Goal: Task Accomplishment & Management: Complete application form

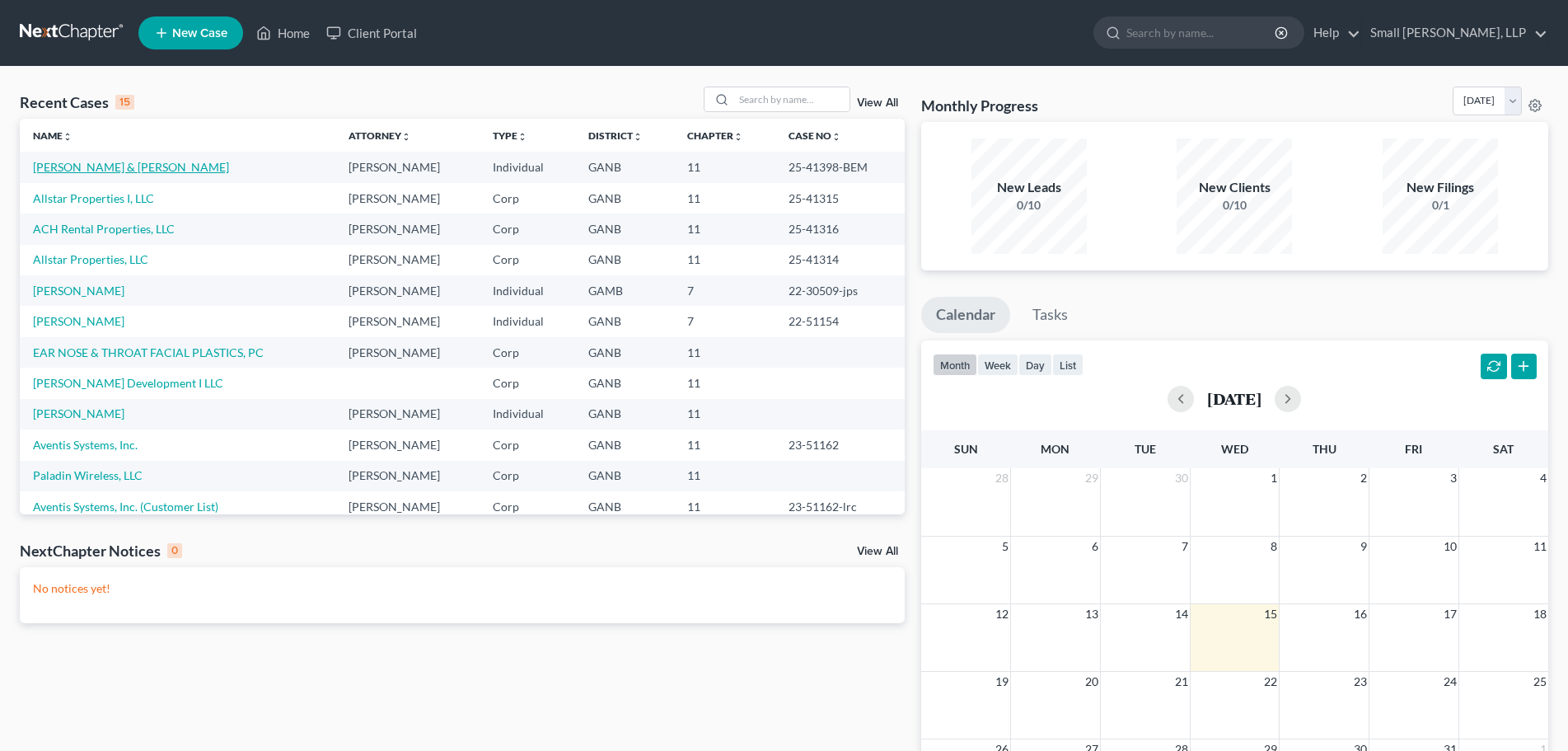
click at [113, 164] on link "[PERSON_NAME] & [PERSON_NAME]" at bounding box center [131, 167] width 196 height 14
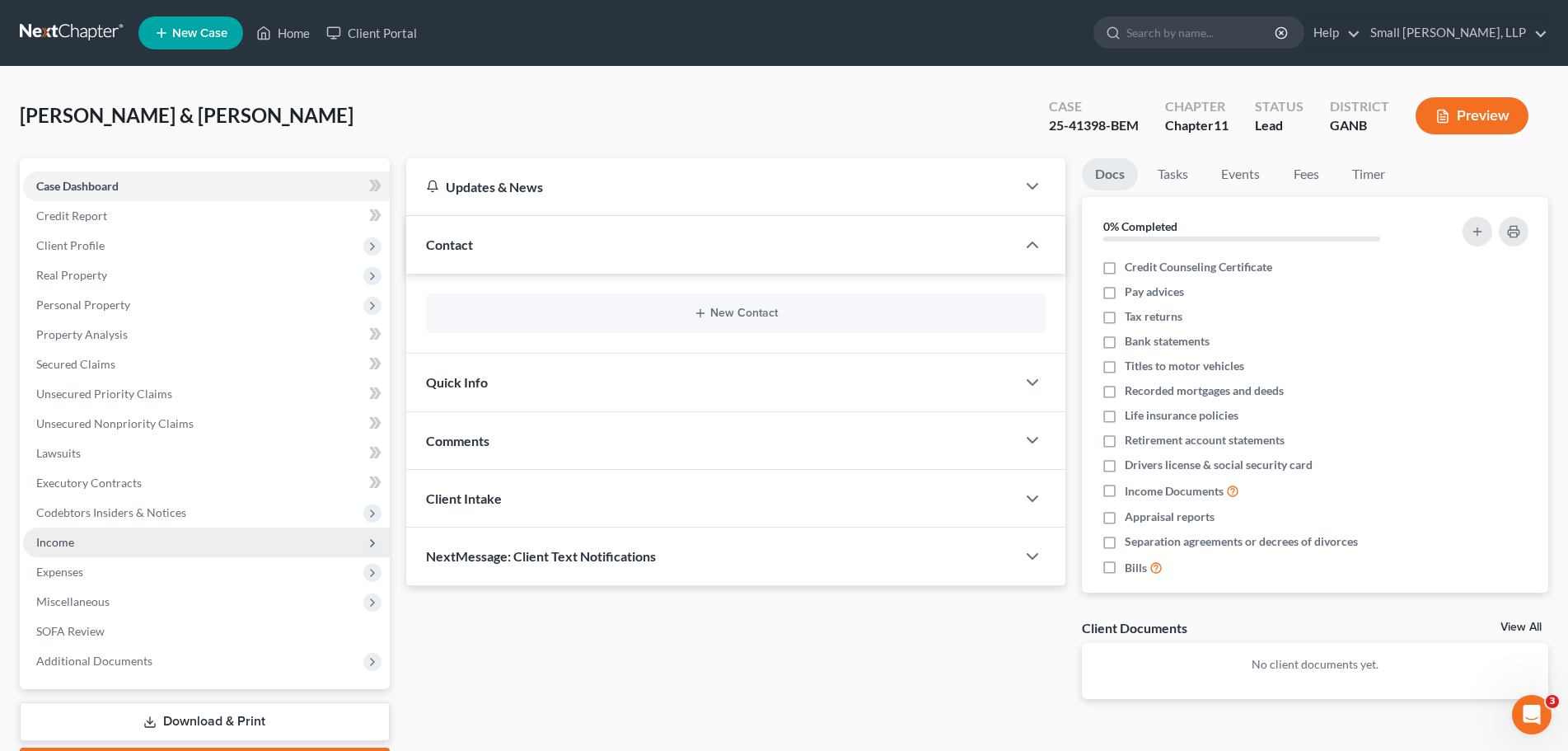
click at [134, 544] on span "Income" at bounding box center [206, 542] width 366 height 29
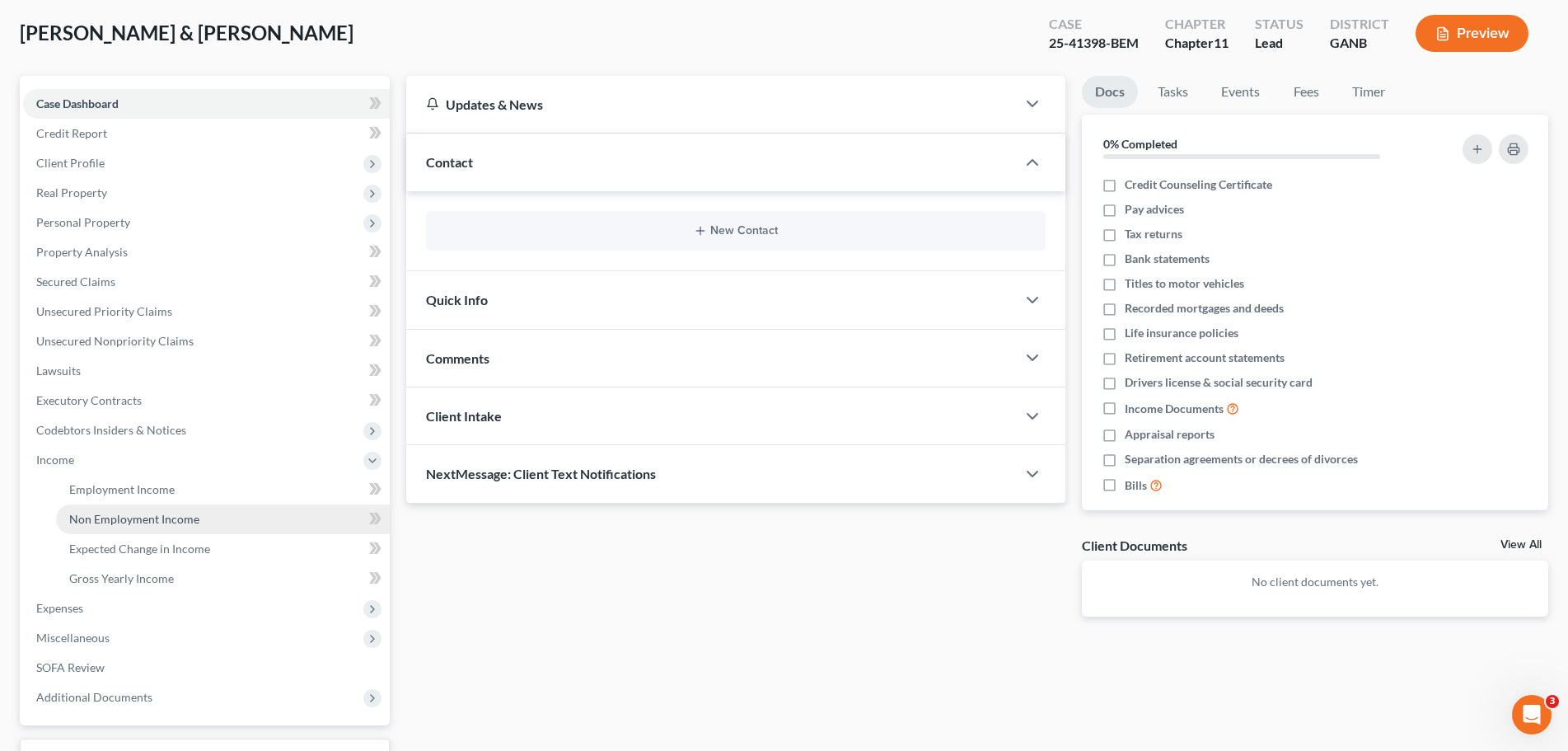
click at [235, 517] on link "Non Employment Income" at bounding box center [223, 519] width 334 height 29
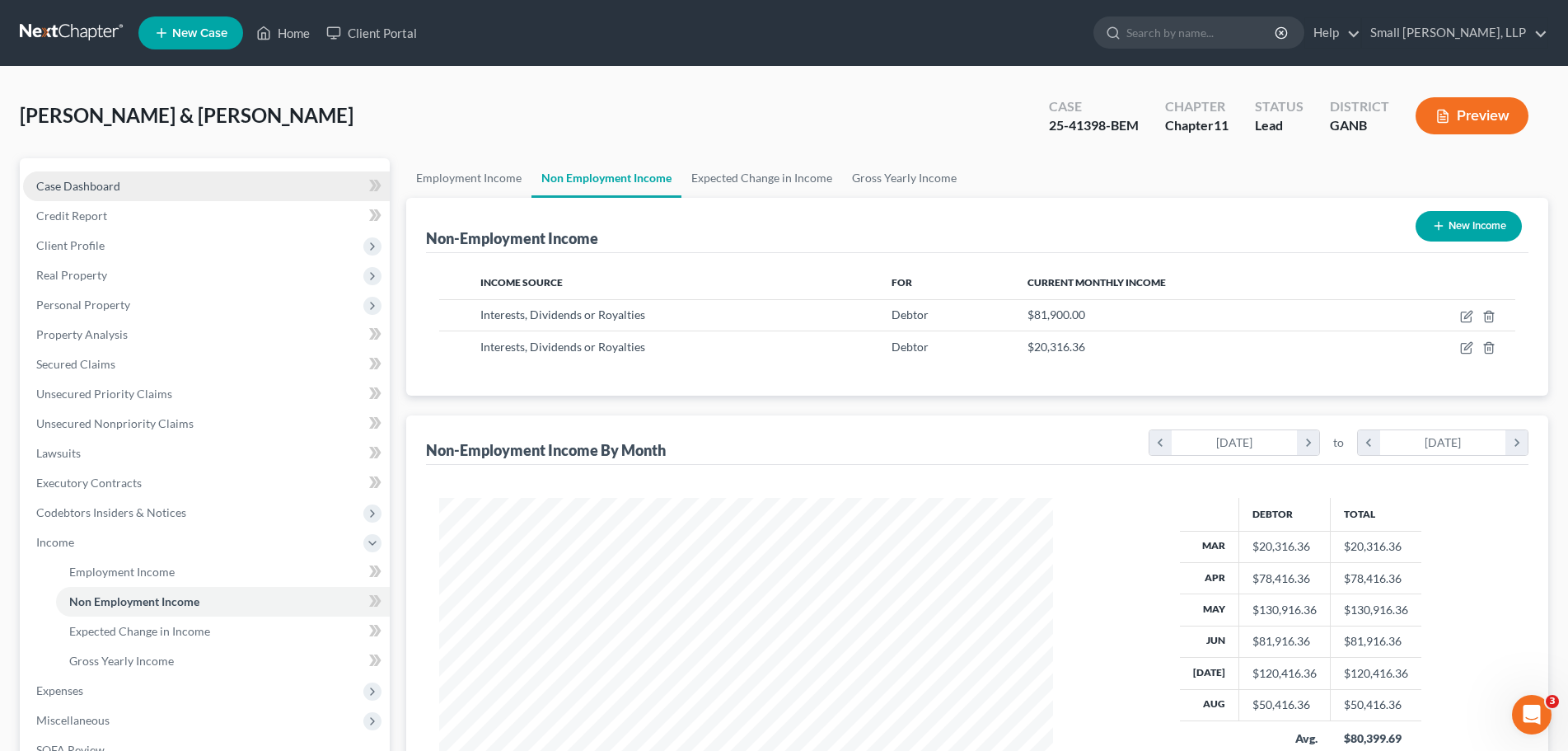
click at [151, 182] on link "Case Dashboard" at bounding box center [206, 186] width 366 height 29
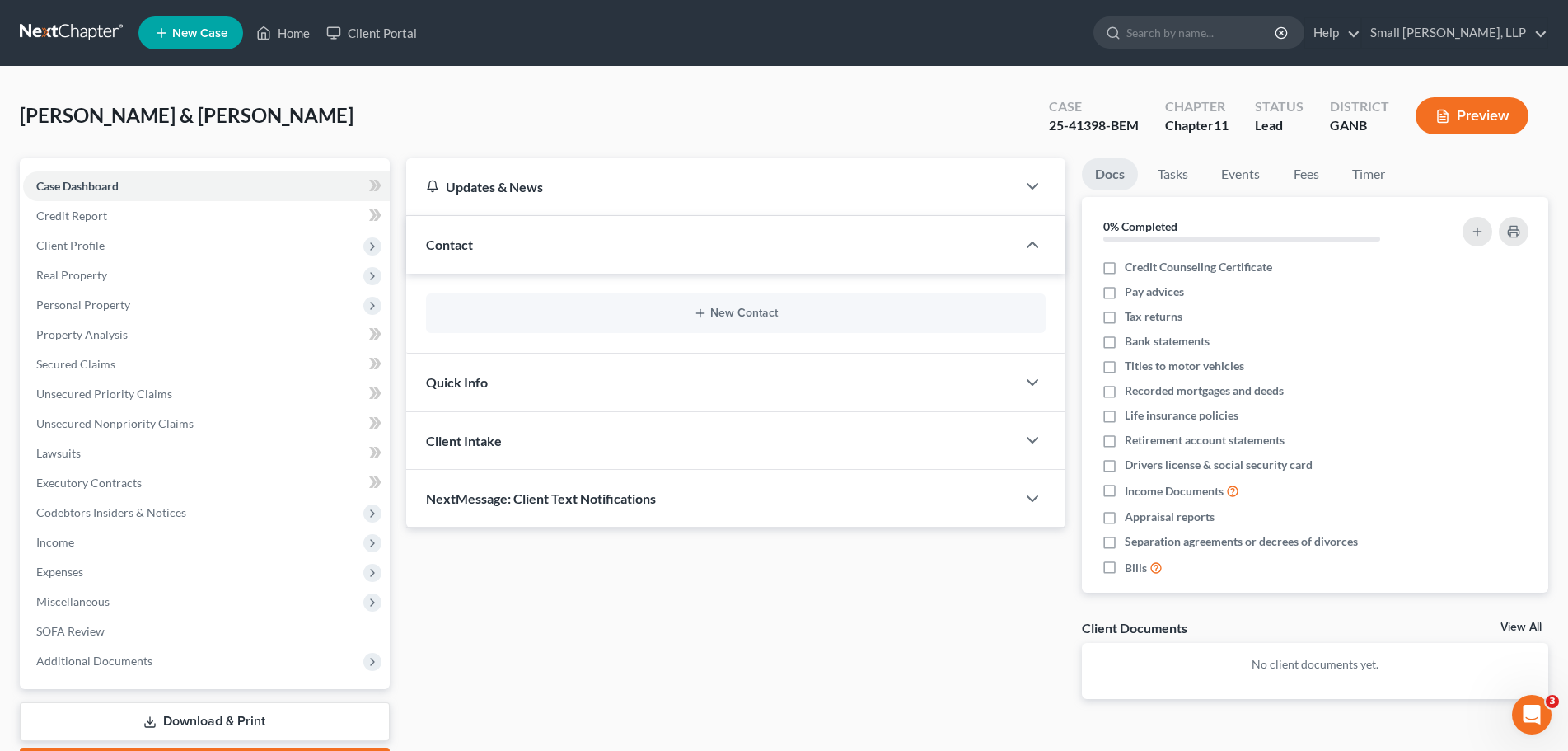
click at [1497, 108] on button "Preview" at bounding box center [1471, 115] width 113 height 37
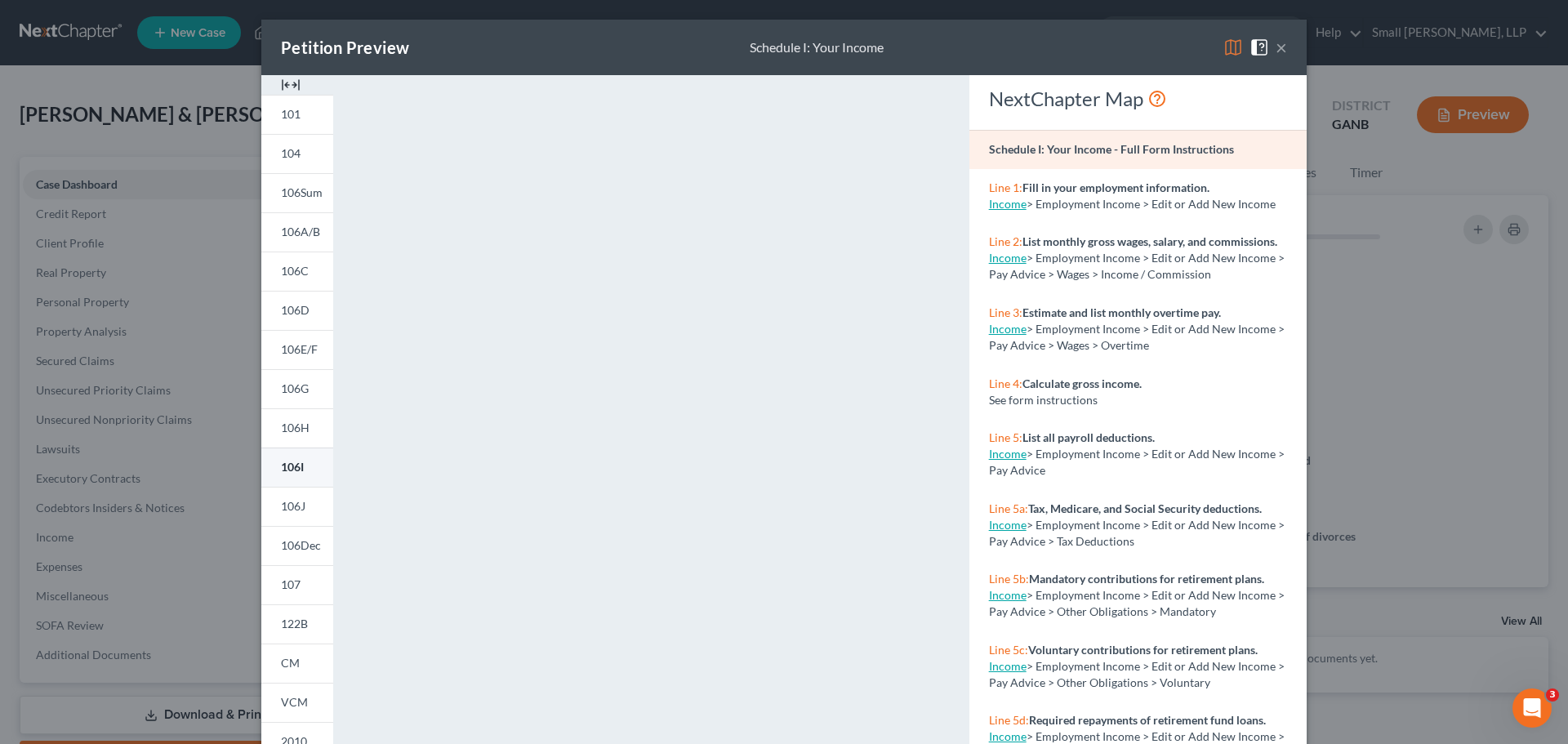
click at [293, 465] on span "106I" at bounding box center [292, 466] width 23 height 14
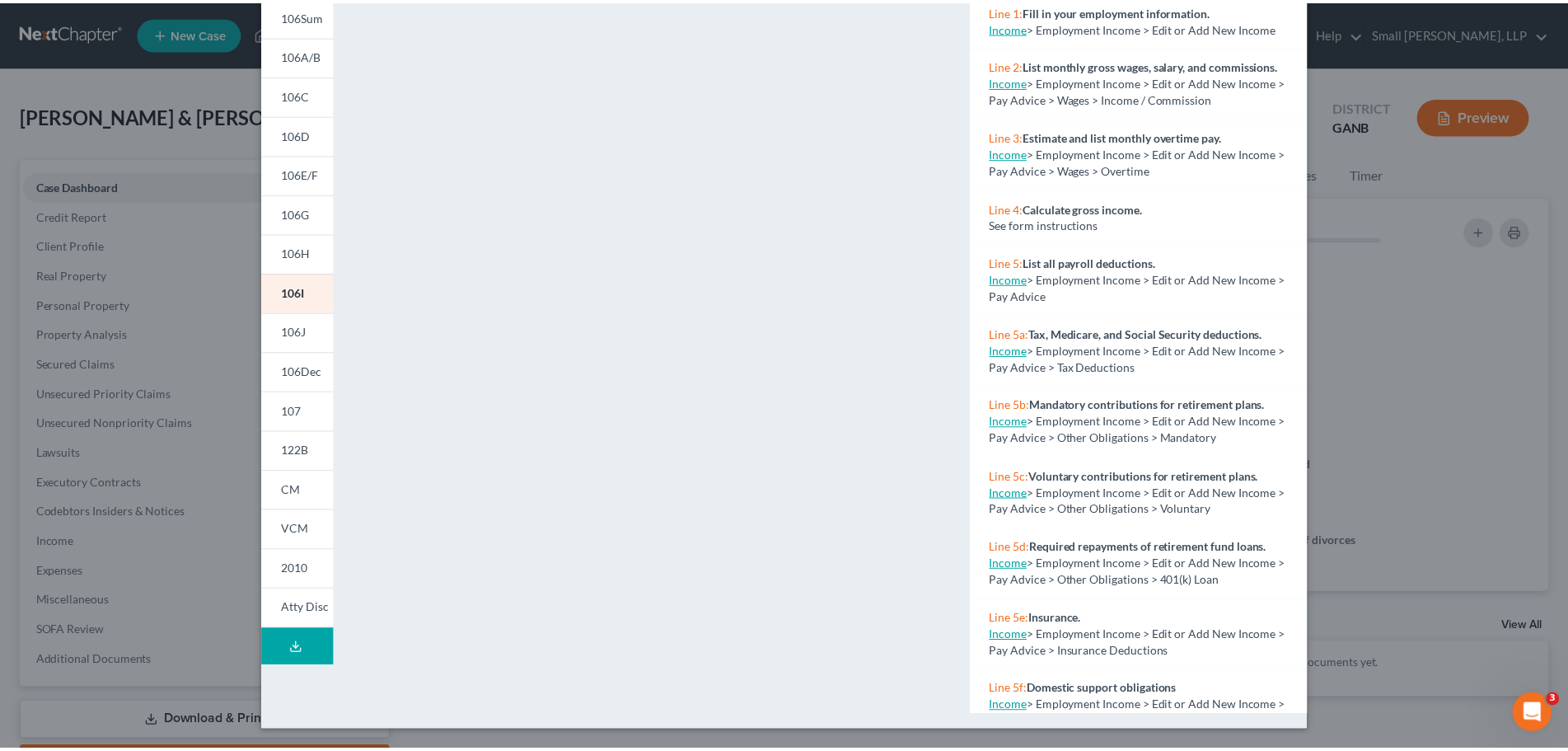
scroll to position [14, 0]
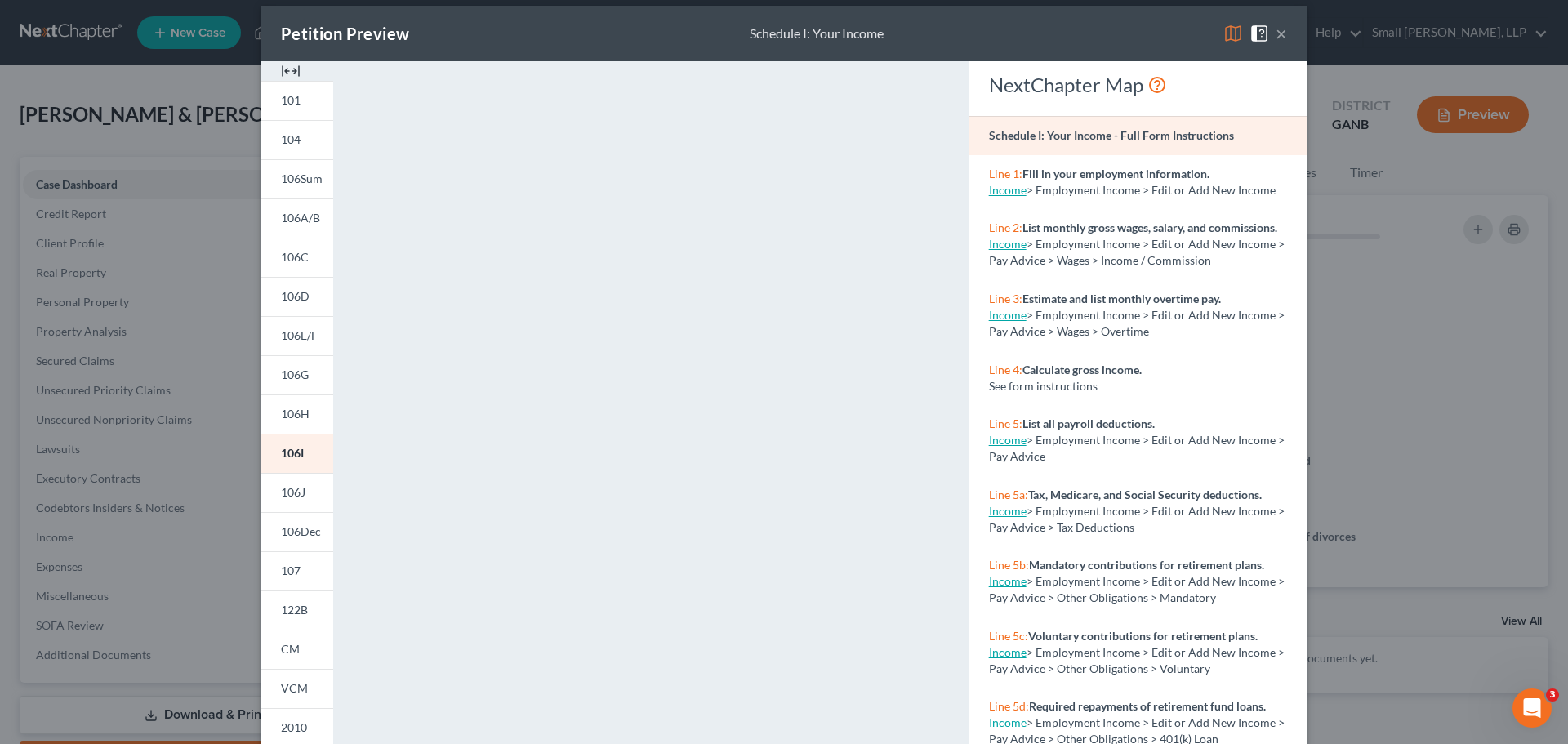
click at [1279, 34] on button "×" at bounding box center [1281, 33] width 11 height 20
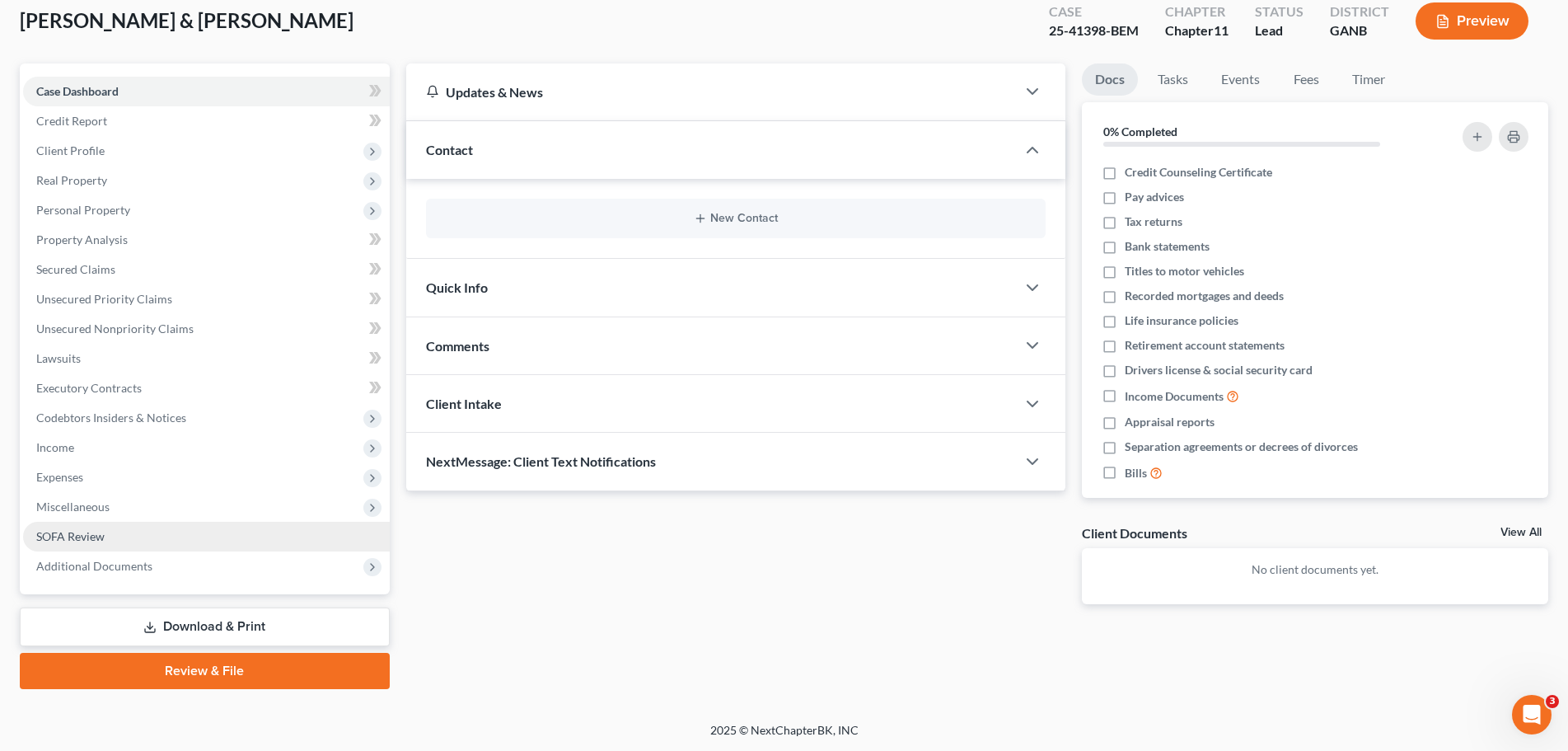
scroll to position [95, 0]
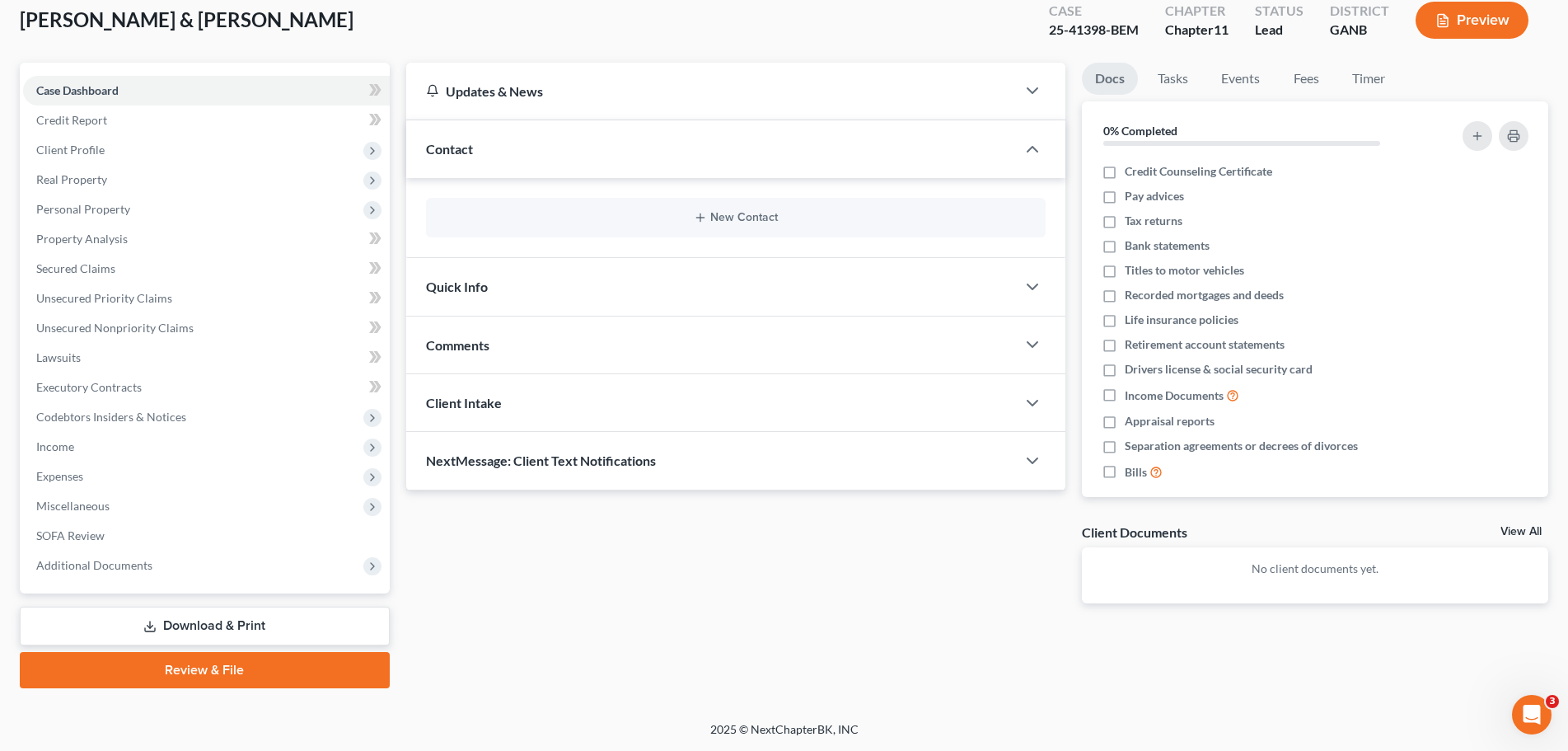
click at [297, 623] on link "Download & Print" at bounding box center [205, 625] width 370 height 39
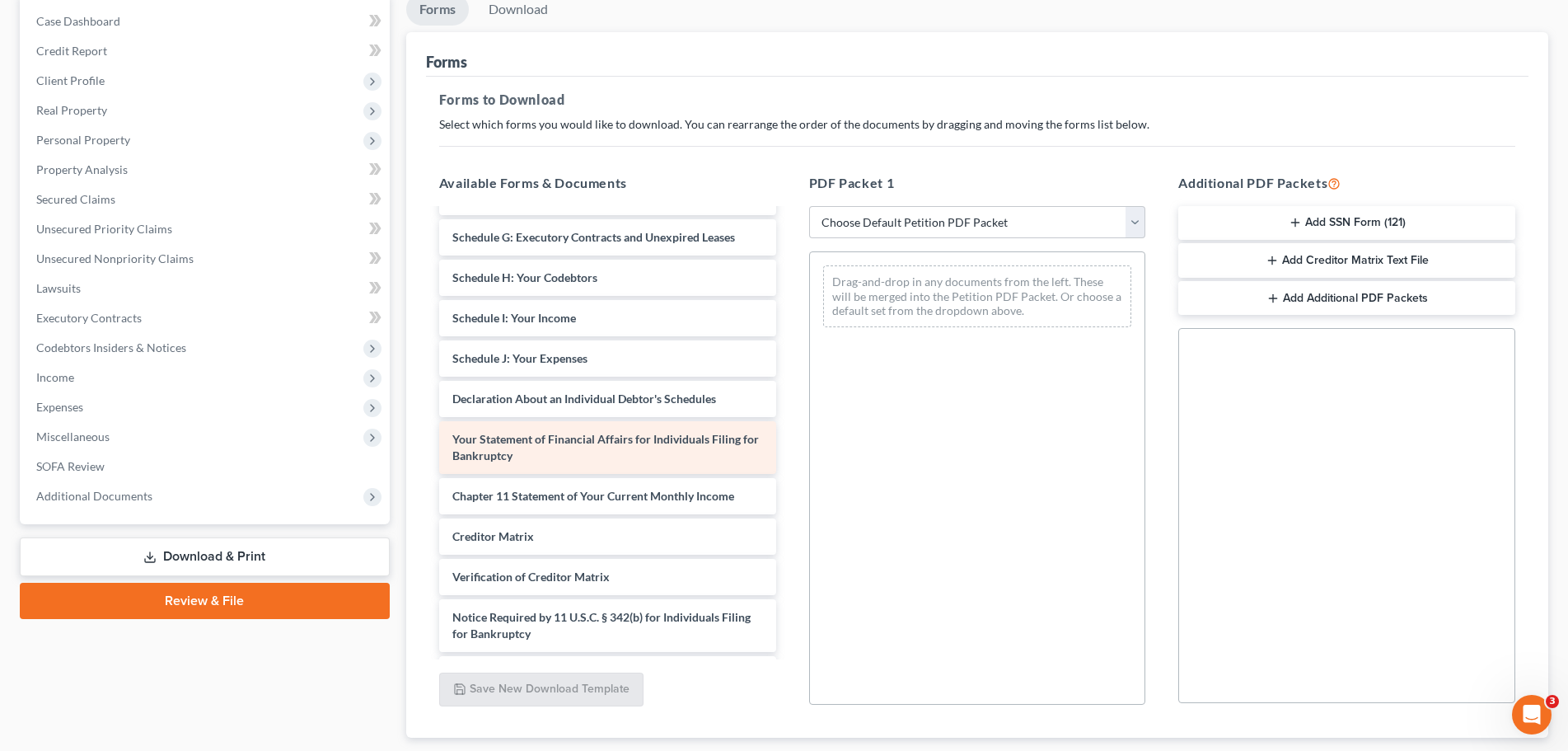
scroll to position [278, 0]
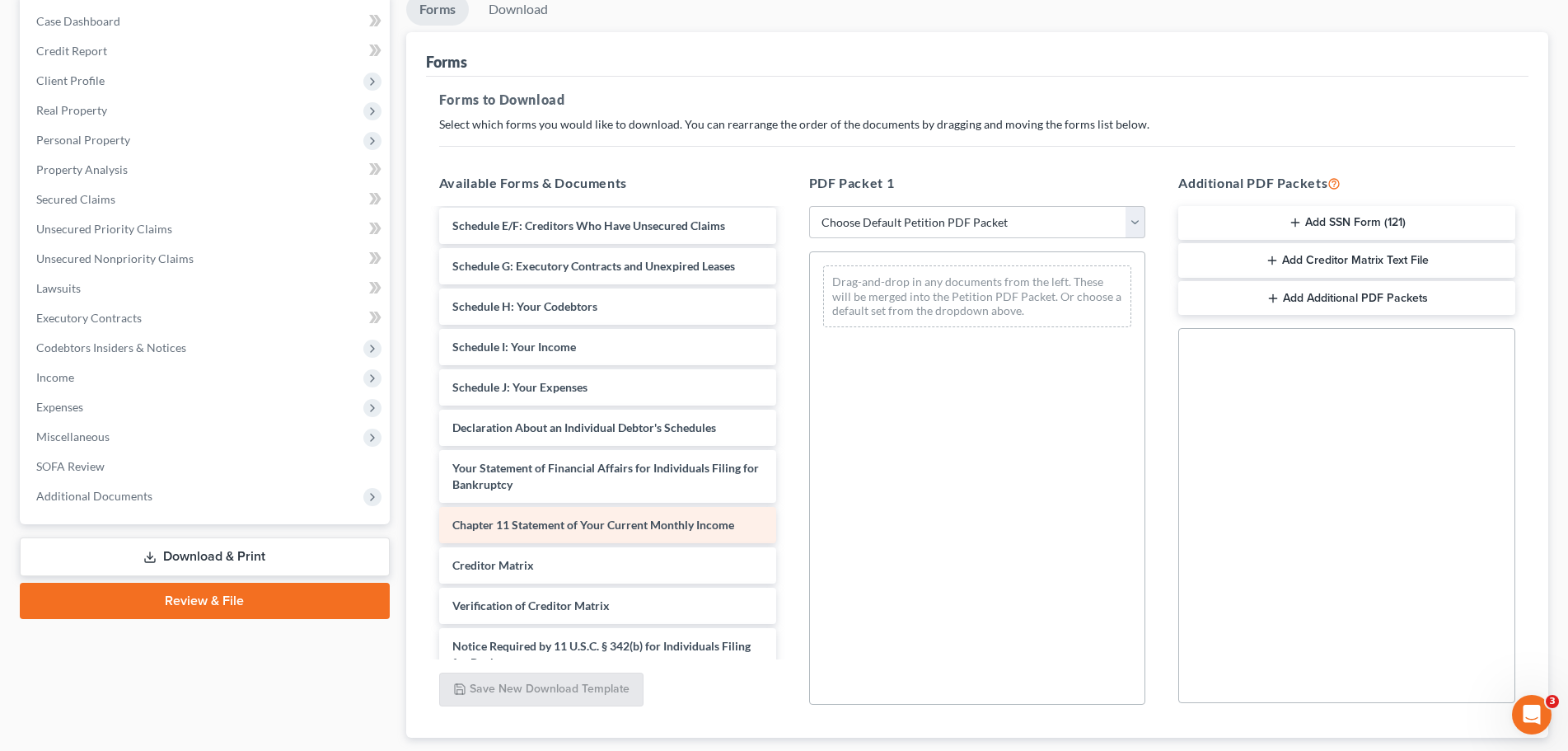
click at [698, 543] on div "Chapter 11 Statement of Your Current Monthly Income" at bounding box center [607, 525] width 337 height 36
click at [581, 532] on span "Chapter 11 Statement of Your Current Monthly Income" at bounding box center [593, 524] width 282 height 14
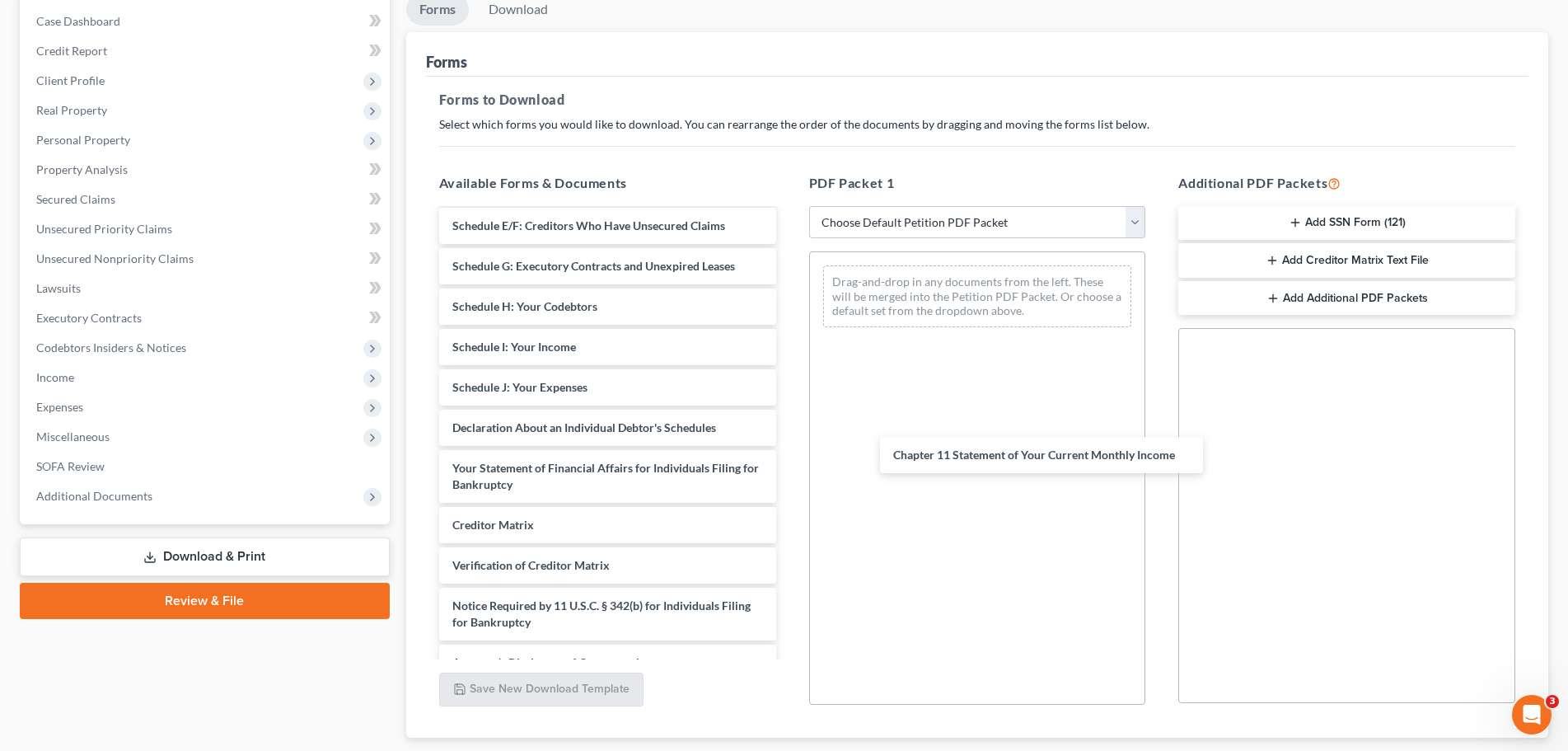
drag, startPoint x: 572, startPoint y: 543, endPoint x: 590, endPoint y: 542, distance: 18.0
click at [790, 457] on div "Chapter 11 Statement of Your Current Monthly Income Voluntary Petition for Indi…" at bounding box center [607, 306] width 363 height 748
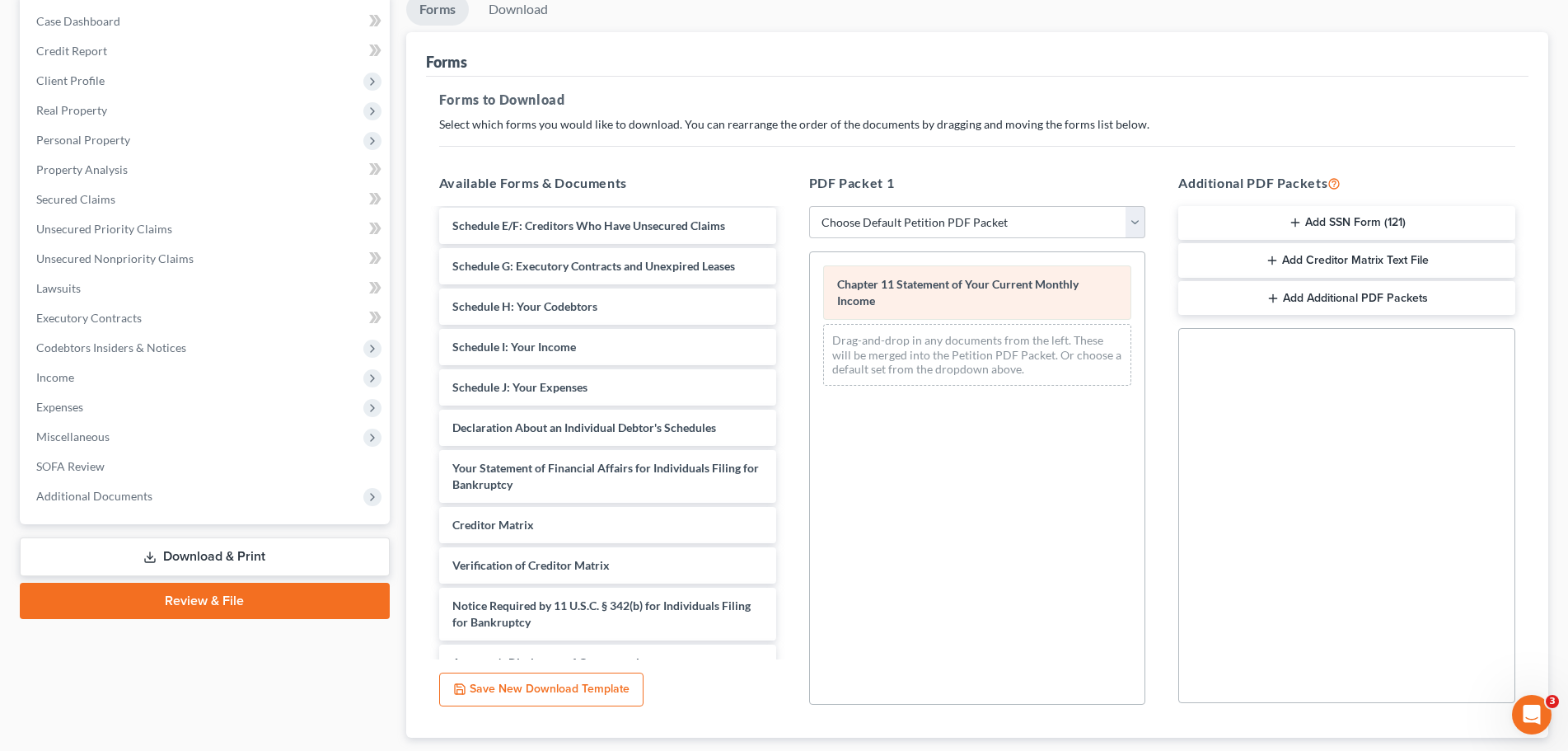
click at [975, 290] on span "Chapter 11 Statement of Your Current Monthly Income" at bounding box center [957, 292] width 242 height 30
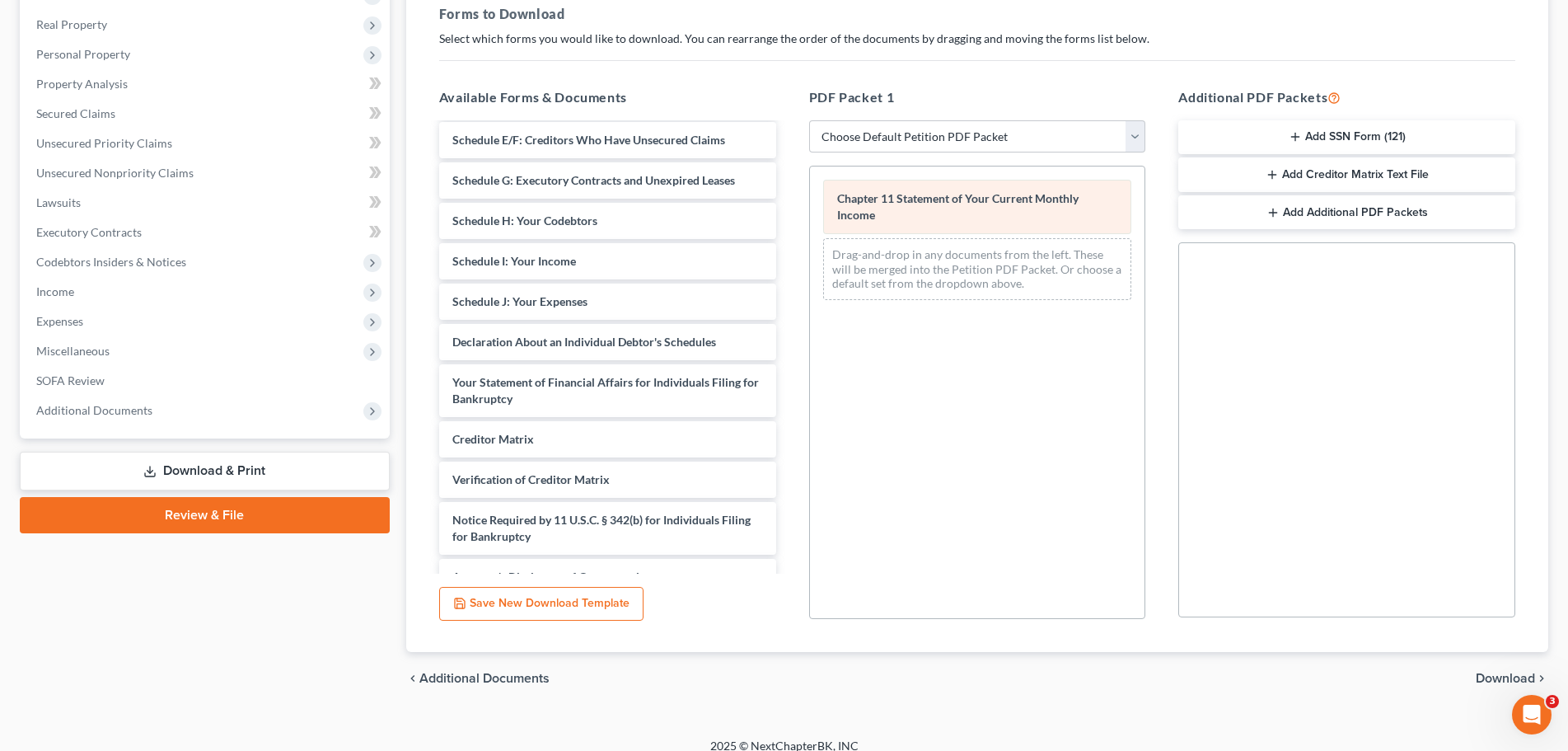
scroll to position [267, 0]
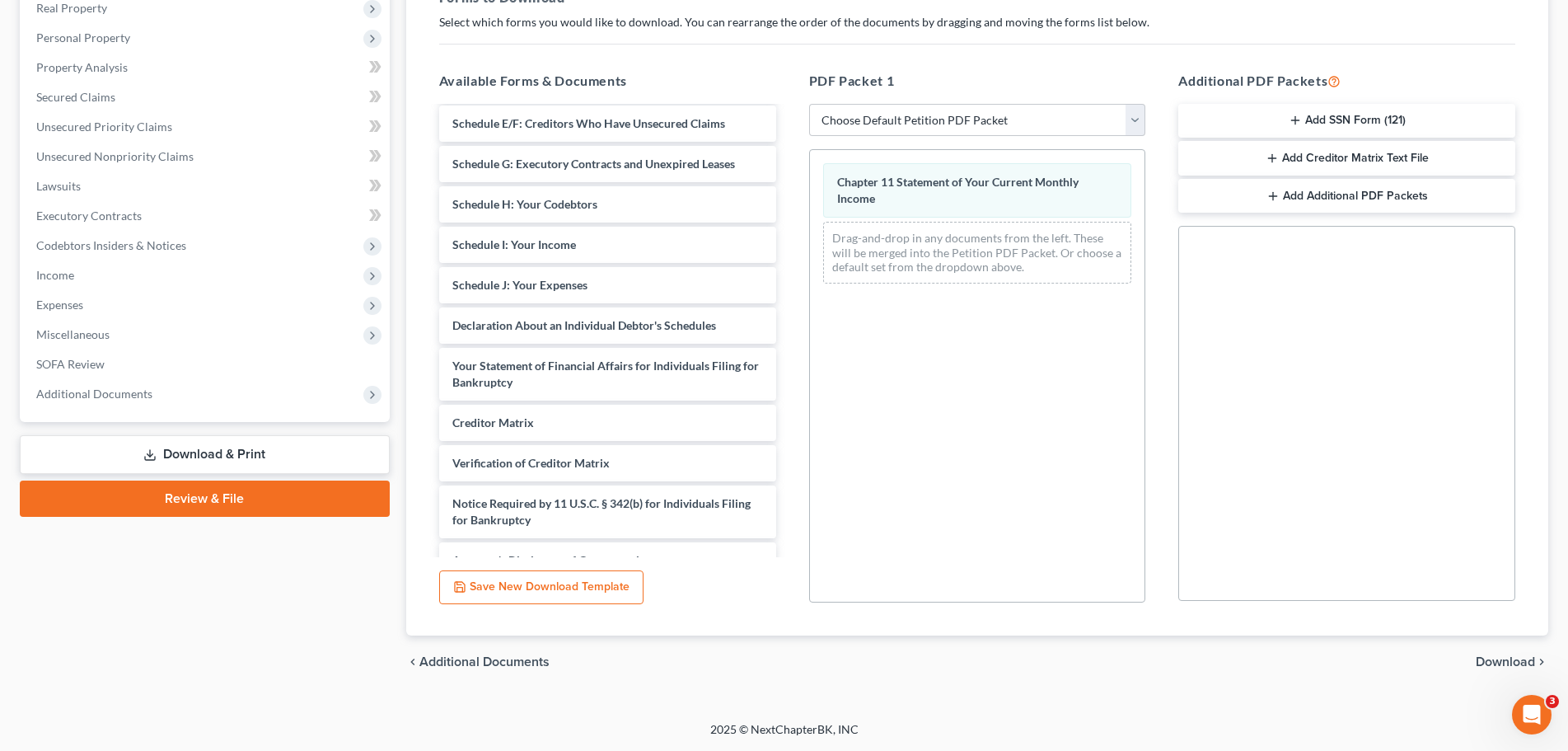
click at [574, 593] on button "Save New Download Template" at bounding box center [541, 588] width 205 height 34
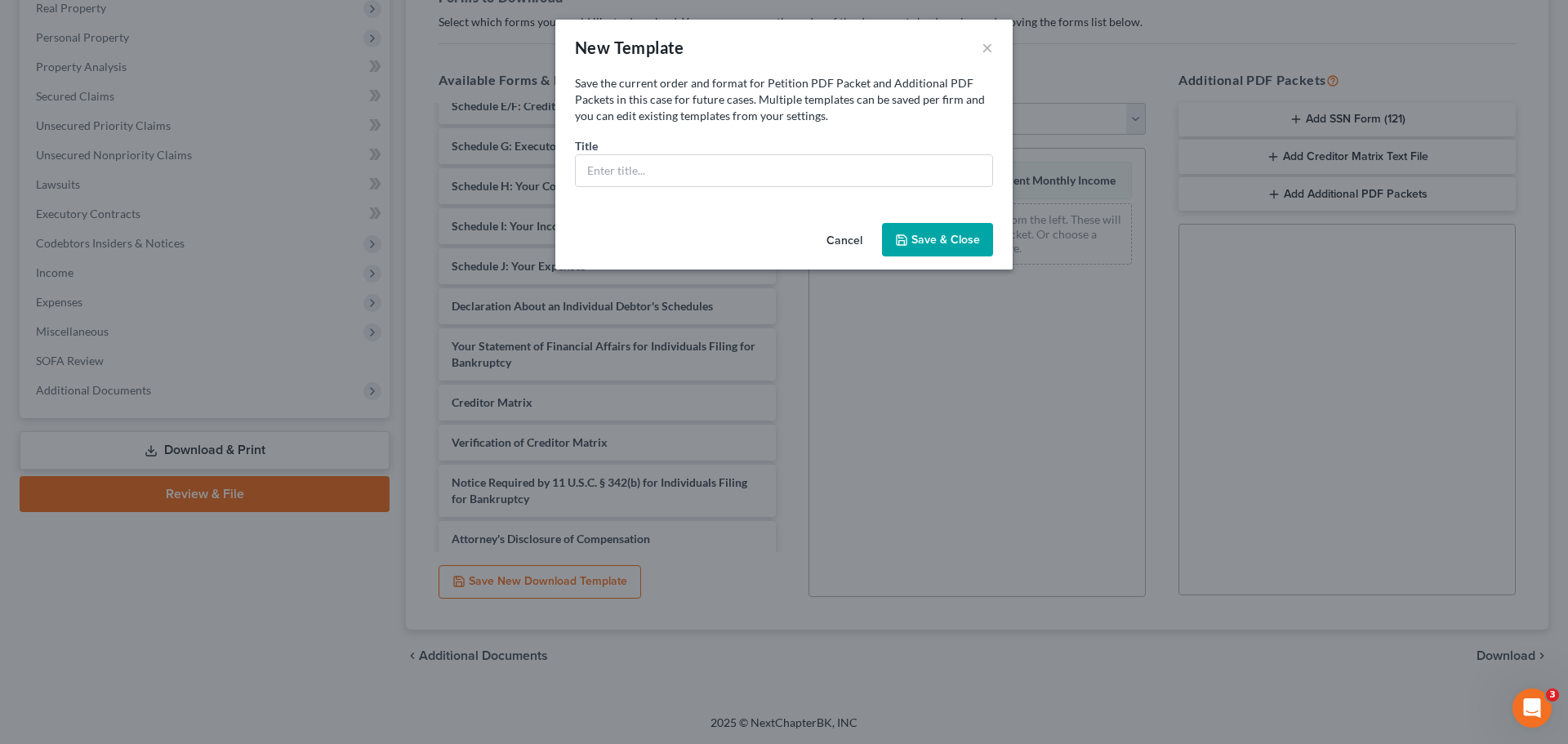
click at [965, 238] on button "Save & Close" at bounding box center [937, 239] width 111 height 34
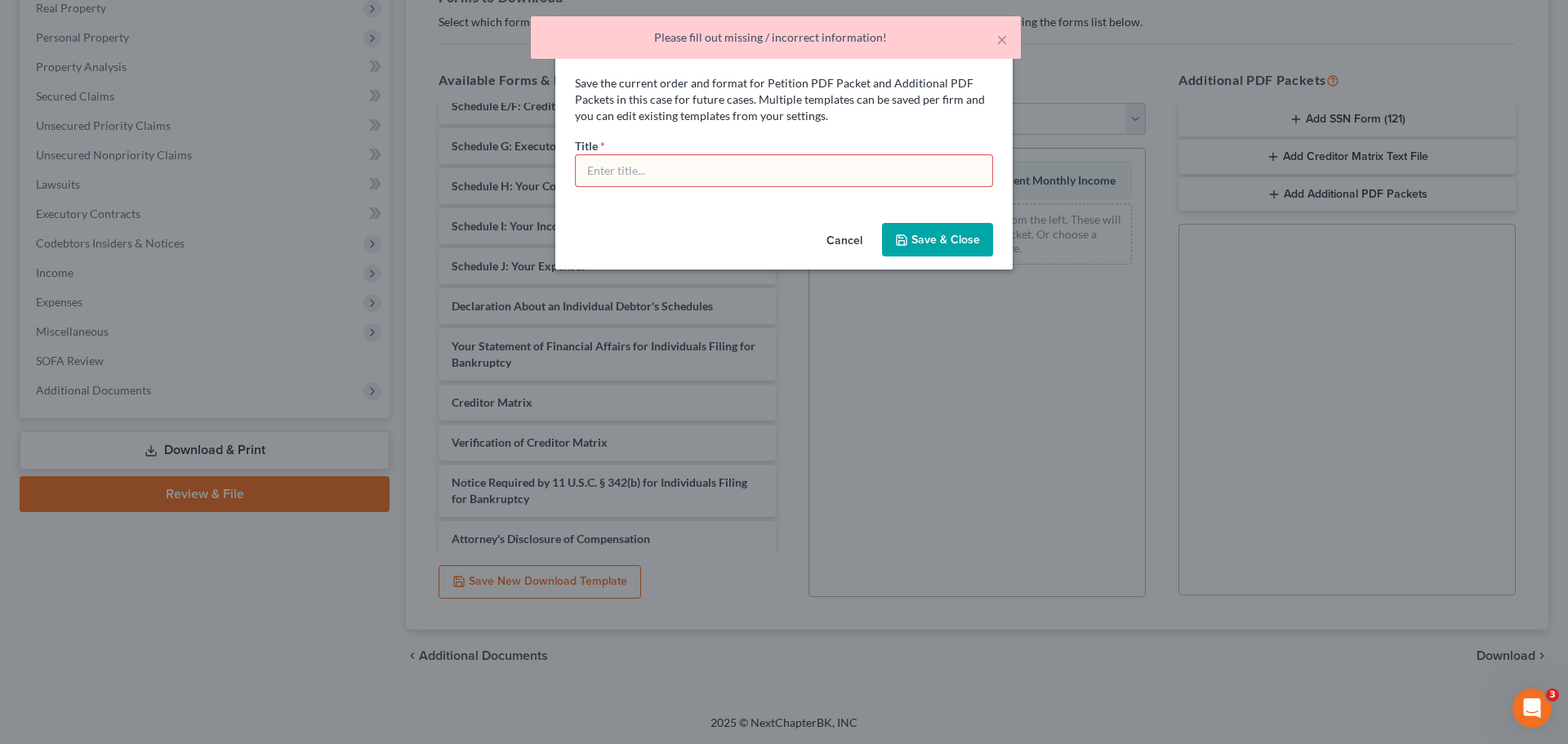
click at [965, 238] on button "Save & Close" at bounding box center [937, 239] width 111 height 34
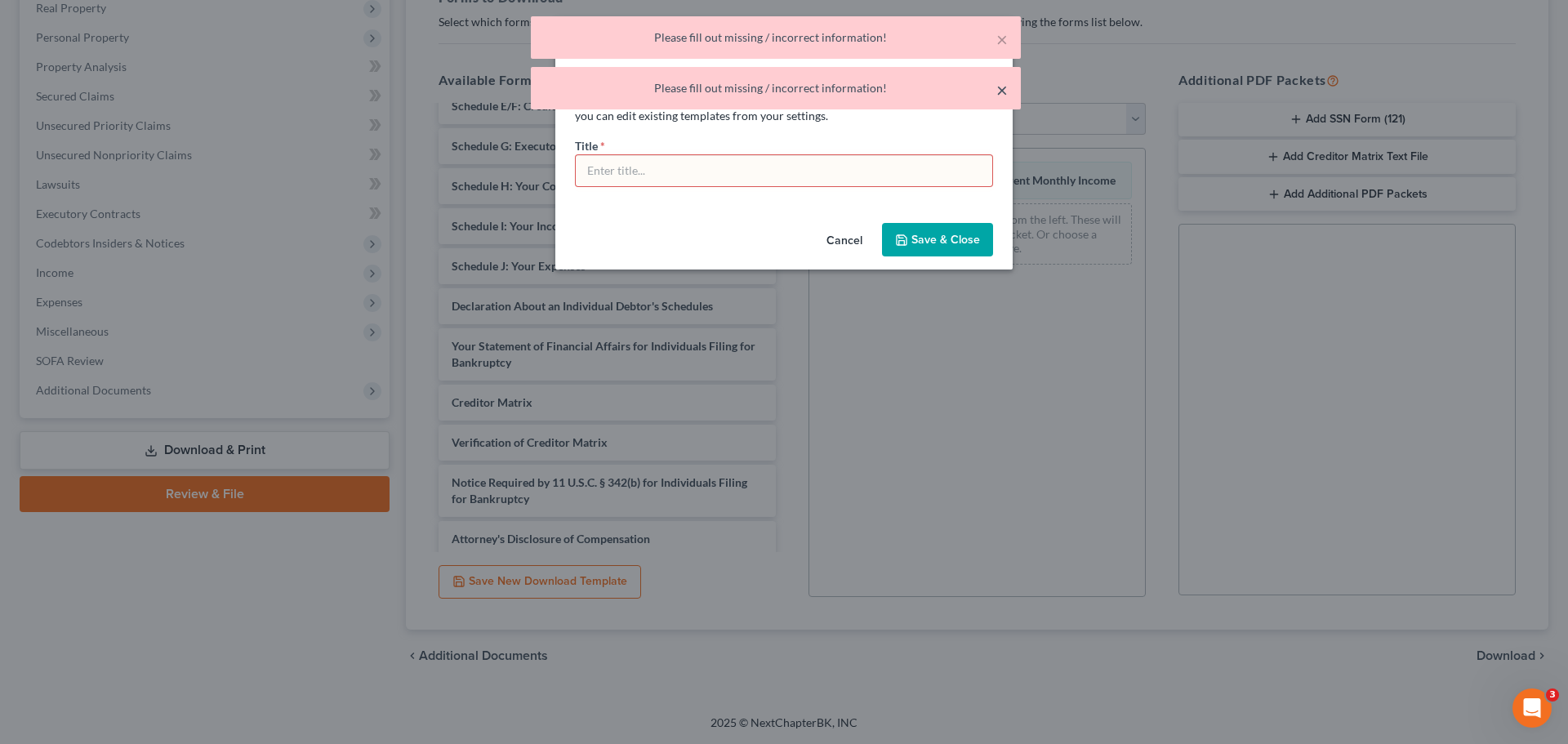
drag, startPoint x: 996, startPoint y: 84, endPoint x: 1004, endPoint y: 66, distance: 19.7
click at [996, 84] on button "×" at bounding box center [1001, 89] width 11 height 20
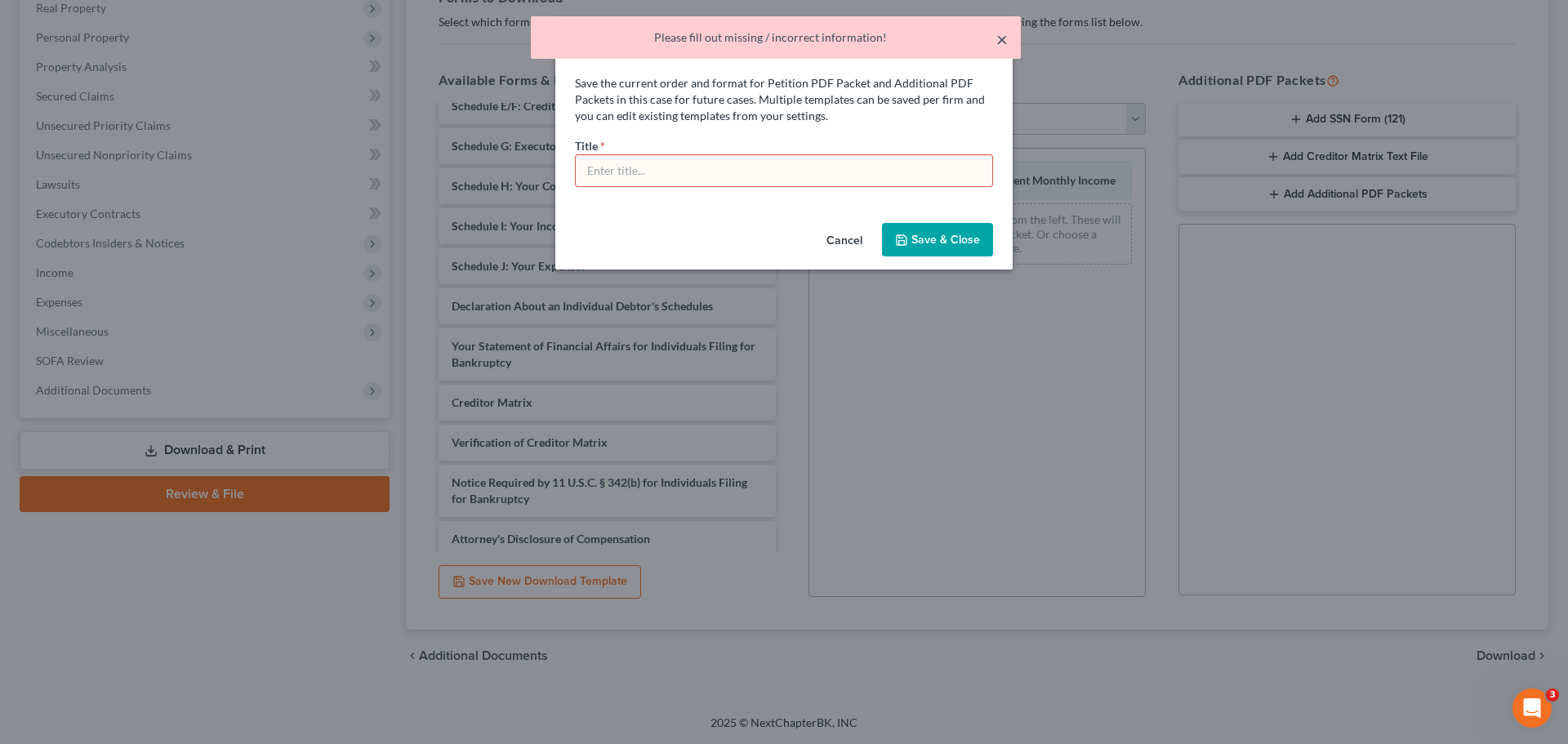
click at [1003, 37] on button "×" at bounding box center [1001, 38] width 11 height 20
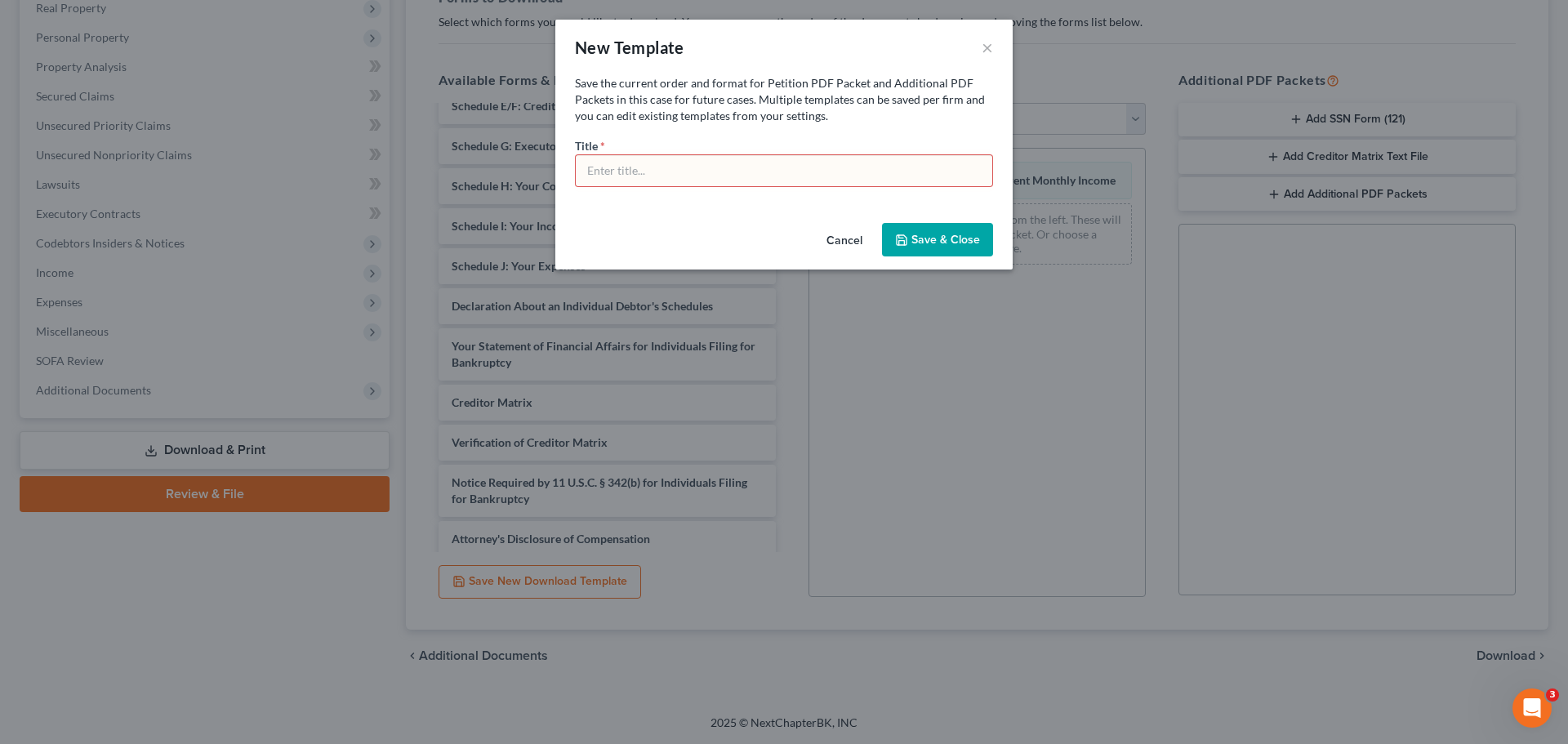
click at [1307, 439] on div "New Template × Save the current order and format for Petition PDF Packet and Ad…" at bounding box center [784, 372] width 1568 height 744
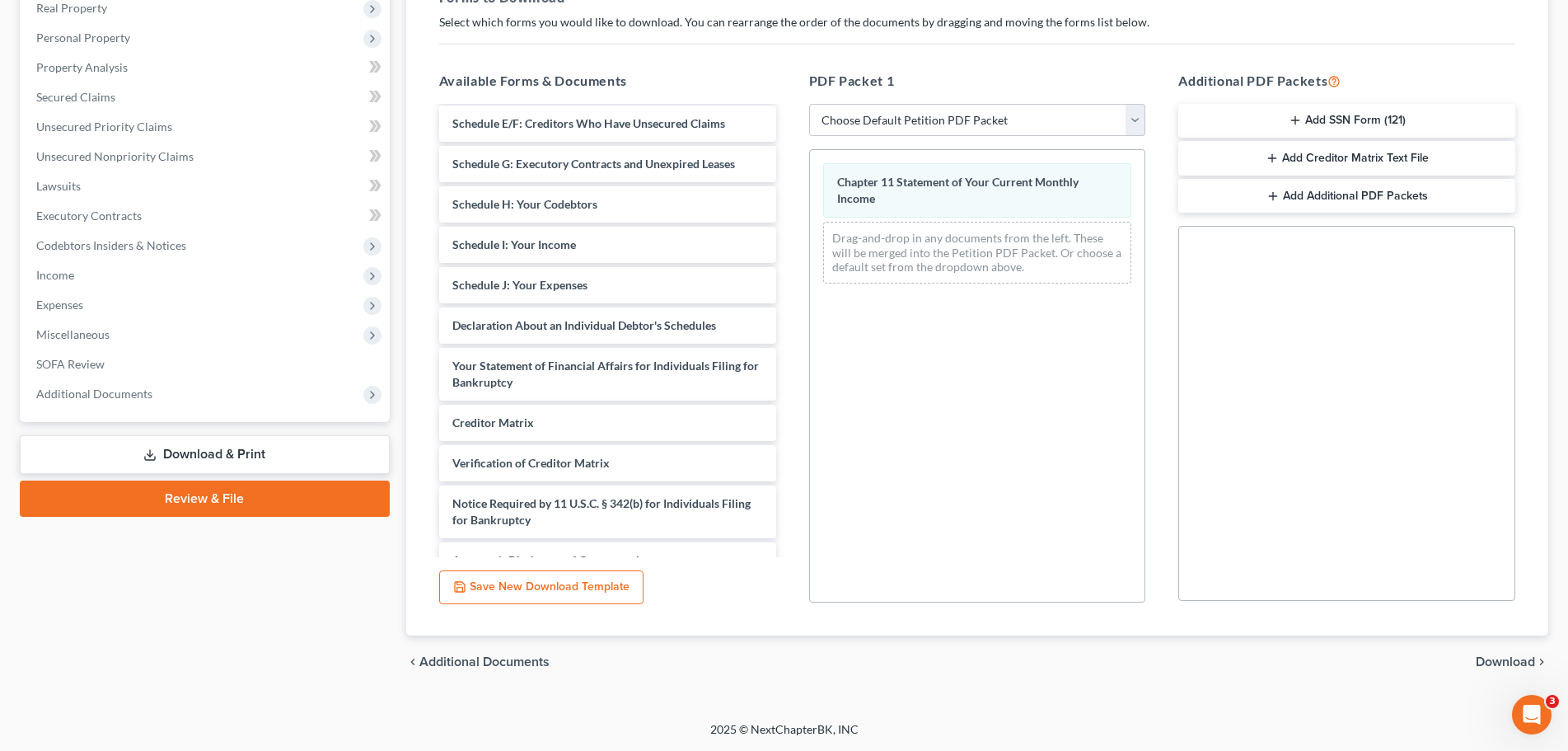
click at [1527, 662] on span "Download" at bounding box center [1504, 661] width 59 height 13
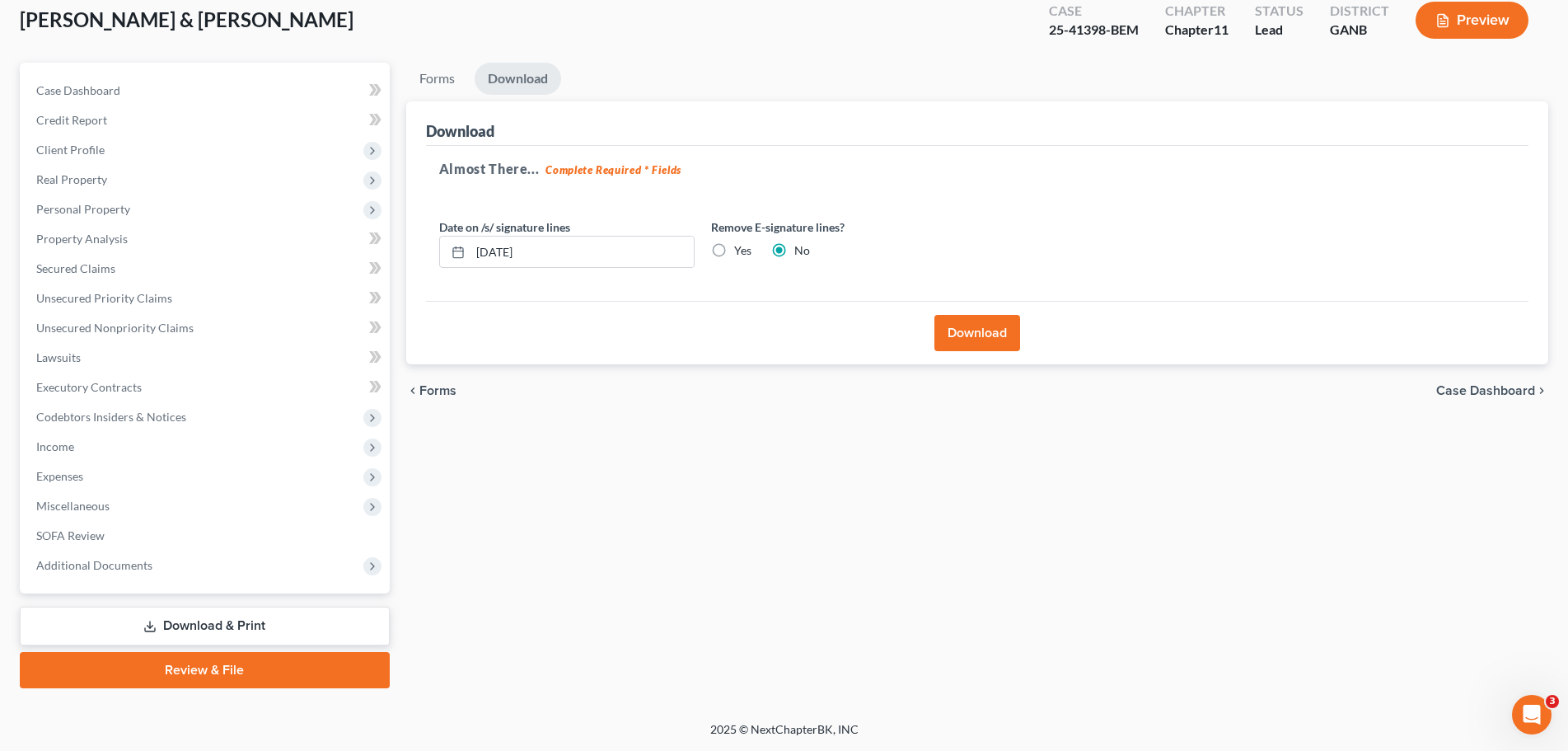
scroll to position [95, 0]
click at [991, 326] on button "Download" at bounding box center [977, 333] width 86 height 36
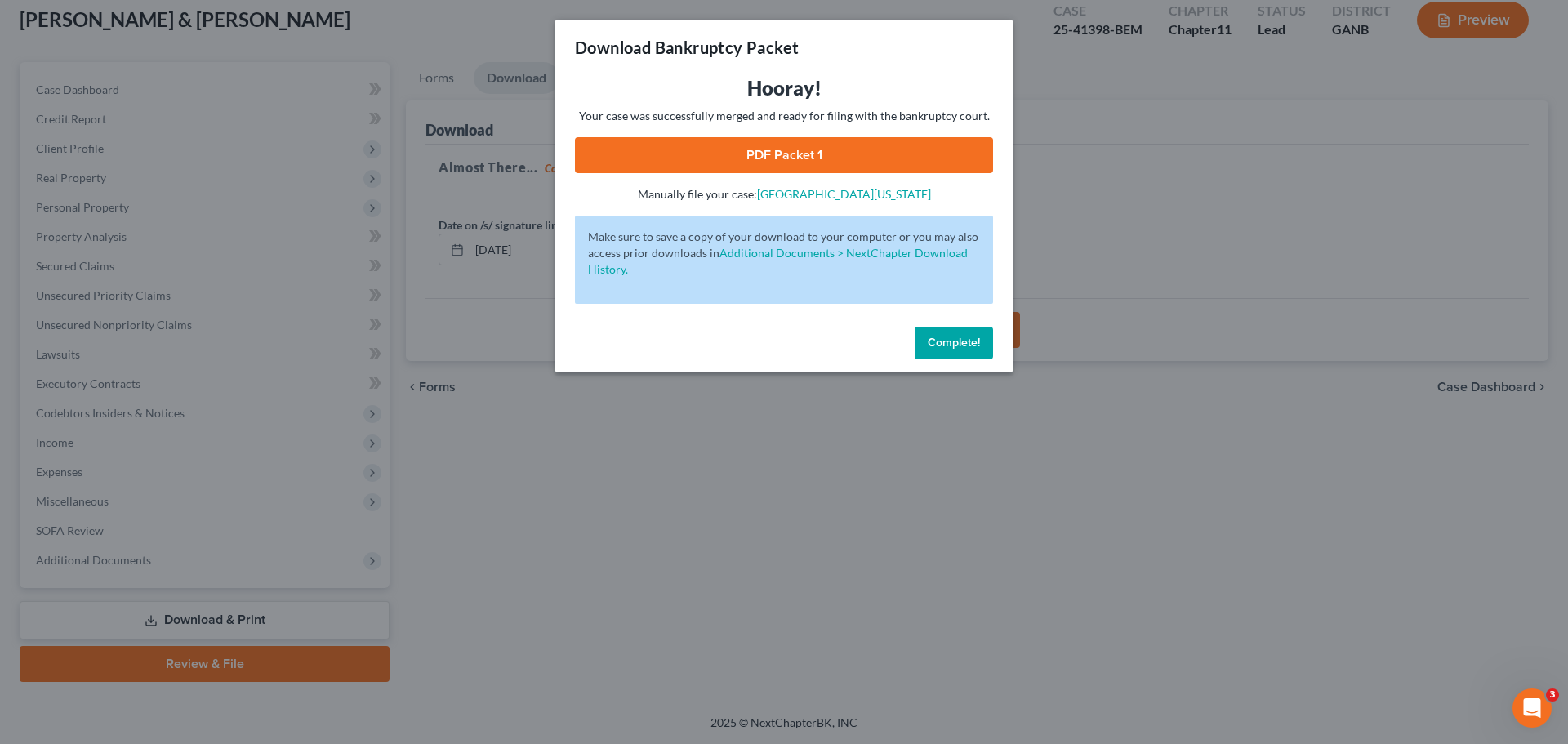
click at [796, 150] on link "PDF Packet 1" at bounding box center [784, 155] width 418 height 36
click at [970, 347] on span "Complete!" at bounding box center [953, 343] width 52 height 14
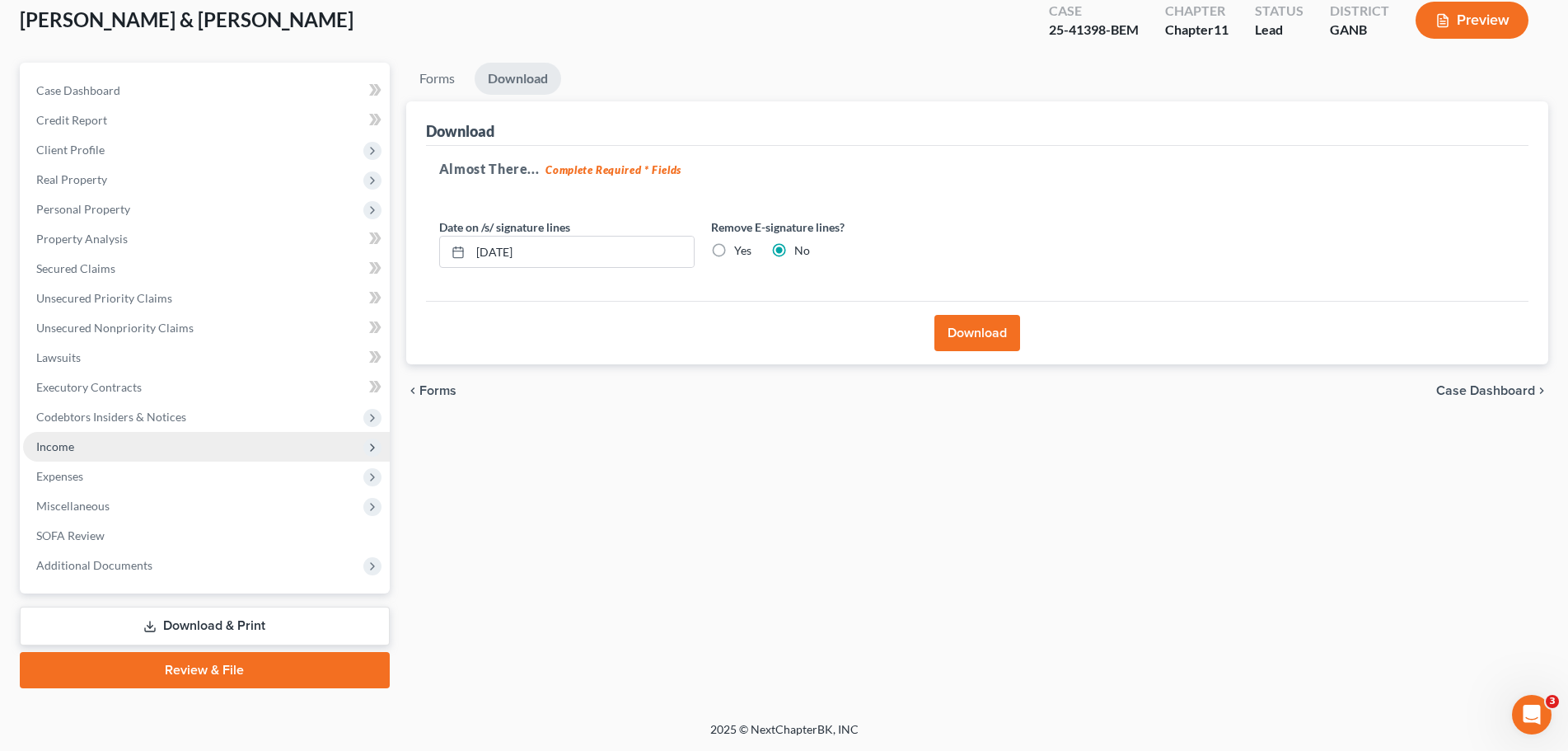
click at [77, 447] on span "Income" at bounding box center [206, 446] width 366 height 29
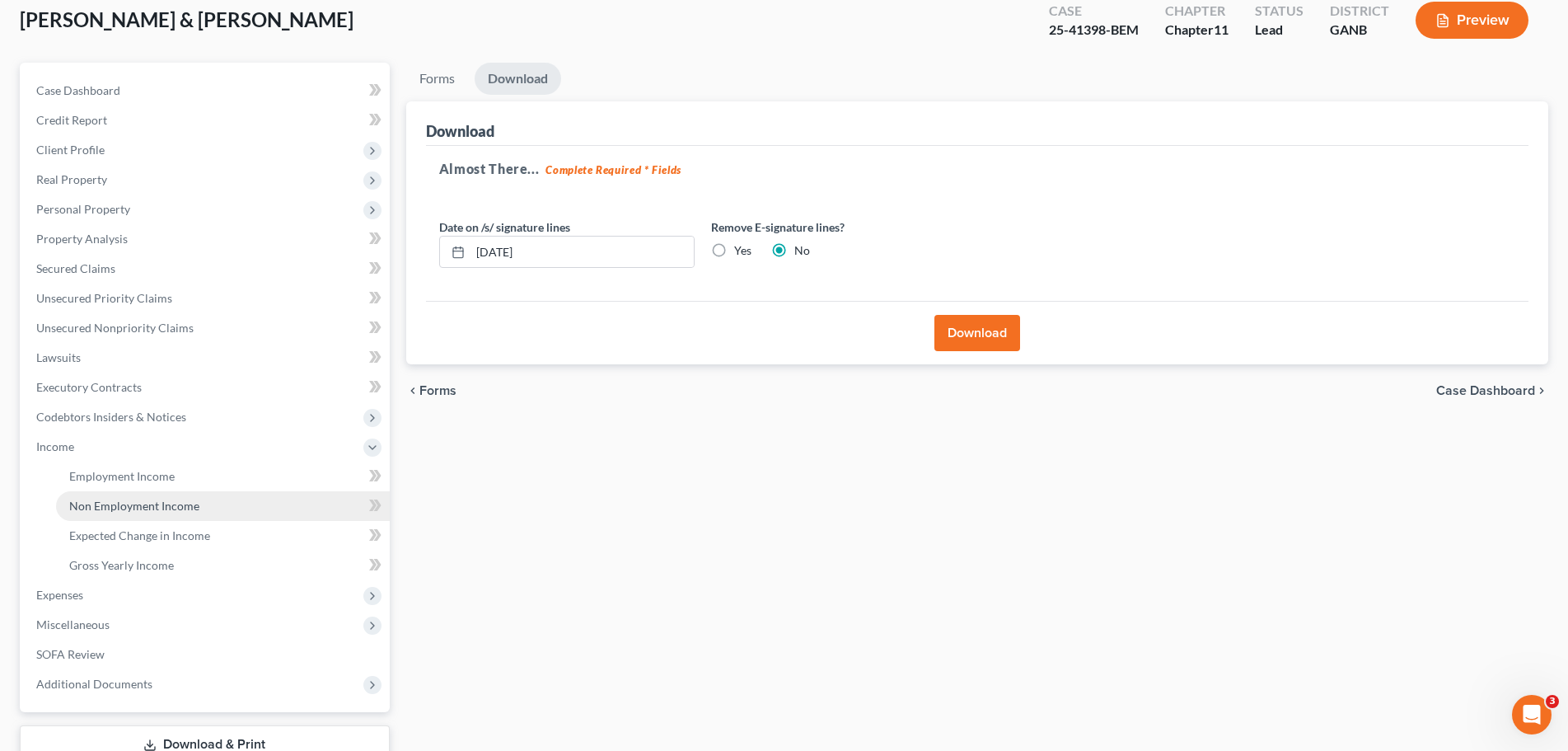
click at [115, 509] on span "Non Employment Income" at bounding box center [133, 505] width 130 height 14
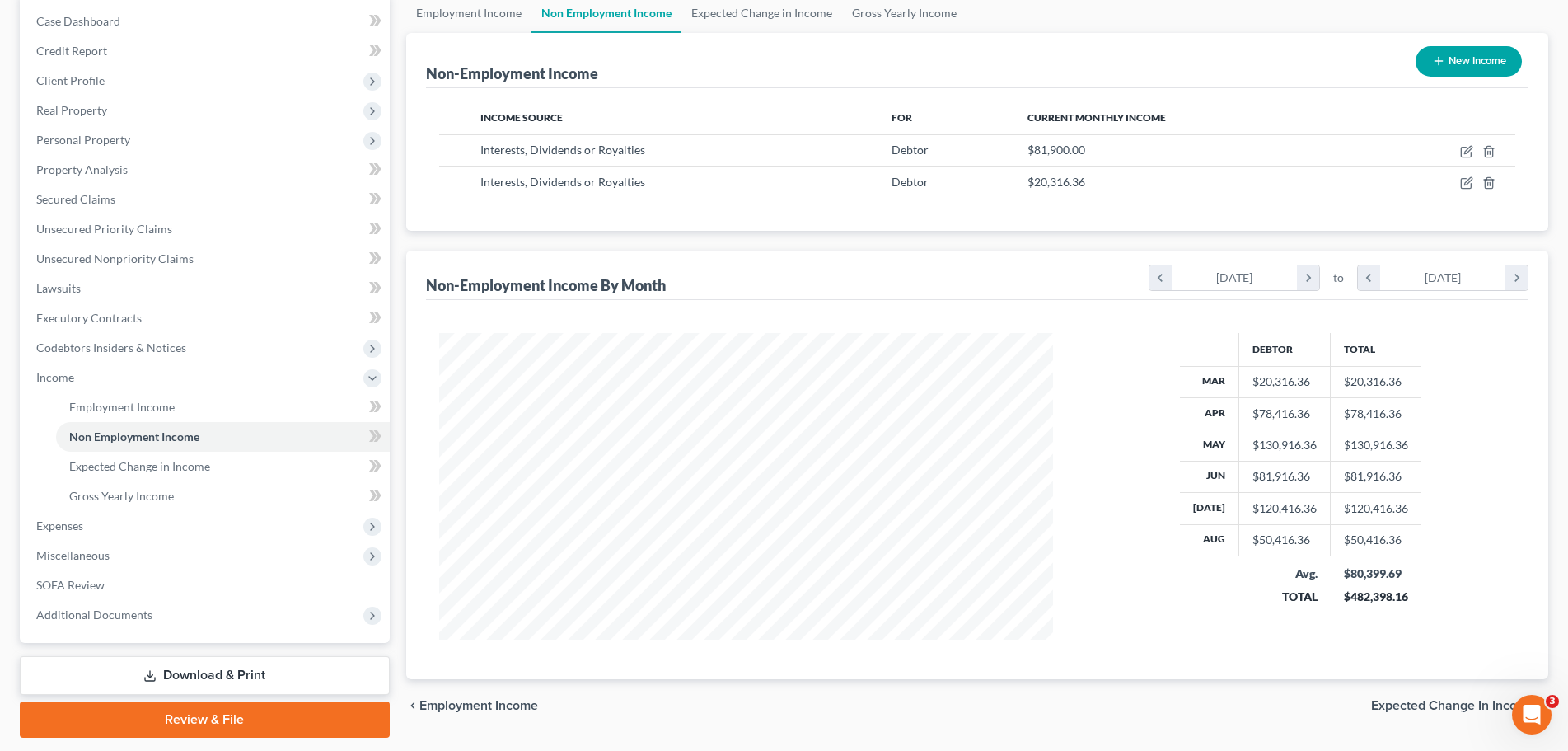
scroll to position [214, 0]
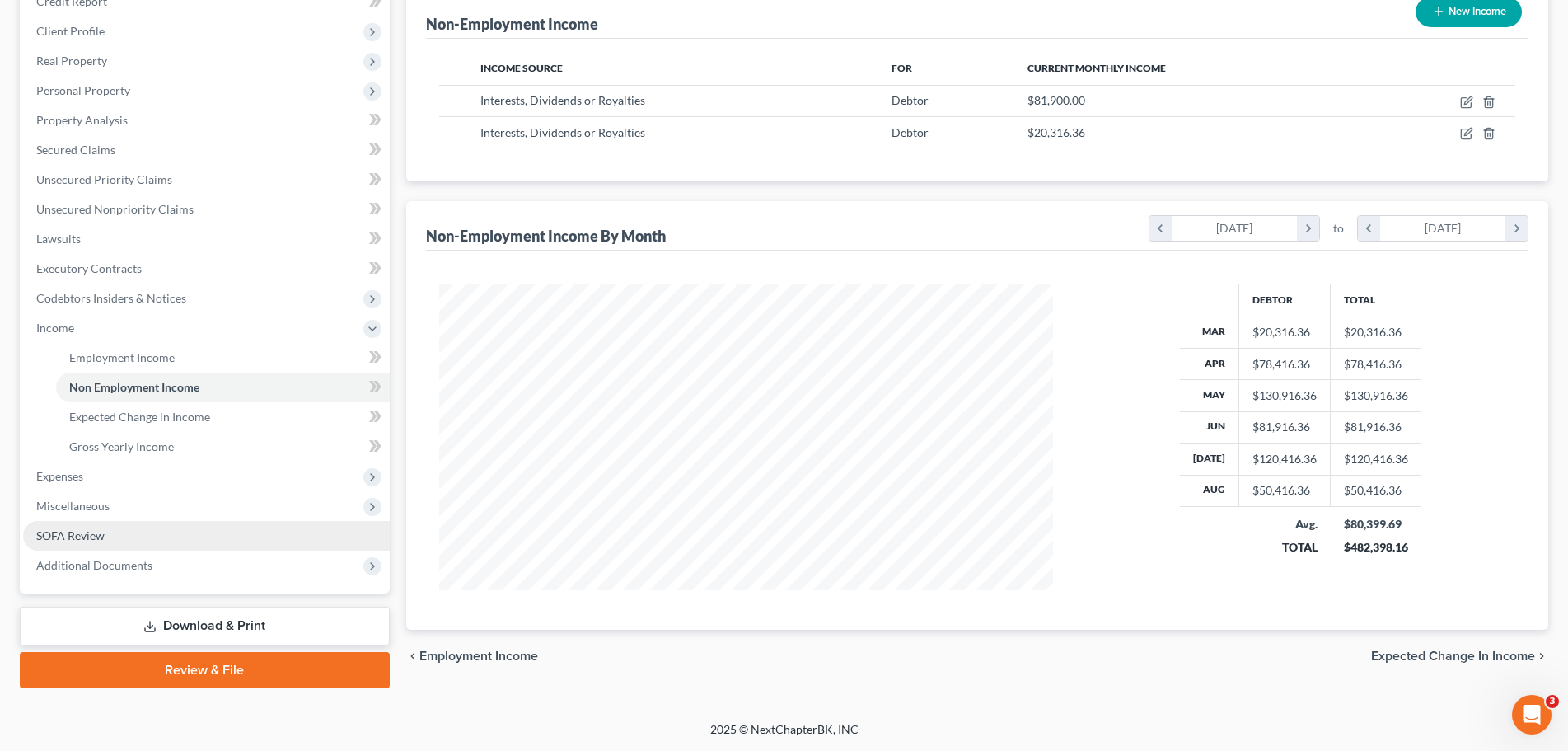
click at [286, 536] on link "SOFA Review" at bounding box center [206, 535] width 366 height 29
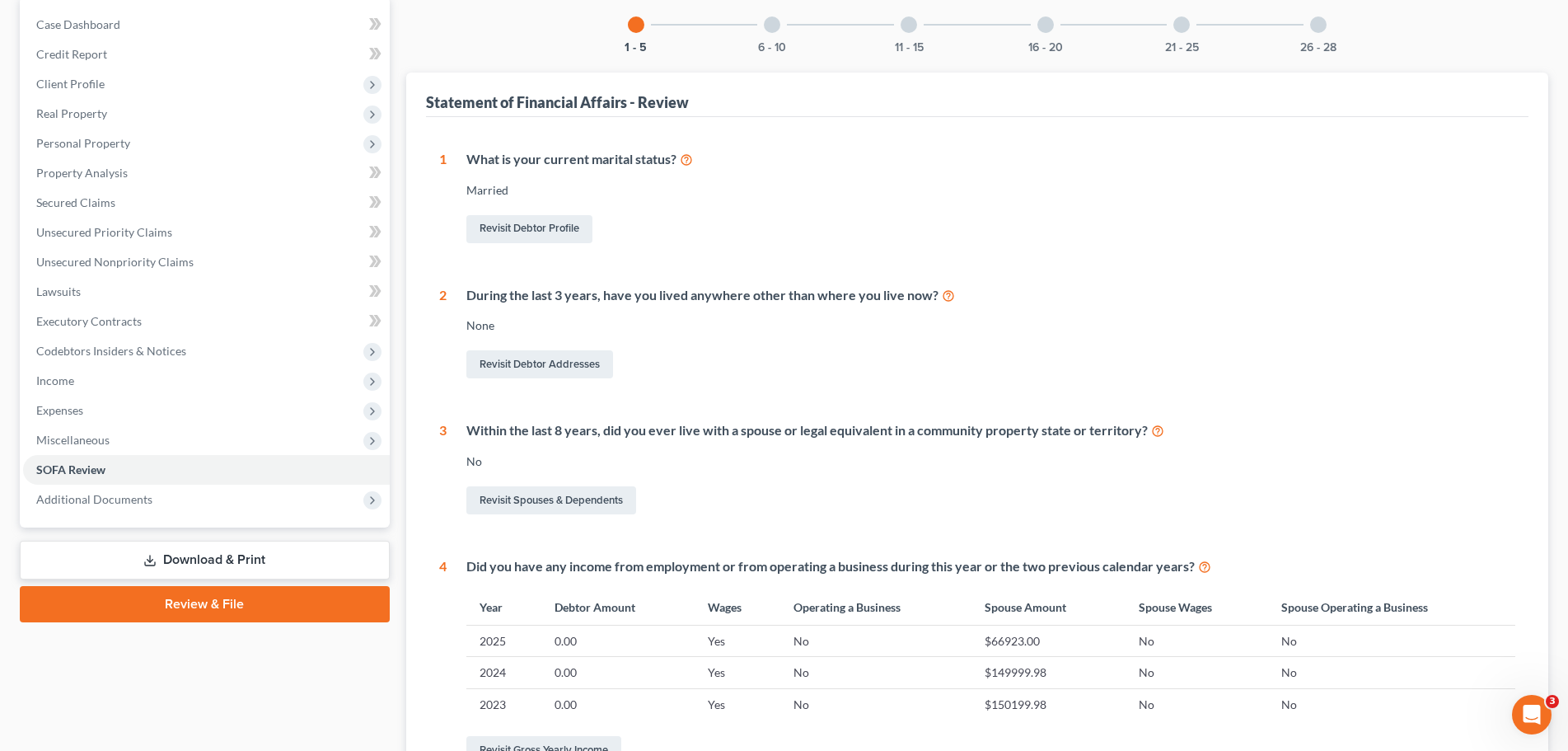
scroll to position [165, 0]
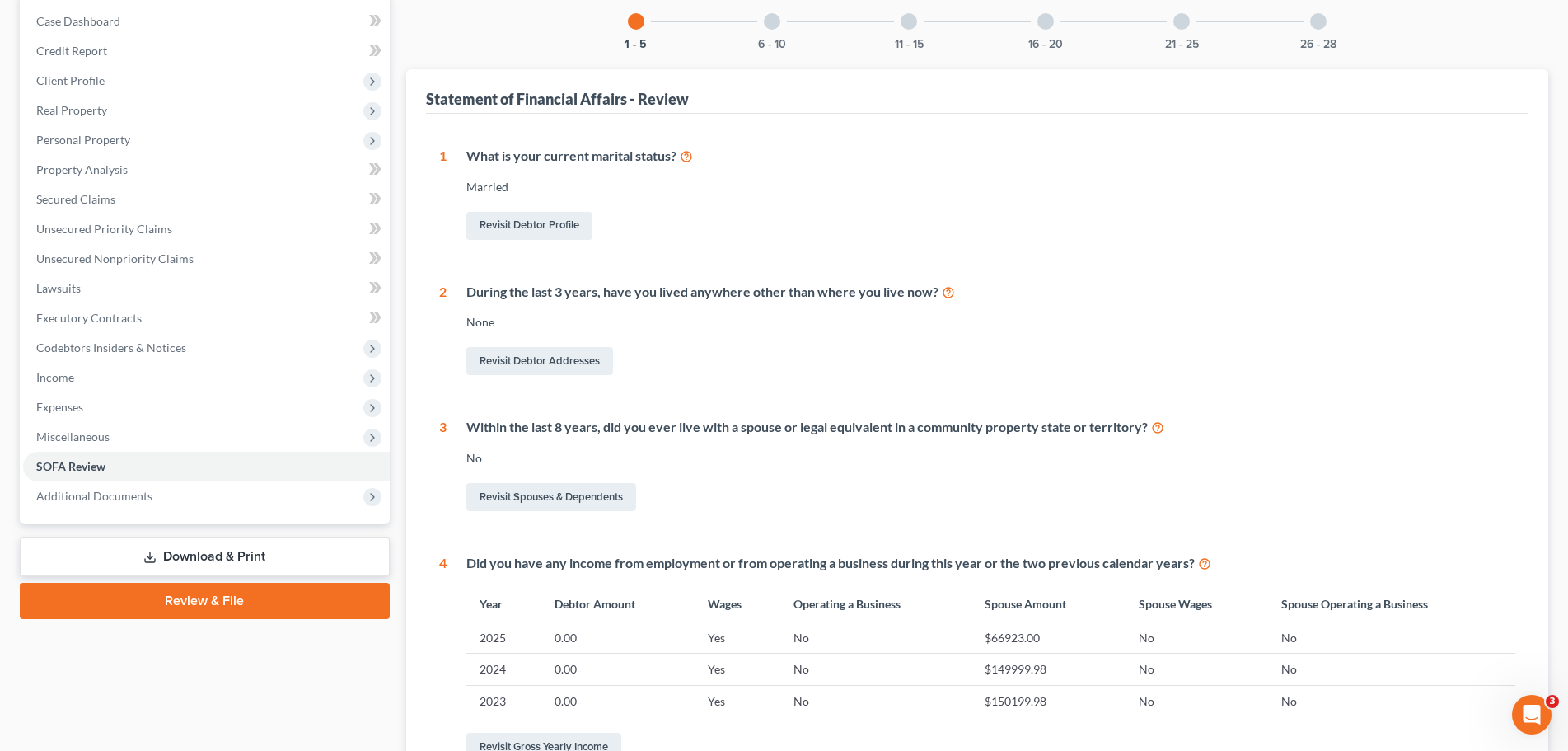
click at [298, 558] on link "Download & Print" at bounding box center [205, 556] width 370 height 39
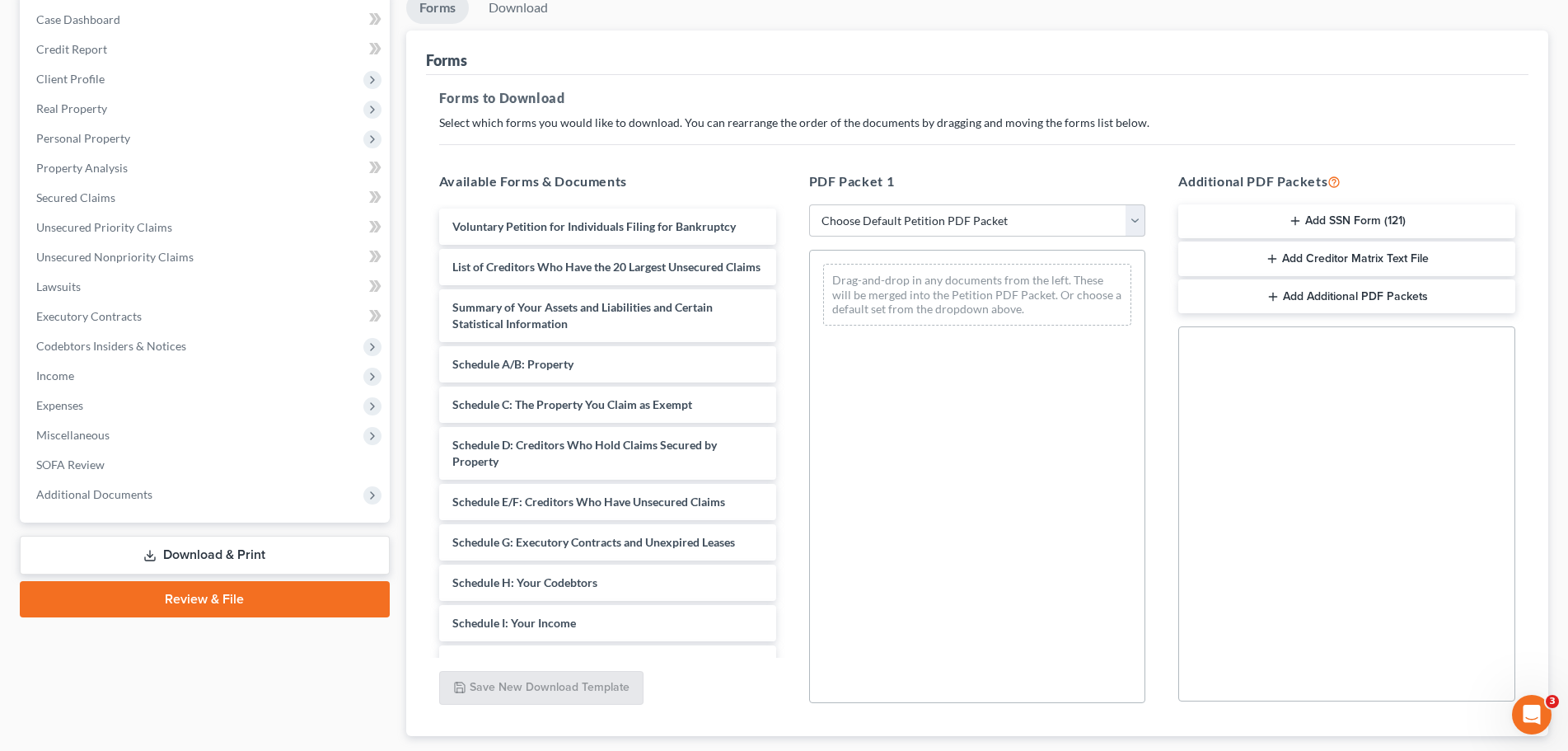
scroll to position [247, 0]
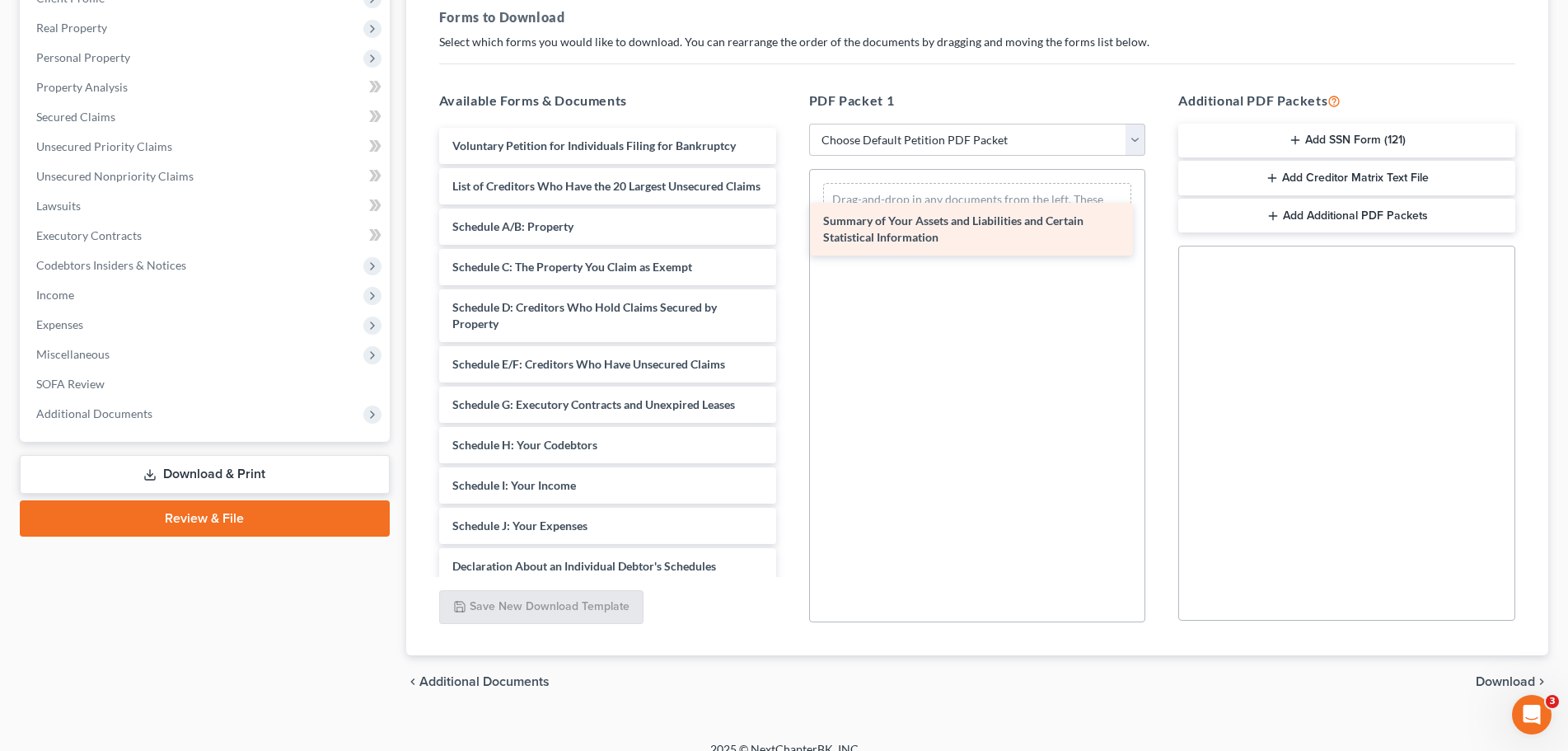
drag, startPoint x: 562, startPoint y: 252, endPoint x: 932, endPoint y: 230, distance: 370.7
click at [790, 230] on div "Summary of Your Assets and Liabilities and Certain Statistical Information Volu…" at bounding box center [607, 493] width 363 height 731
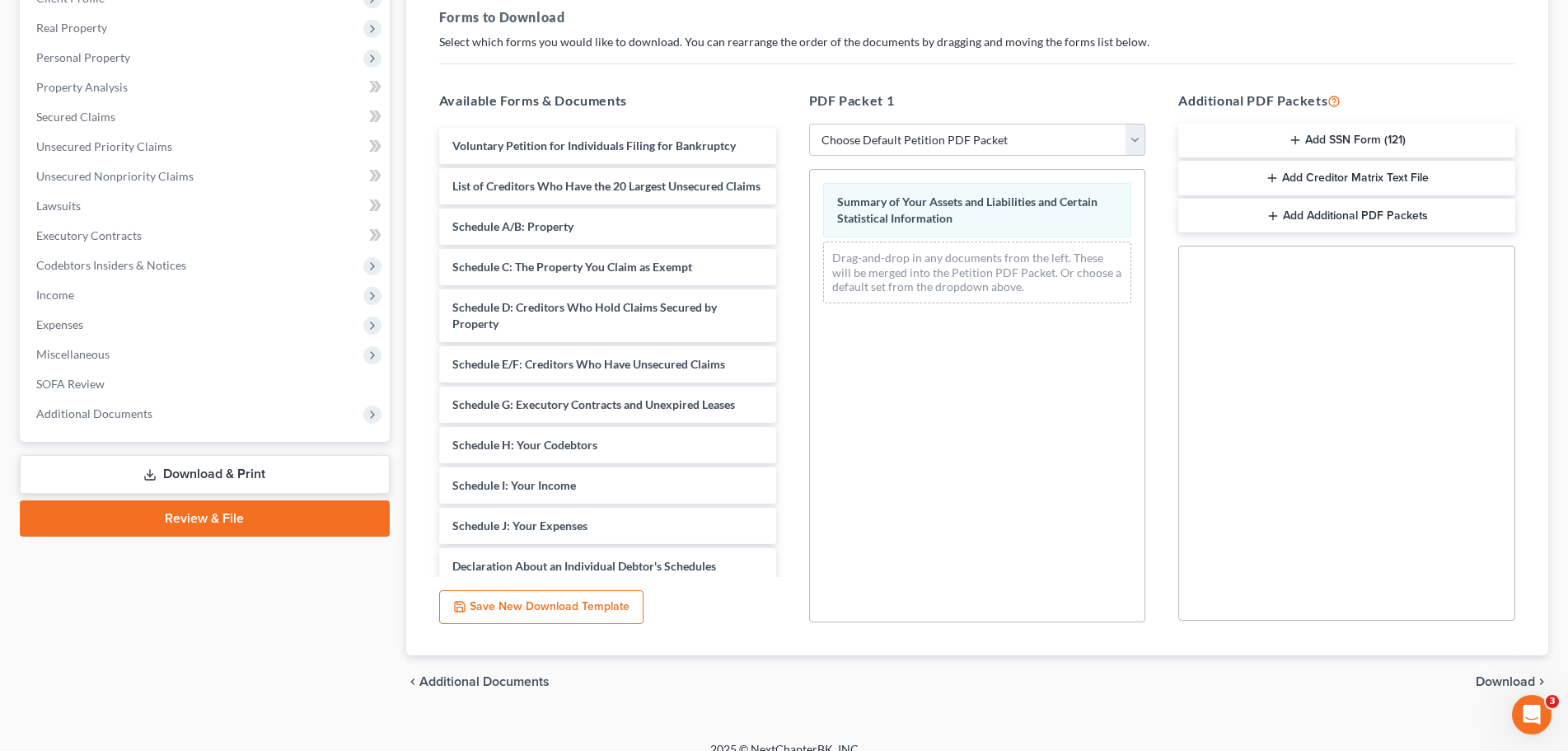
click at [1500, 677] on span "Download" at bounding box center [1504, 680] width 59 height 13
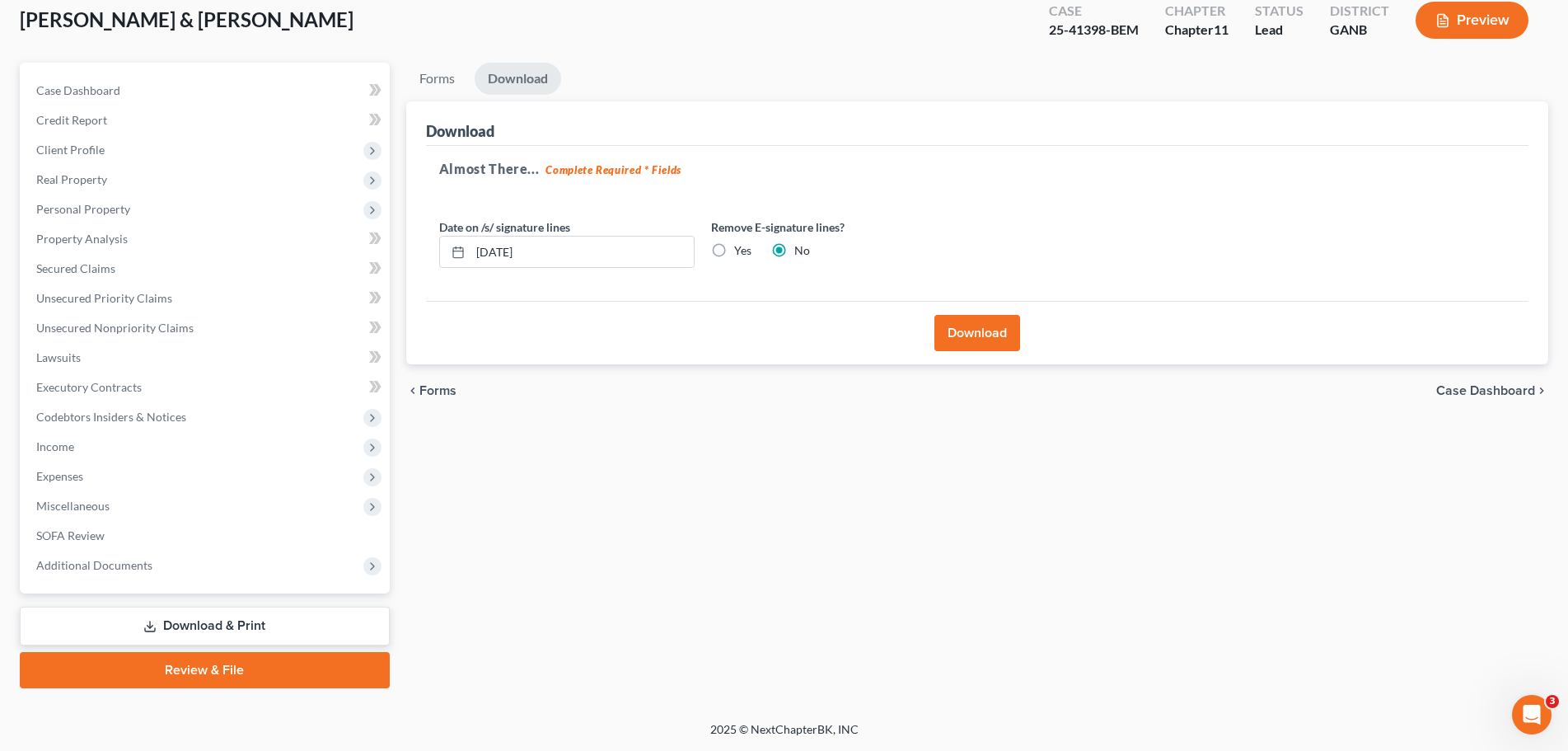
click at [975, 329] on button "Download" at bounding box center [977, 333] width 86 height 36
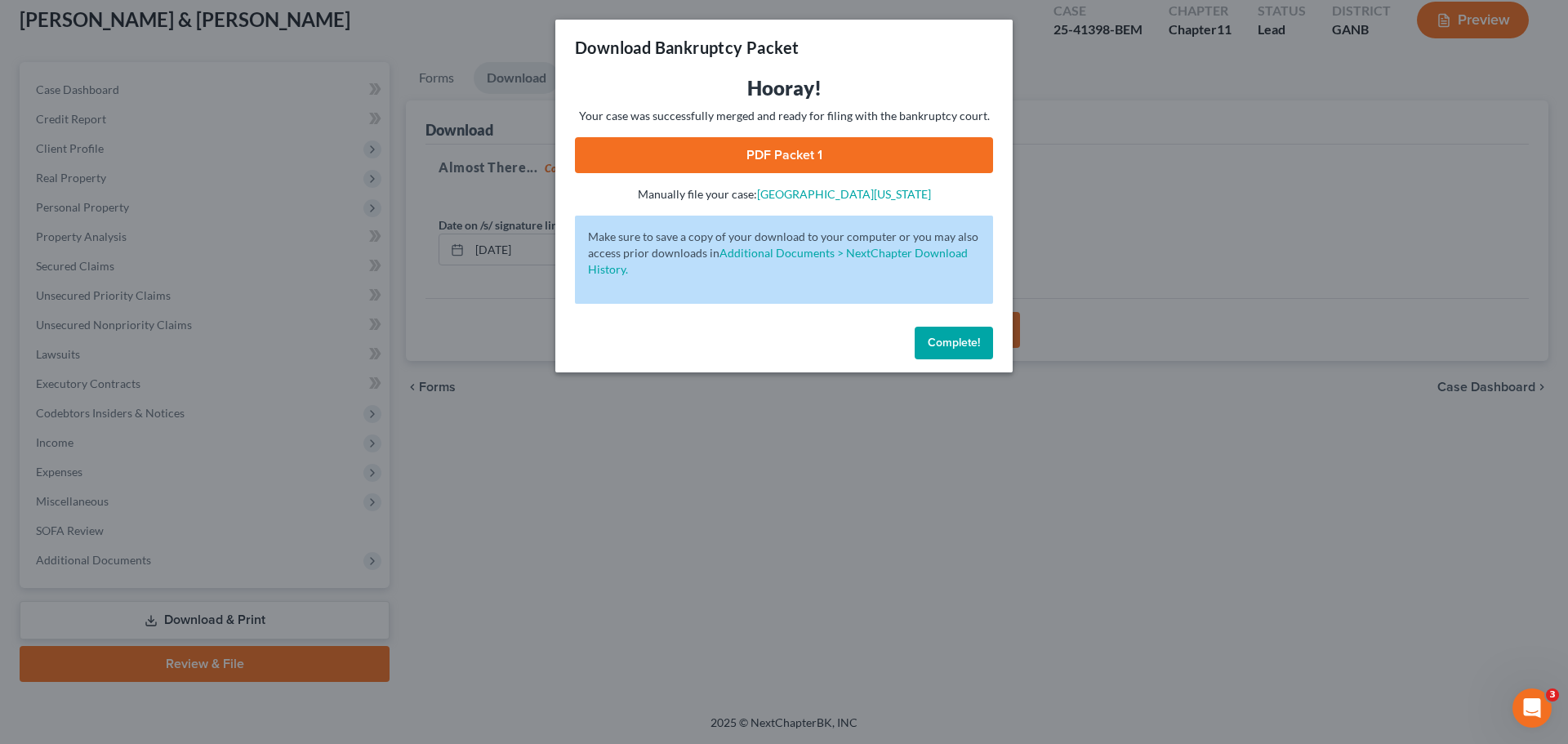
click at [840, 165] on link "PDF Packet 1" at bounding box center [784, 155] width 418 height 36
click at [981, 339] on button "Complete!" at bounding box center [954, 343] width 78 height 32
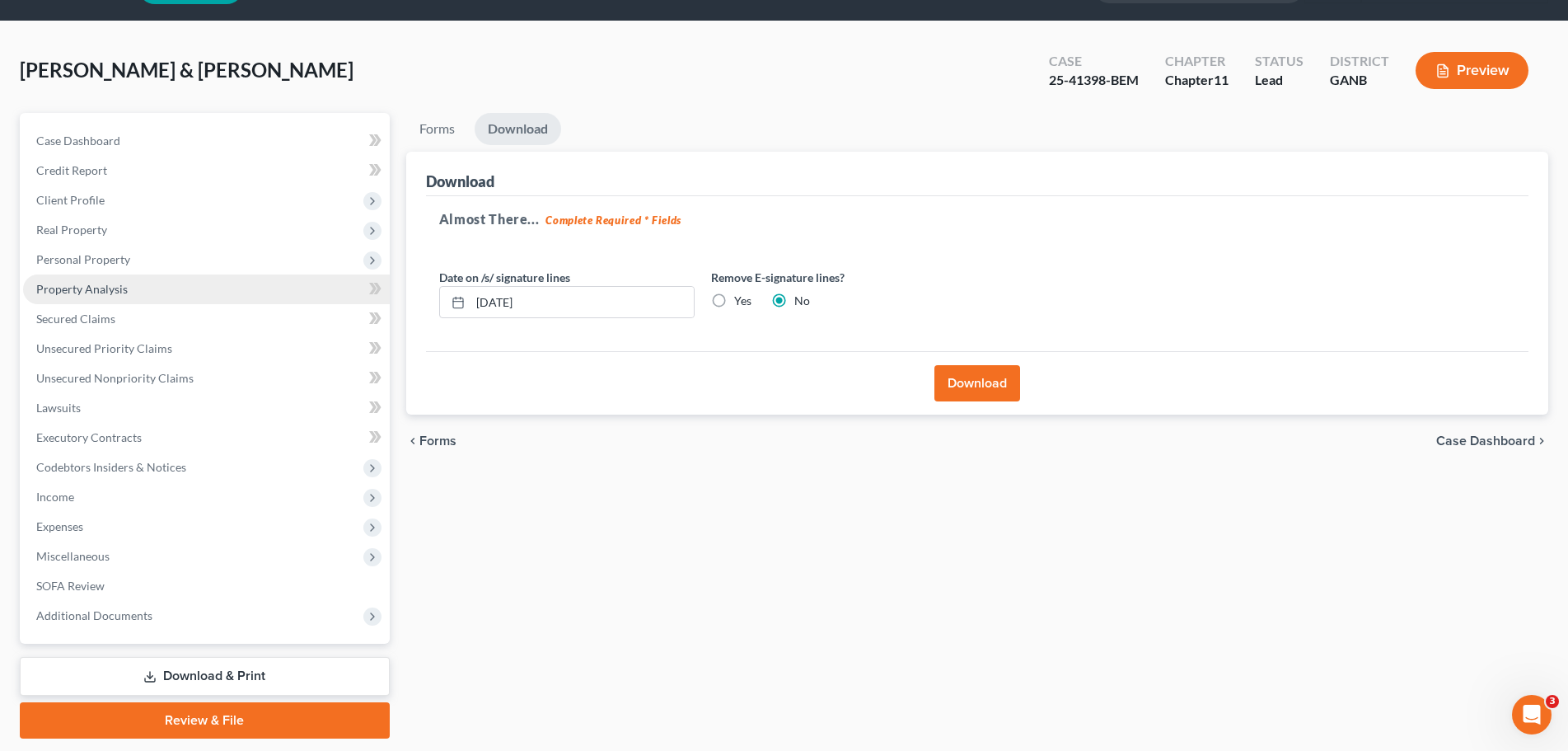
scroll to position [0, 0]
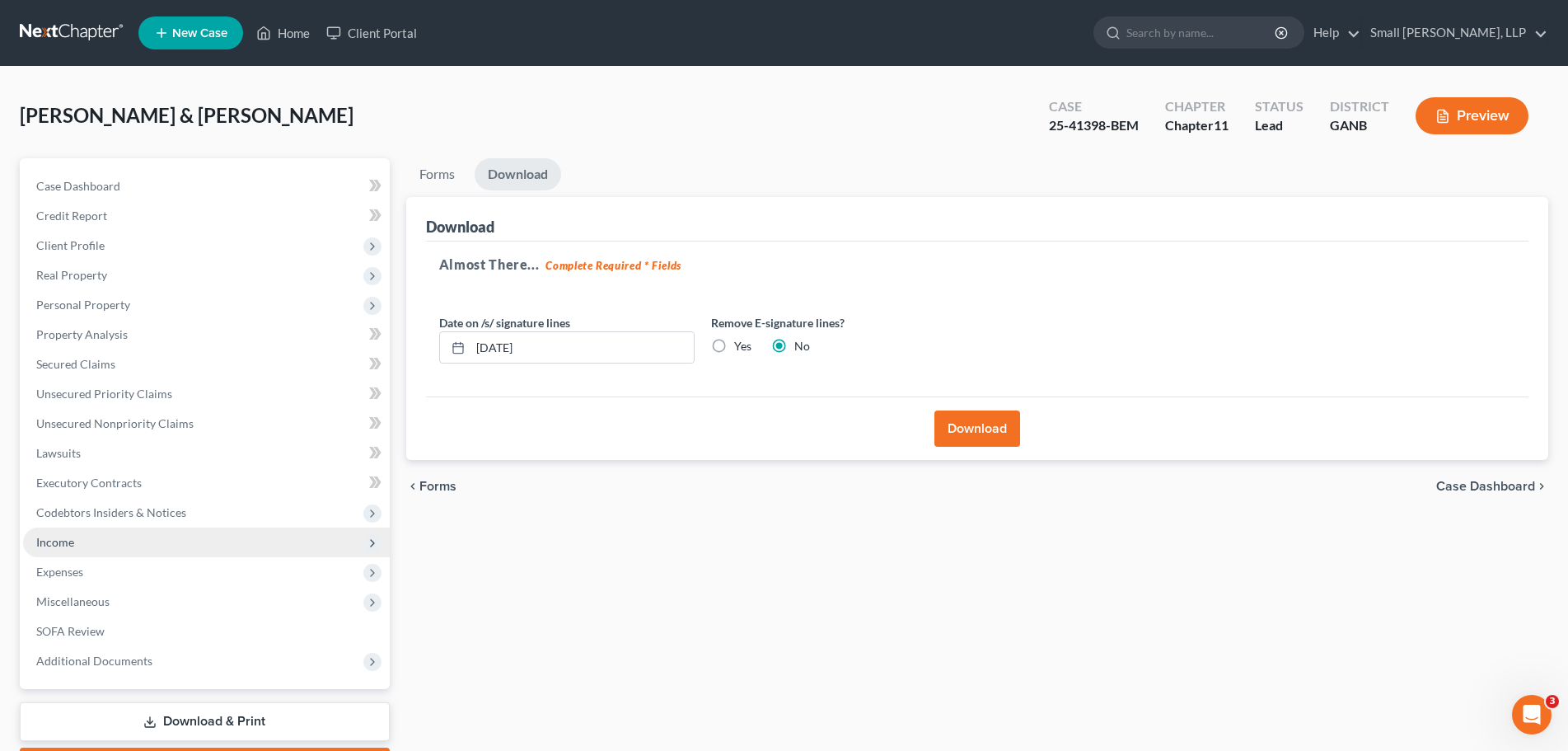
click at [104, 545] on span "Income" at bounding box center [206, 542] width 366 height 29
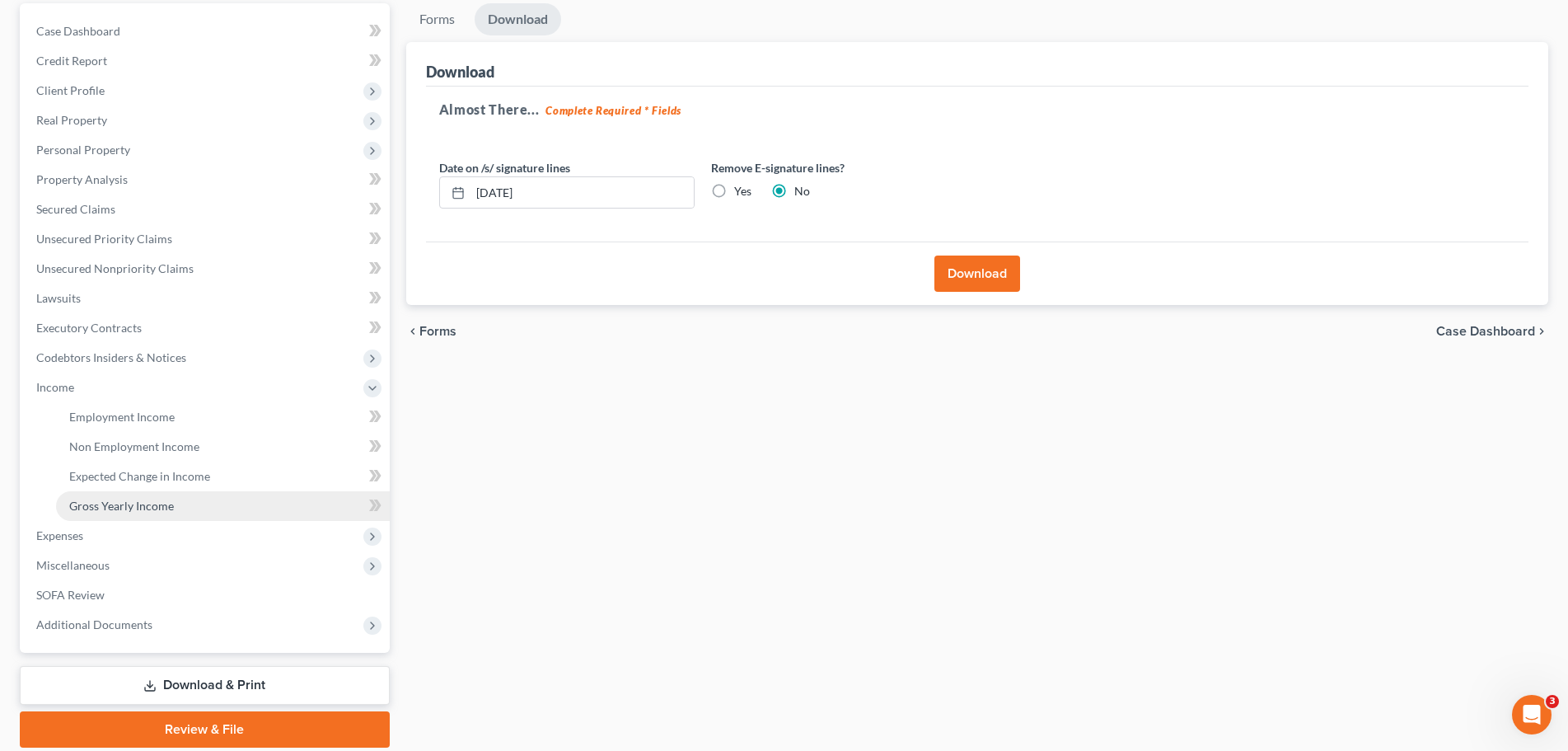
scroll to position [165, 0]
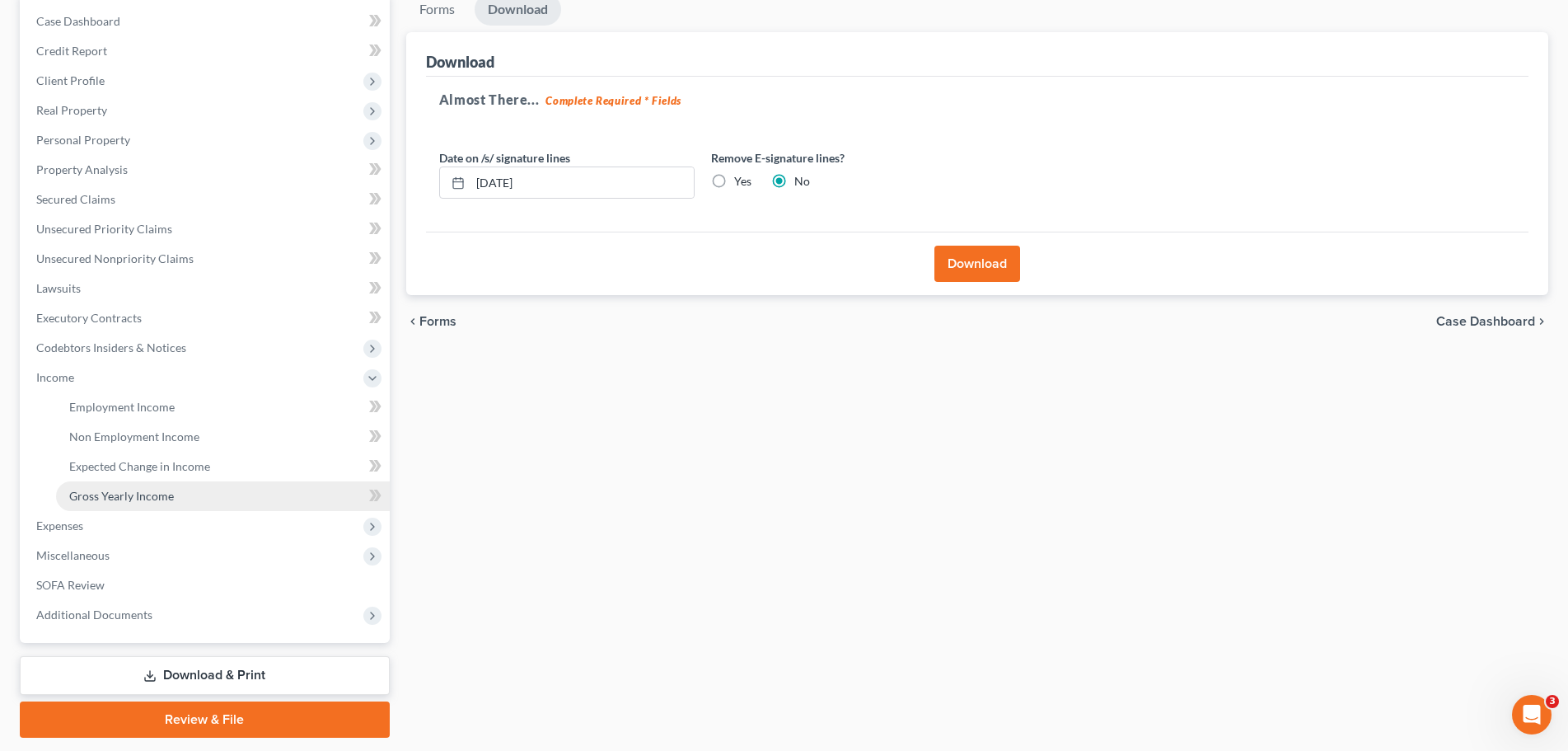
click at [231, 492] on link "Gross Yearly Income" at bounding box center [223, 496] width 334 height 29
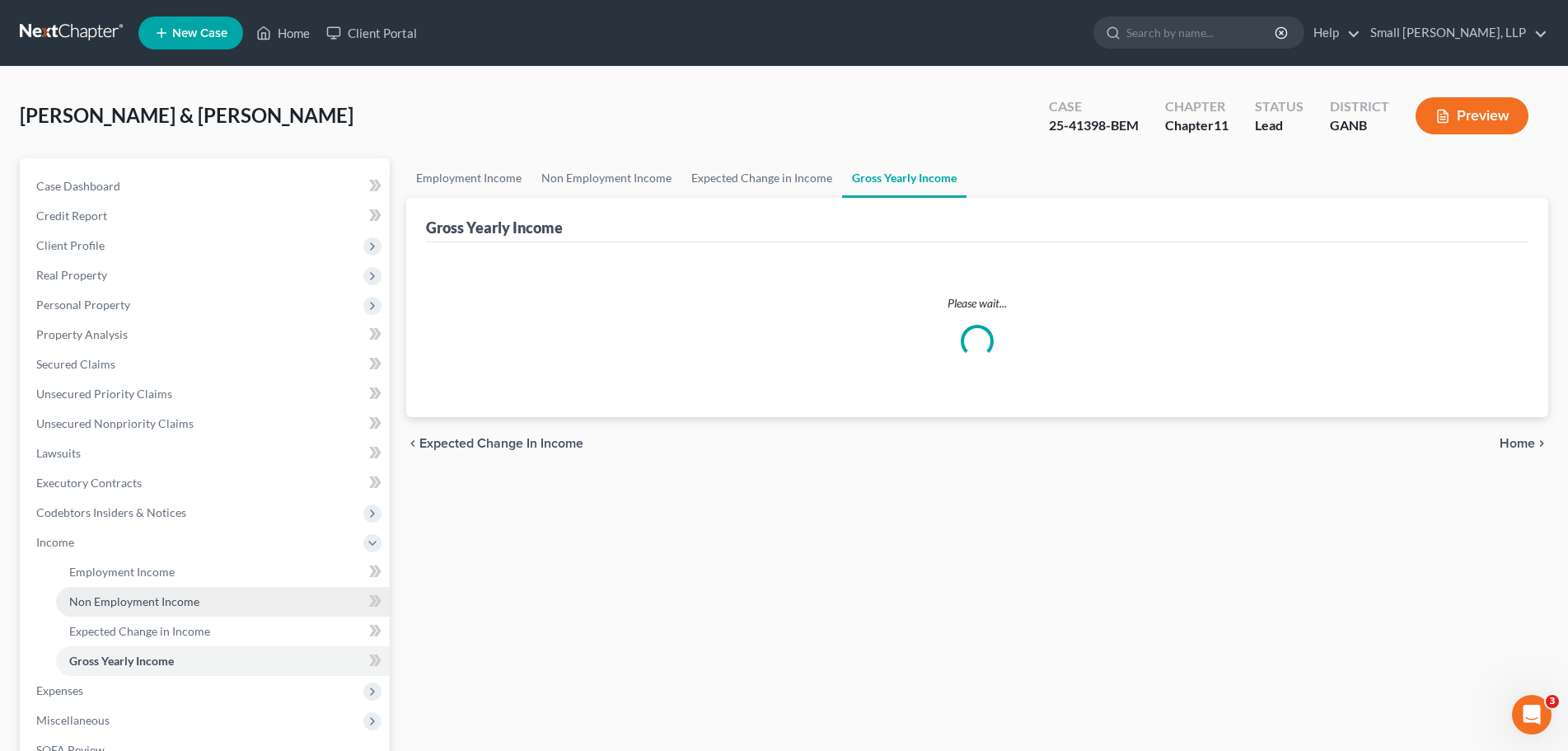
click at [199, 593] on link "Non Employment Income" at bounding box center [223, 601] width 334 height 29
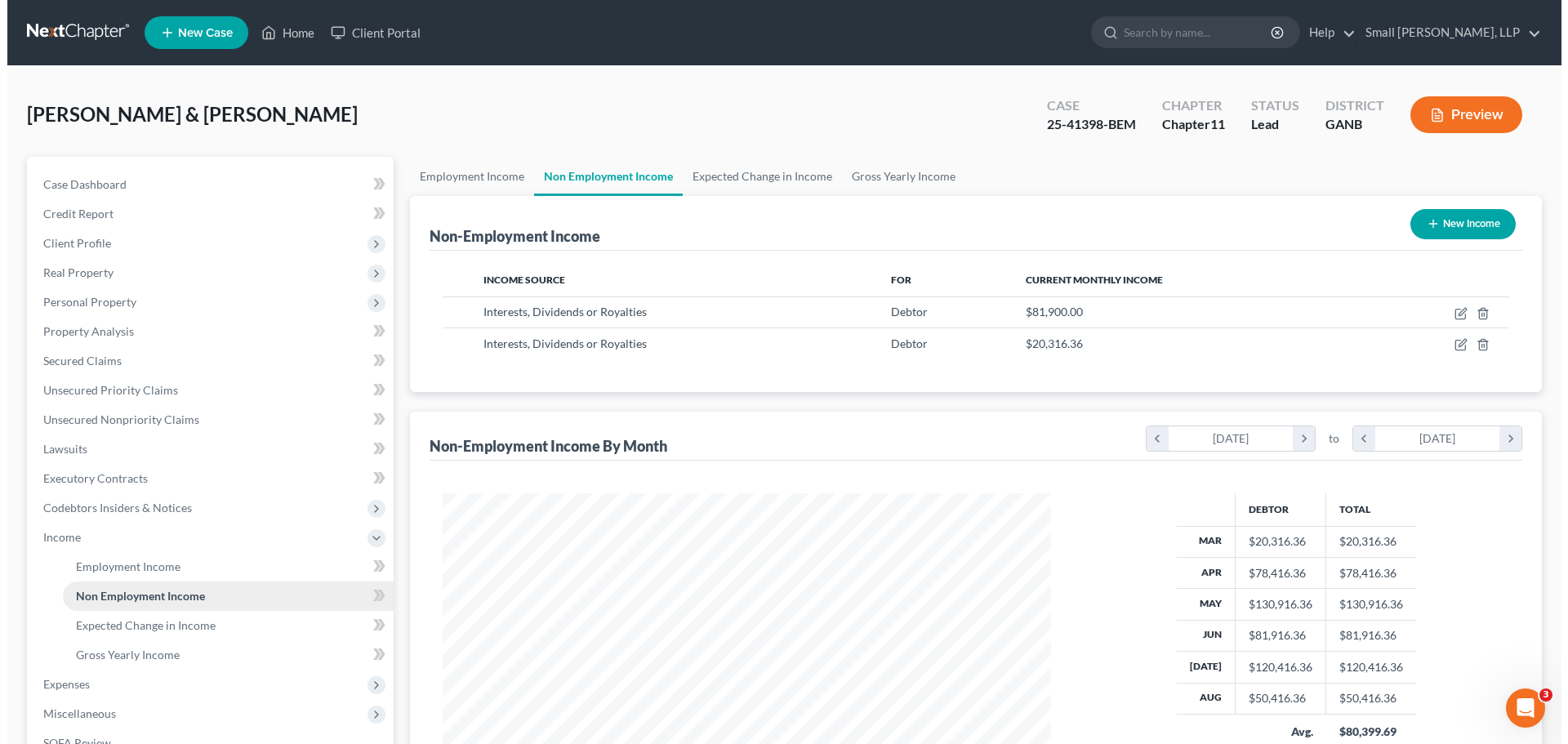
scroll to position [303, 642]
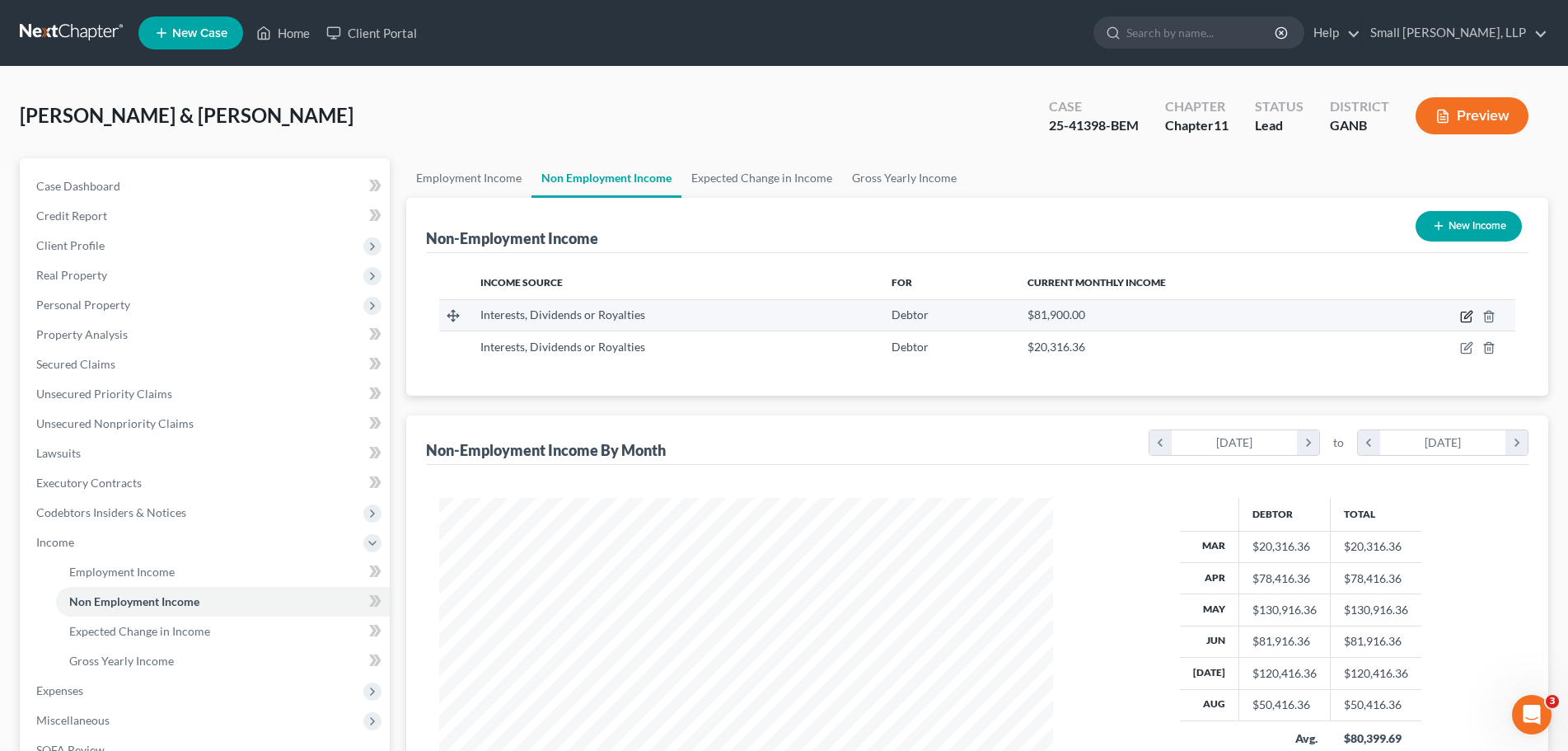
click at [1460, 319] on icon "button" at bounding box center [1465, 317] width 9 height 9
select select "6"
select select "0"
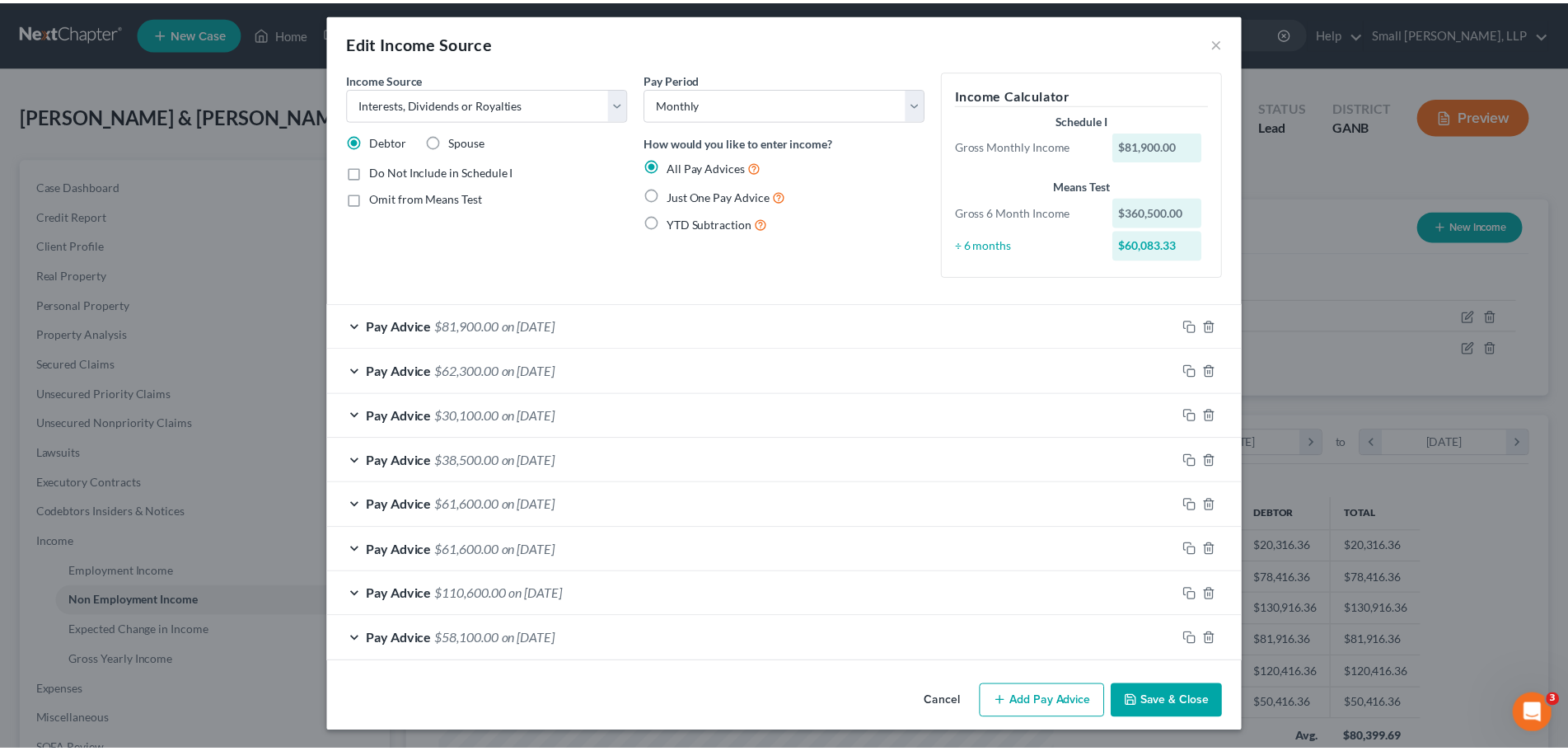
scroll to position [8, 0]
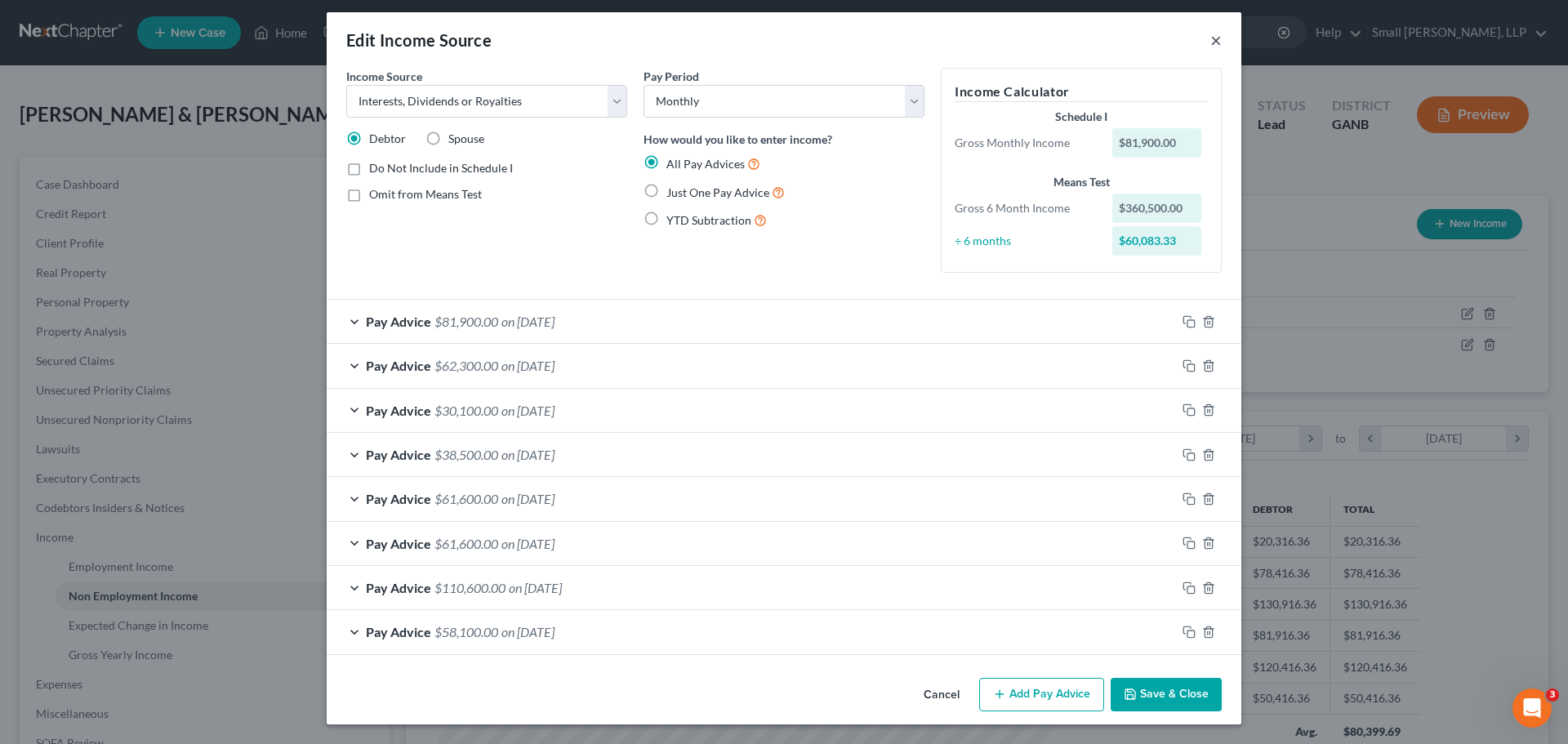
click at [1210, 37] on button "×" at bounding box center [1215, 39] width 11 height 20
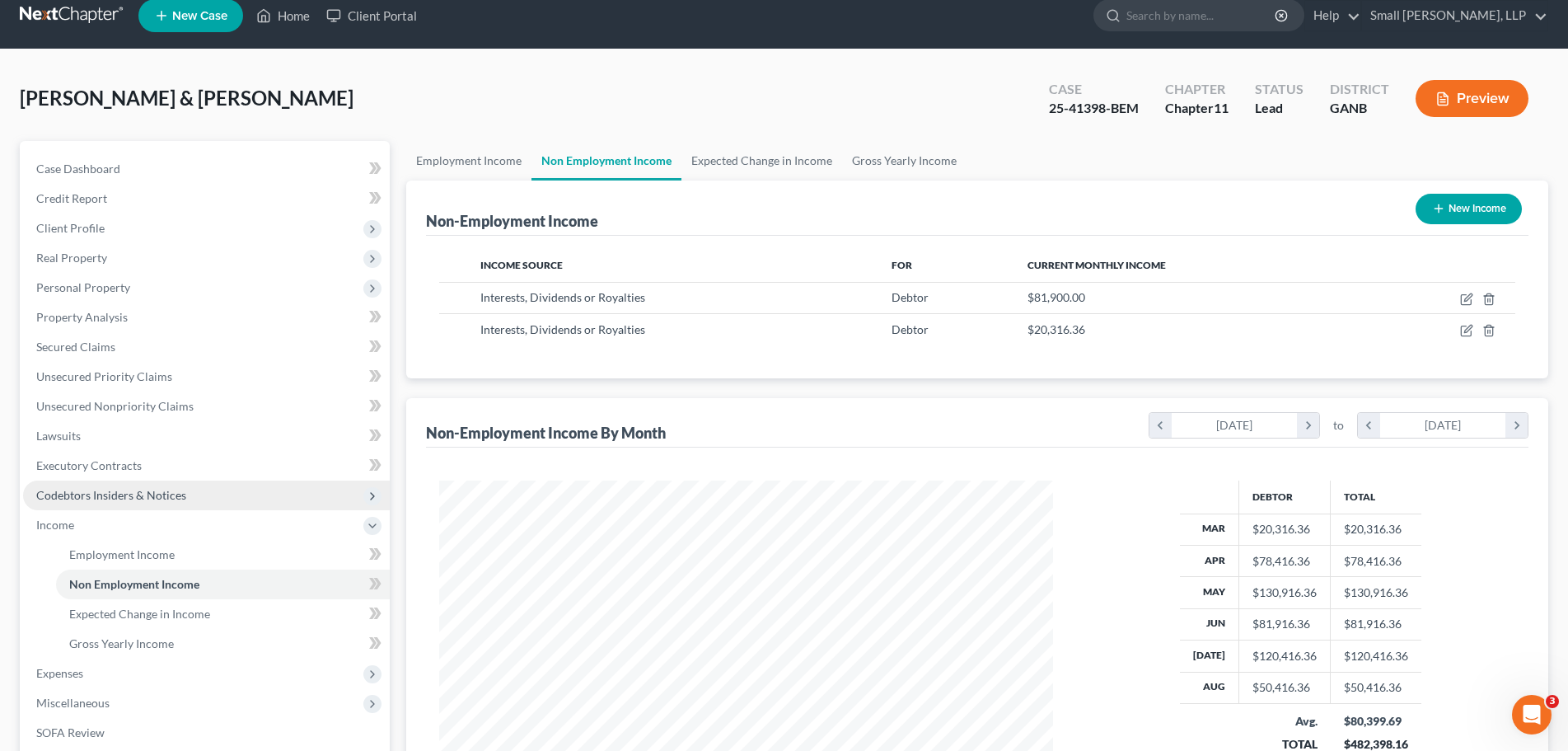
scroll to position [0, 0]
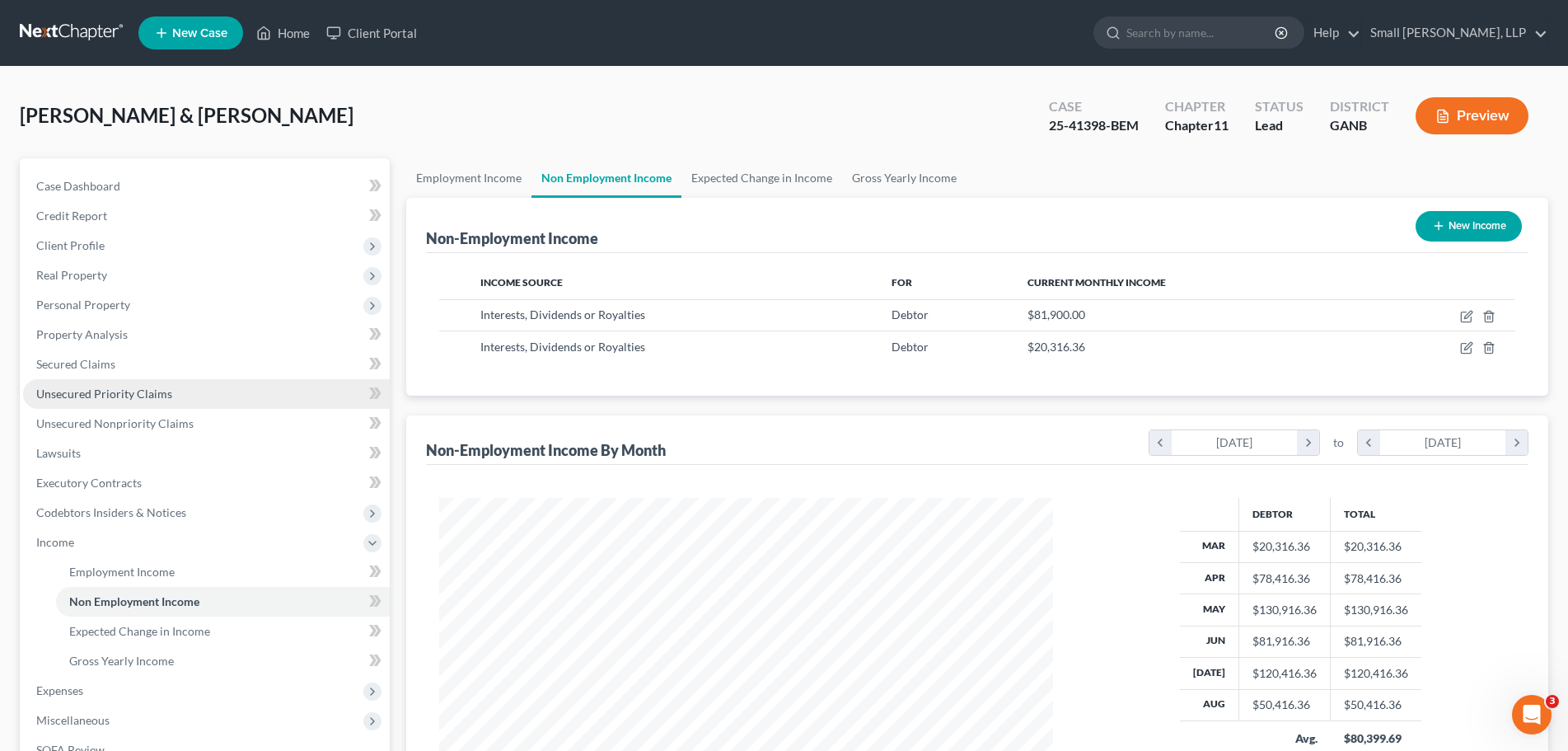
click at [188, 392] on link "Unsecured Priority Claims" at bounding box center [206, 394] width 366 height 29
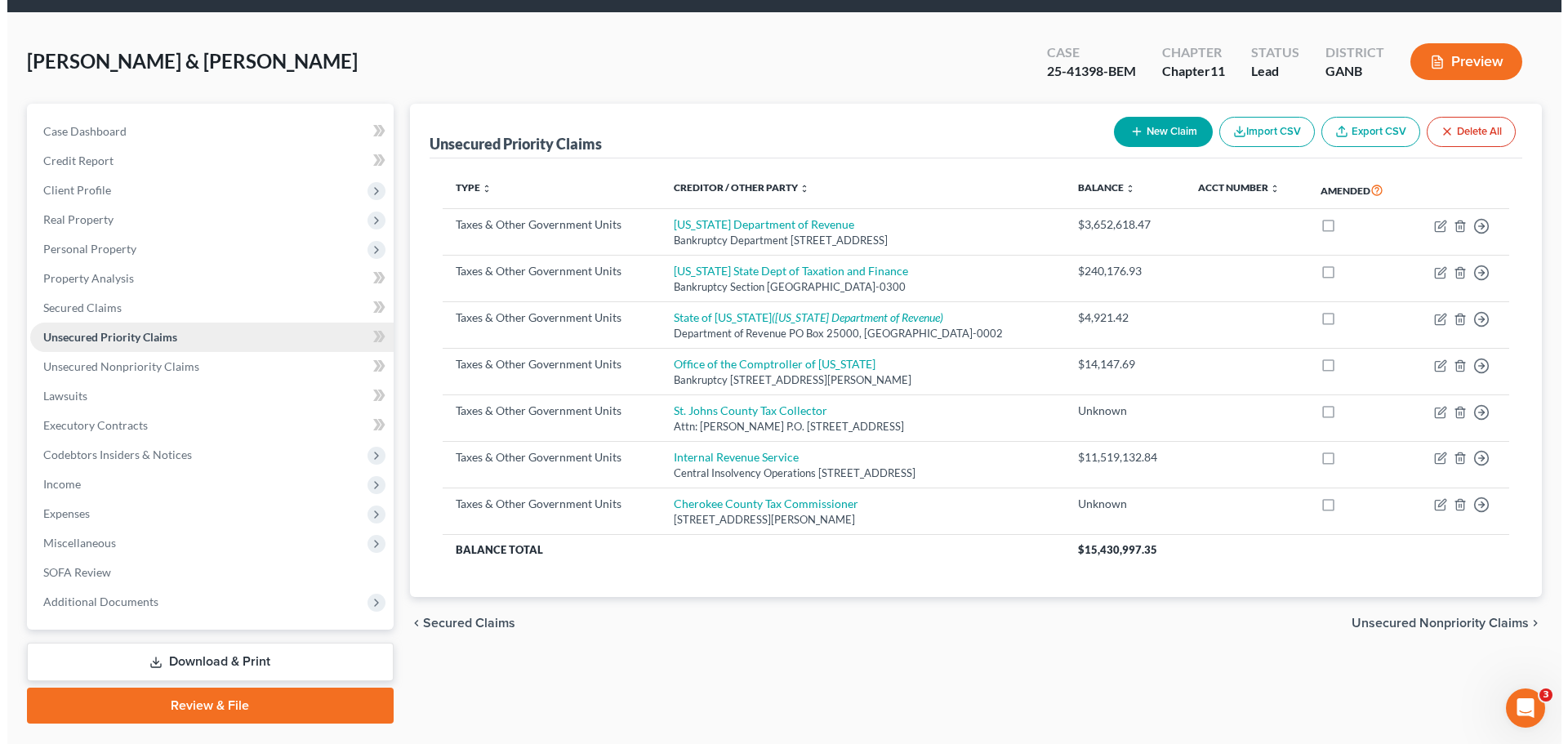
scroll to position [82, 0]
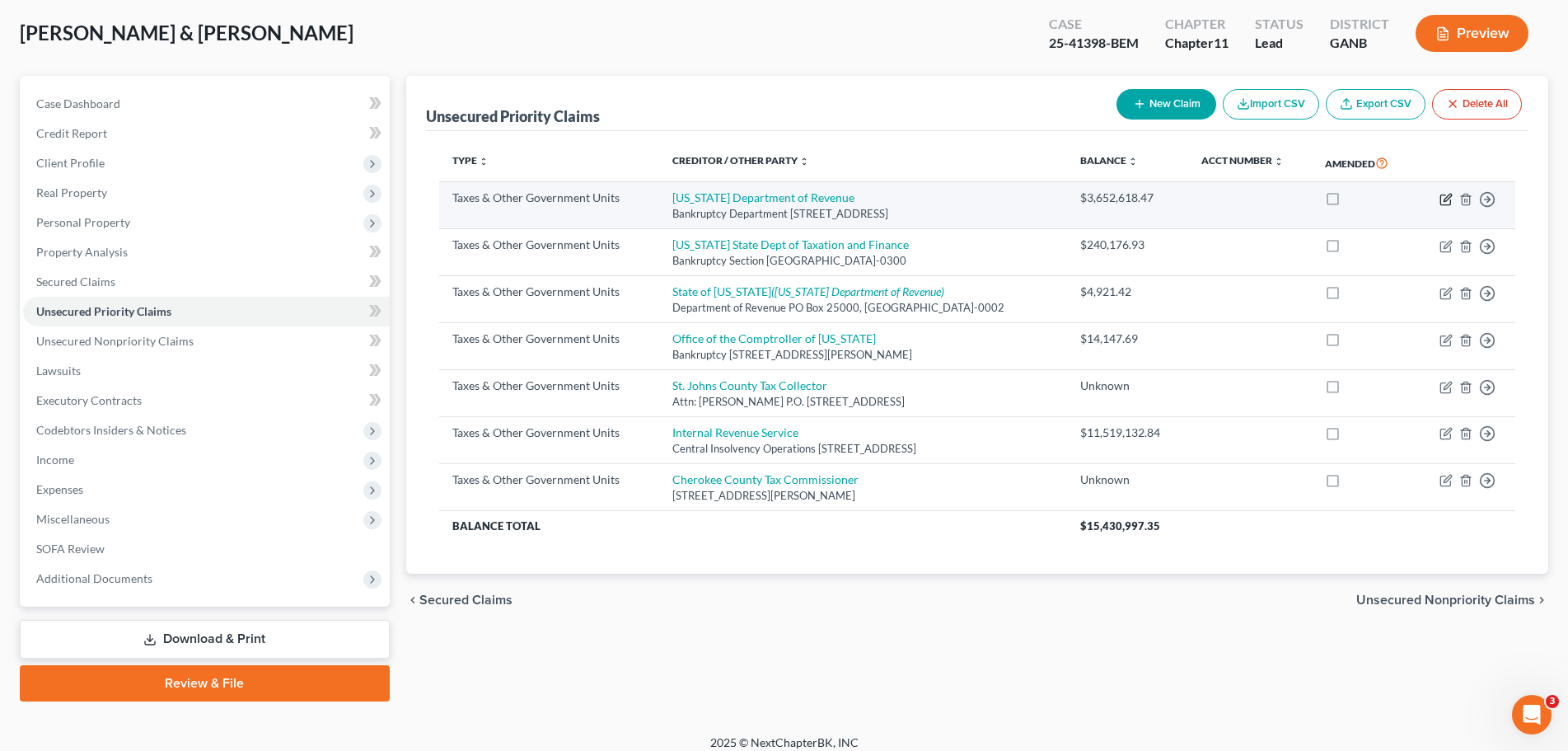
click at [1439, 201] on icon "button" at bounding box center [1445, 199] width 13 height 13
select select "2"
select select "10"
select select "2"
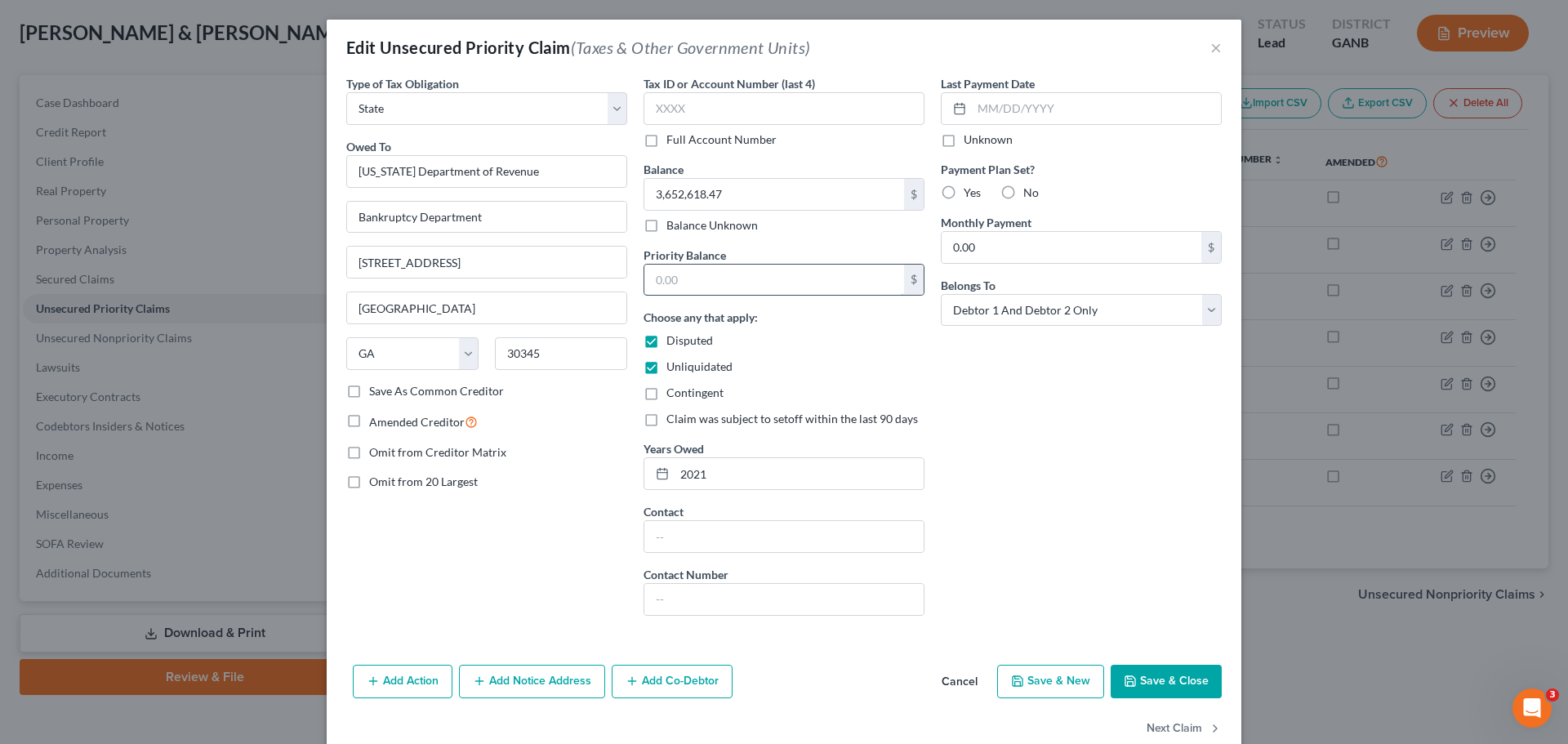
click at [770, 275] on input "text" at bounding box center [774, 280] width 260 height 31
paste input "3,652,618.47"
type input "3,652,618.47"
click at [1178, 679] on button "Save & Close" at bounding box center [1166, 682] width 111 height 34
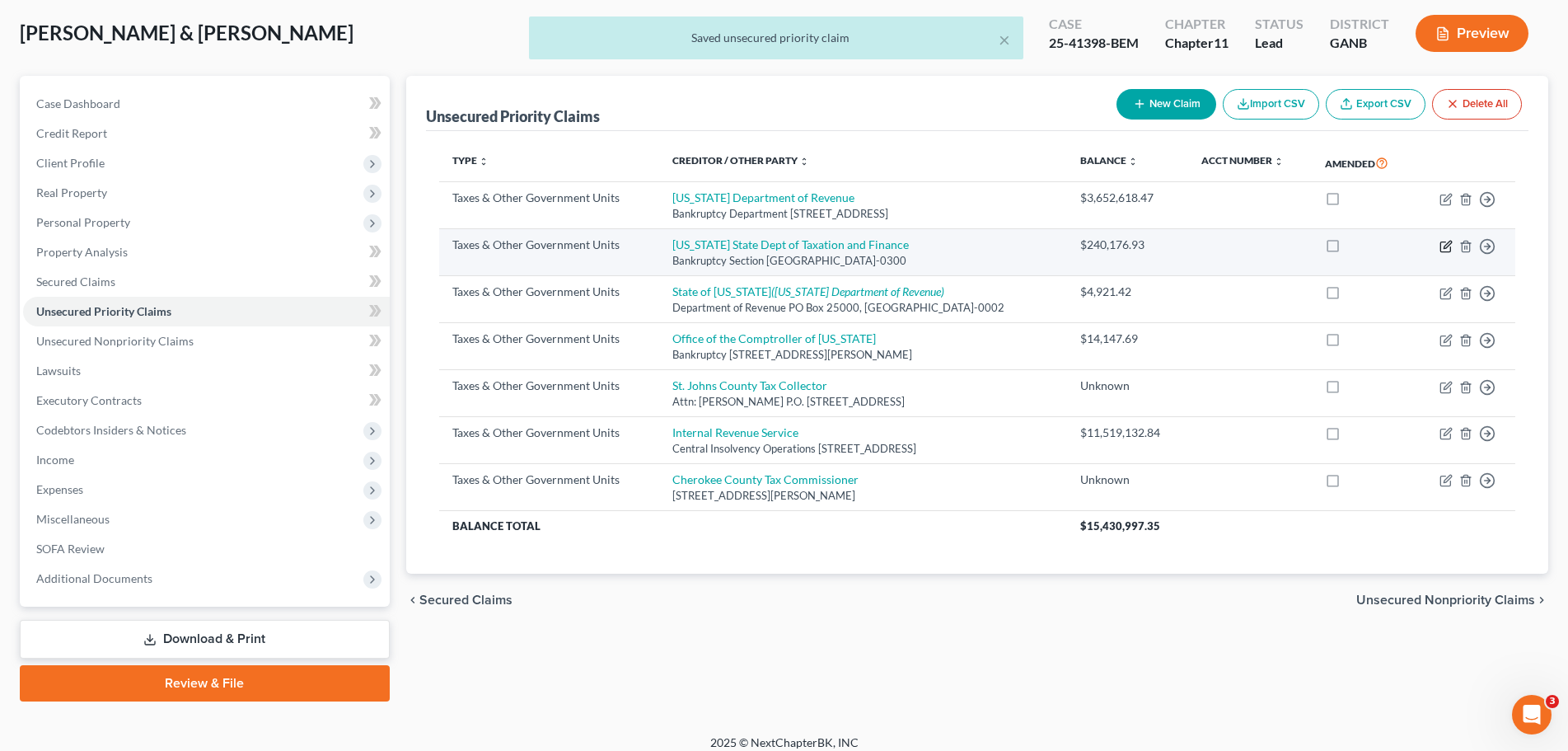
click at [1450, 246] on icon "button" at bounding box center [1444, 246] width 9 height 9
select select "2"
select select "35"
select select "2"
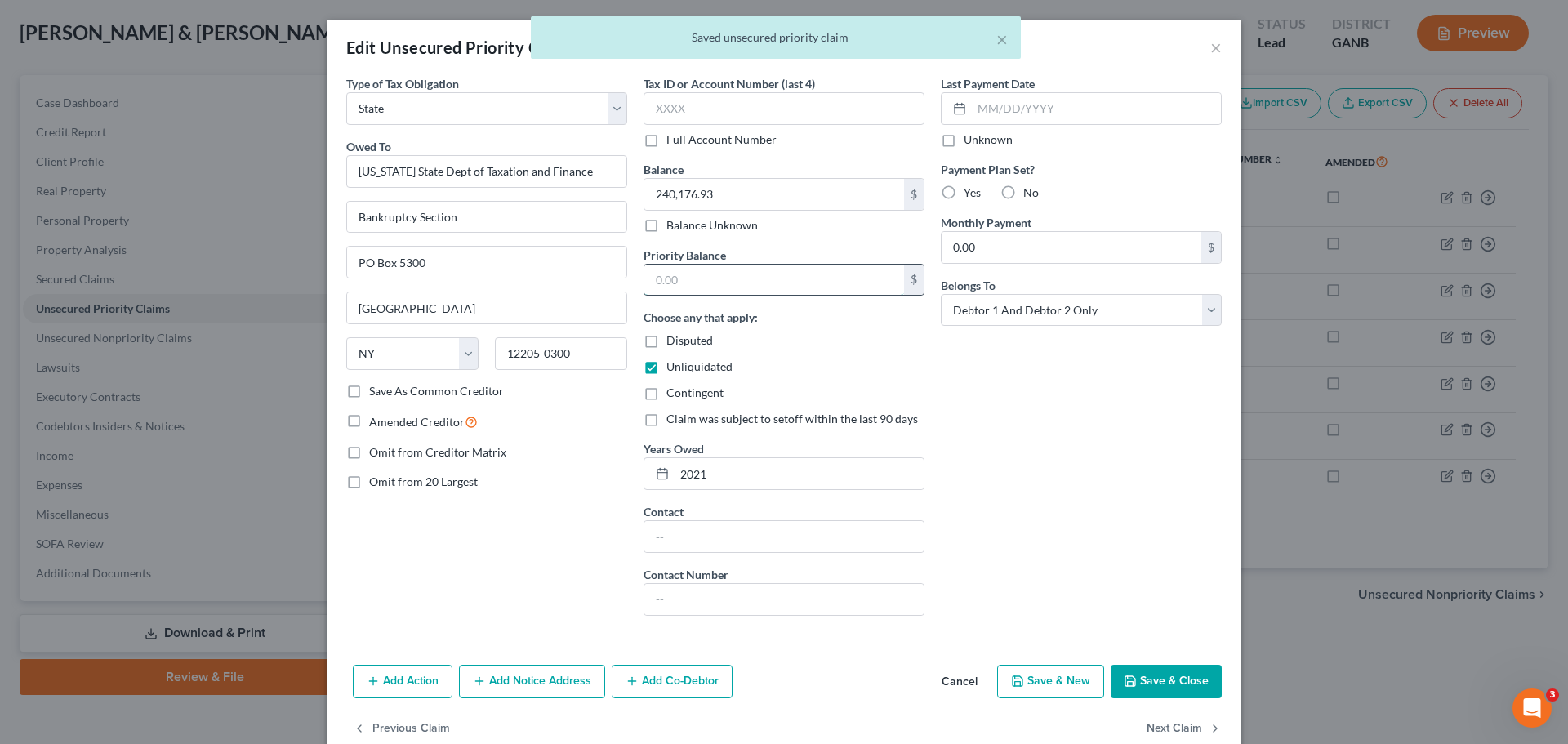
click at [768, 270] on input "text" at bounding box center [774, 280] width 260 height 31
paste input "240,176.93"
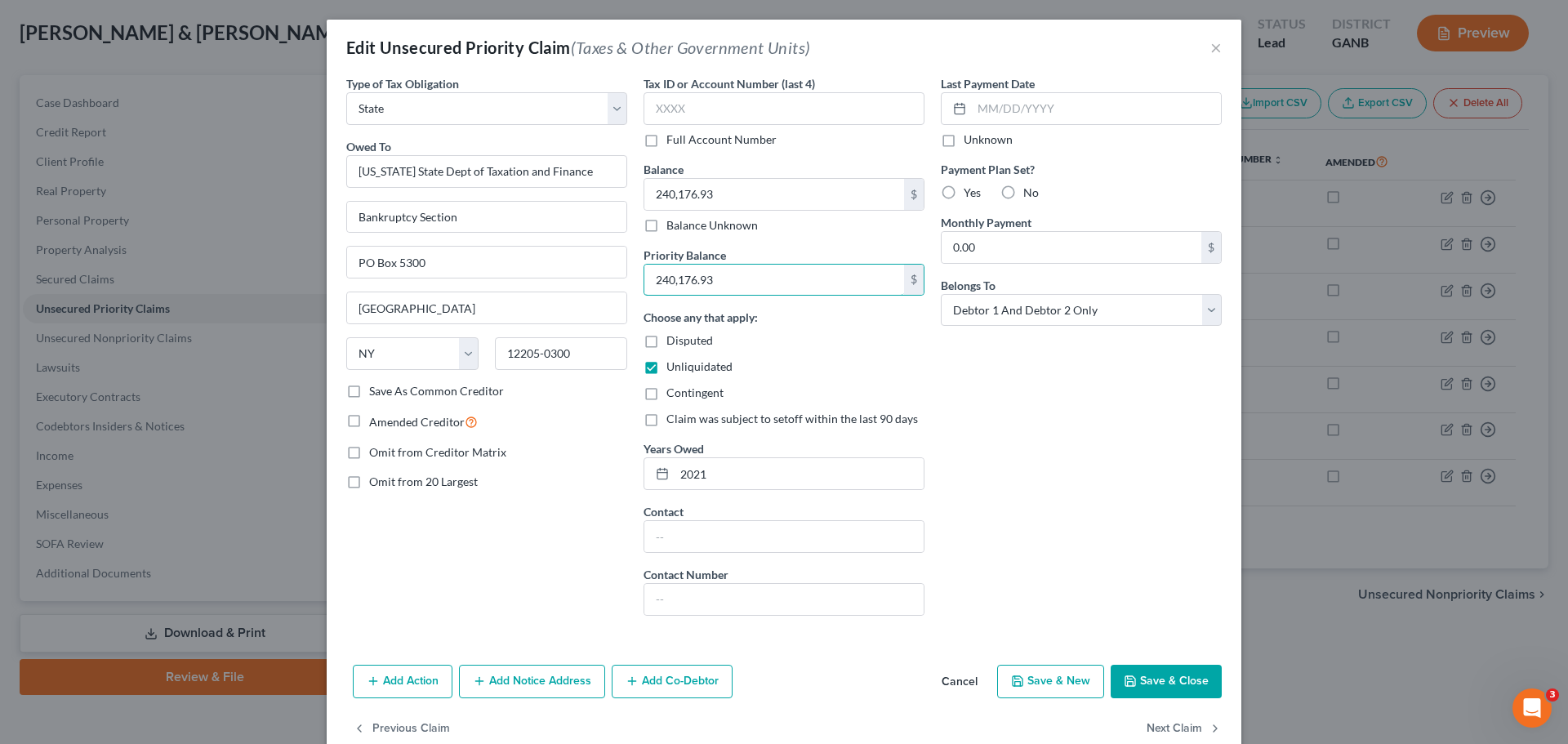
type input "240,176.93"
click at [1131, 681] on icon "button" at bounding box center [1130, 680] width 13 height 13
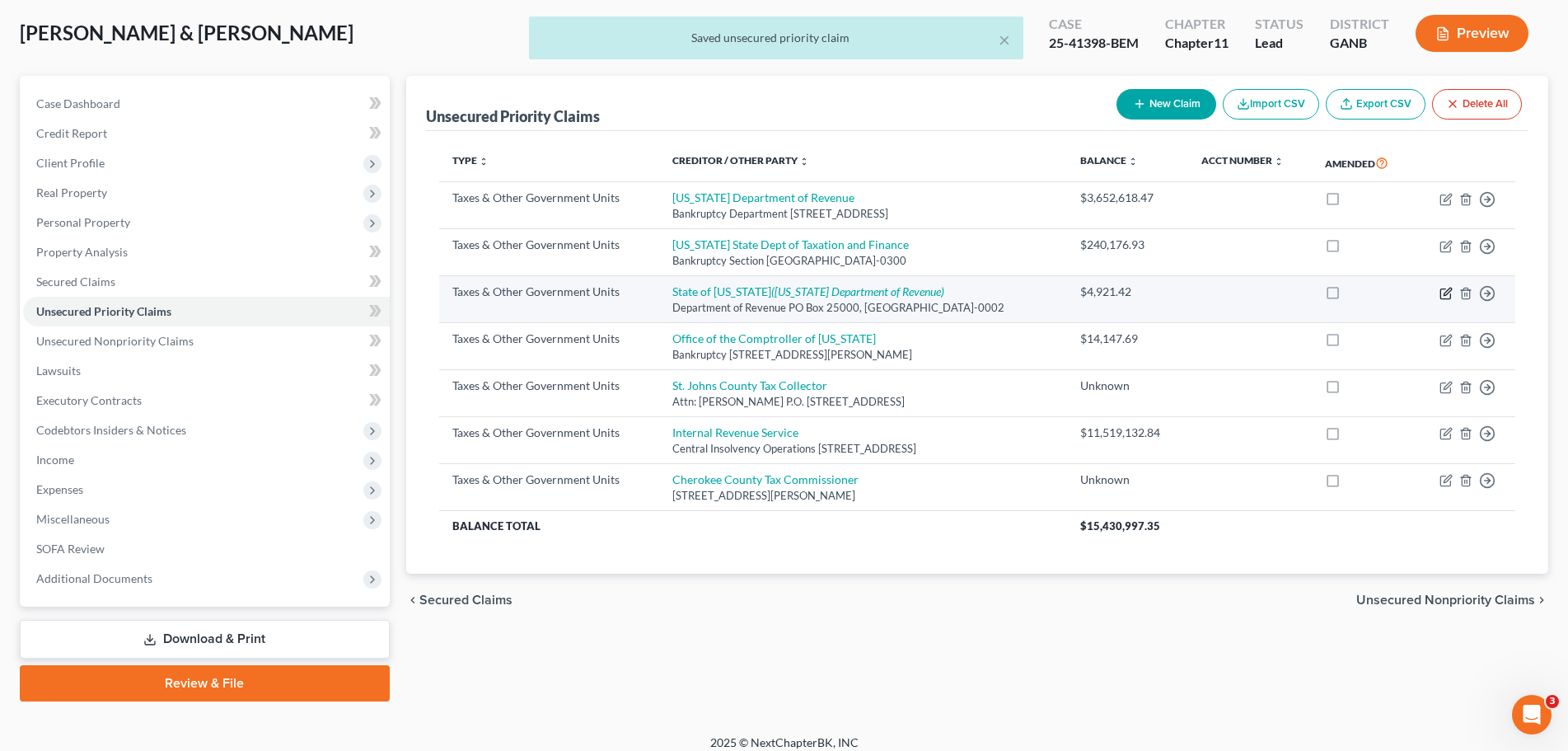
click at [1443, 292] on icon "button" at bounding box center [1445, 292] width 13 height 13
select select "2"
select select "28"
select select "2"
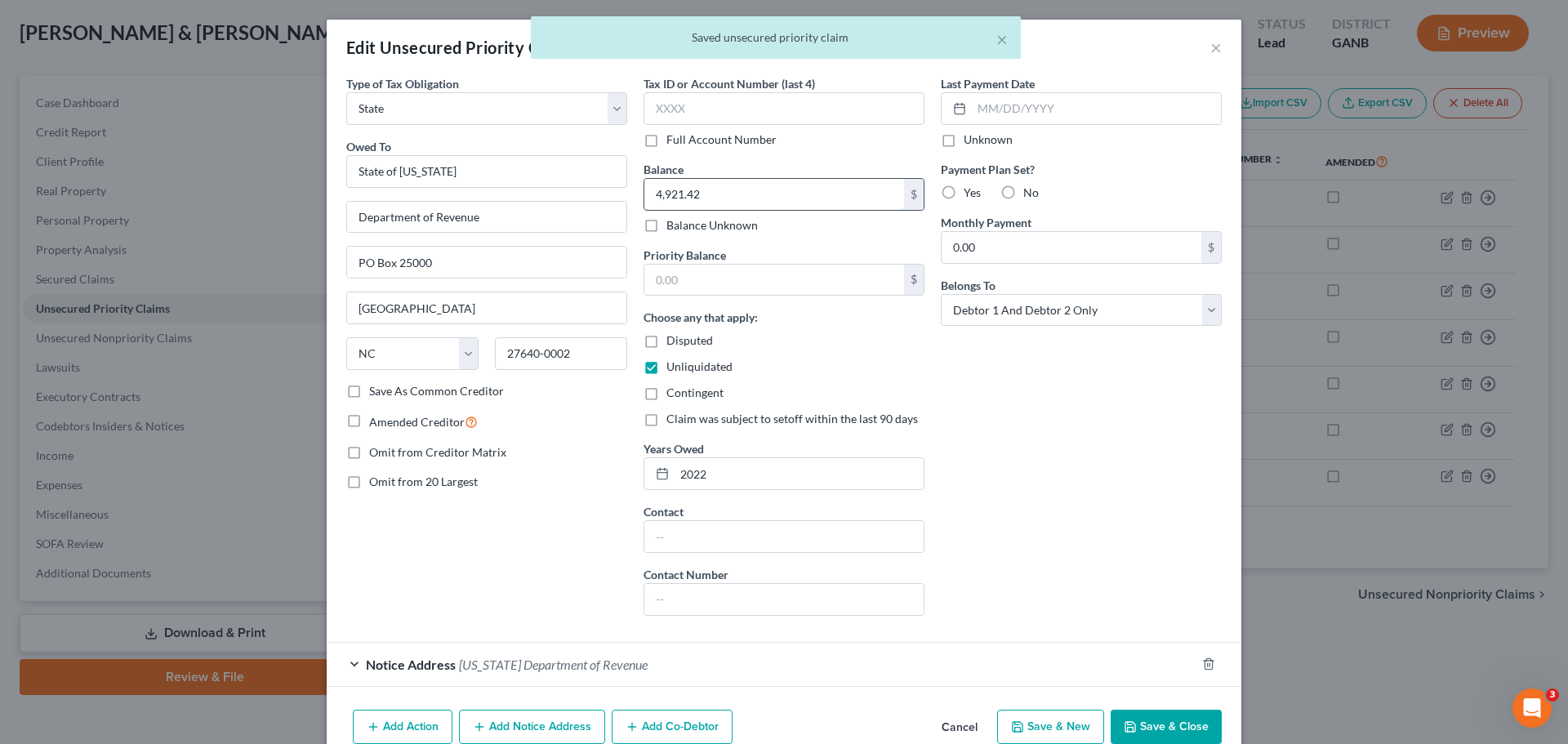
click at [784, 194] on input "4,921.42" at bounding box center [774, 194] width 260 height 31
click at [764, 285] on input "text" at bounding box center [774, 280] width 260 height 31
paste input "4,921.42"
type input "4,921.42"
click at [1143, 720] on button "Save & Close" at bounding box center [1166, 726] width 111 height 34
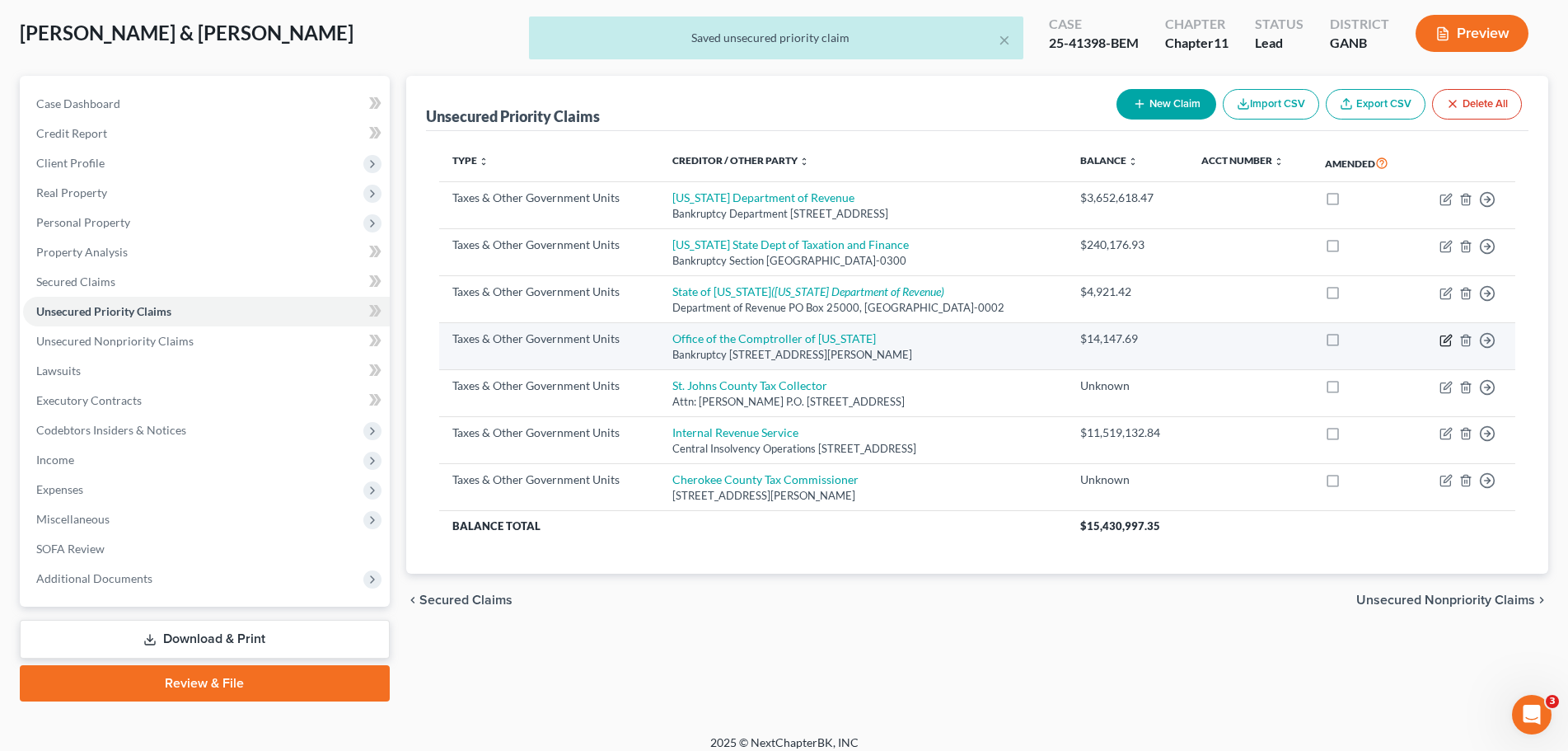
click at [1442, 343] on icon "button" at bounding box center [1445, 340] width 13 height 13
select select "2"
select select "21"
select select "2"
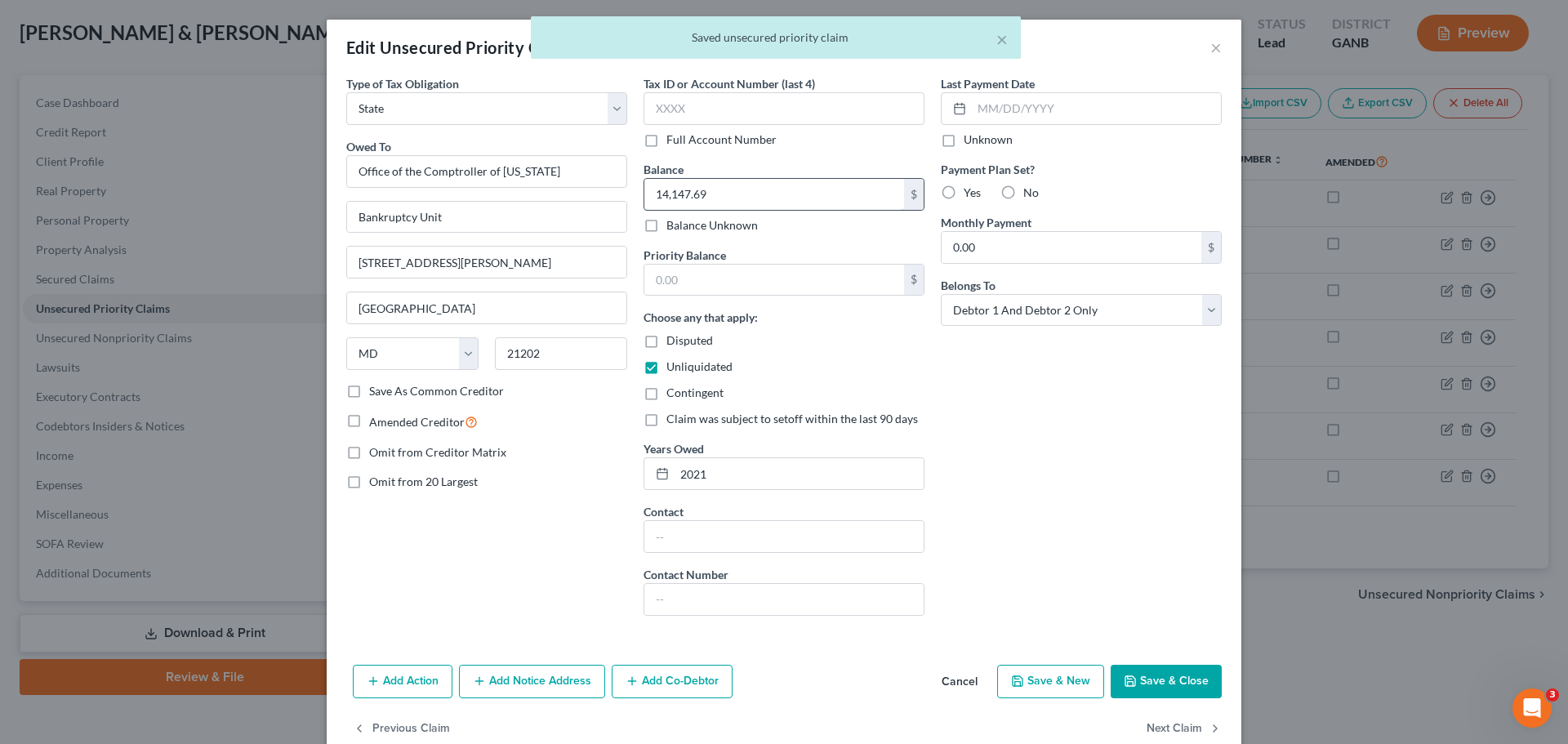
click at [763, 192] on input "14,147.69" at bounding box center [774, 194] width 260 height 31
click at [719, 280] on input "text" at bounding box center [774, 280] width 260 height 31
paste input "14,147.69"
type input "14,147.69"
click at [1165, 682] on button "Save & Close" at bounding box center [1166, 682] width 111 height 34
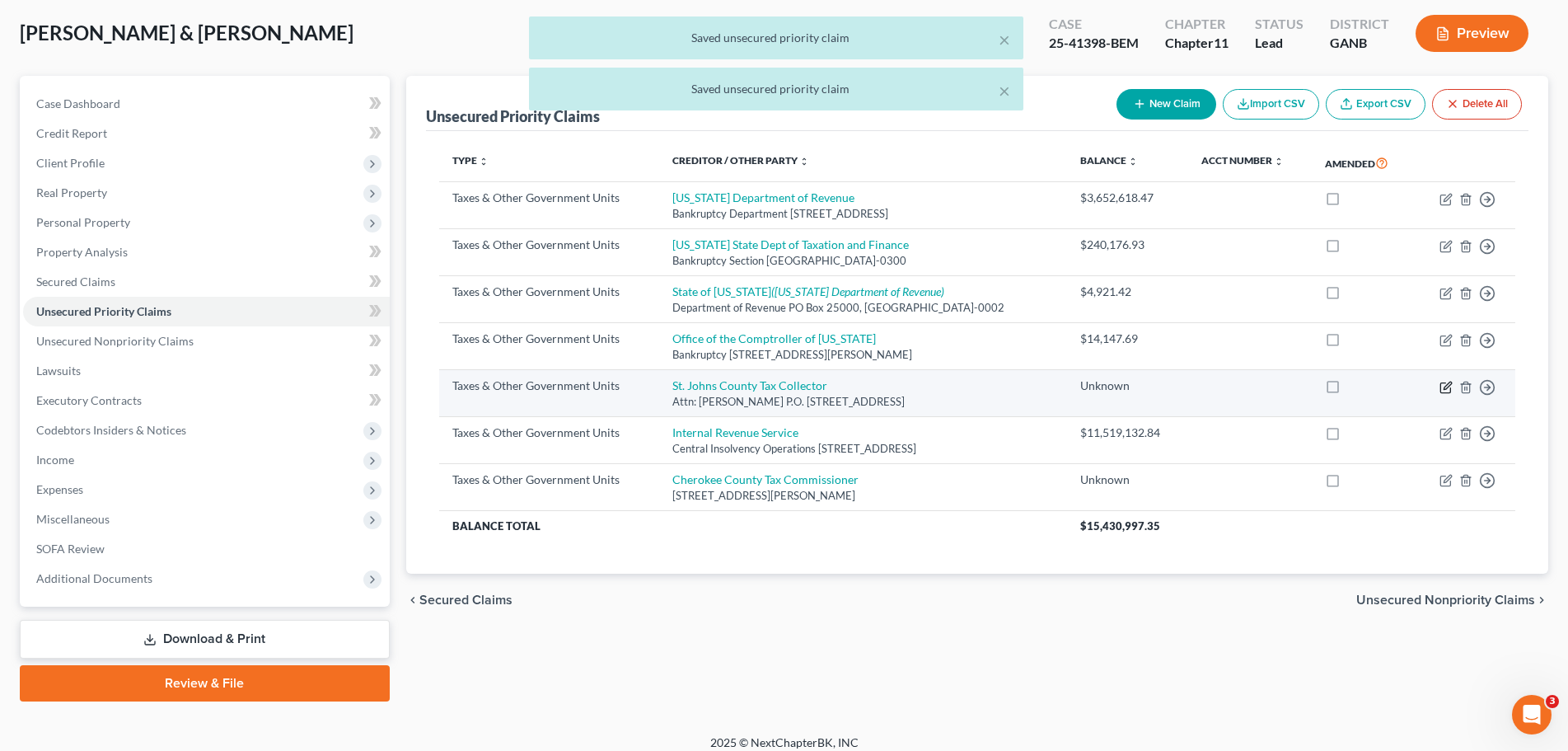
click at [1449, 389] on icon "button" at bounding box center [1445, 386] width 13 height 13
select select "4"
select select "9"
select select "2"
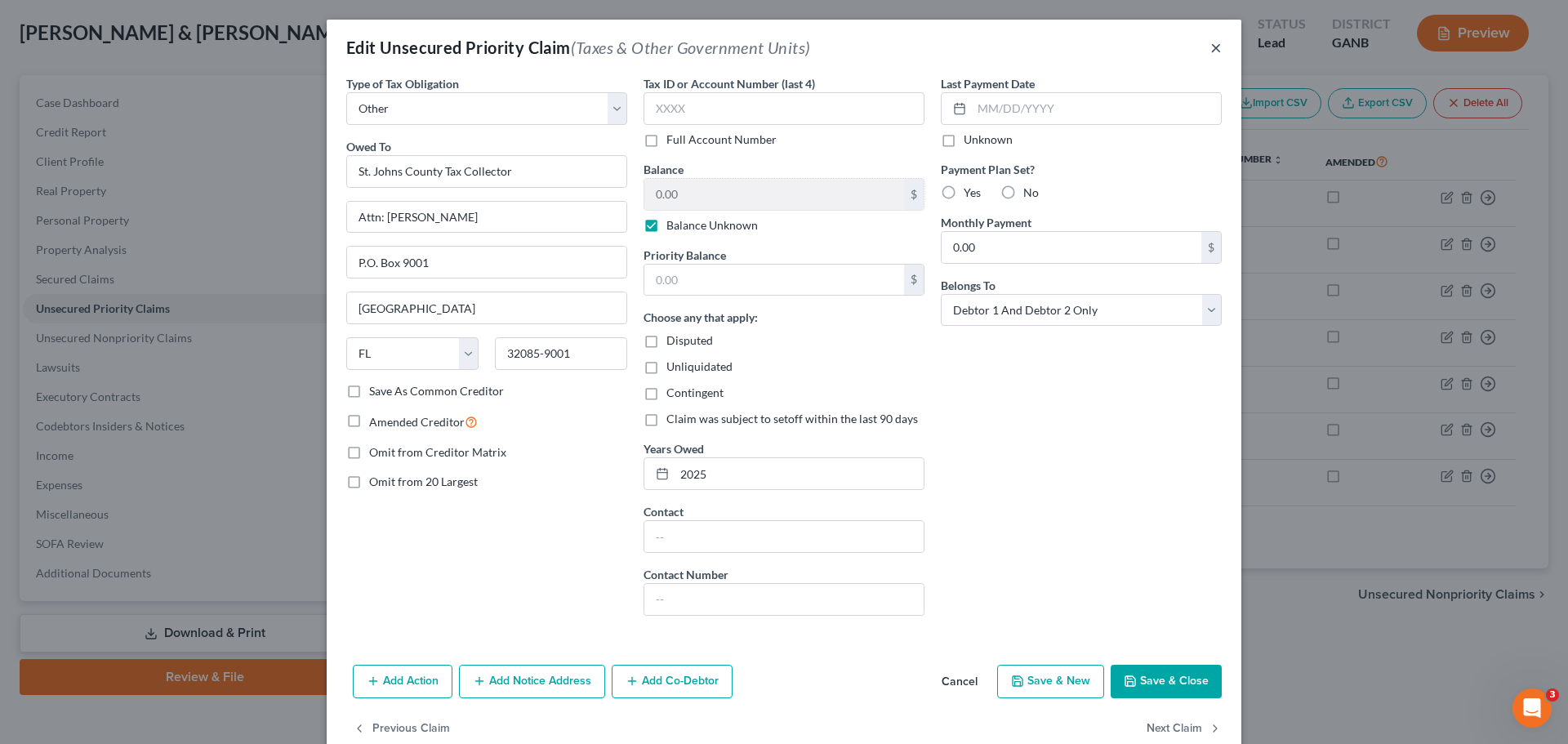
click at [1212, 49] on button "×" at bounding box center [1215, 47] width 11 height 20
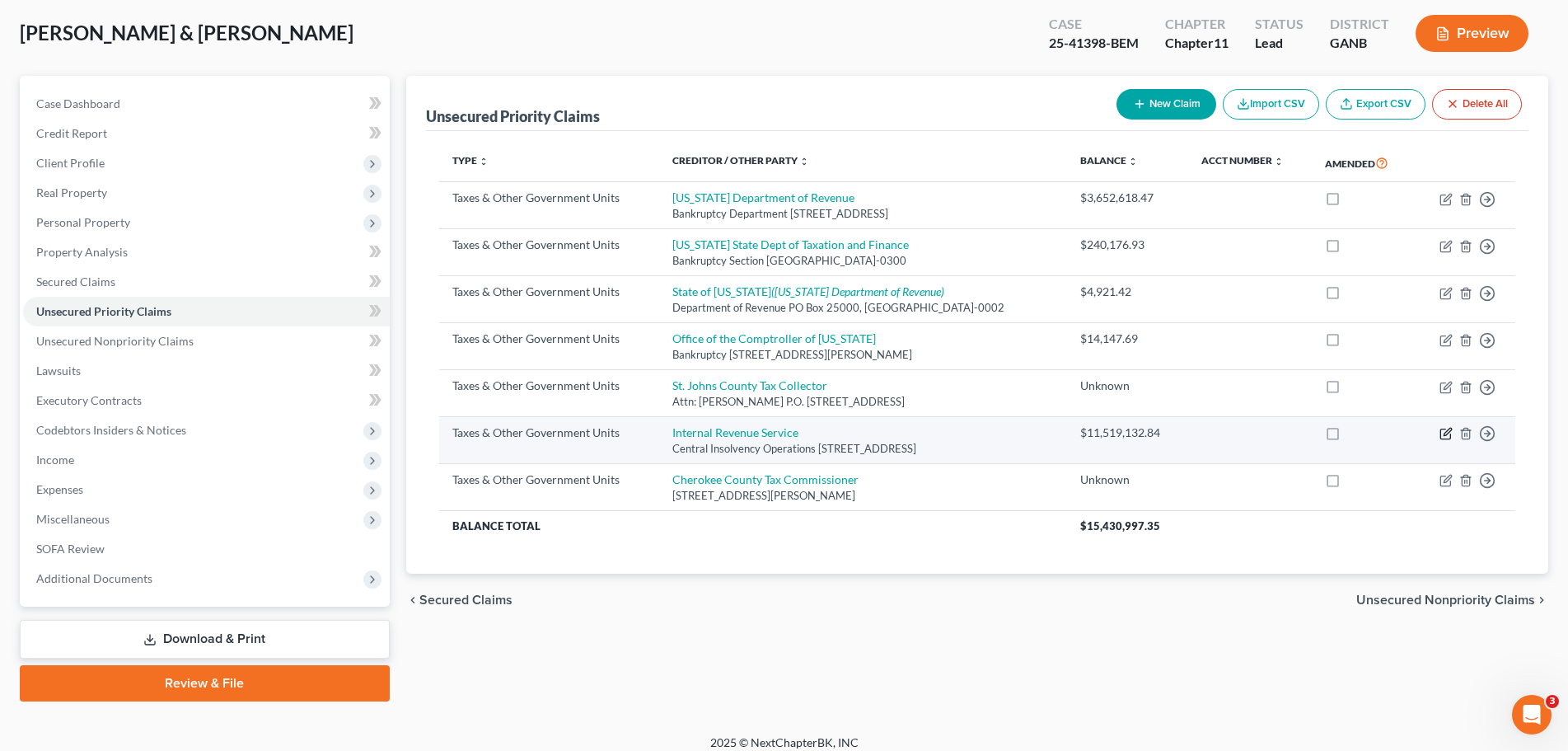
click at [1443, 434] on icon "button" at bounding box center [1445, 433] width 13 height 13
select select "0"
select select "39"
select select "2"
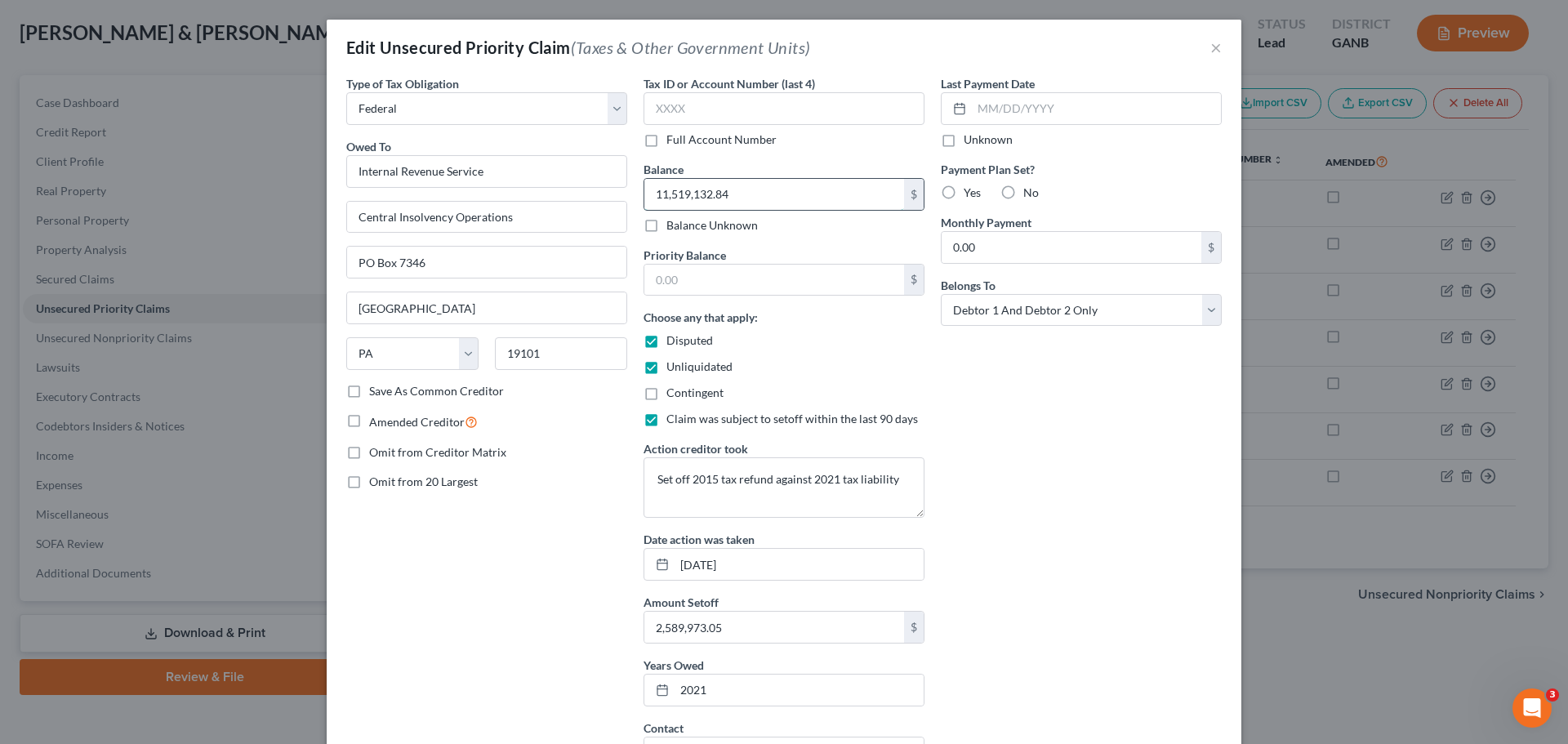
click at [743, 193] on input "11,519,132.84" at bounding box center [774, 194] width 260 height 31
click at [744, 282] on input "text" at bounding box center [774, 280] width 260 height 31
paste input "11,519,132.84"
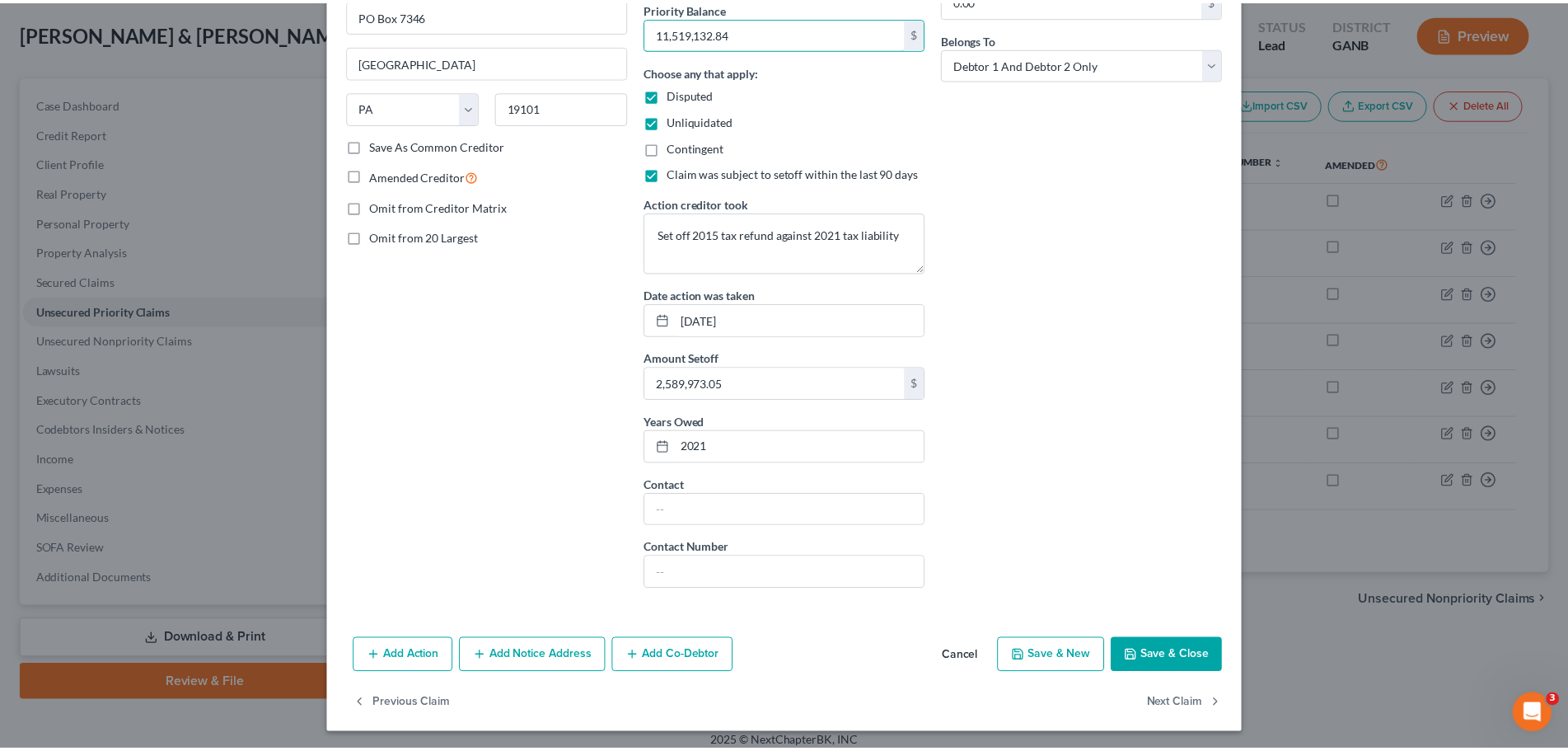
scroll to position [252, 0]
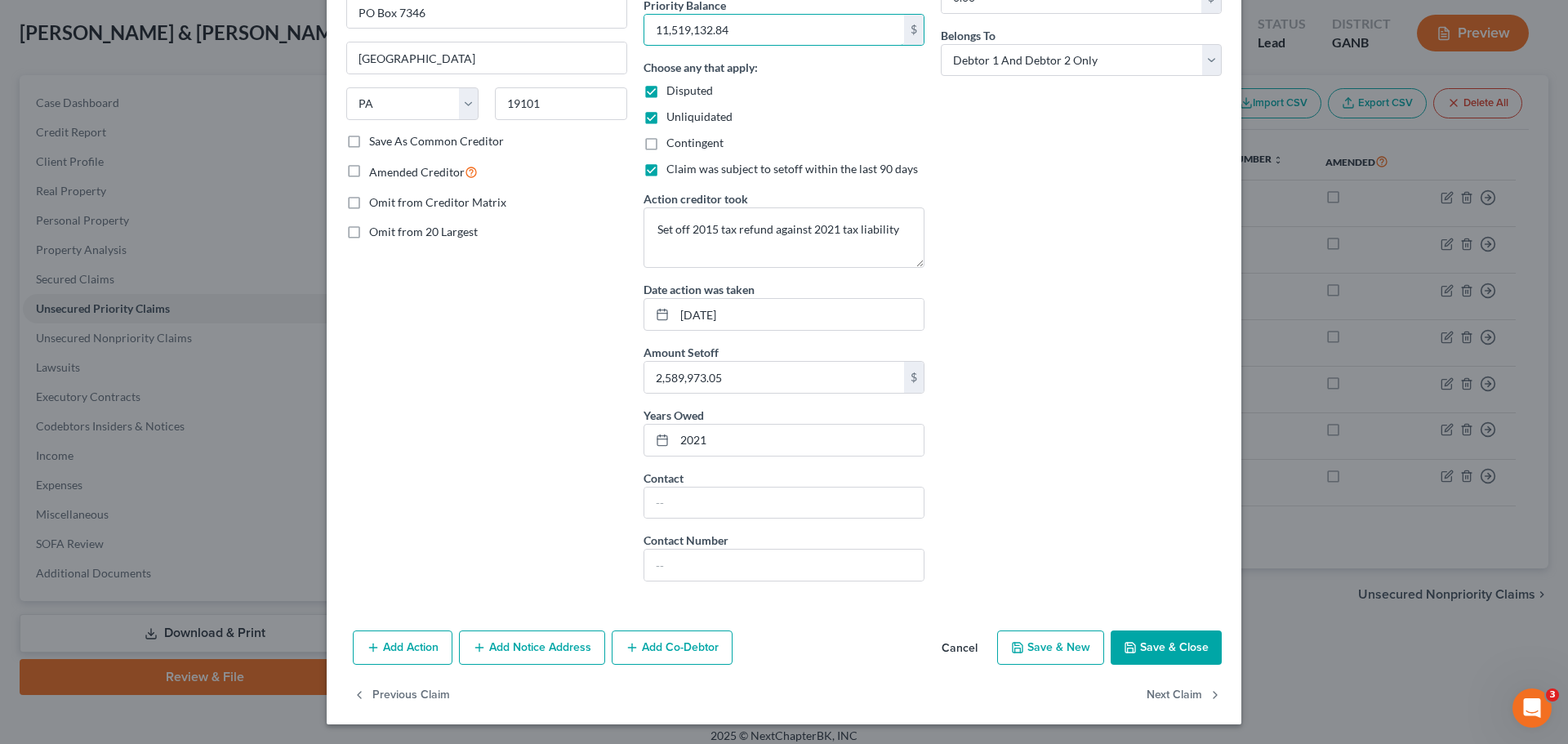
type input "11,519,132.84"
click at [1131, 642] on icon "button" at bounding box center [1130, 647] width 13 height 13
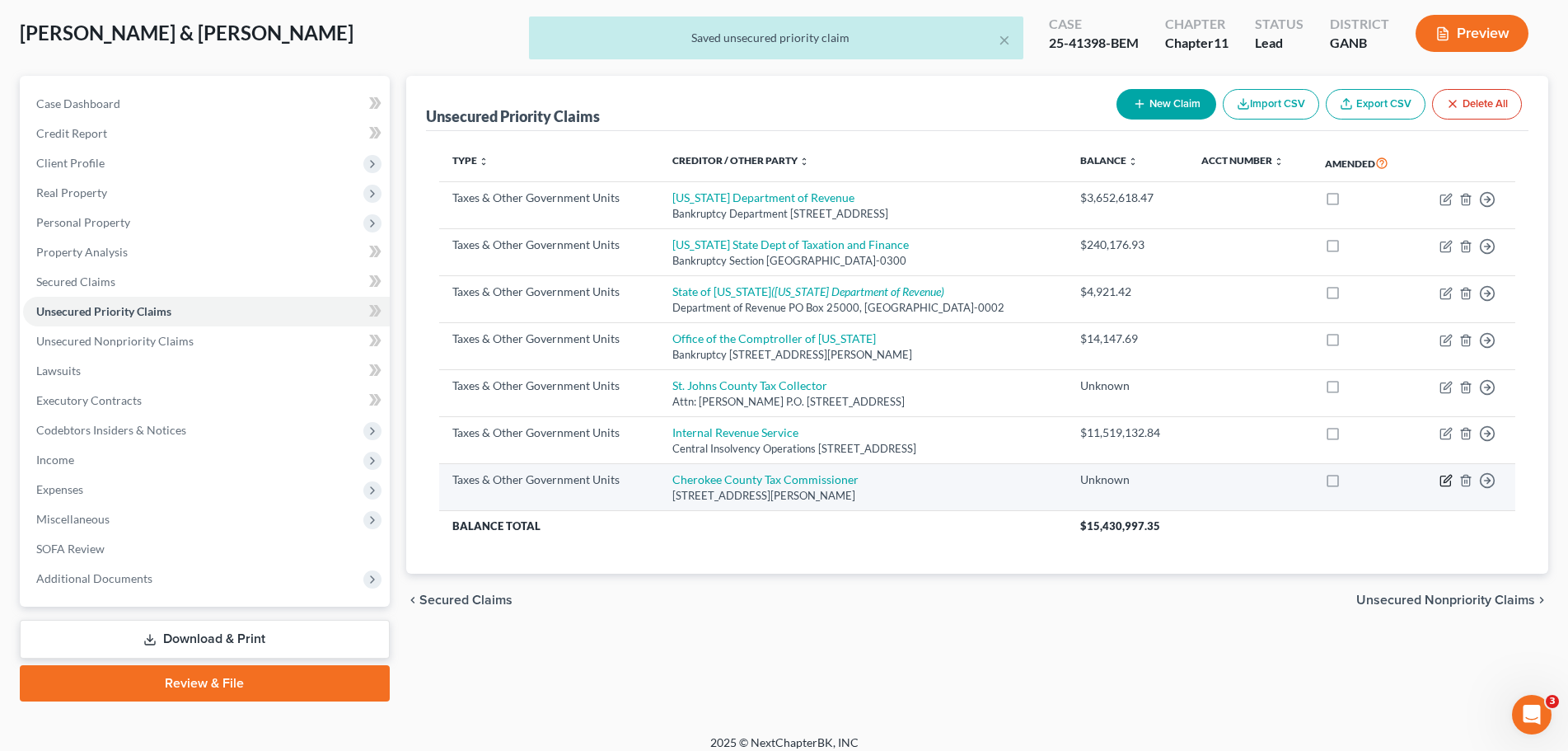
click at [1448, 483] on icon "button" at bounding box center [1445, 480] width 13 height 13
select select "4"
select select "10"
select select "2"
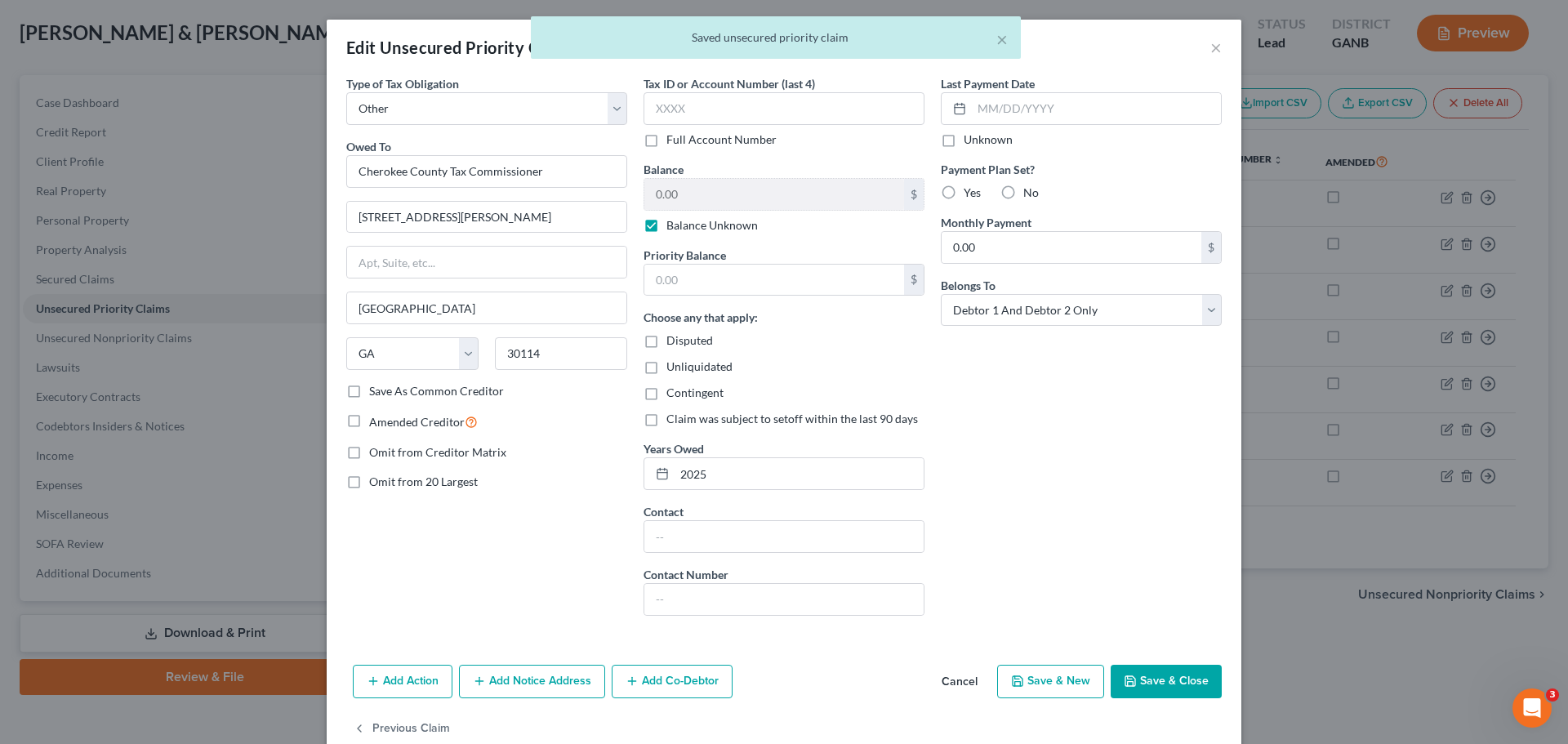
click at [1159, 683] on button "Save & Close" at bounding box center [1166, 682] width 111 height 34
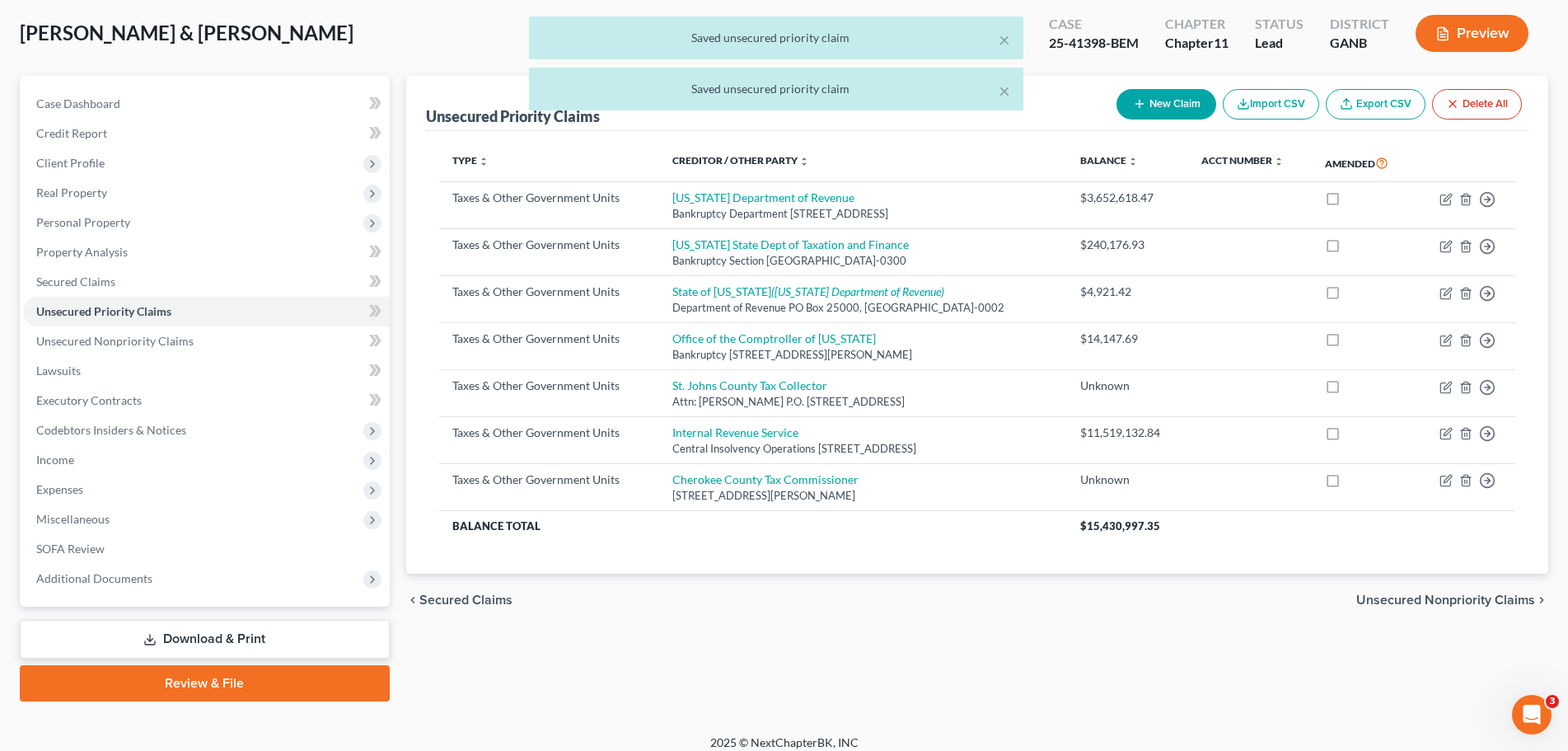
scroll to position [95, 0]
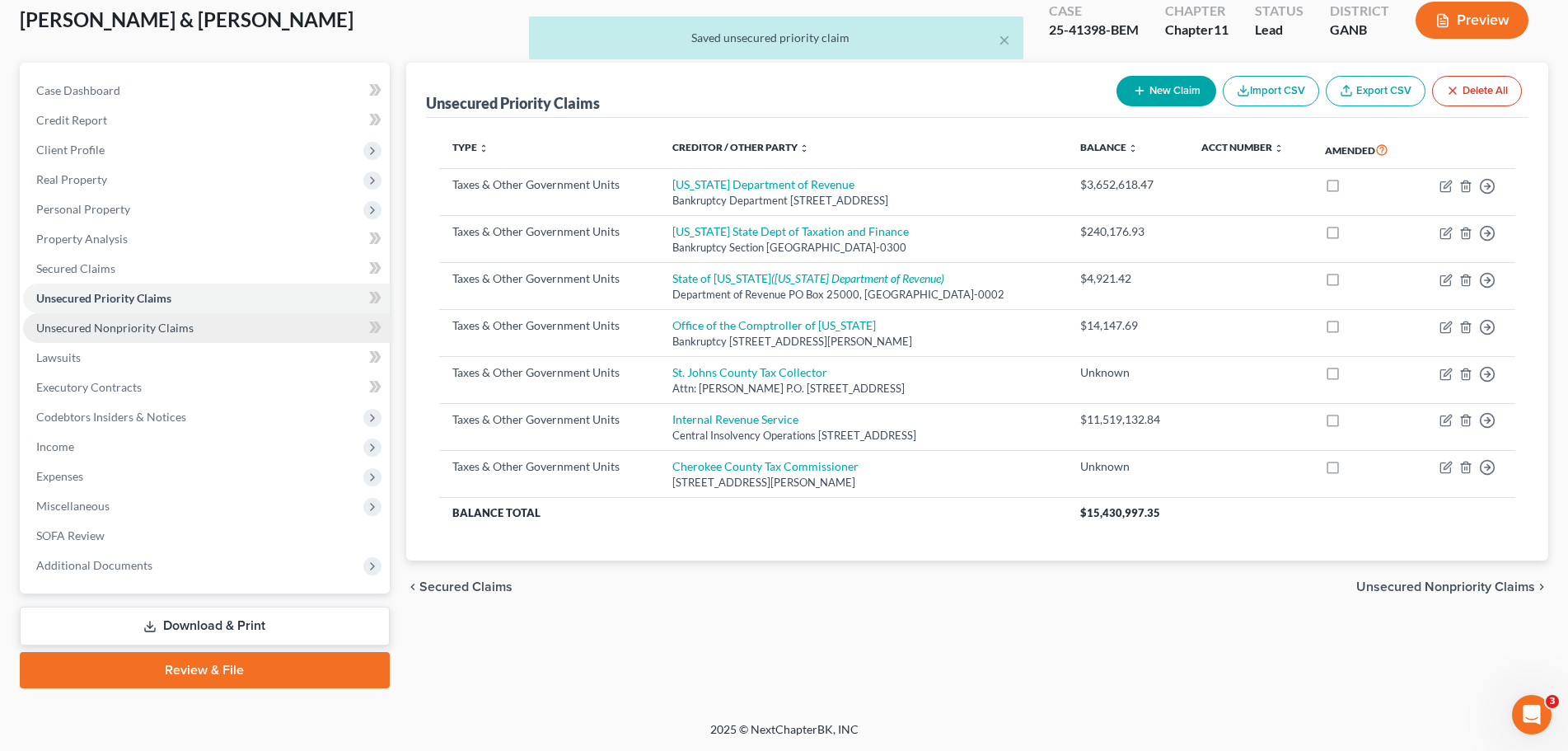
click at [124, 333] on span "Unsecured Nonpriority Claims" at bounding box center [114, 328] width 157 height 14
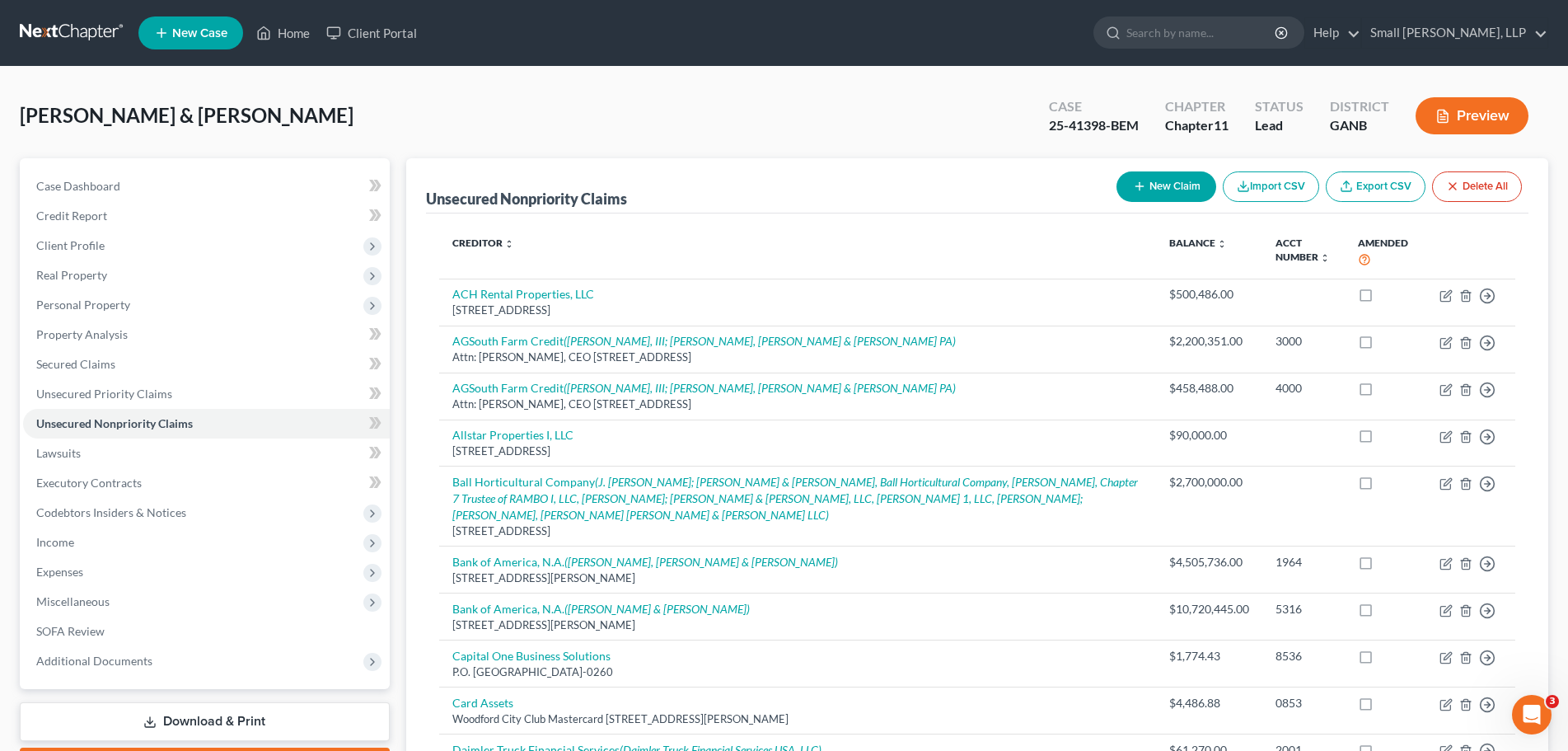
click at [174, 712] on link "Download & Print" at bounding box center [205, 721] width 370 height 39
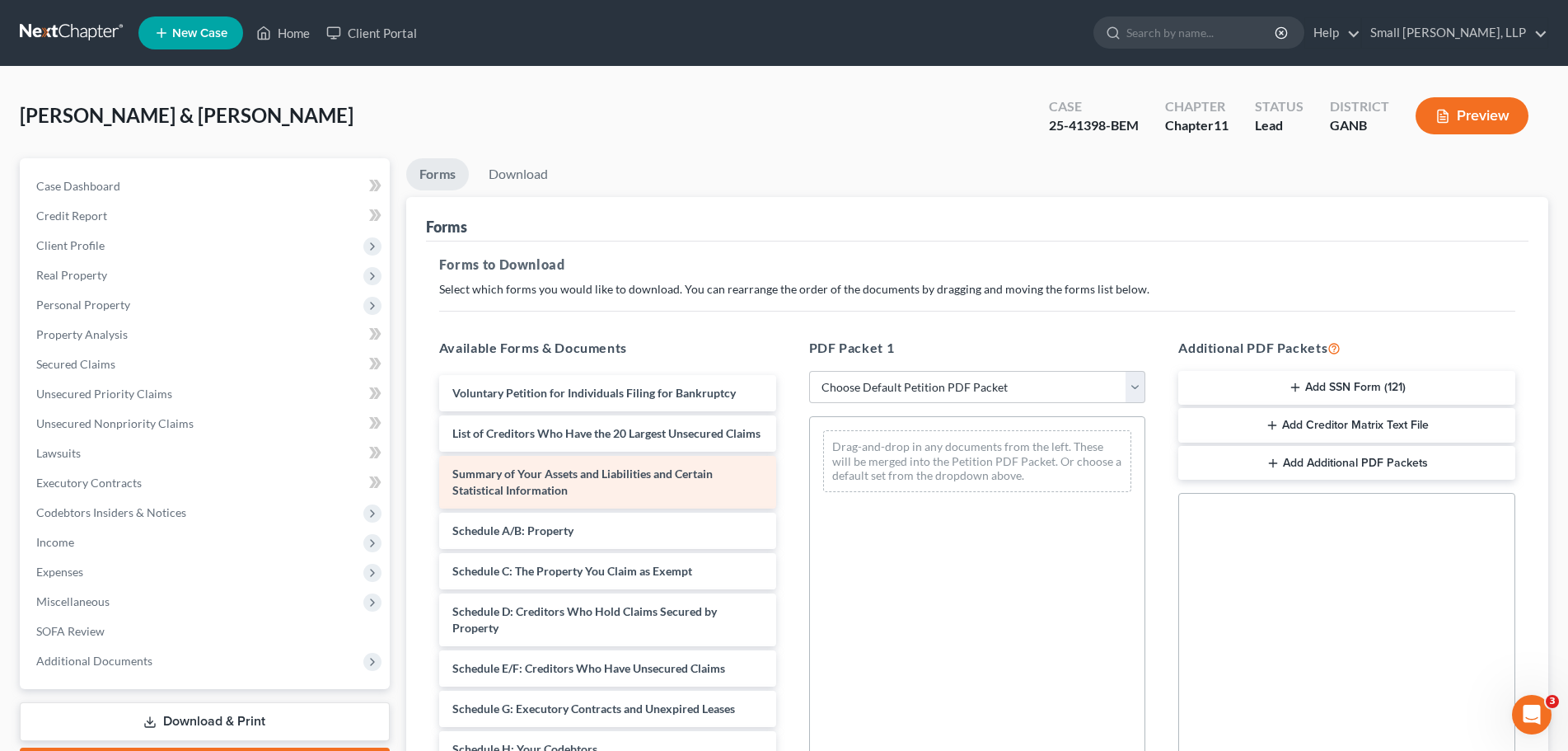
click at [568, 497] on span "Summary of Your Assets and Liabilities and Certain Statistical Information" at bounding box center [582, 481] width 261 height 30
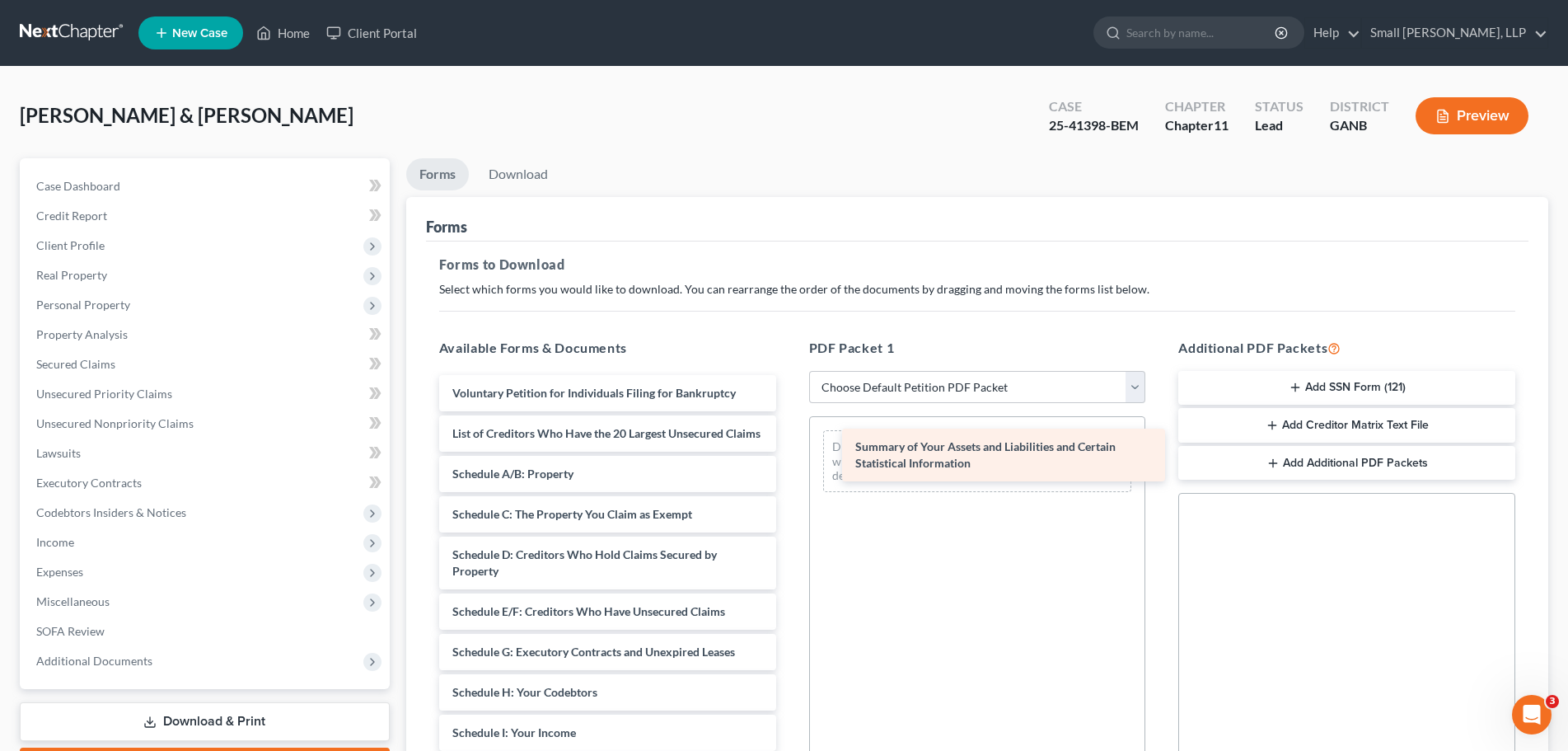
drag, startPoint x: 557, startPoint y: 496, endPoint x: 961, endPoint y: 452, distance: 406.4
click at [790, 452] on div "Summary of Your Assets and Liabilities and Certain Statistical Information Volu…" at bounding box center [607, 741] width 363 height 731
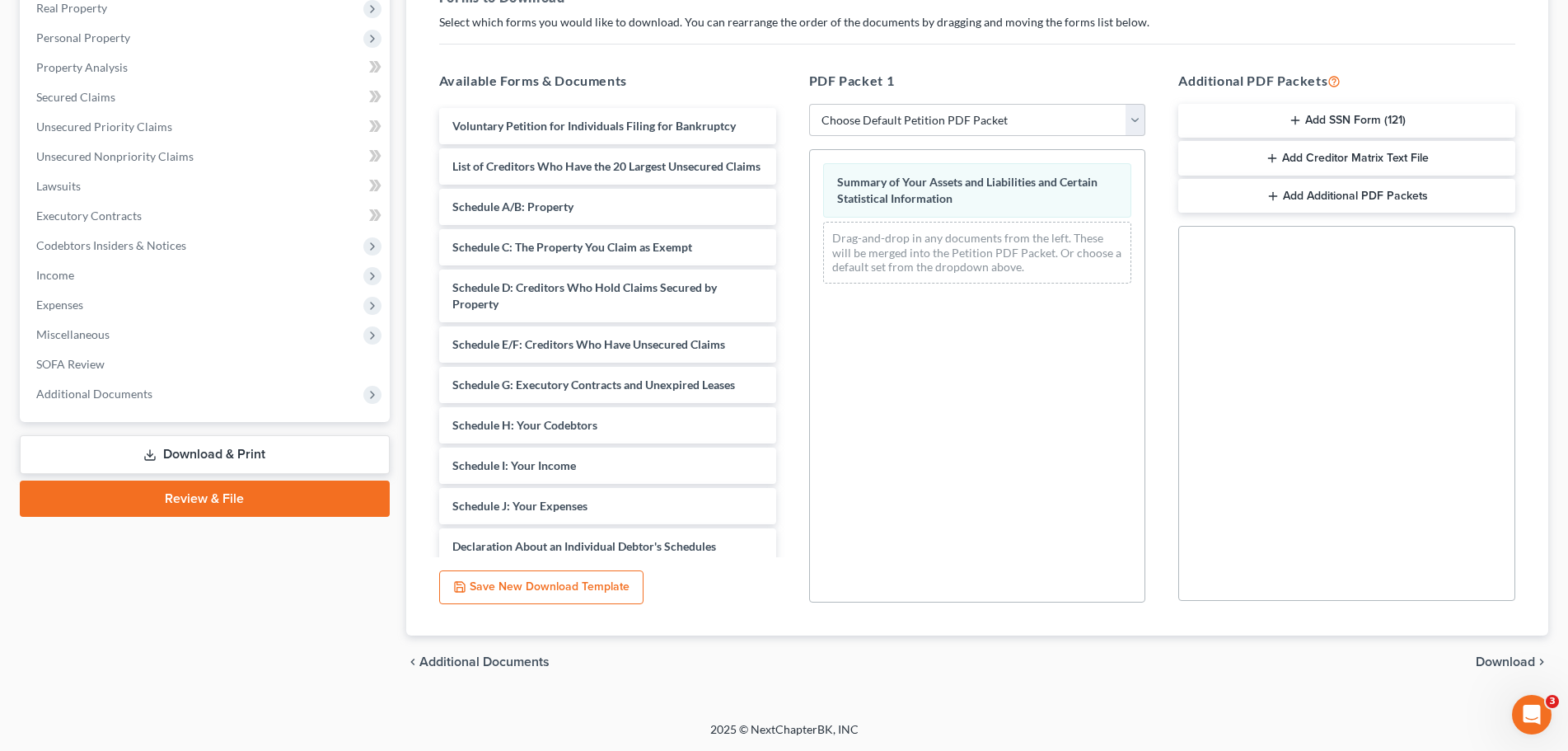
click at [1493, 665] on span "Download" at bounding box center [1504, 661] width 59 height 13
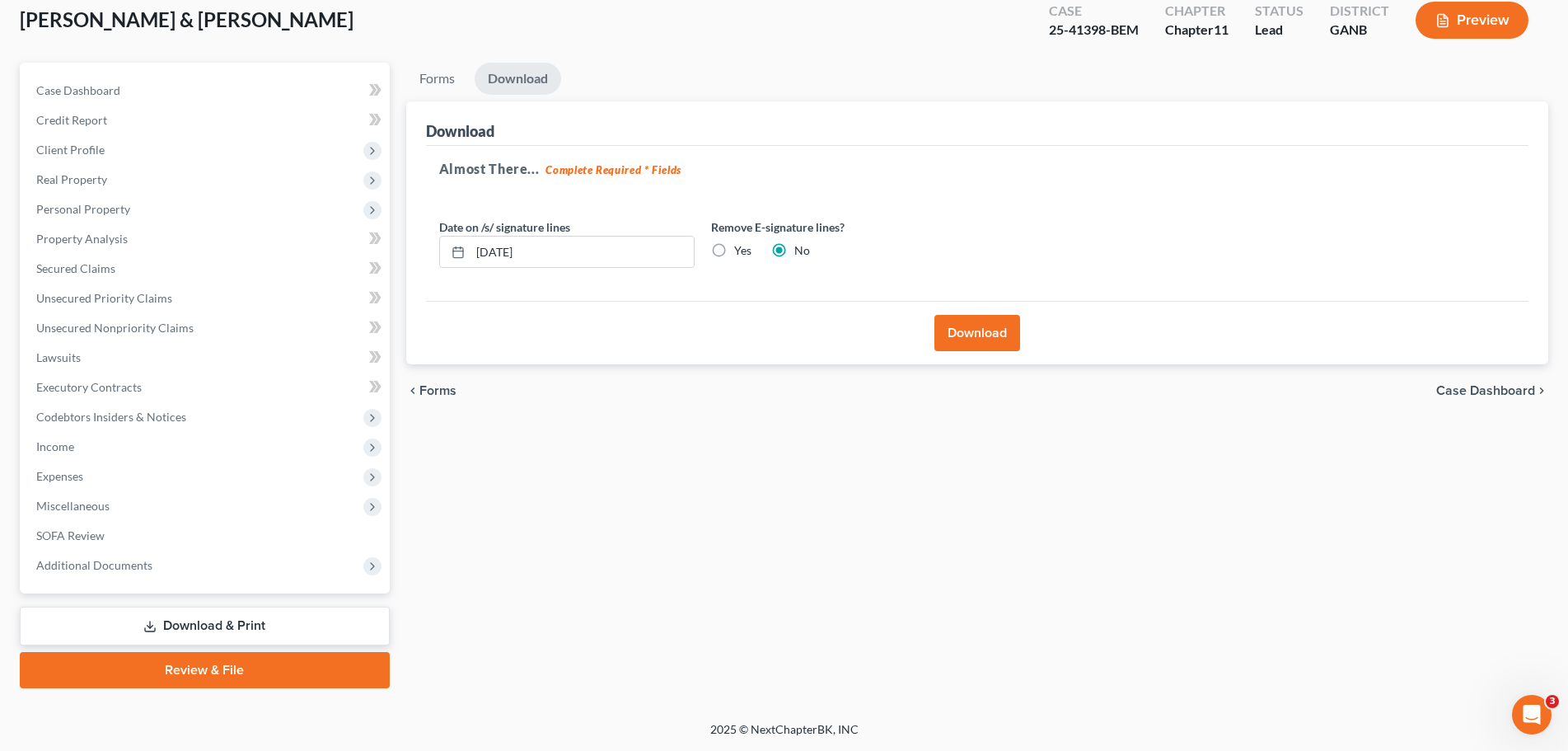
click at [984, 332] on button "Download" at bounding box center [977, 333] width 86 height 36
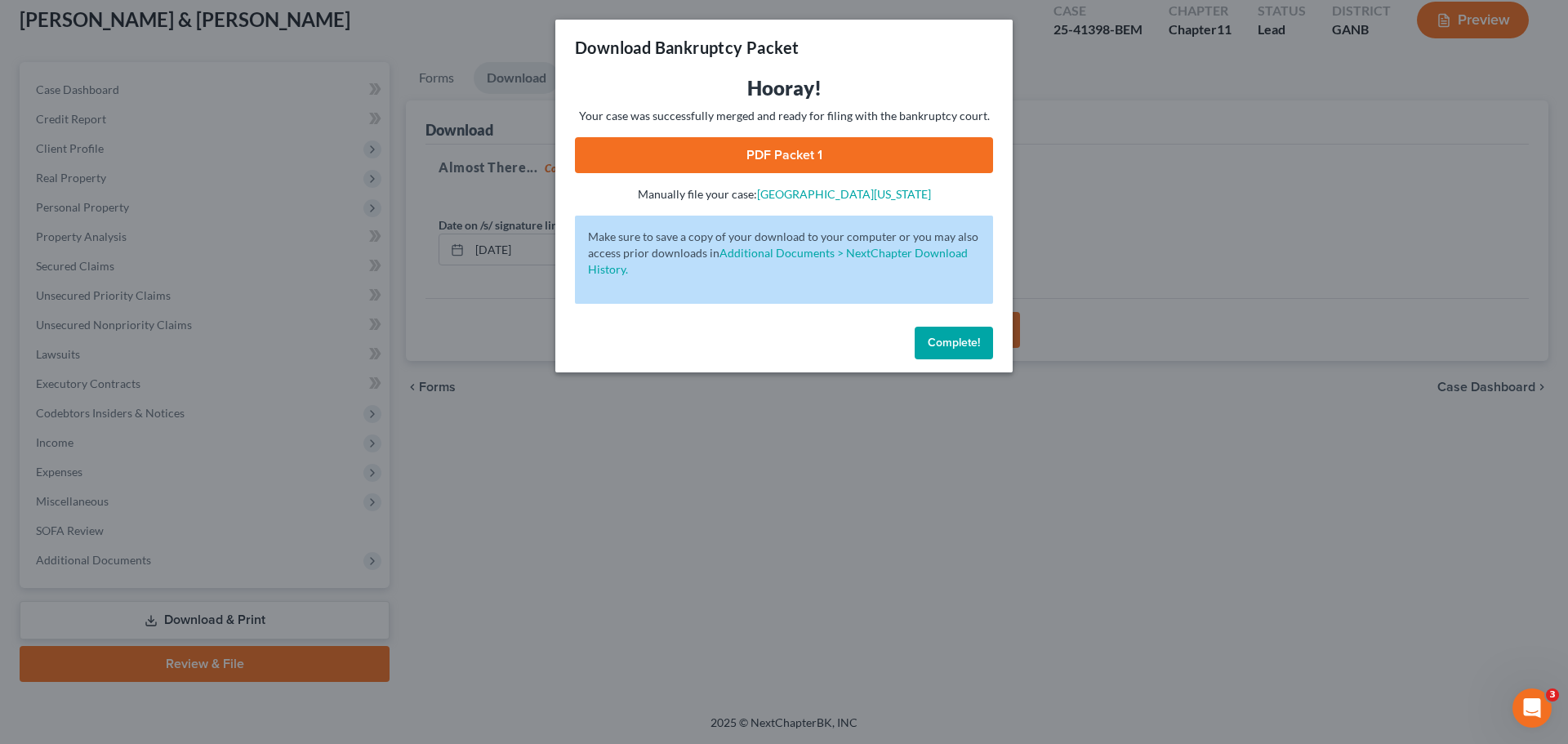
click at [841, 152] on link "PDF Packet 1" at bounding box center [784, 155] width 418 height 36
click at [963, 345] on span "Complete!" at bounding box center [953, 343] width 52 height 14
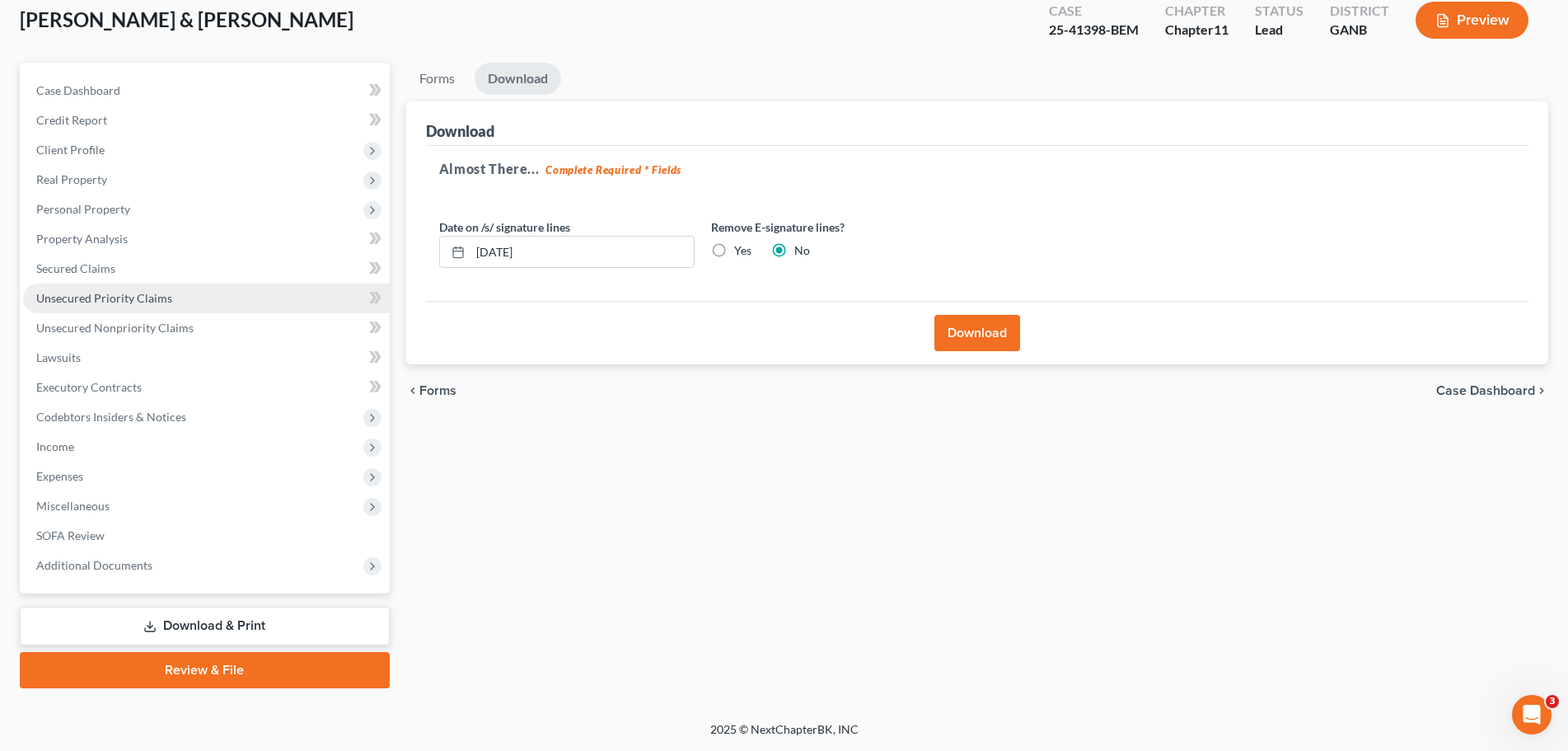
click at [112, 295] on span "Unsecured Priority Claims" at bounding box center [104, 298] width 136 height 14
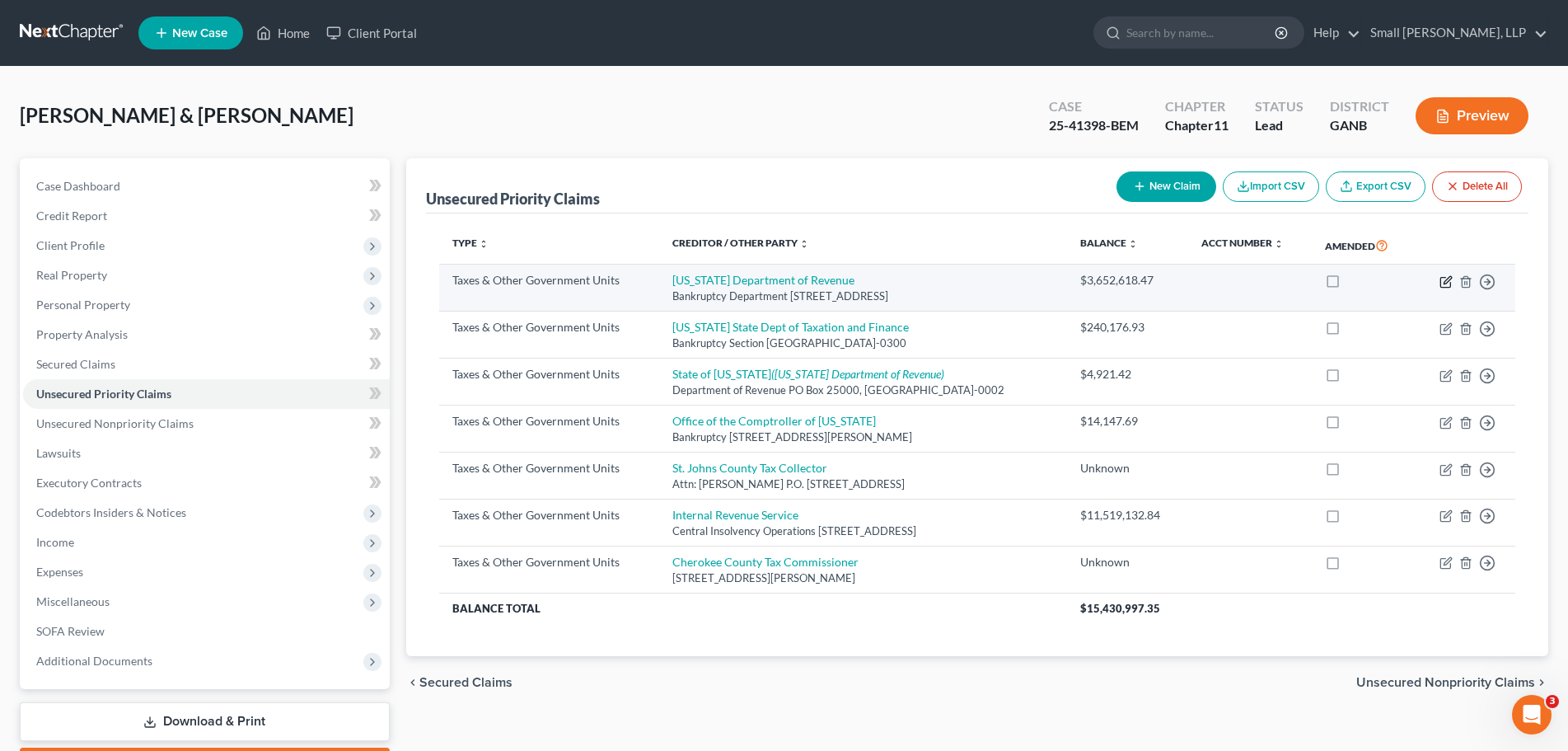
click at [1449, 283] on icon "button" at bounding box center [1445, 281] width 13 height 13
select select "2"
select select "10"
select select "2"
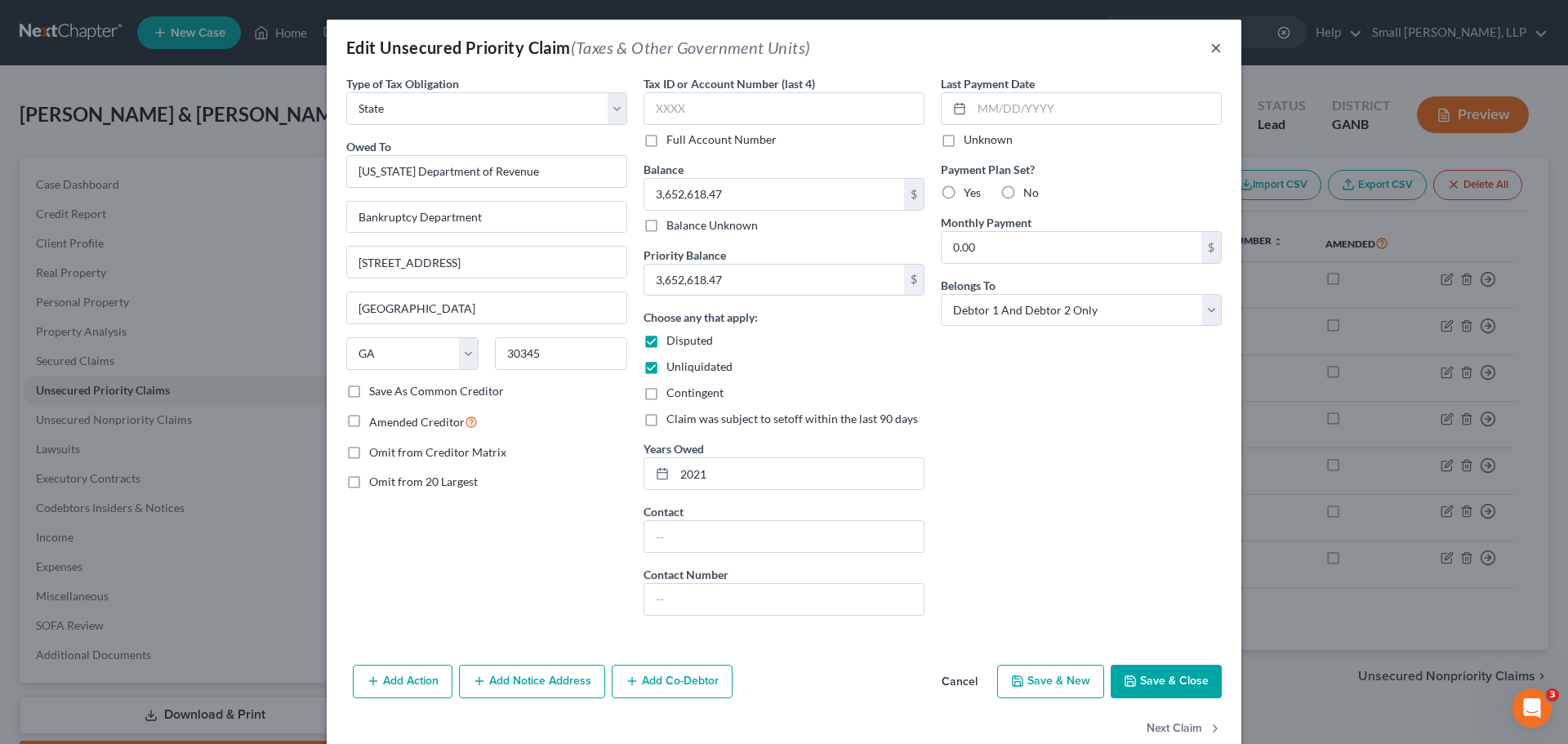
click at [1210, 46] on button "×" at bounding box center [1215, 47] width 11 height 20
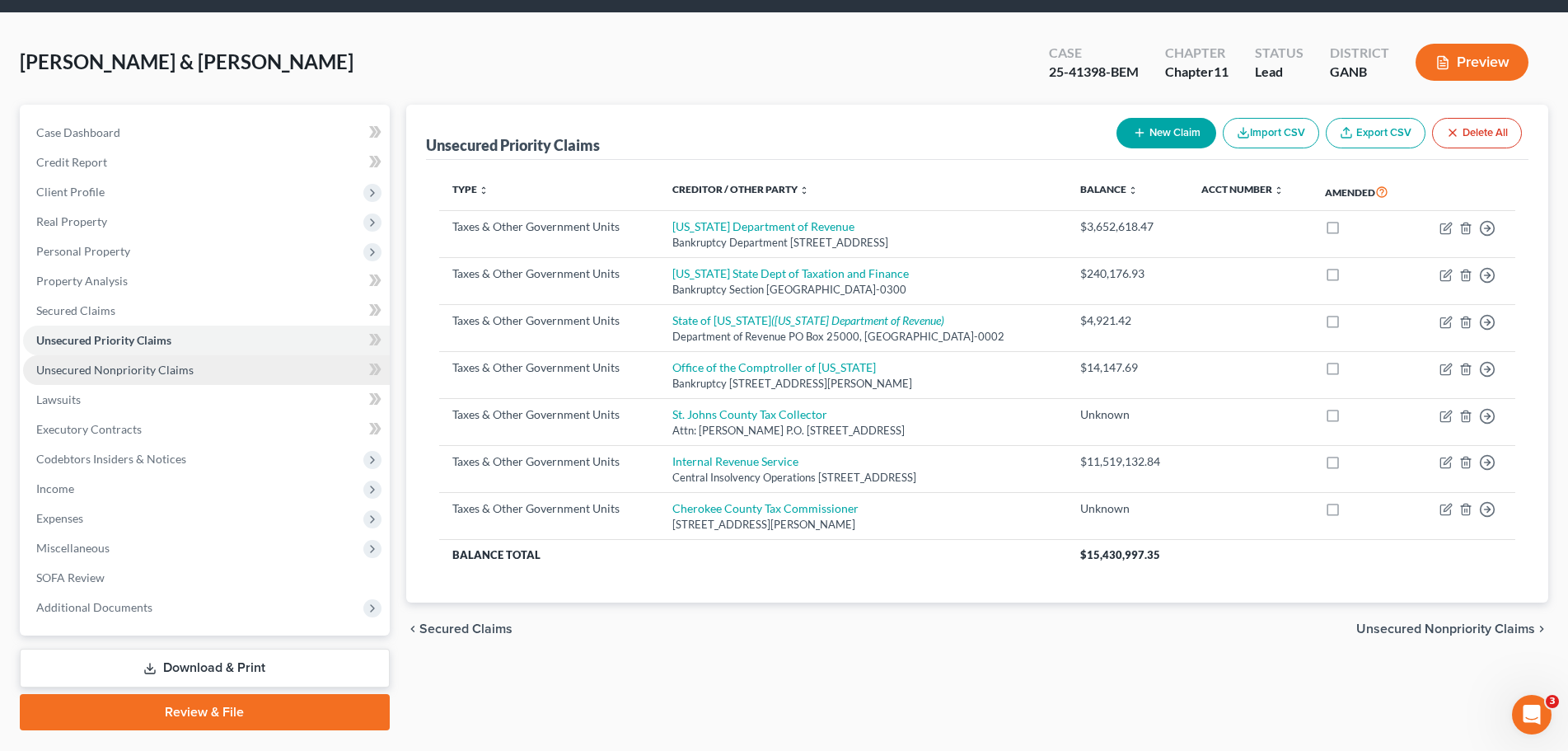
scroll to position [83, 0]
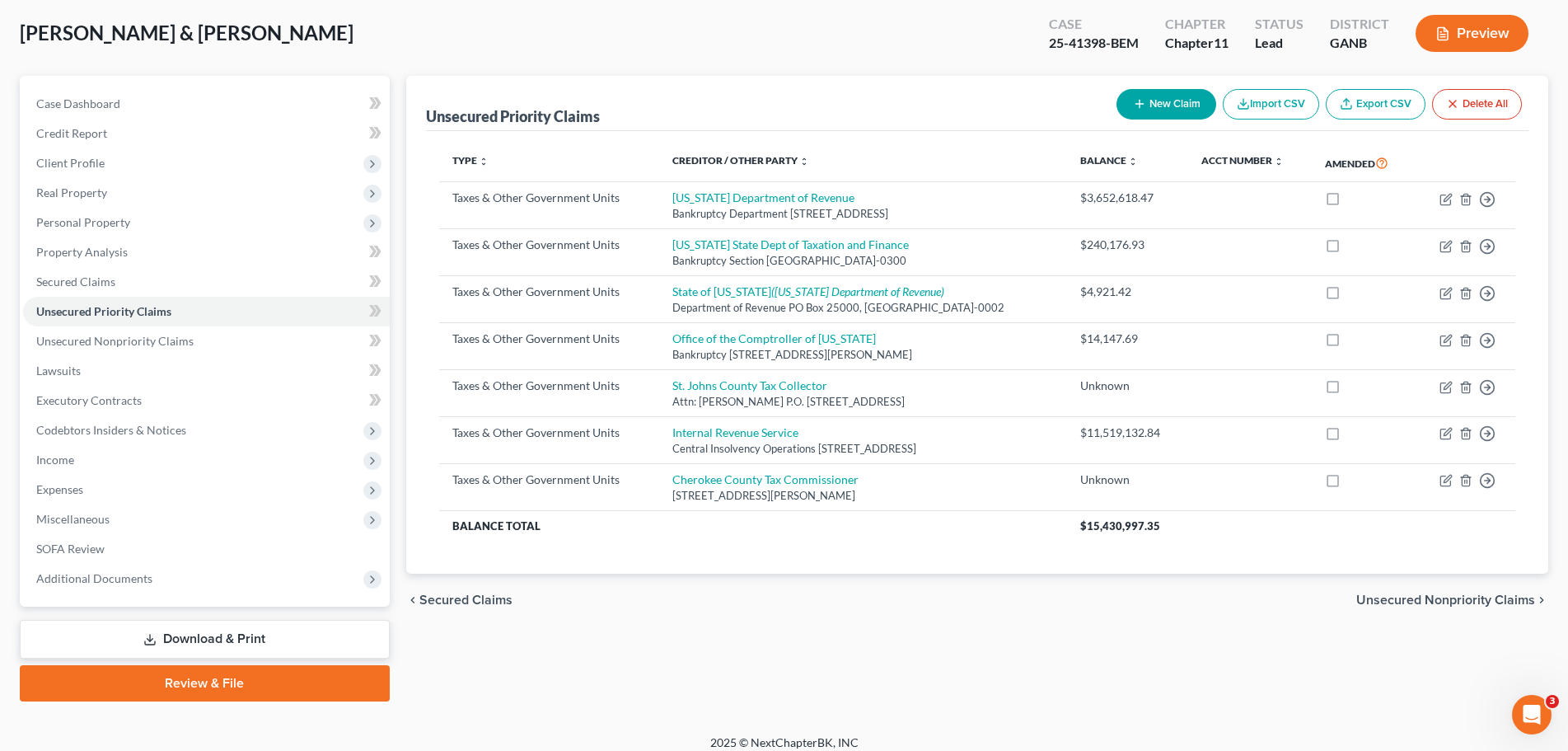
click at [1487, 22] on button "Preview" at bounding box center [1471, 33] width 113 height 37
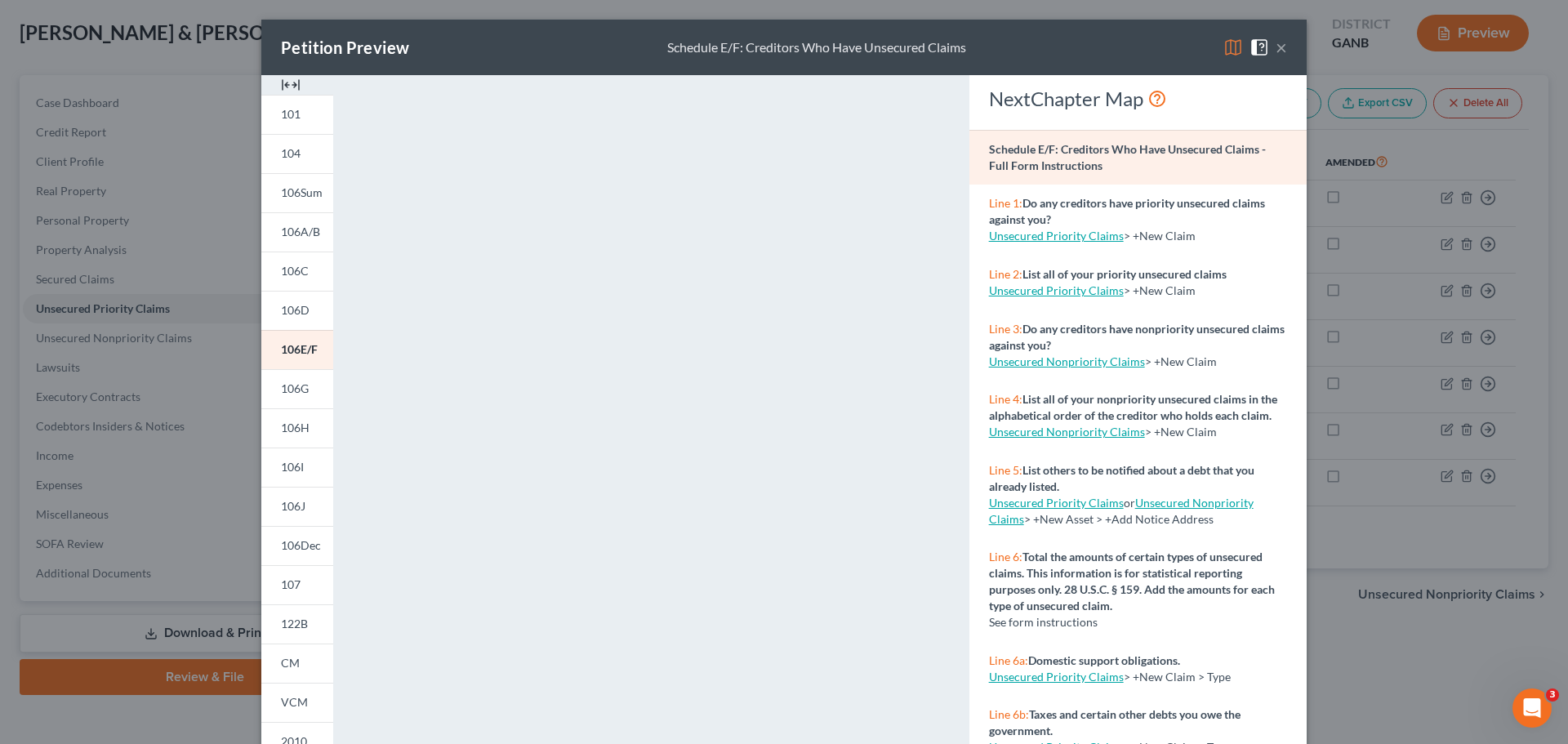
click at [1277, 42] on button "×" at bounding box center [1281, 47] width 11 height 20
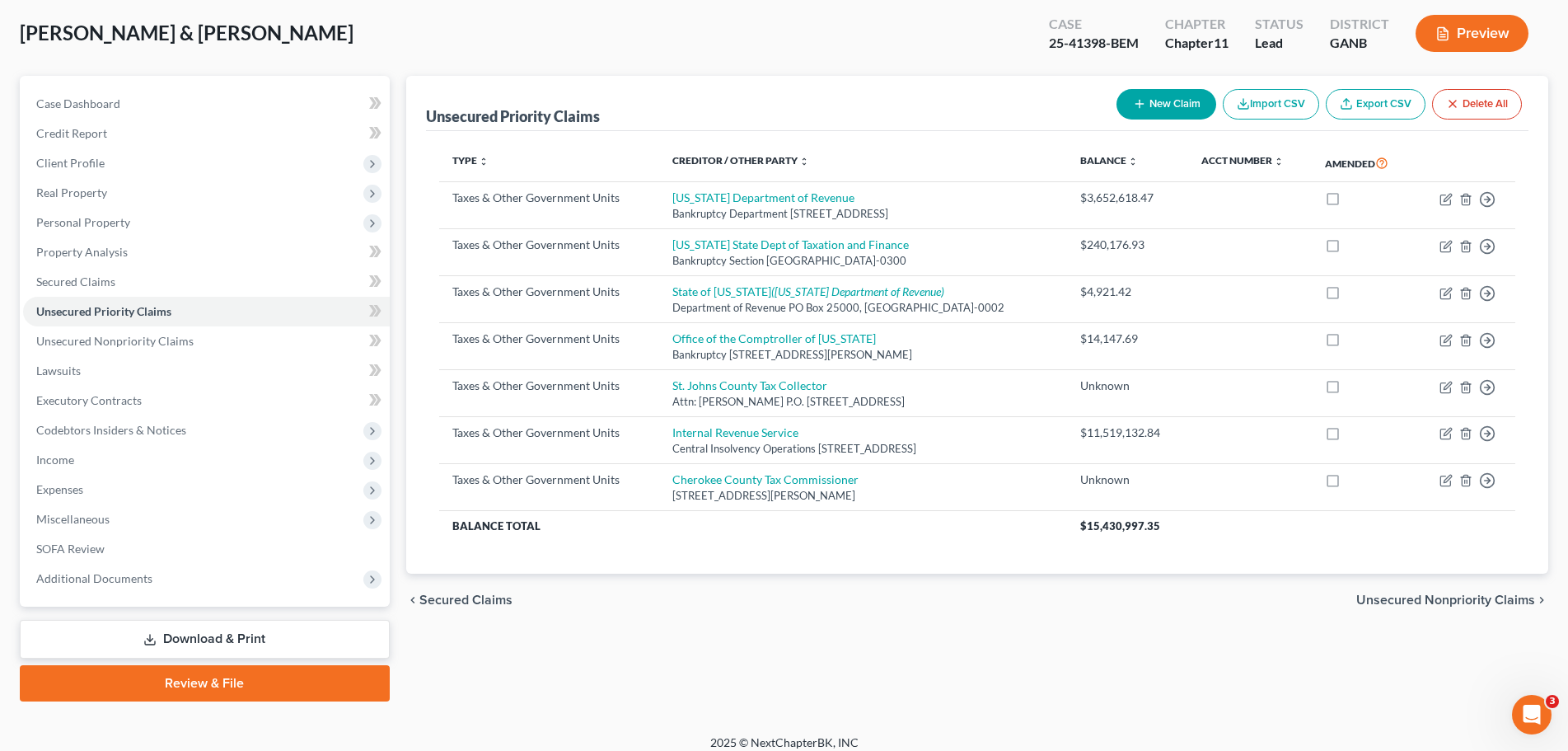
click at [159, 645] on link "Download & Print" at bounding box center [205, 638] width 370 height 39
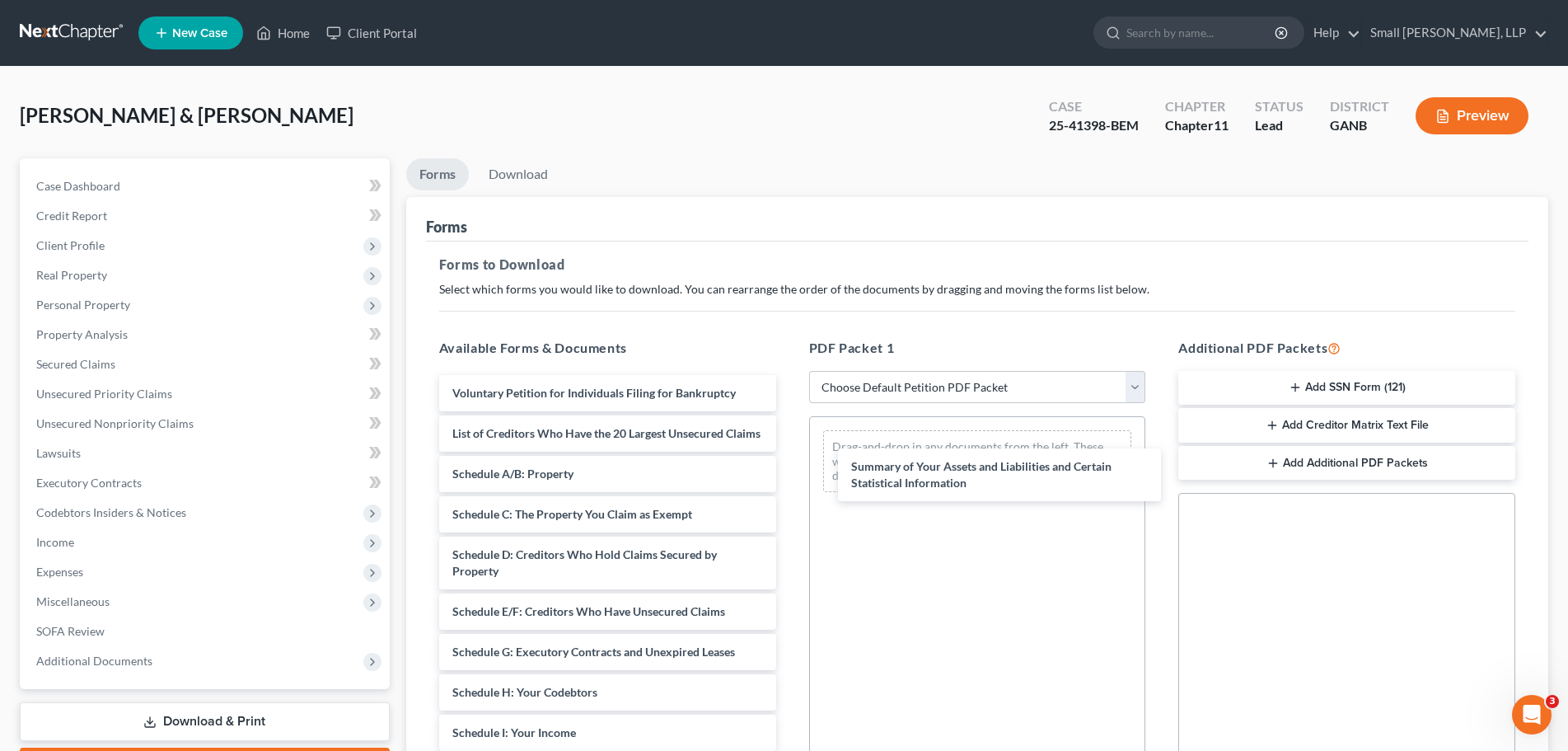
drag, startPoint x: 607, startPoint y: 481, endPoint x: 619, endPoint y: 481, distance: 12.0
click at [790, 458] on div "Summary of Your Assets and Liabilities and Certain Statistical Information Volu…" at bounding box center [607, 741] width 363 height 731
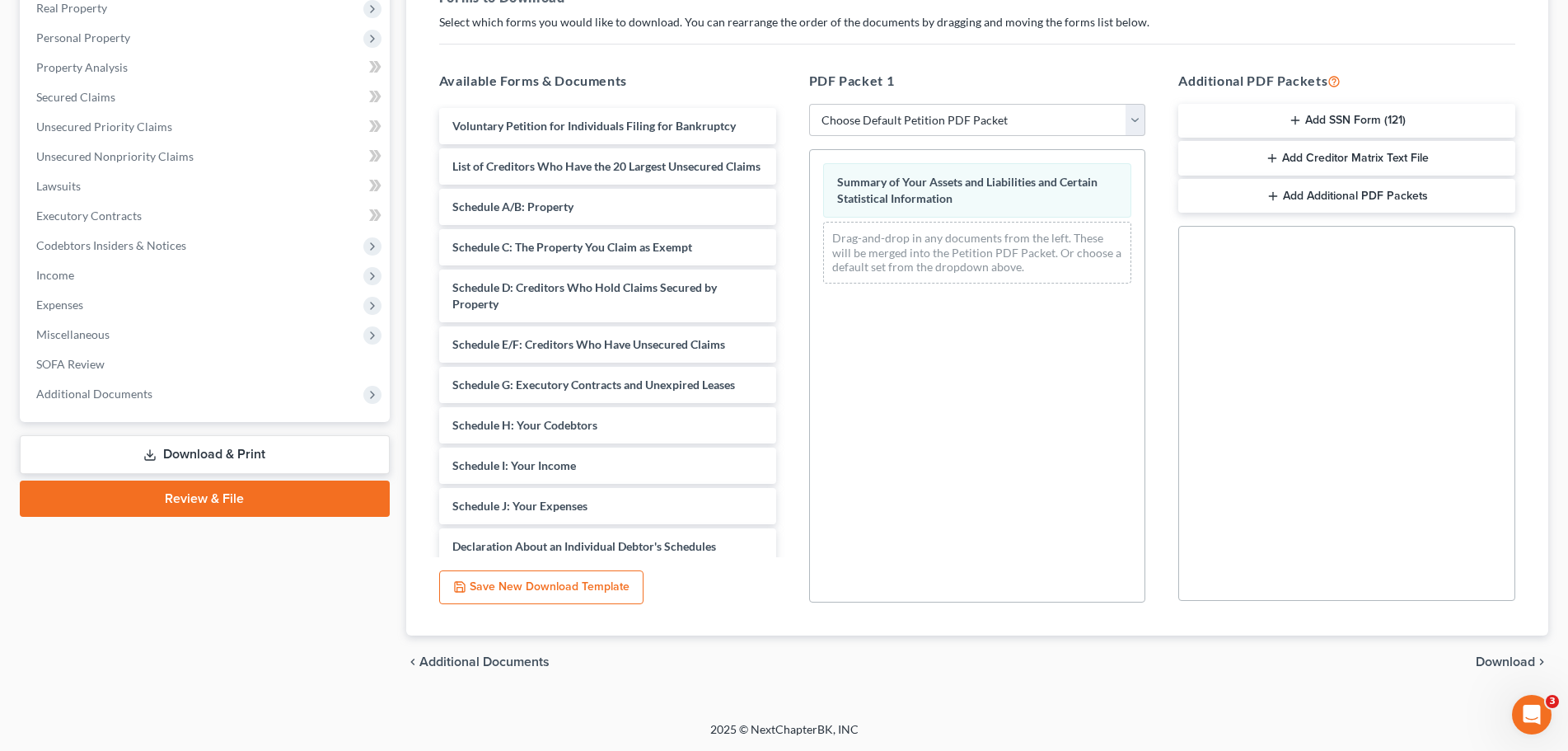
click at [1519, 659] on span "Download" at bounding box center [1504, 661] width 59 height 13
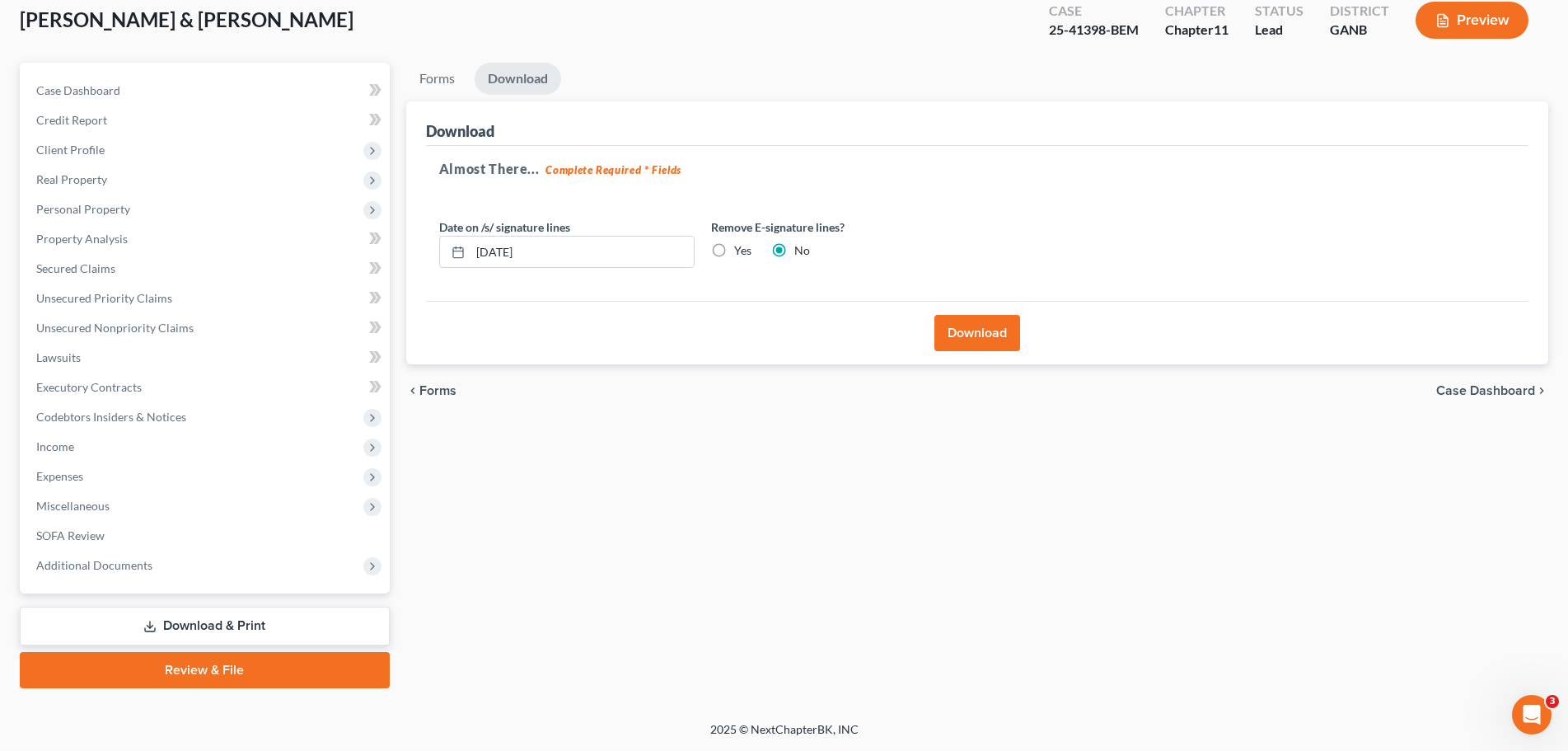
scroll to position [95, 0]
click at [970, 342] on button "Download" at bounding box center [977, 333] width 86 height 36
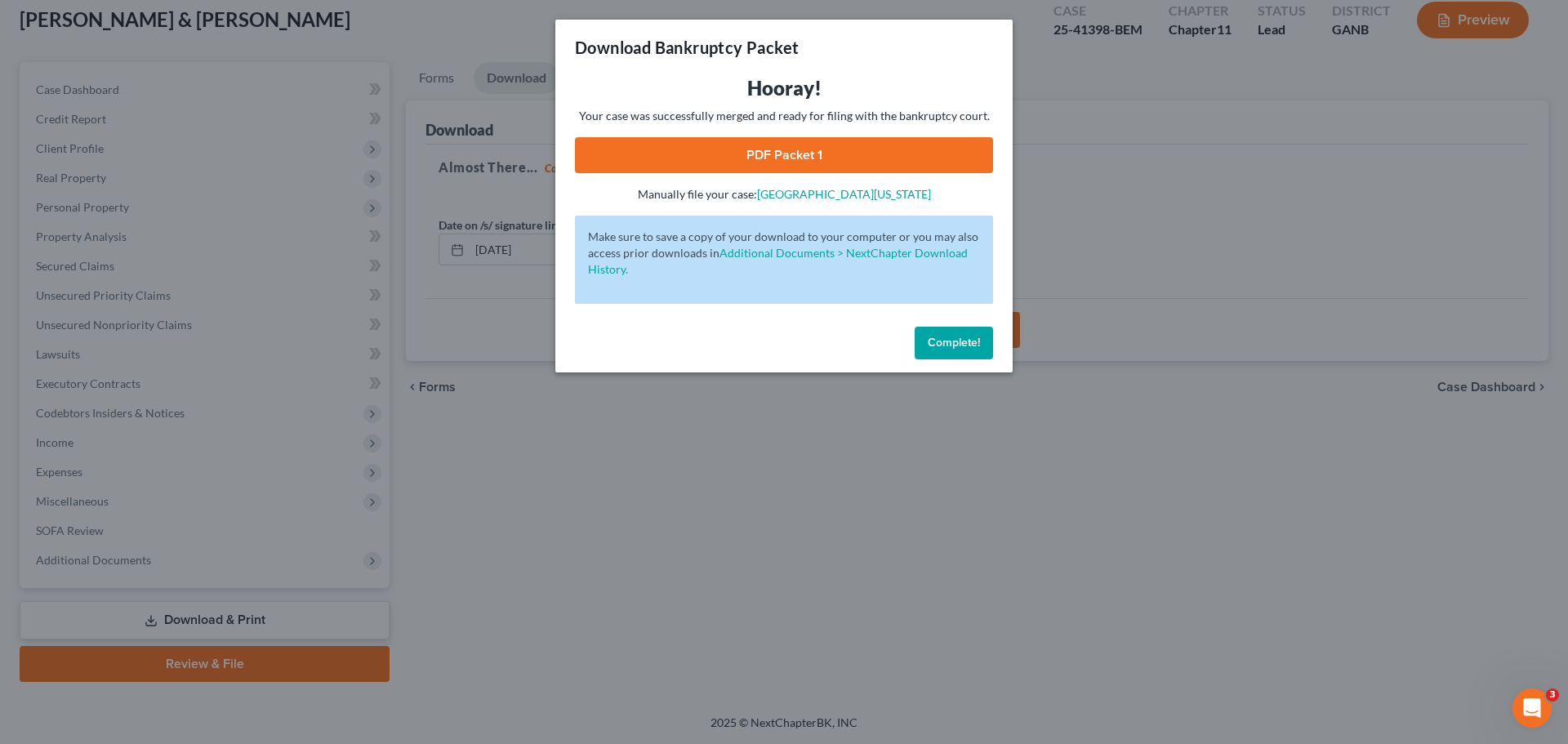
click at [766, 152] on link "PDF Packet 1" at bounding box center [784, 155] width 418 height 36
click at [947, 347] on span "Complete!" at bounding box center [953, 343] width 52 height 14
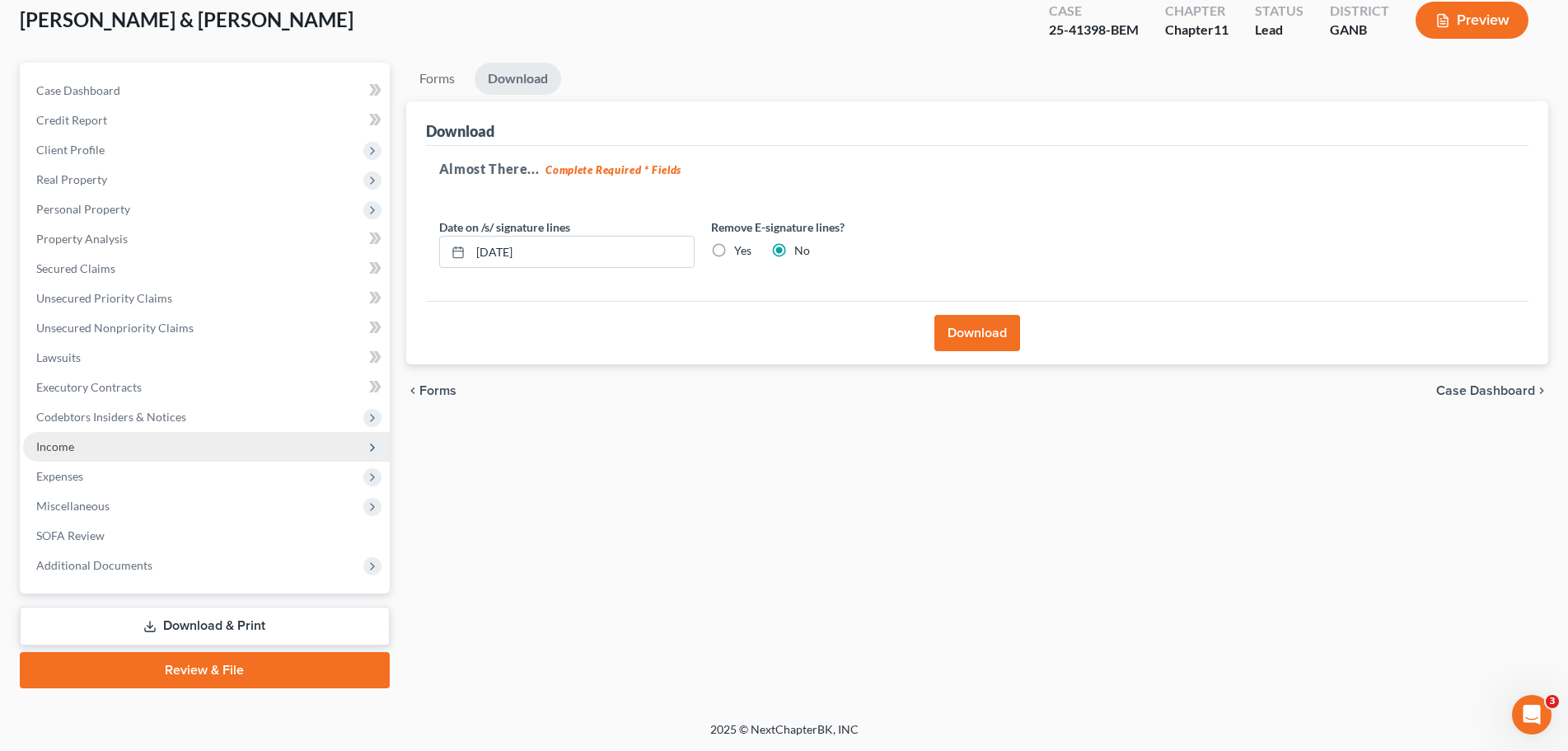
click at [148, 445] on span "Income" at bounding box center [206, 446] width 366 height 29
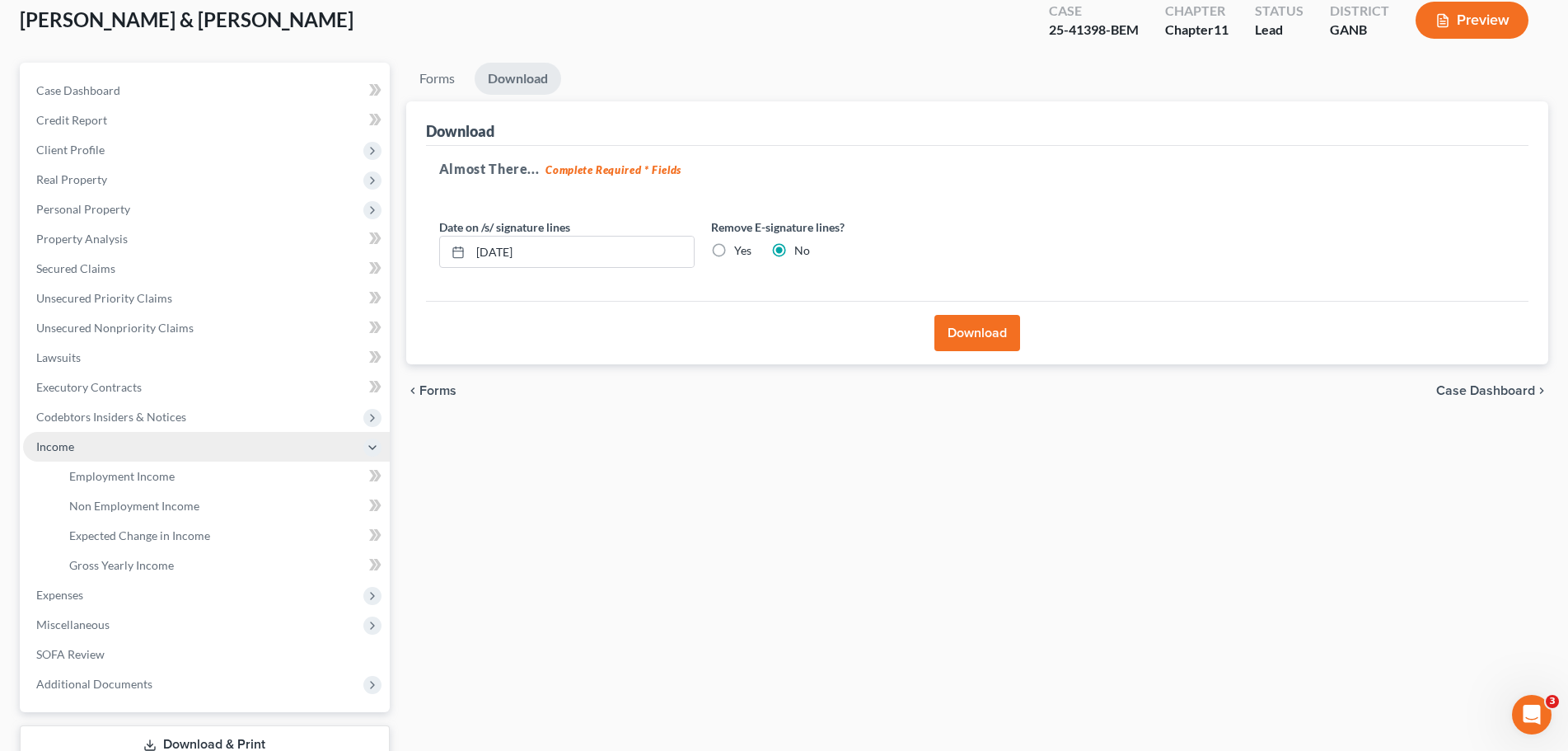
click at [148, 445] on span "Income" at bounding box center [206, 446] width 366 height 29
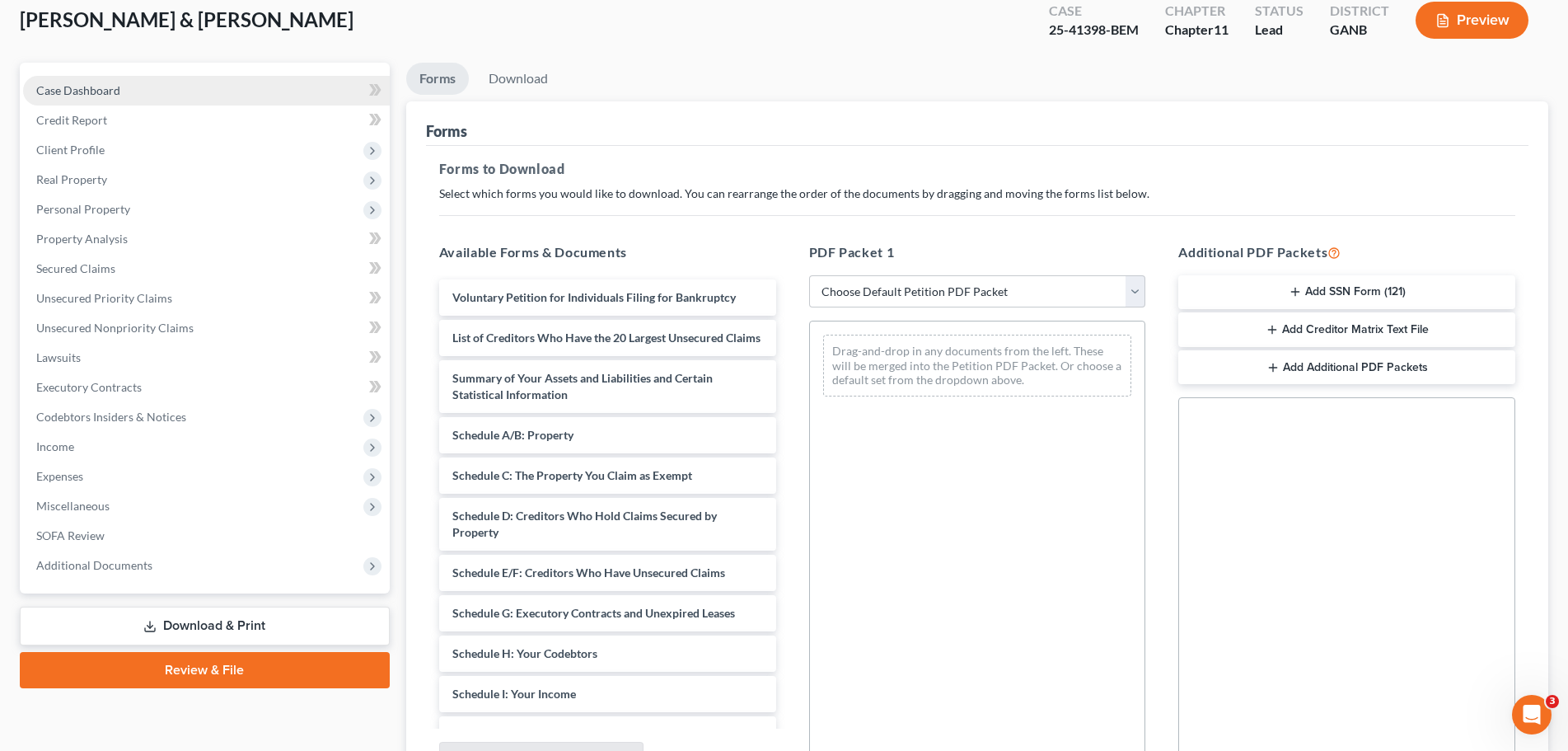
click at [86, 88] on span "Case Dashboard" at bounding box center [78, 90] width 84 height 14
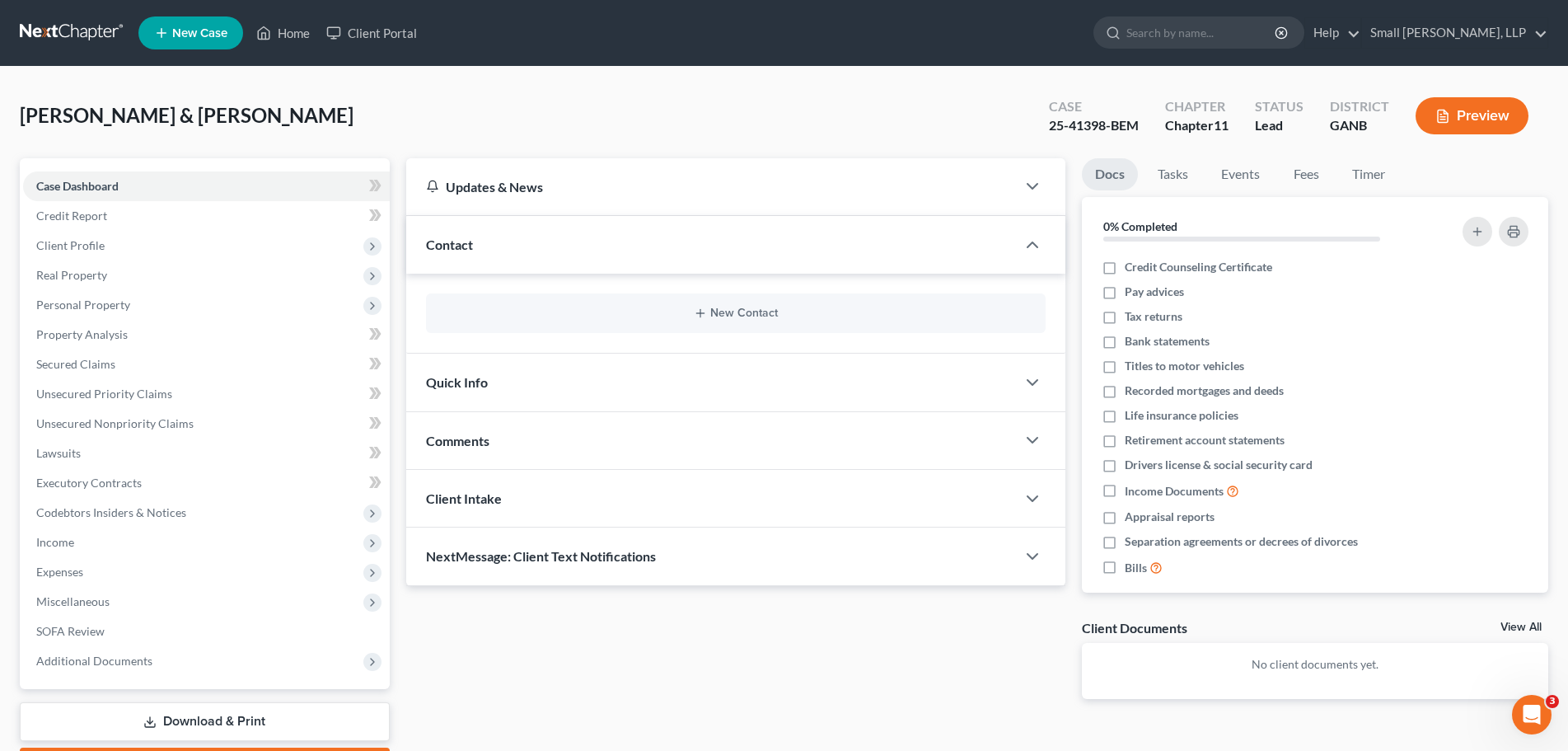
click at [1461, 124] on button "Preview" at bounding box center [1471, 115] width 113 height 37
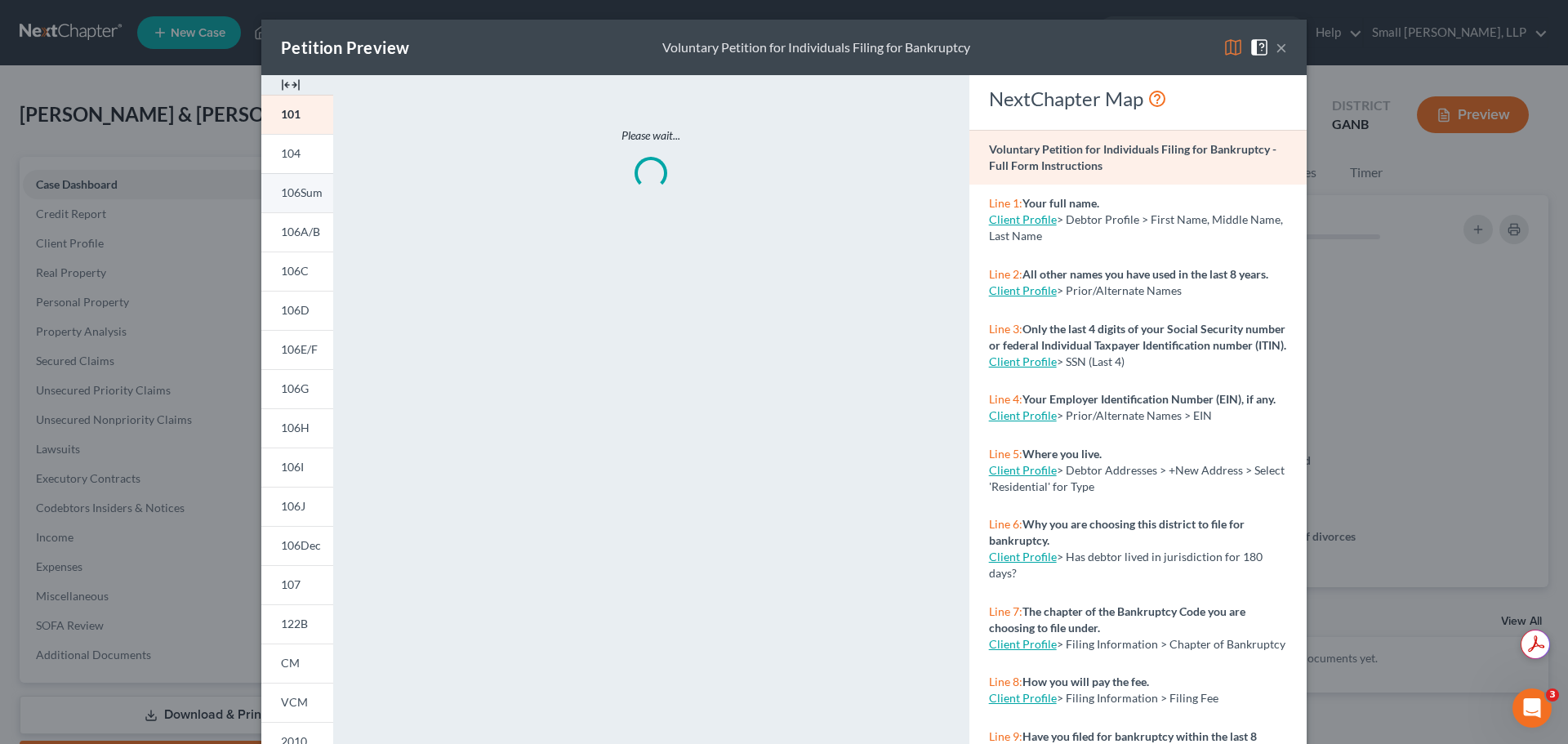
click at [307, 193] on span "106Sum" at bounding box center [301, 192] width 42 height 14
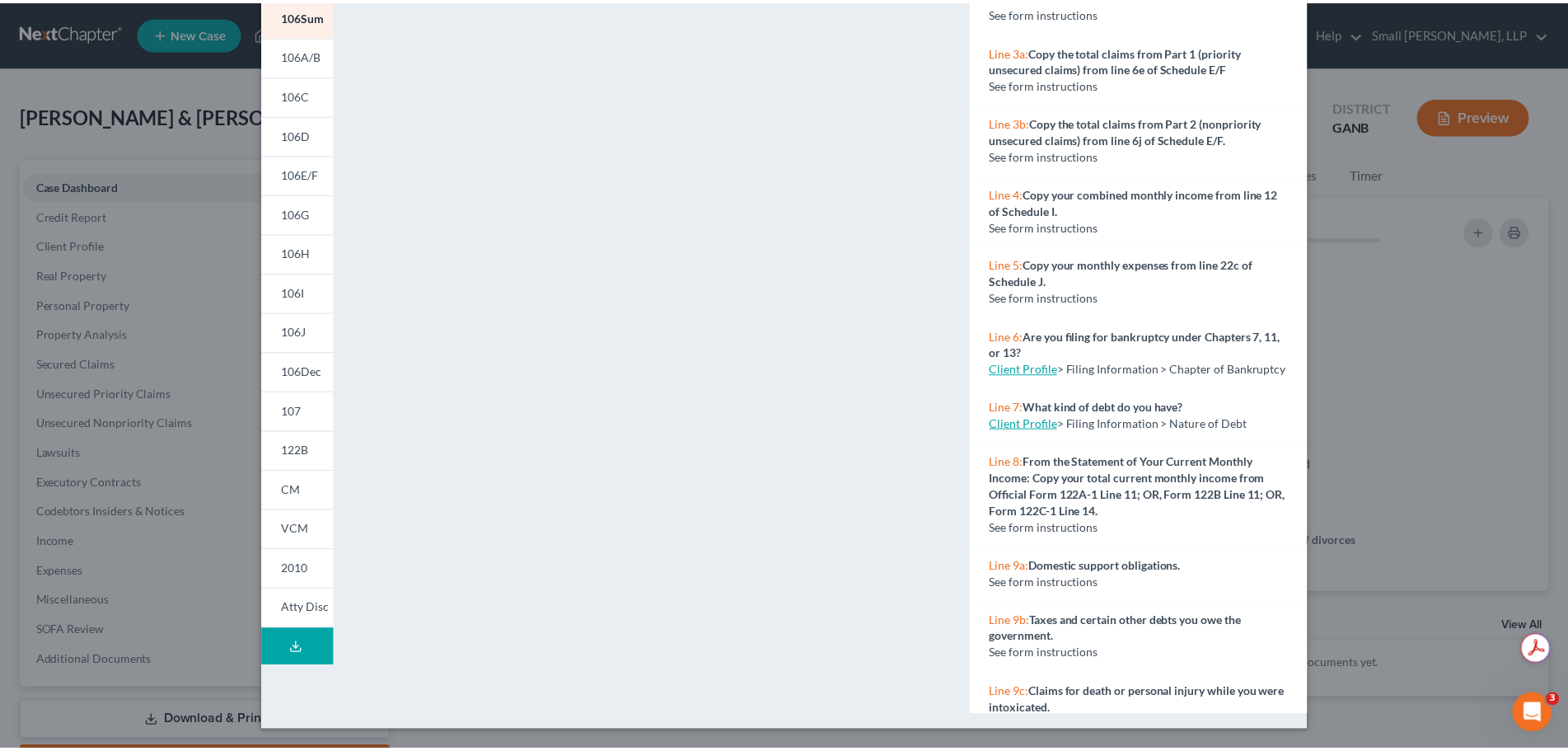
scroll to position [247, 0]
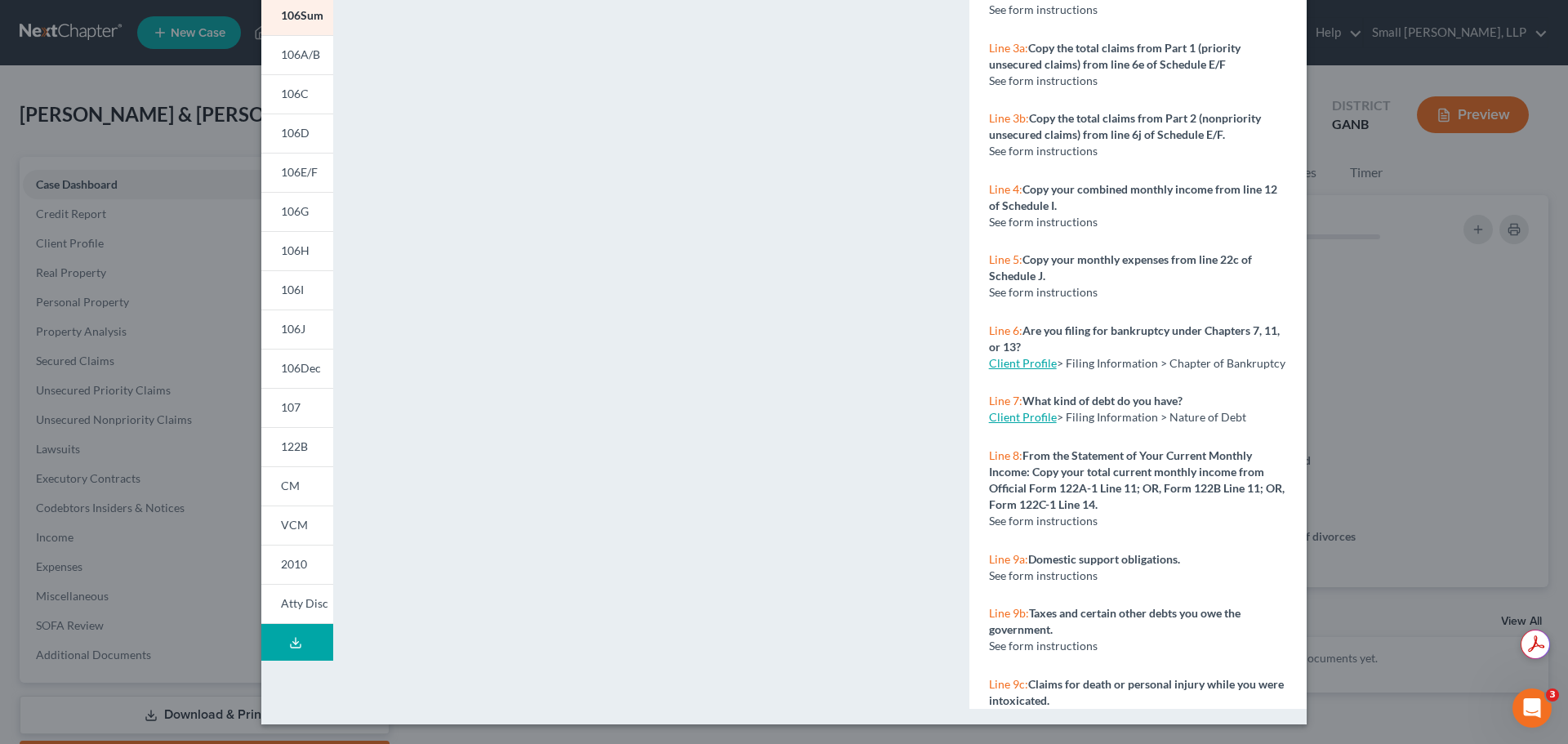
click at [1378, 125] on div "Petition Preview Summary of Your Assets and Liabilities and Certain Statistical…" at bounding box center [784, 372] width 1568 height 744
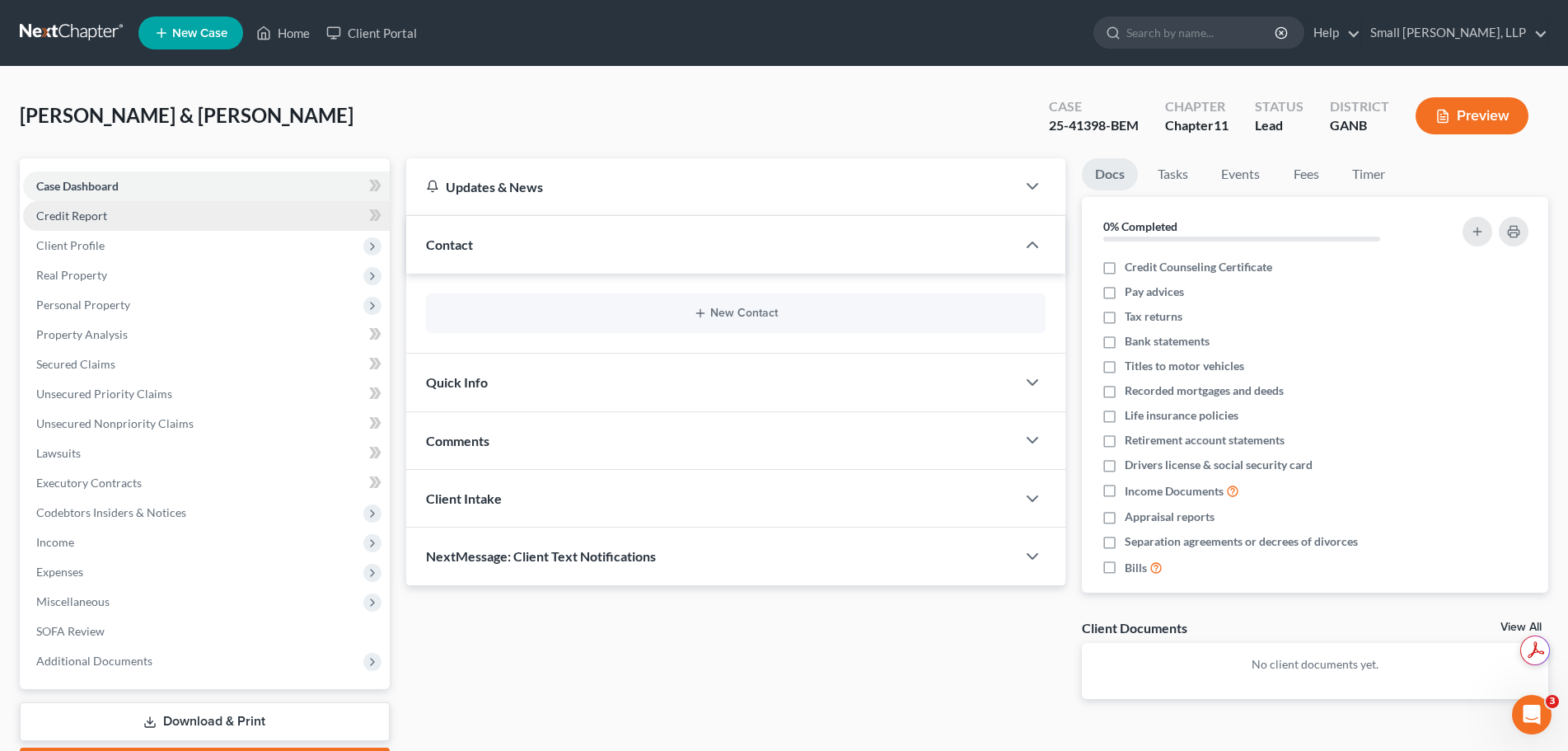
click at [124, 213] on link "Credit Report" at bounding box center [206, 216] width 366 height 29
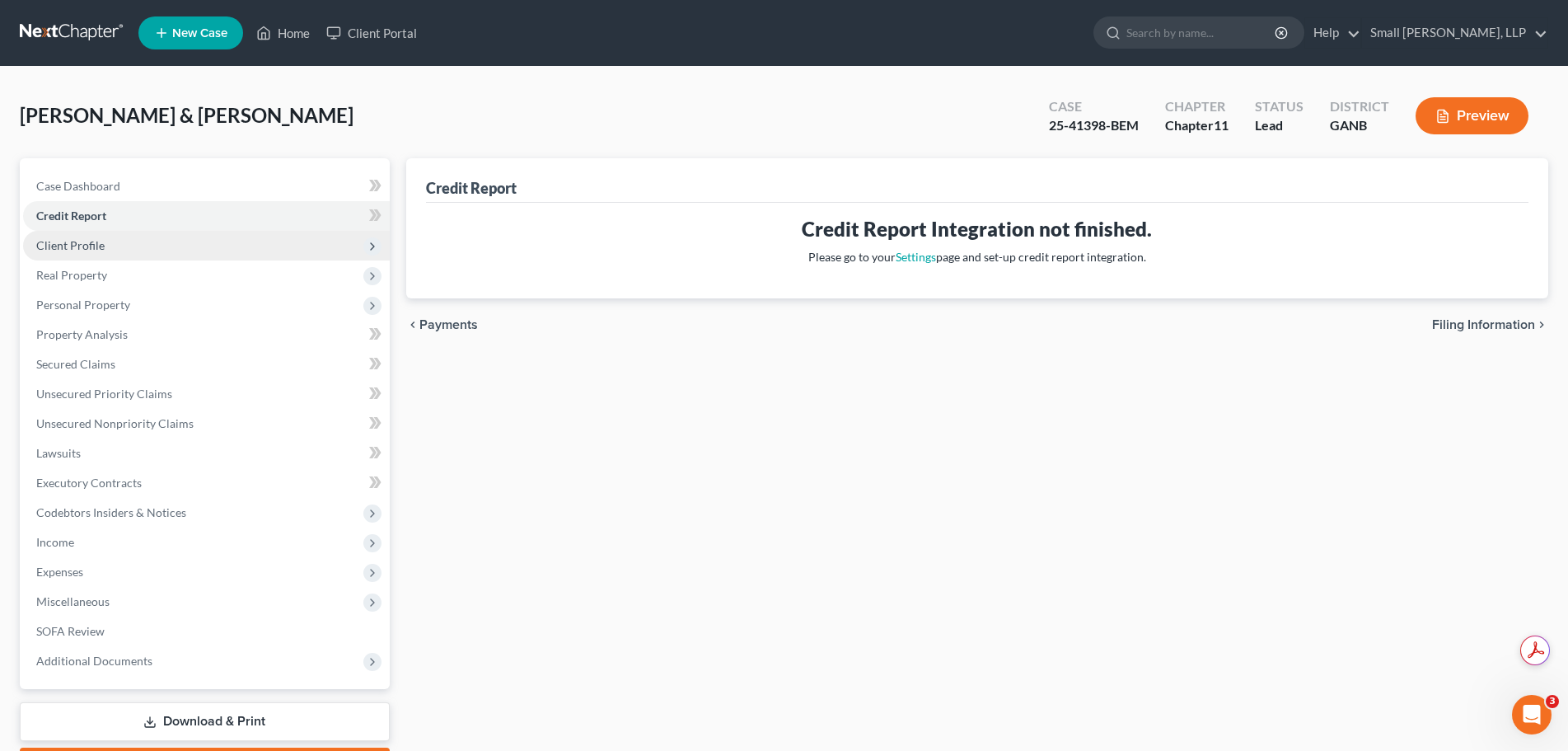
click at [119, 237] on span "Client Profile" at bounding box center [206, 245] width 366 height 29
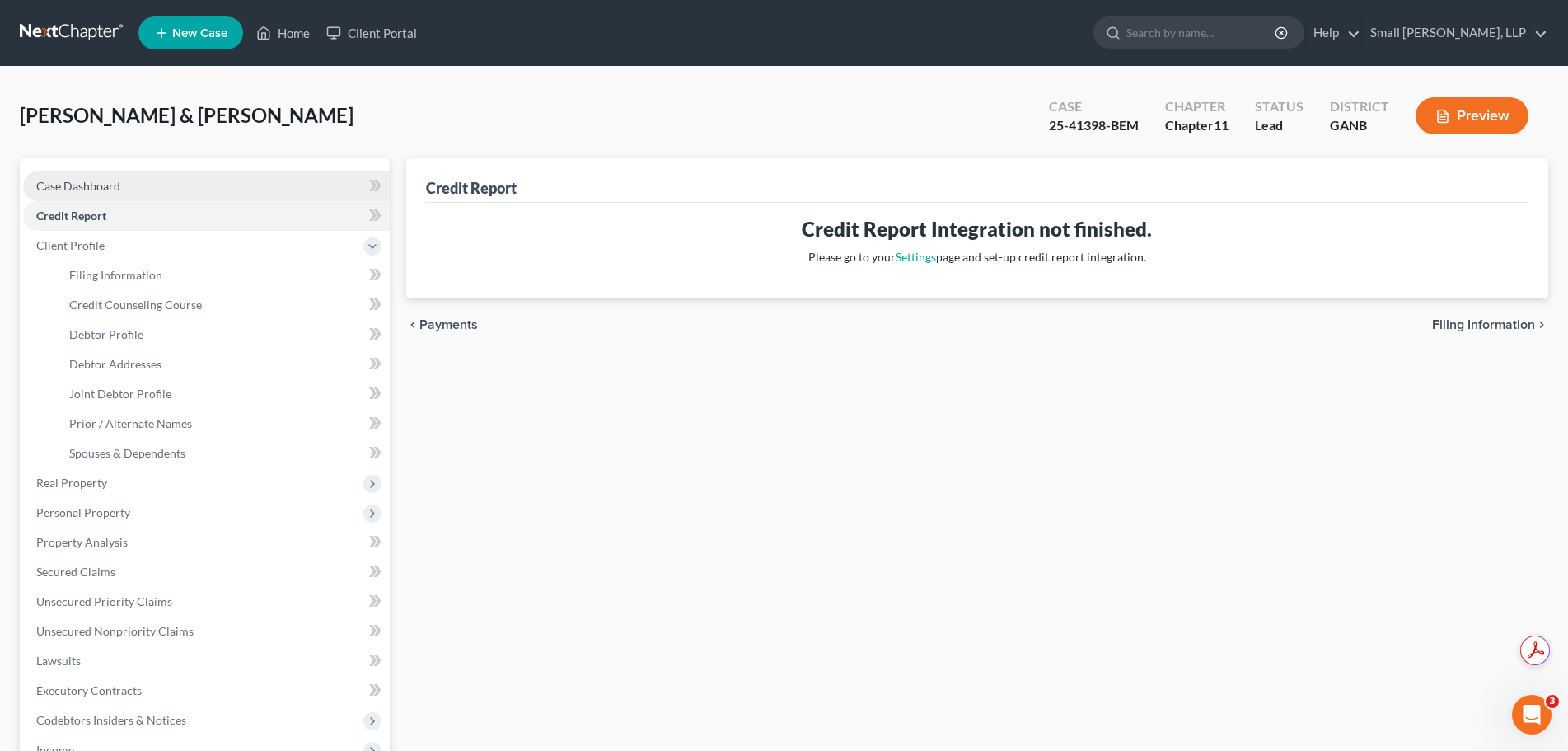
click at [120, 185] on link "Case Dashboard" at bounding box center [206, 186] width 366 height 29
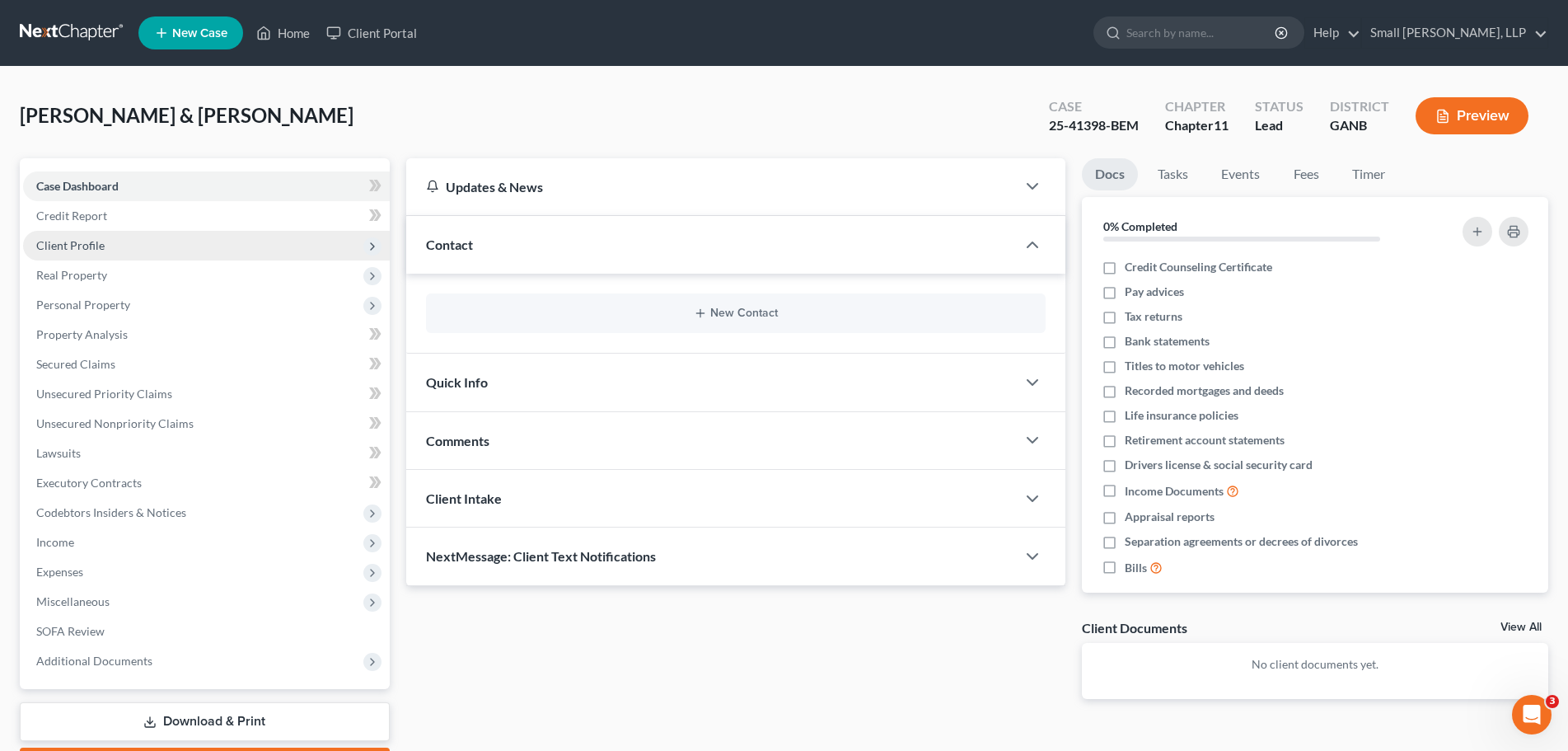
click at [119, 231] on span "Client Profile" at bounding box center [206, 245] width 366 height 29
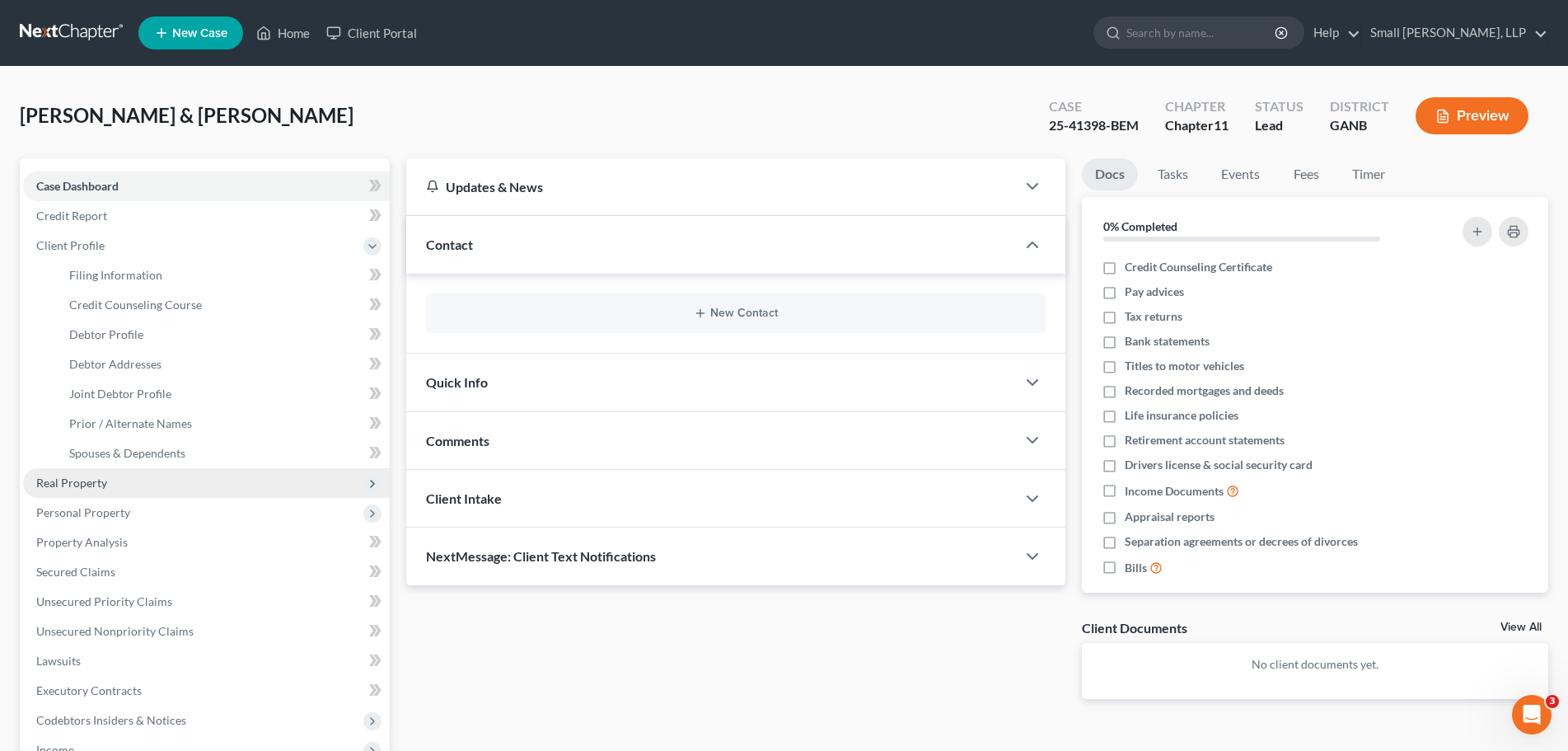
click at [129, 476] on span "Real Property" at bounding box center [206, 483] width 366 height 29
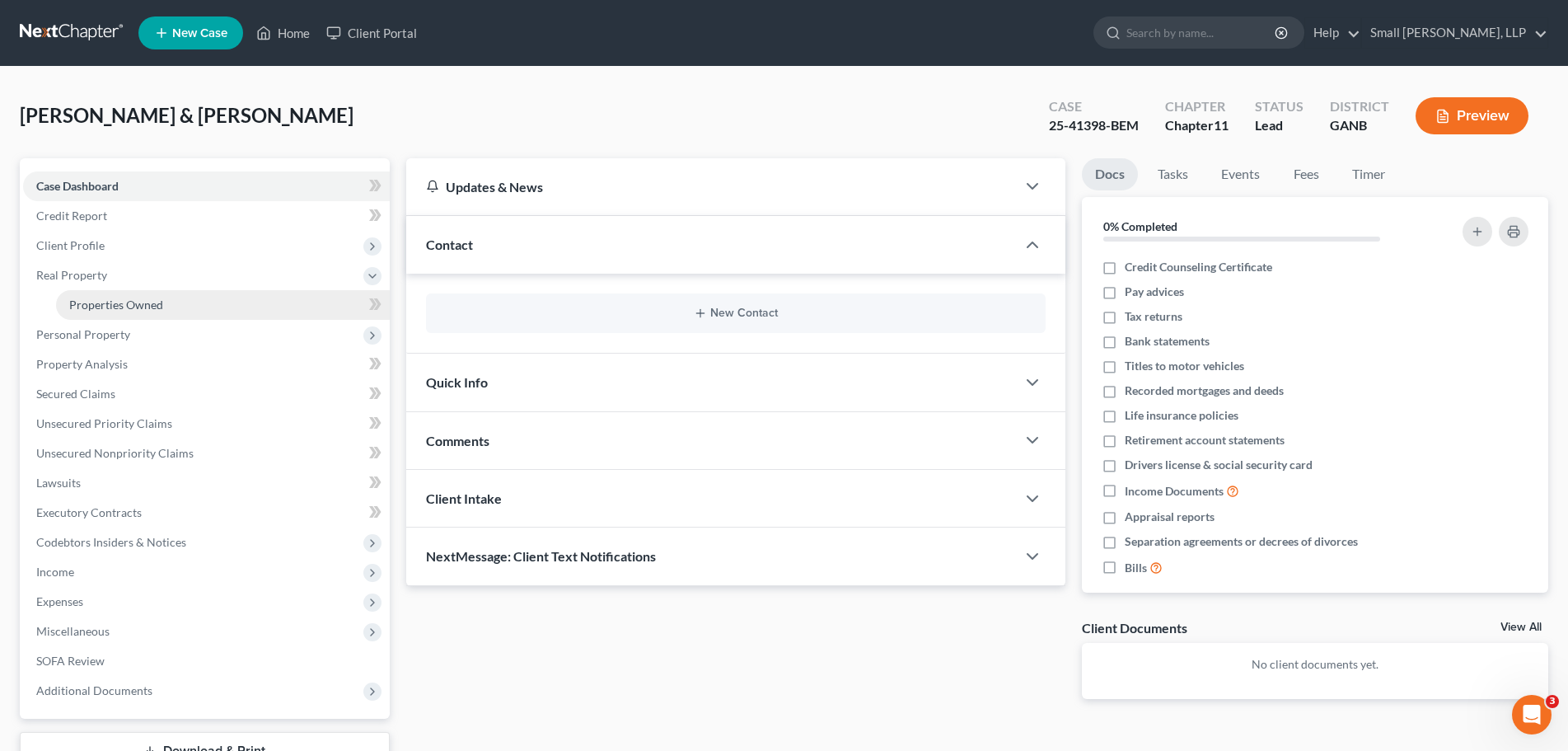
click at [184, 299] on link "Properties Owned" at bounding box center [223, 305] width 334 height 29
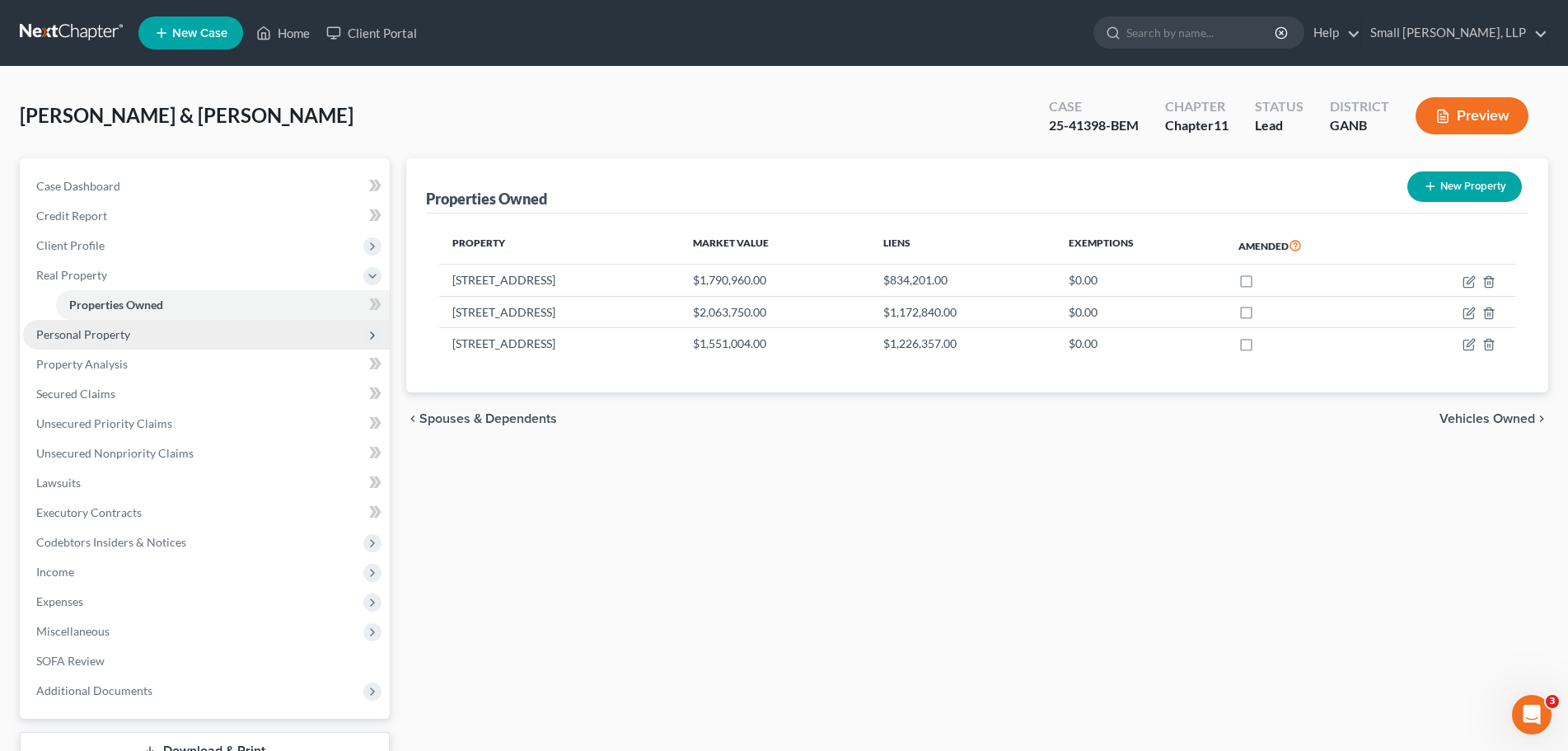
click at [166, 341] on span "Personal Property" at bounding box center [206, 335] width 366 height 29
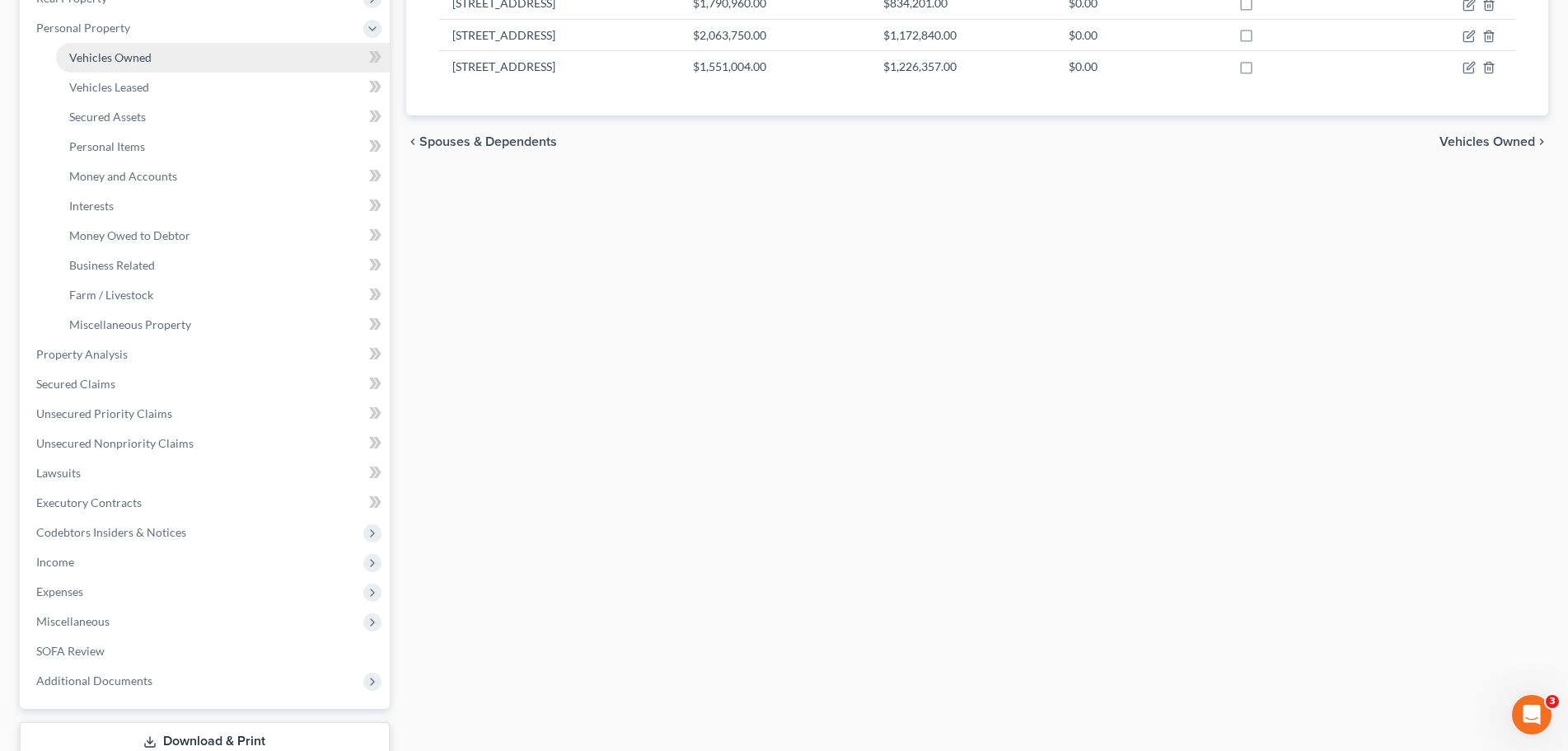
scroll to position [329, 0]
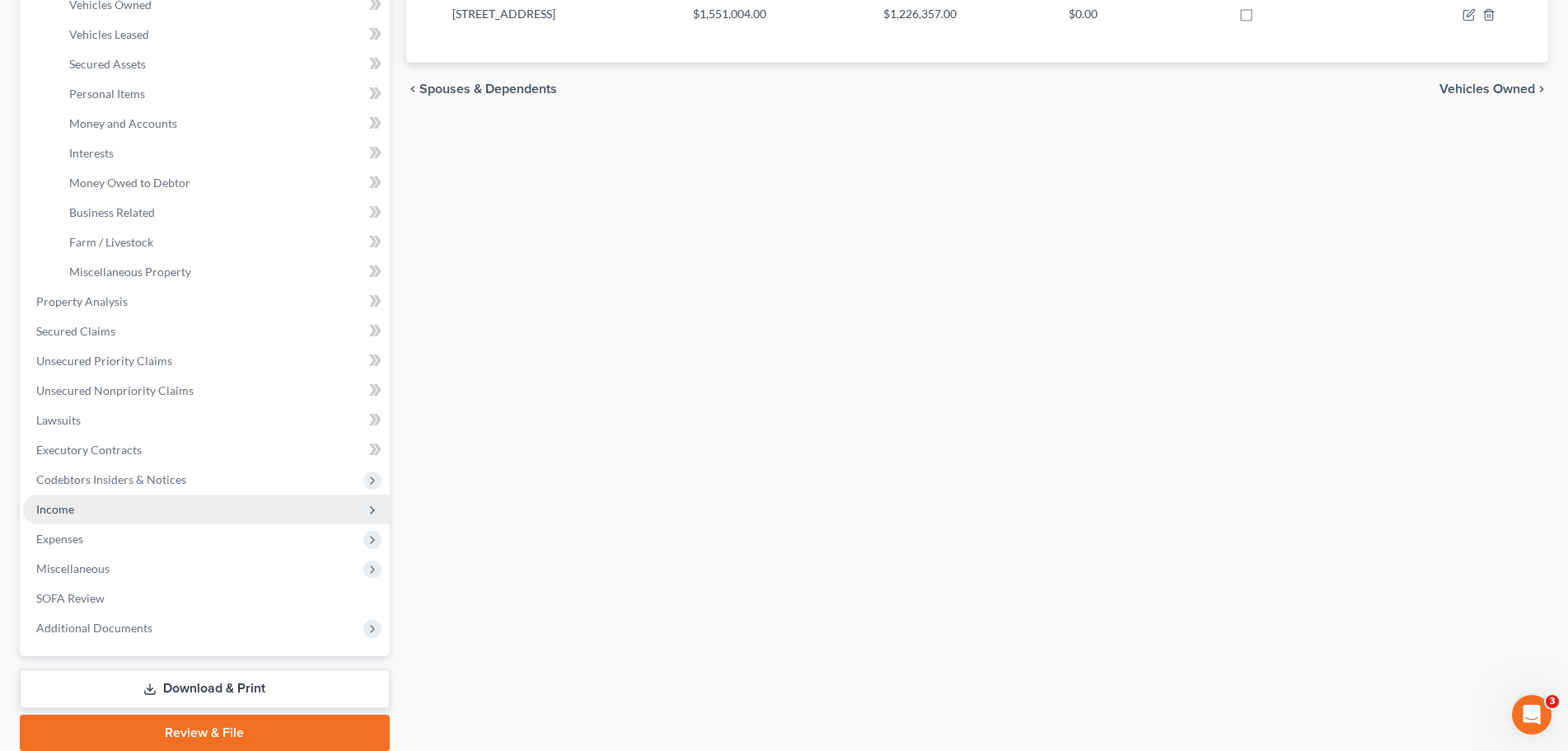
click at [80, 505] on span "Income" at bounding box center [206, 509] width 366 height 29
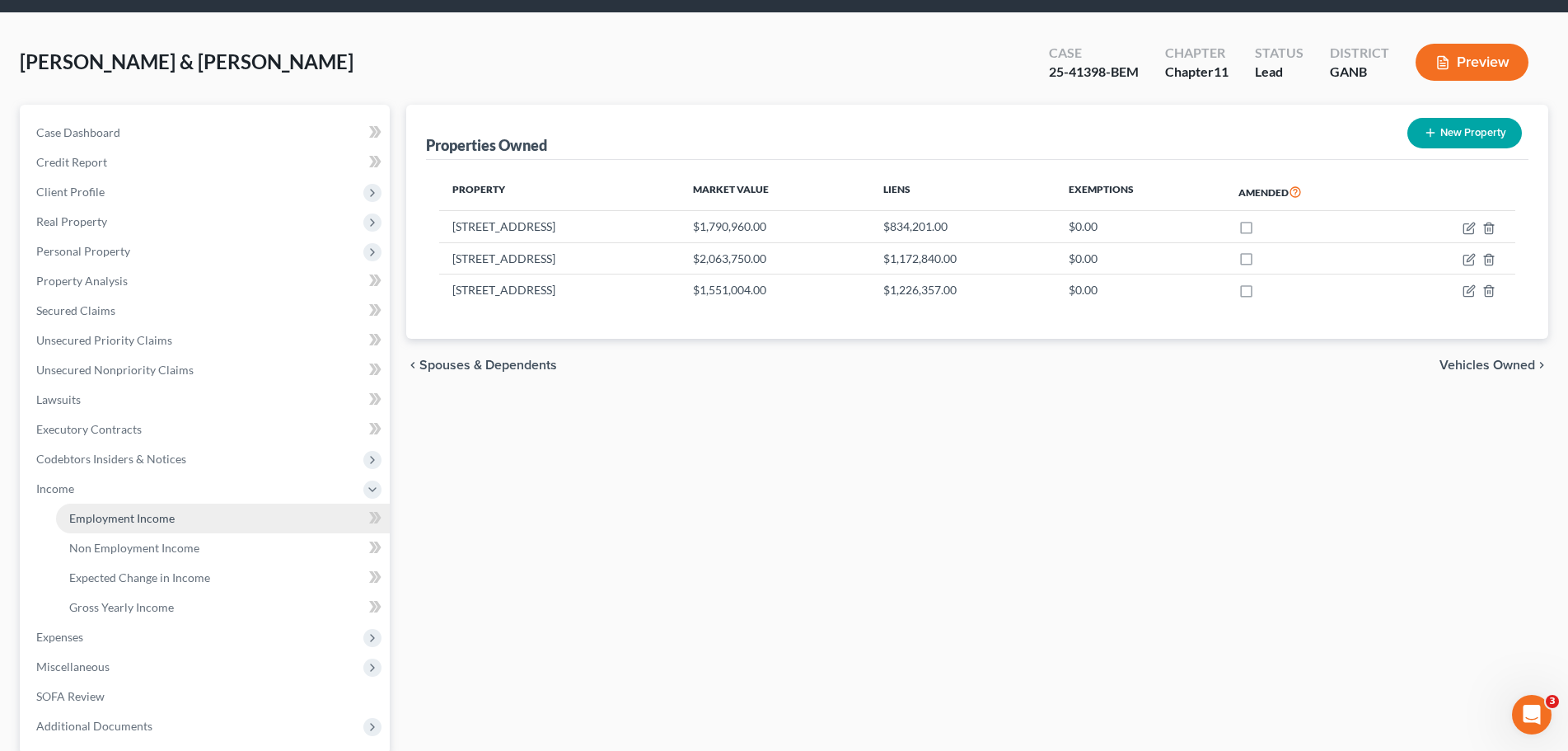
scroll to position [49, 0]
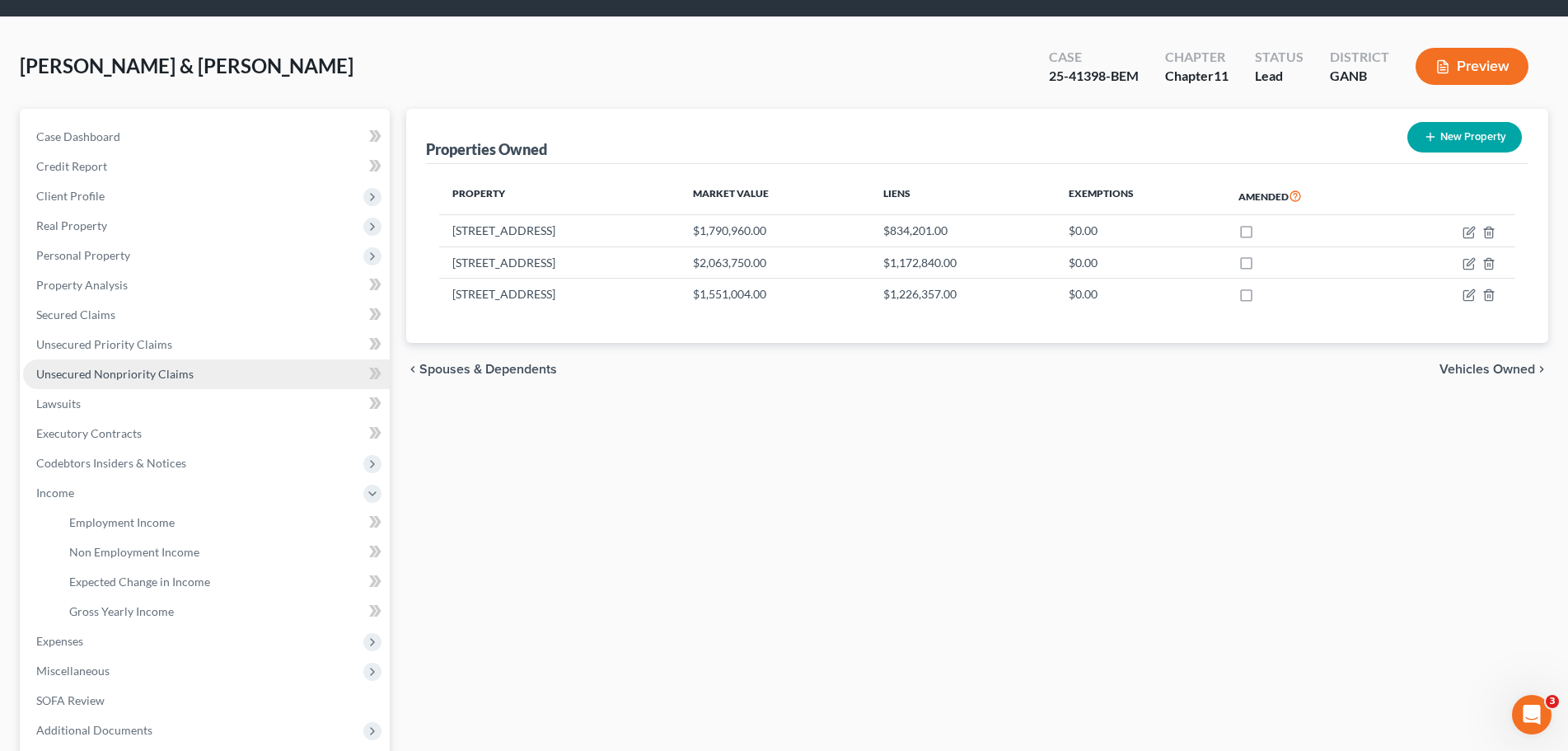
click at [148, 373] on span "Unsecured Nonpriority Claims" at bounding box center [114, 373] width 157 height 14
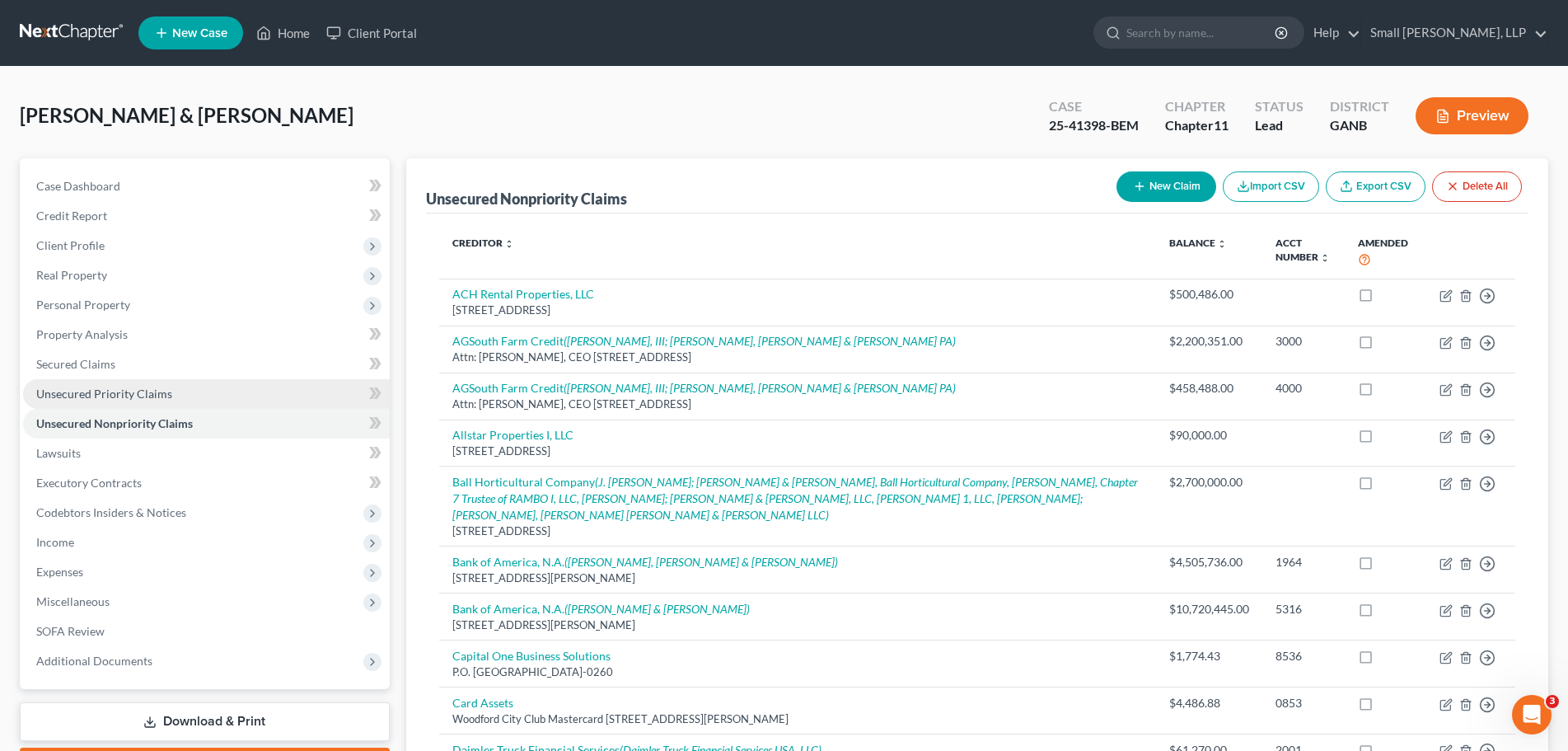
click at [150, 389] on span "Unsecured Priority Claims" at bounding box center [104, 393] width 136 height 14
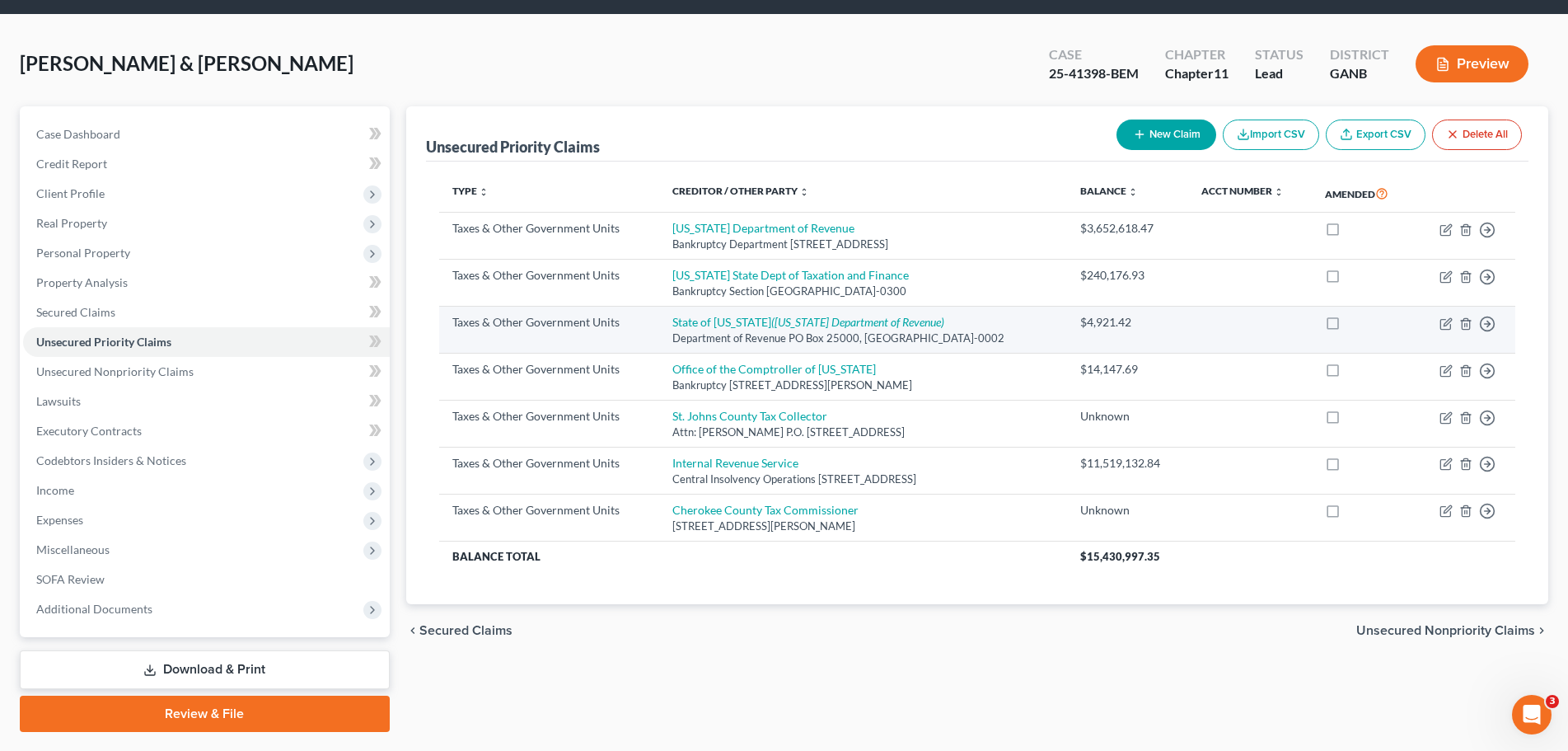
scroll to position [95, 0]
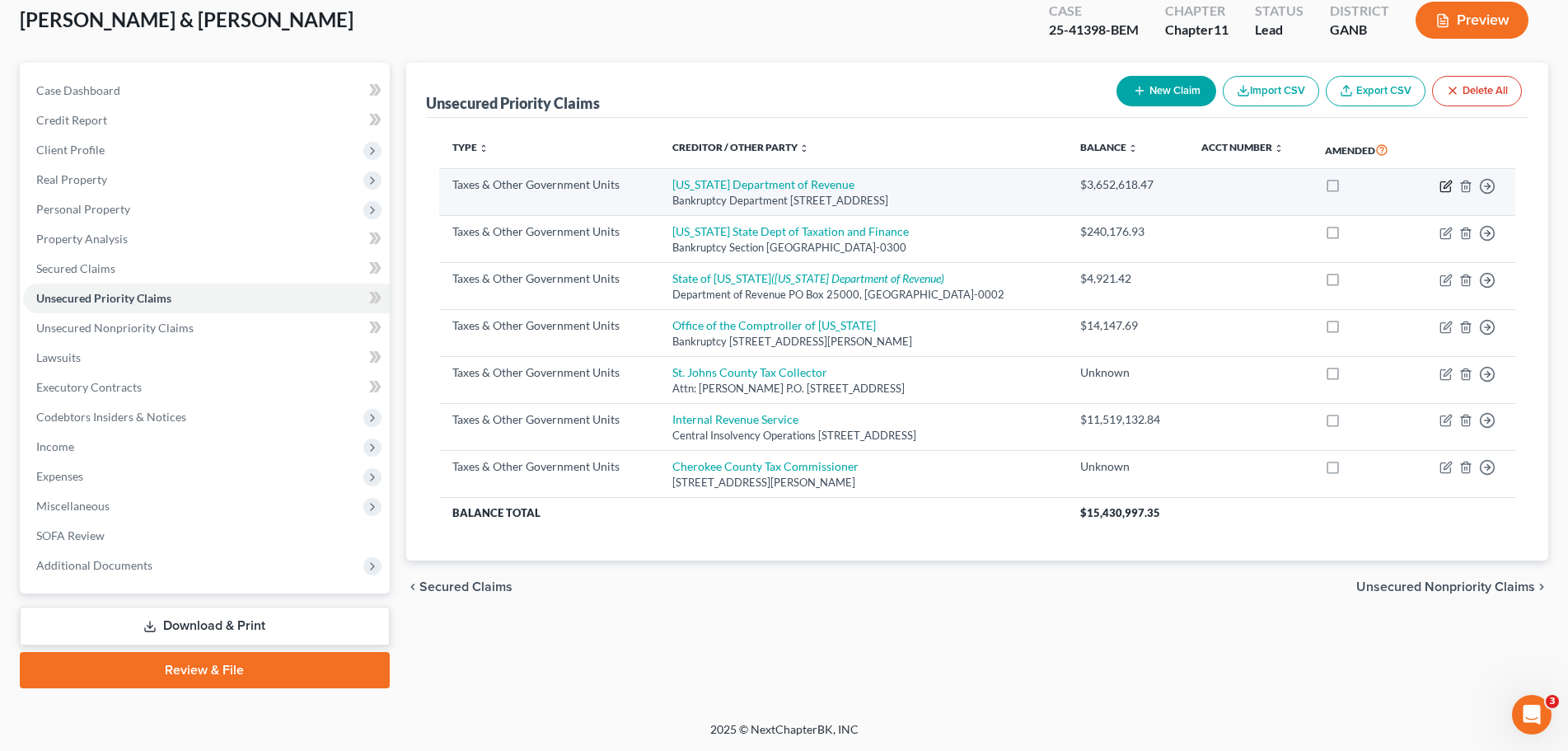
click at [1442, 191] on icon "button" at bounding box center [1444, 186] width 9 height 9
select select "2"
select select "10"
select select "2"
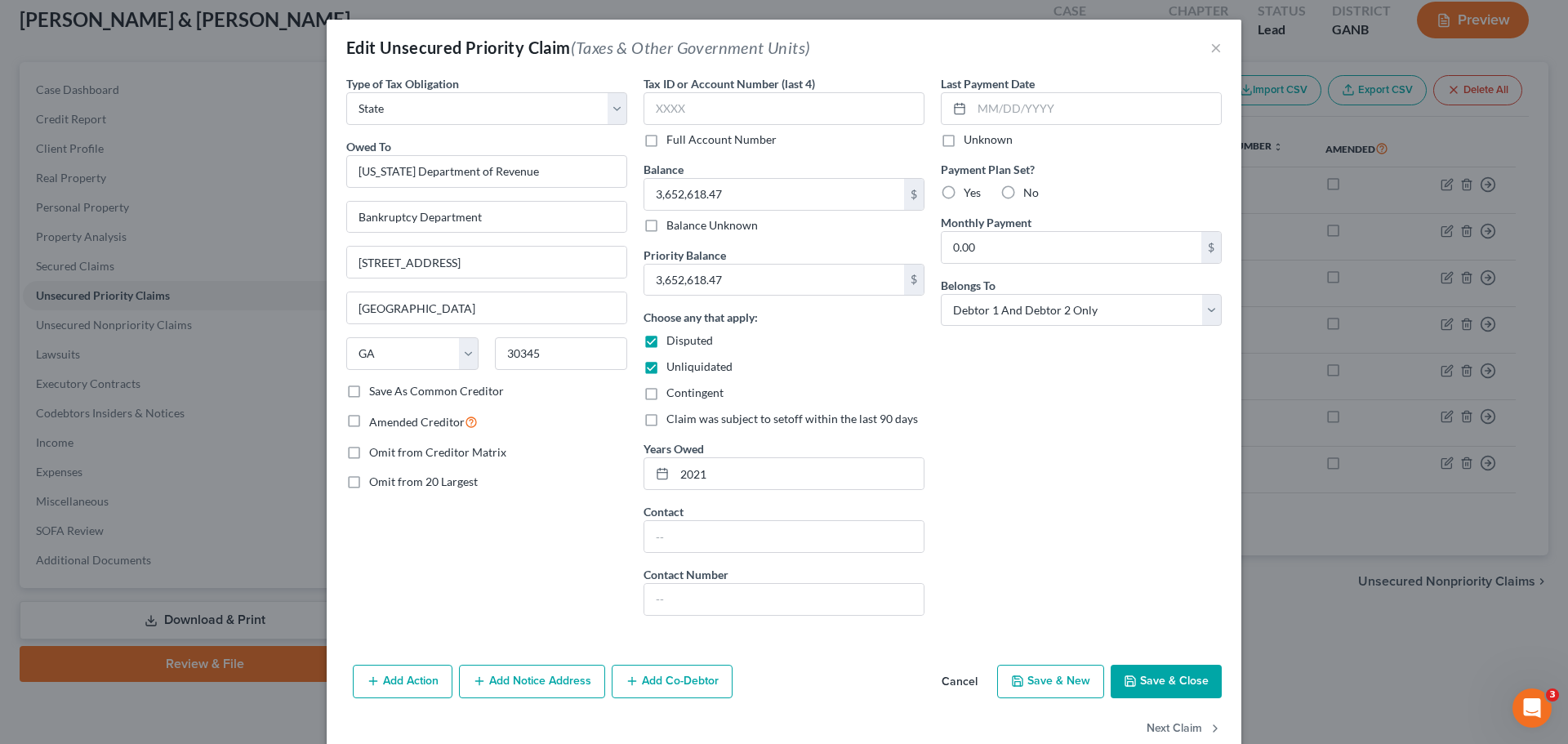
click at [686, 339] on span "Disputed" at bounding box center [690, 340] width 47 height 14
click at [684, 339] on input "Disputed" at bounding box center [678, 337] width 10 height 10
checkbox input "false"
click at [687, 363] on span "Unliquidated" at bounding box center [700, 366] width 67 height 14
click at [684, 363] on input "Unliquidated" at bounding box center [678, 363] width 10 height 10
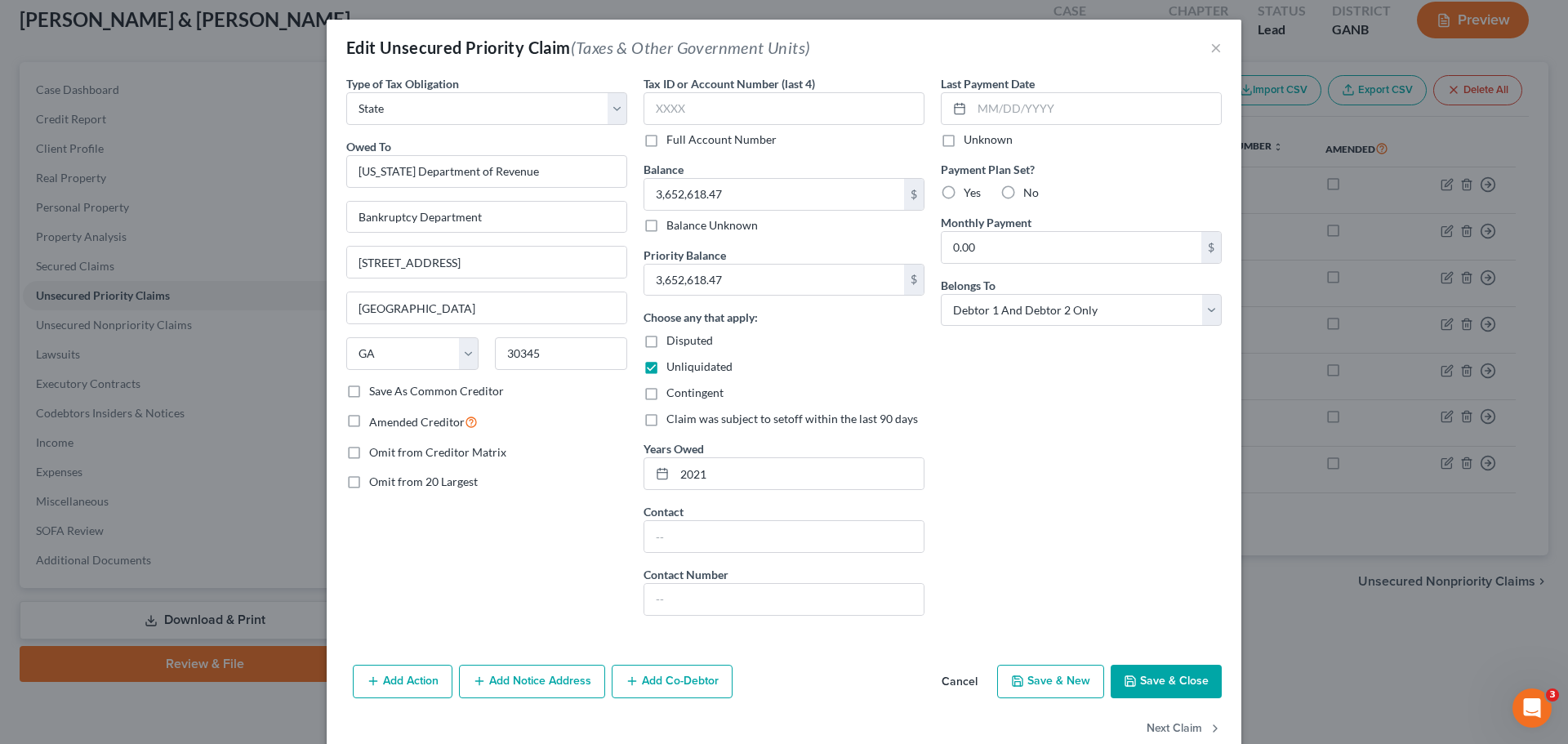
checkbox input "false"
click at [1156, 666] on button "Save & Close" at bounding box center [1166, 682] width 111 height 34
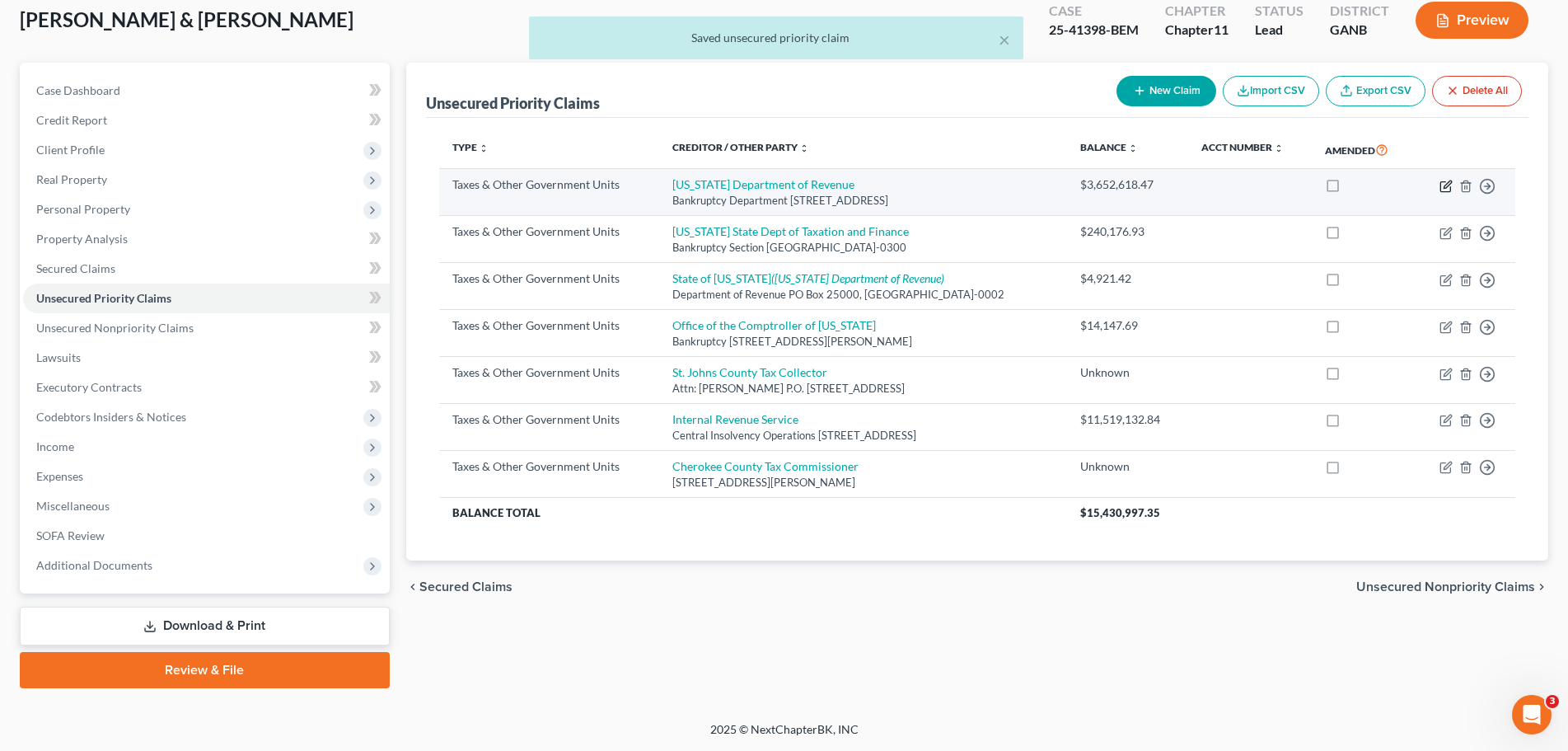
click at [1442, 183] on icon "button" at bounding box center [1445, 186] width 13 height 13
select select "2"
select select "10"
select select "2"
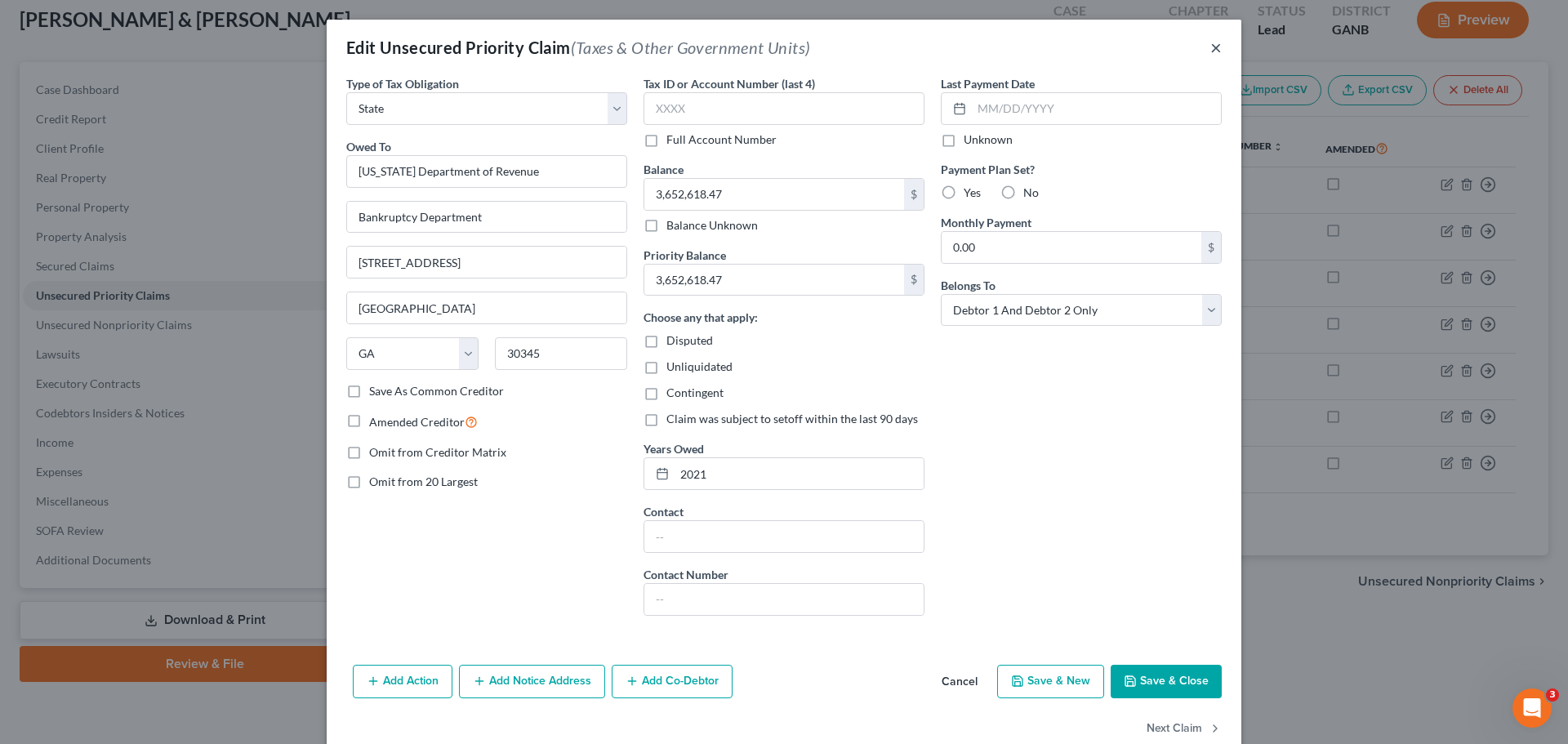
click at [1211, 41] on button "×" at bounding box center [1215, 47] width 11 height 20
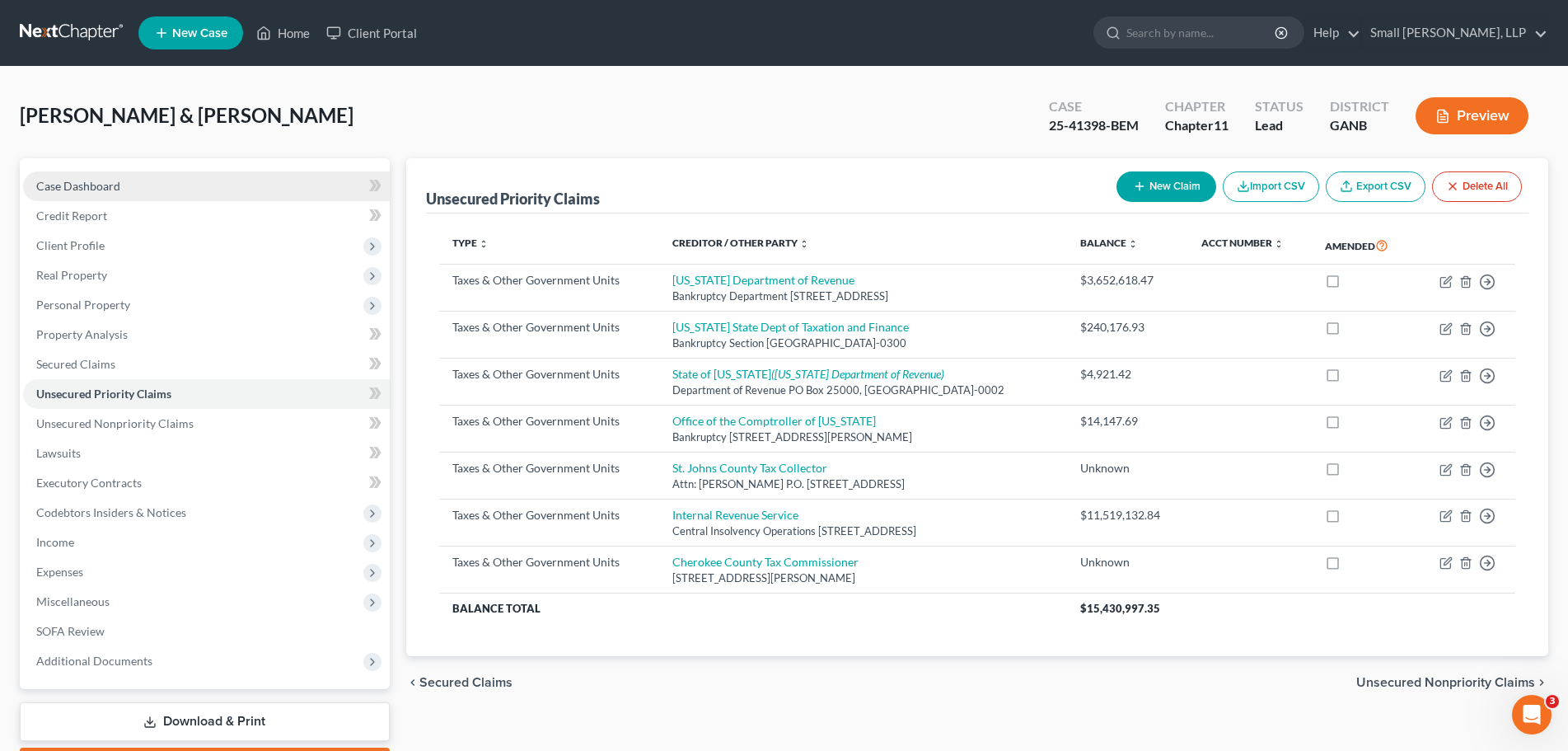
click at [311, 199] on link "Case Dashboard" at bounding box center [206, 186] width 366 height 29
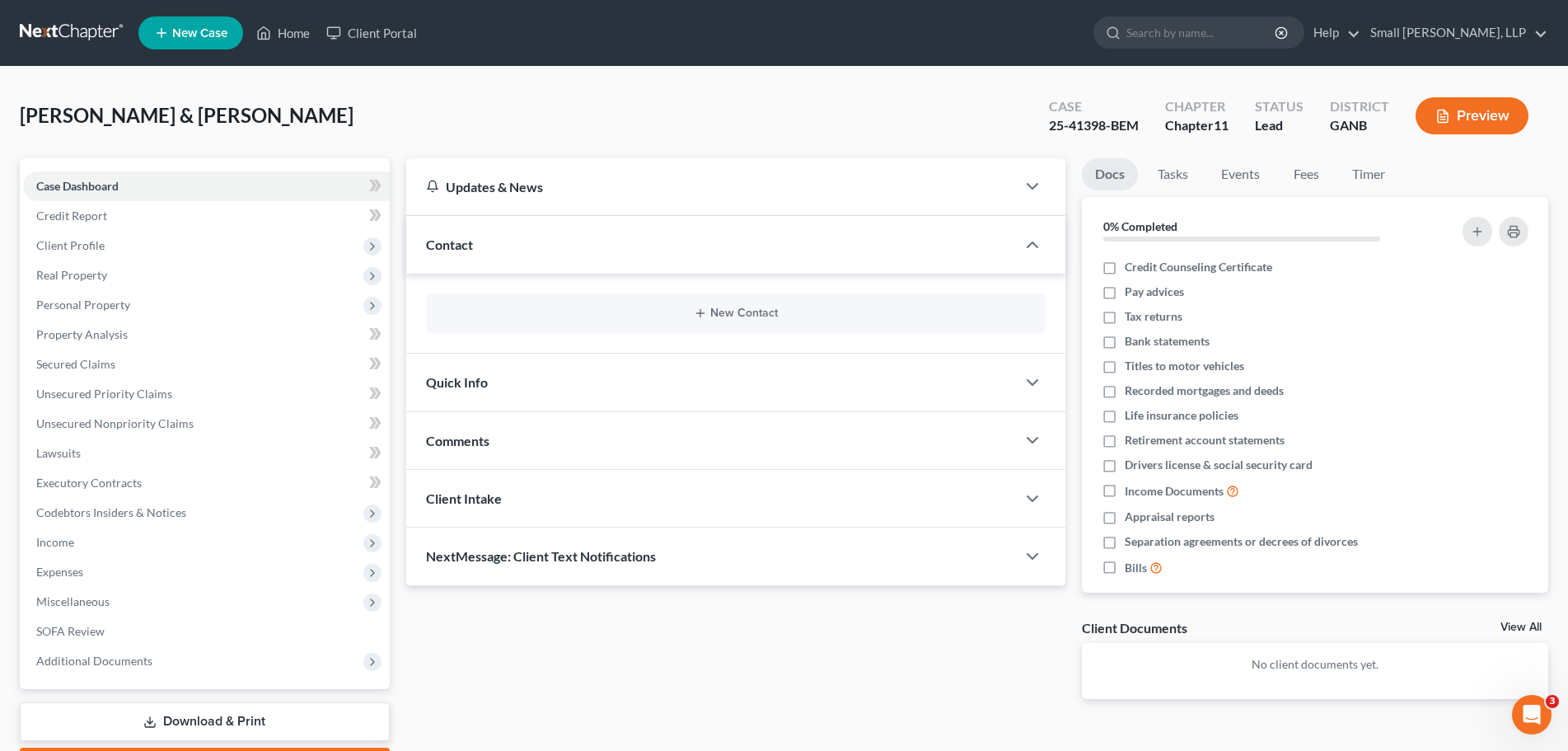
click at [1467, 123] on button "Preview" at bounding box center [1471, 115] width 113 height 37
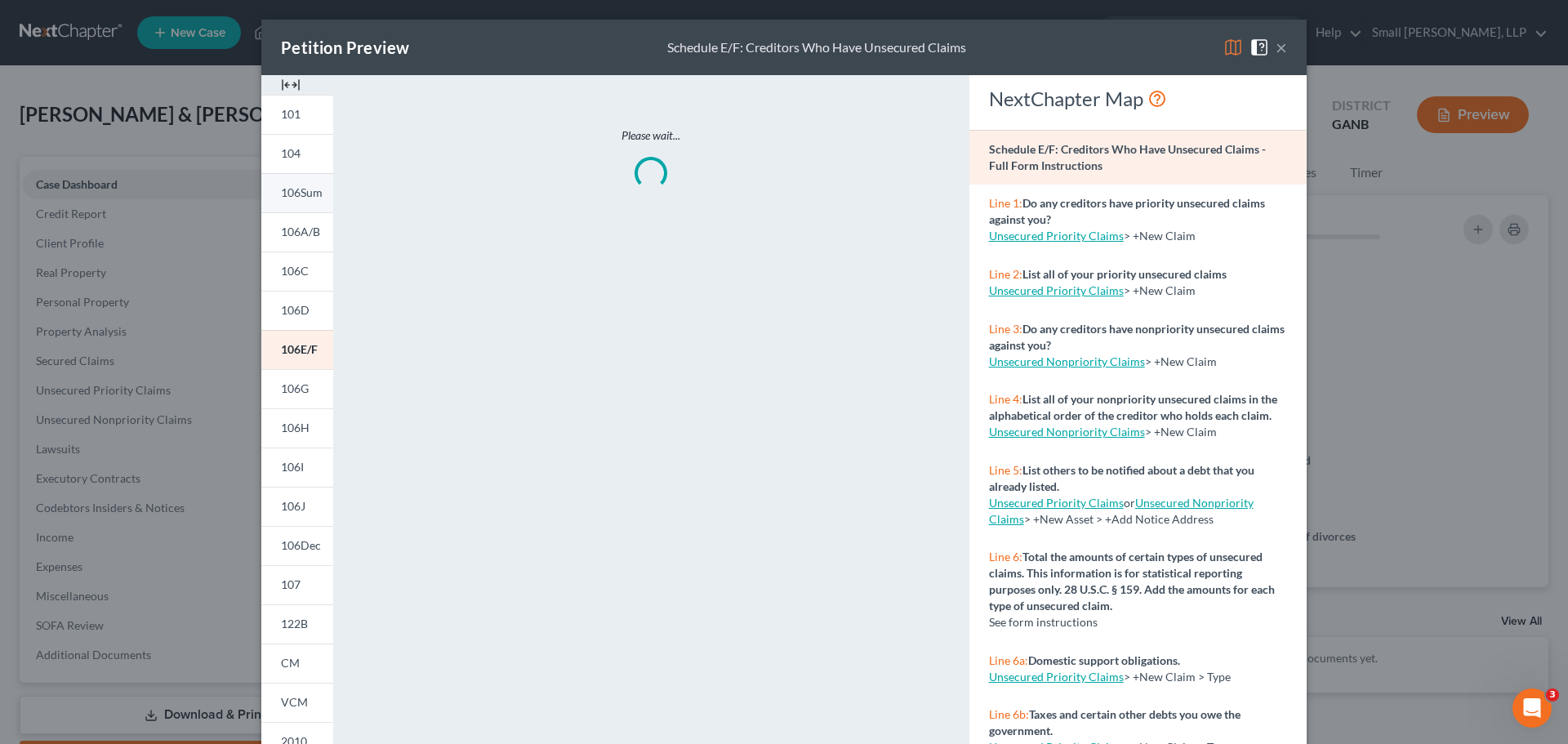
click at [285, 200] on link "106Sum" at bounding box center [297, 193] width 72 height 39
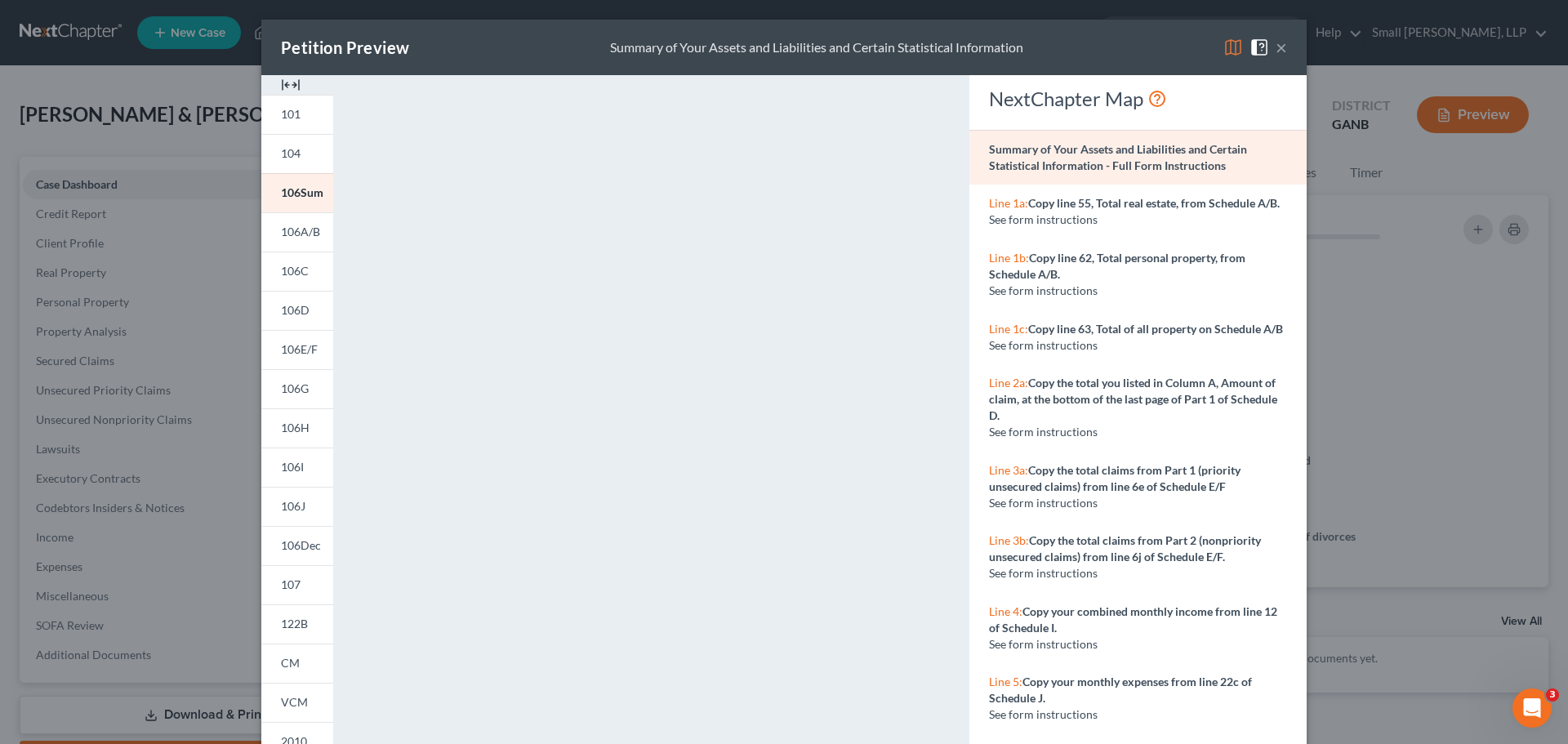
click at [1276, 49] on button "×" at bounding box center [1281, 47] width 11 height 20
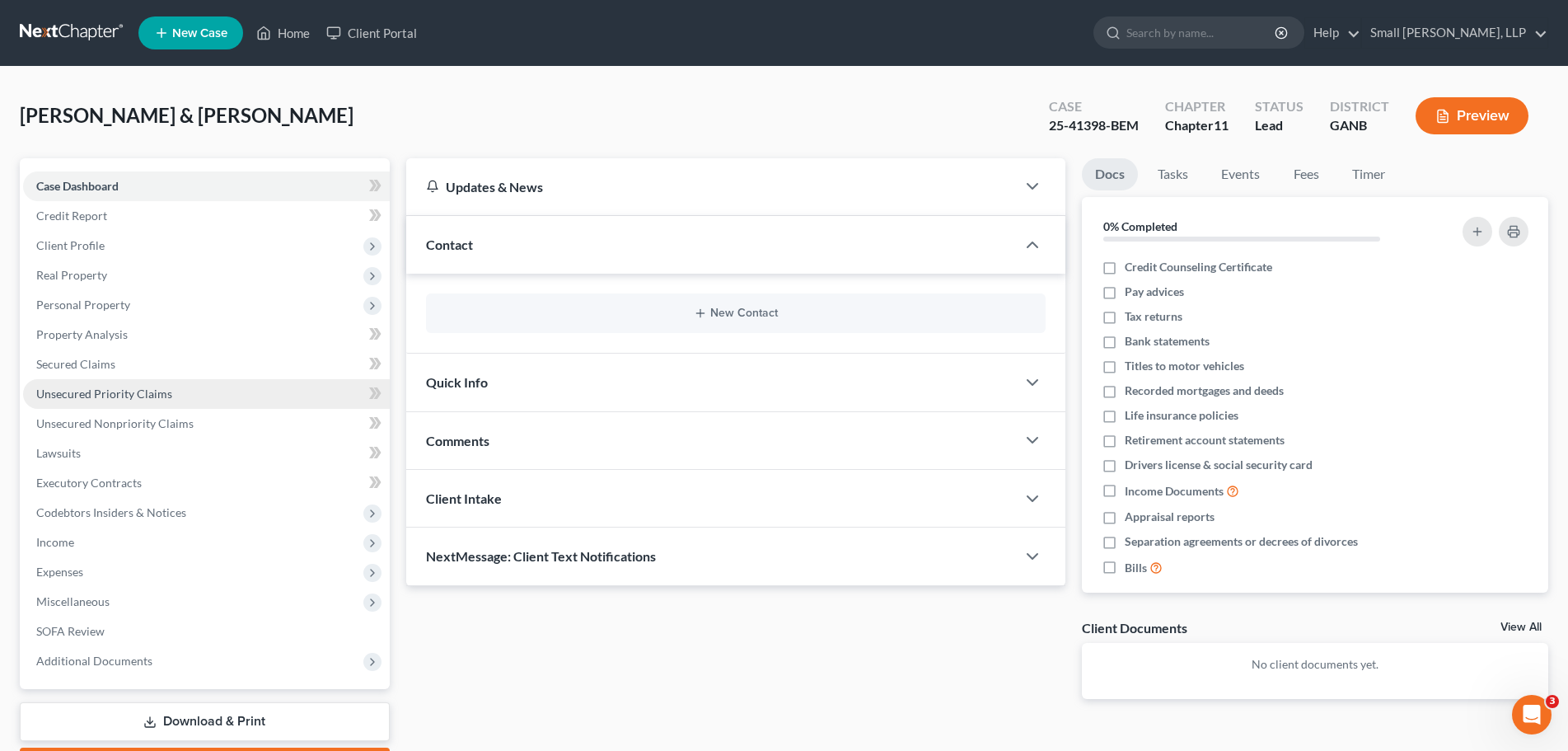
click at [77, 400] on span "Unsecured Priority Claims" at bounding box center [104, 393] width 136 height 14
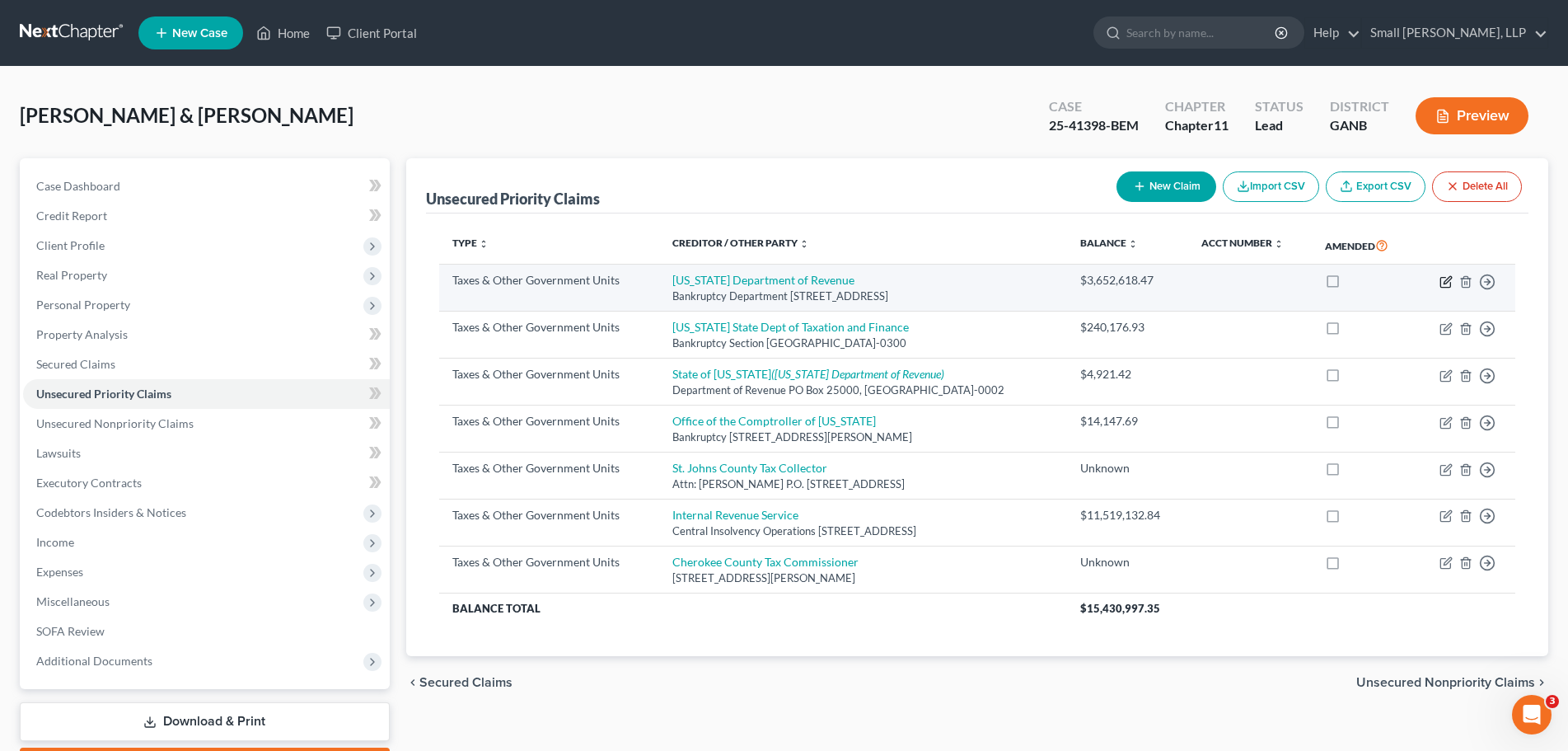
click at [1442, 281] on icon "button" at bounding box center [1445, 281] width 13 height 13
select select "2"
select select "10"
select select "2"
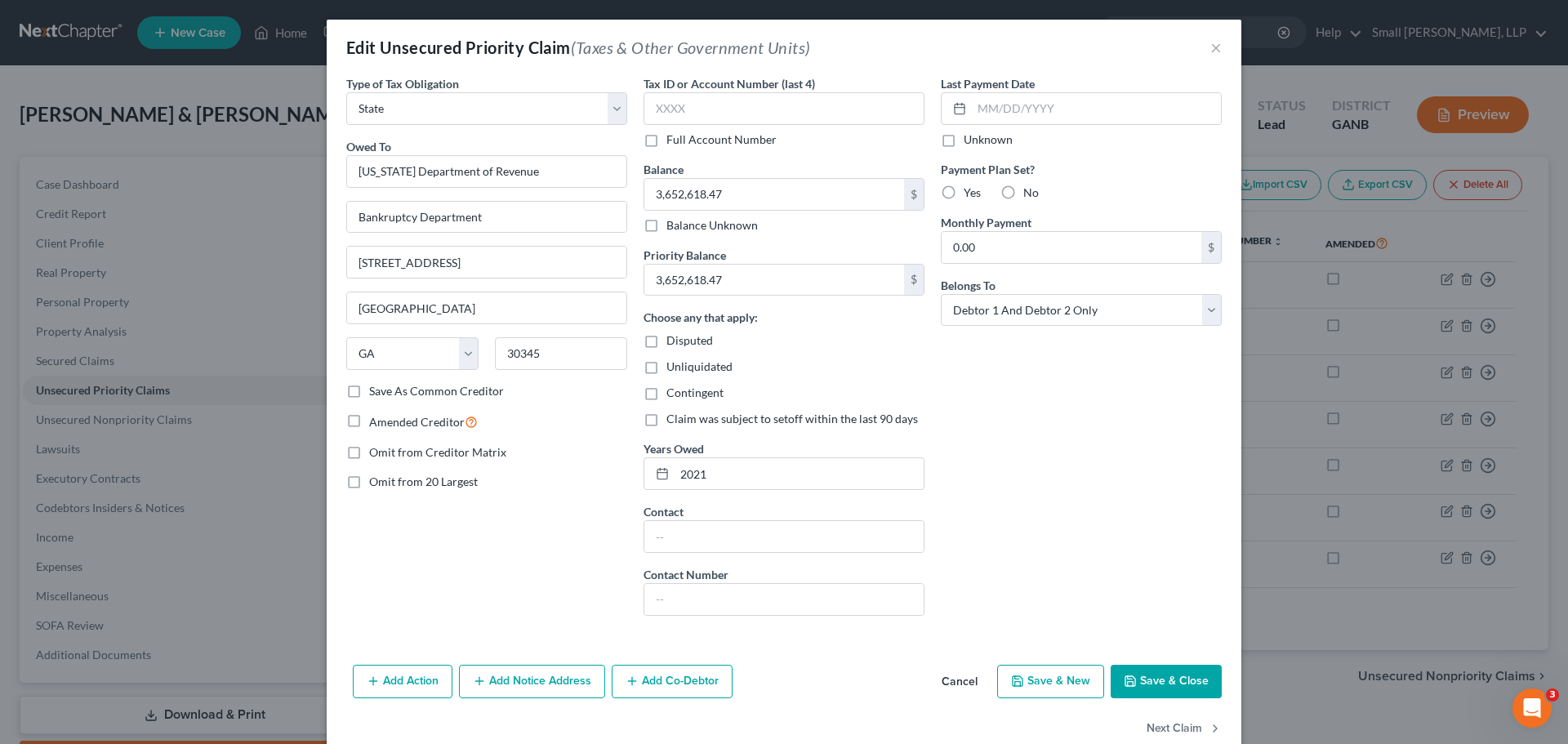
click at [667, 347] on span "Disputed" at bounding box center [690, 340] width 47 height 14
click at [673, 343] on input "Disputed" at bounding box center [678, 337] width 10 height 10
checkbox input "true"
click at [667, 371] on span "Unliquidated" at bounding box center [700, 366] width 67 height 14
click at [673, 369] on input "Unliquidated" at bounding box center [678, 363] width 10 height 10
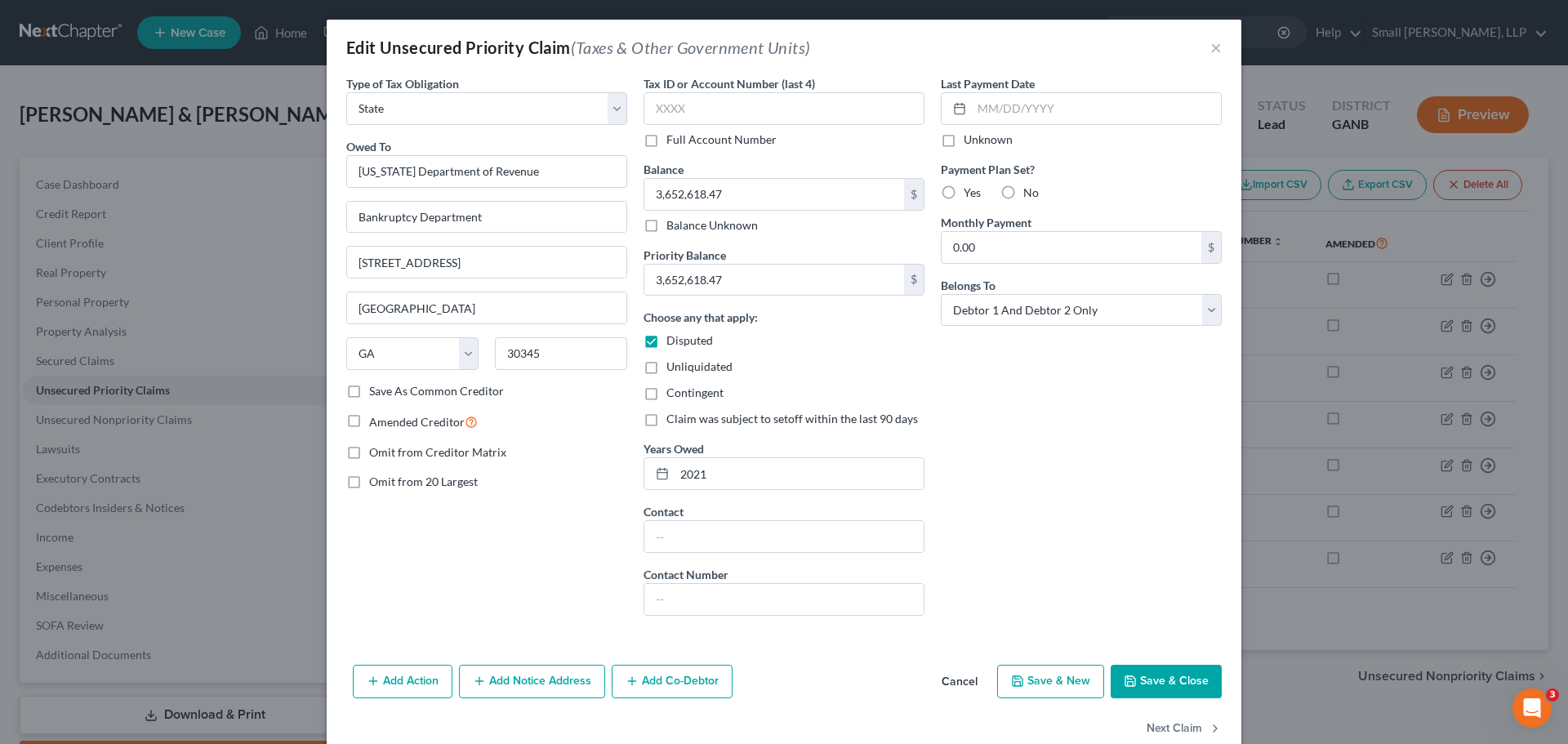
checkbox input "true"
click at [1148, 679] on button "Save & Close" at bounding box center [1166, 682] width 111 height 34
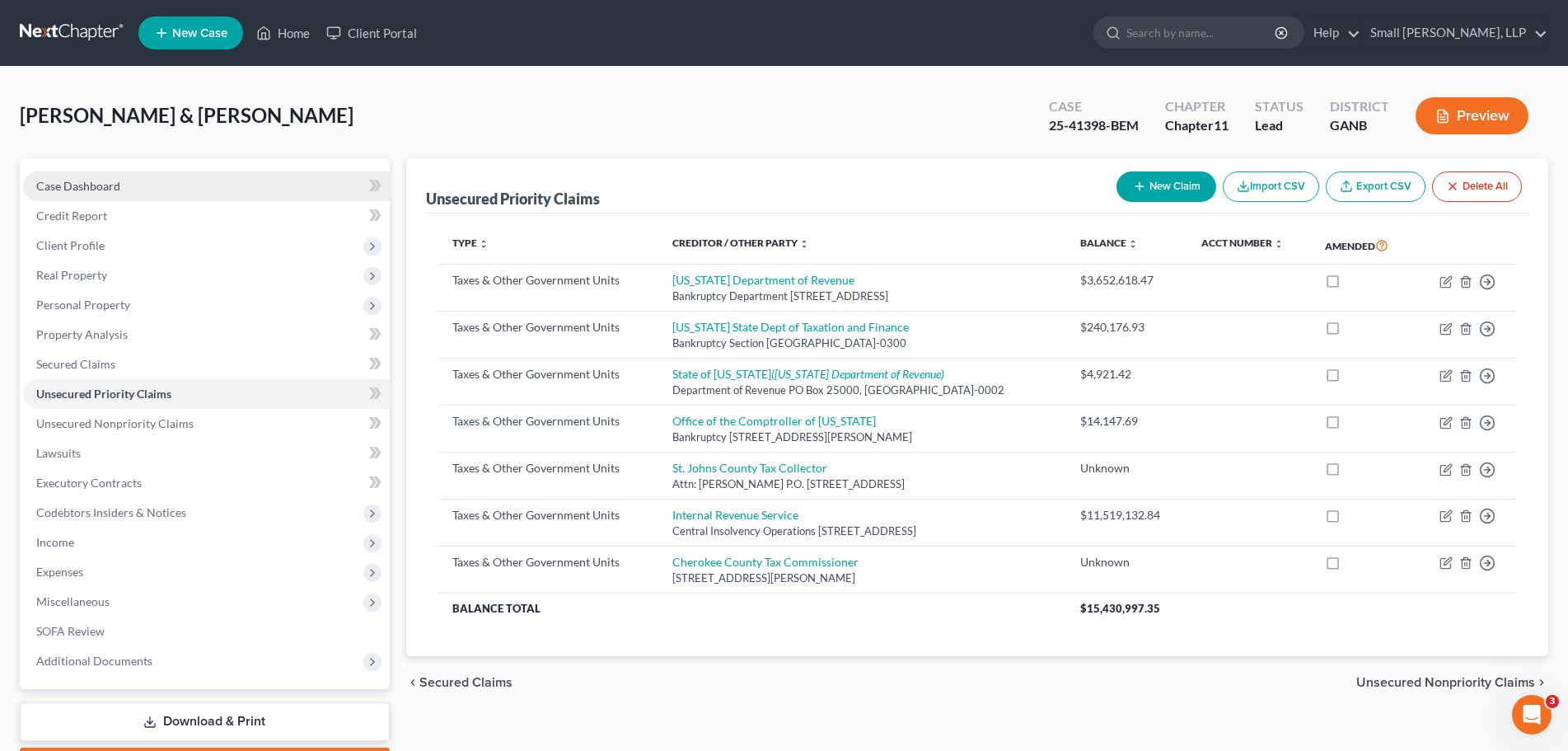
click at [169, 185] on link "Case Dashboard" at bounding box center [206, 186] width 366 height 29
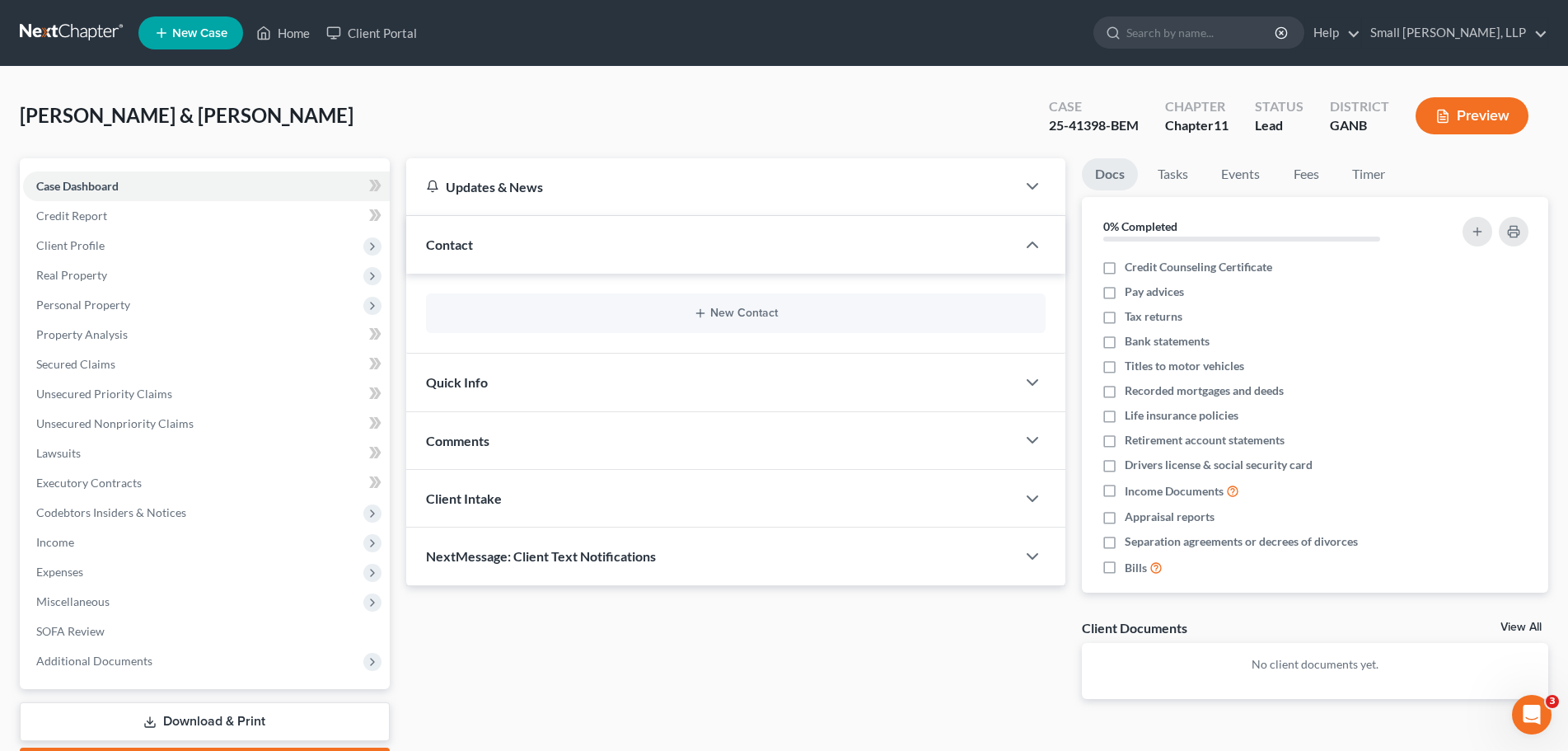
click at [1486, 108] on button "Preview" at bounding box center [1471, 115] width 113 height 37
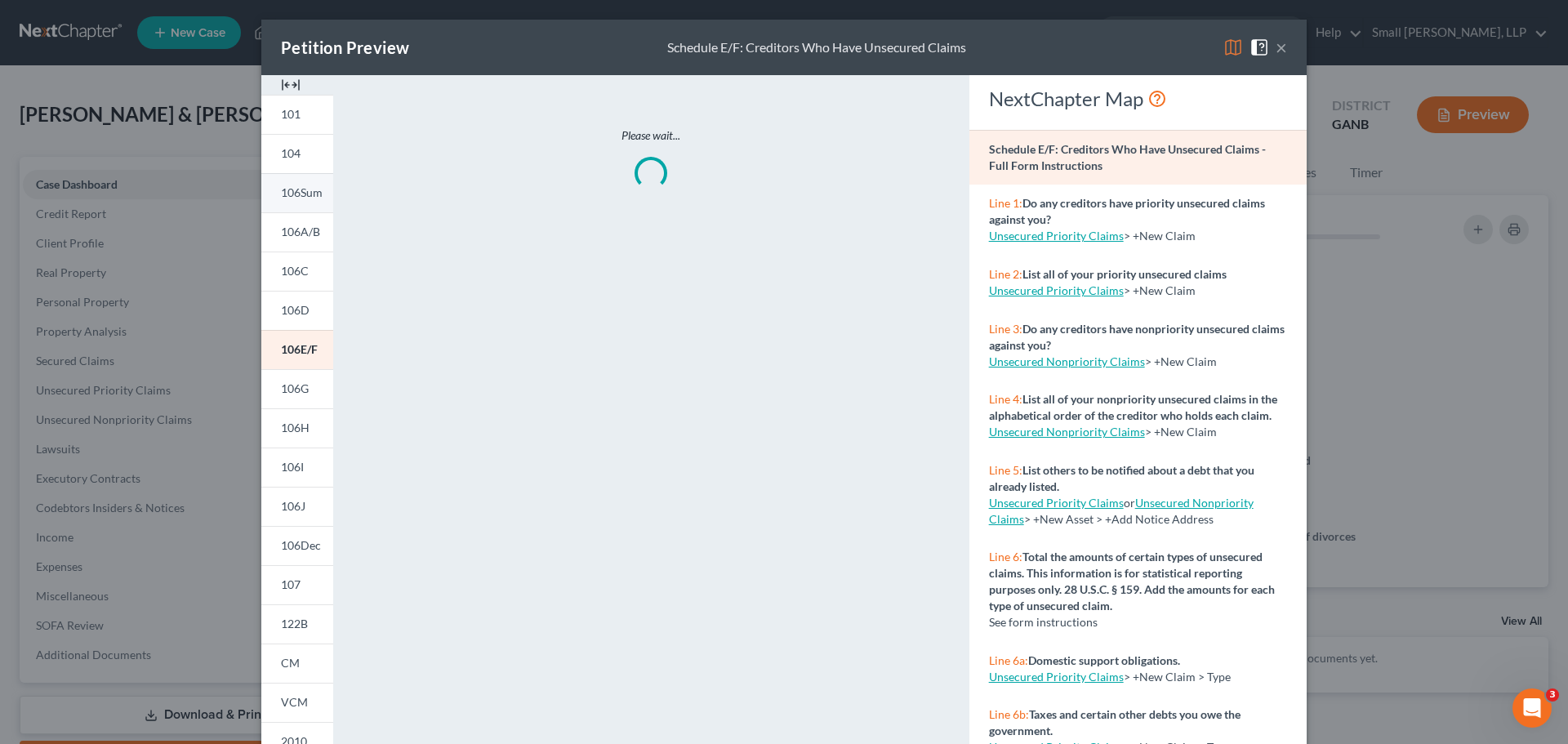
click at [311, 187] on span "106Sum" at bounding box center [301, 192] width 42 height 14
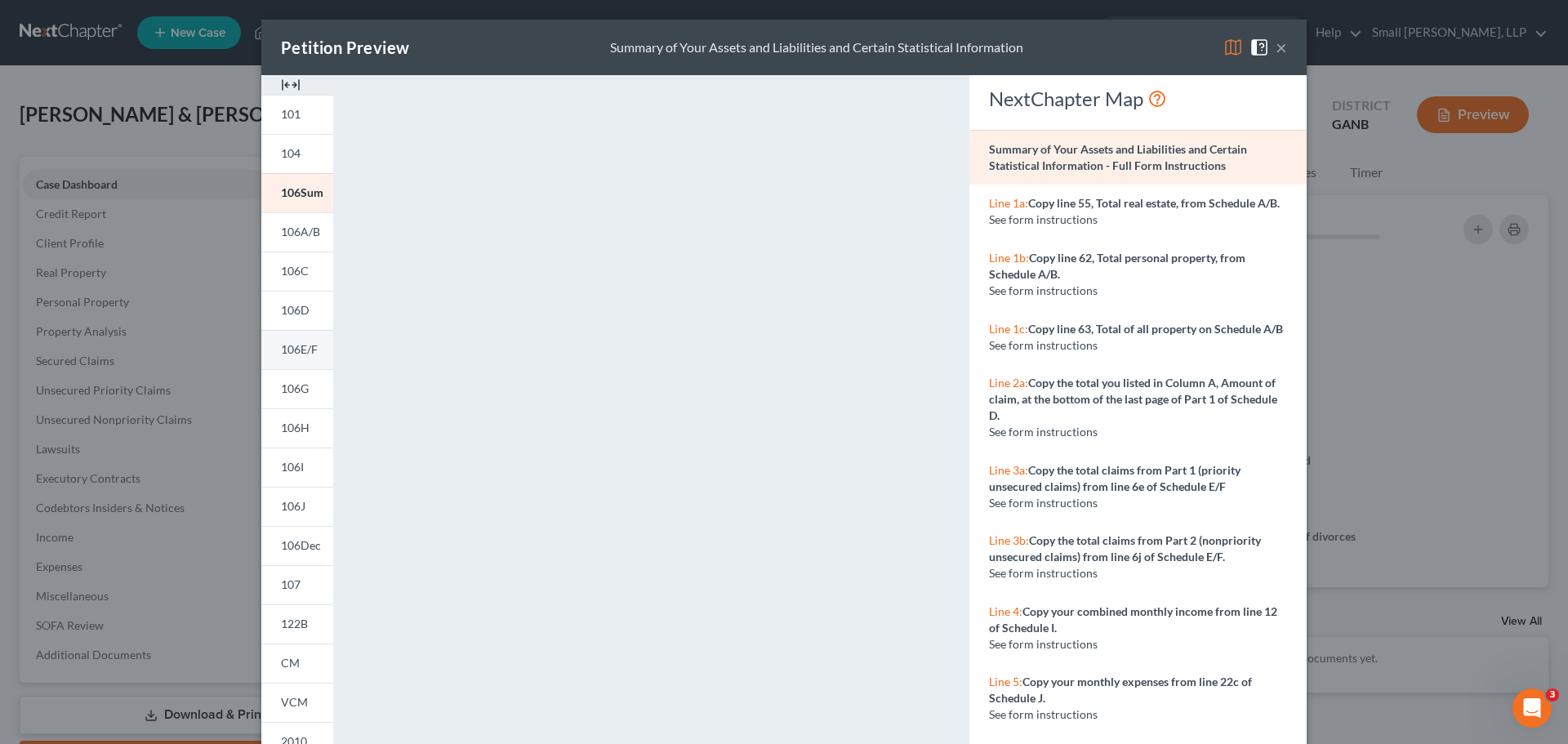
click at [304, 356] on span "106E/F" at bounding box center [298, 349] width 37 height 14
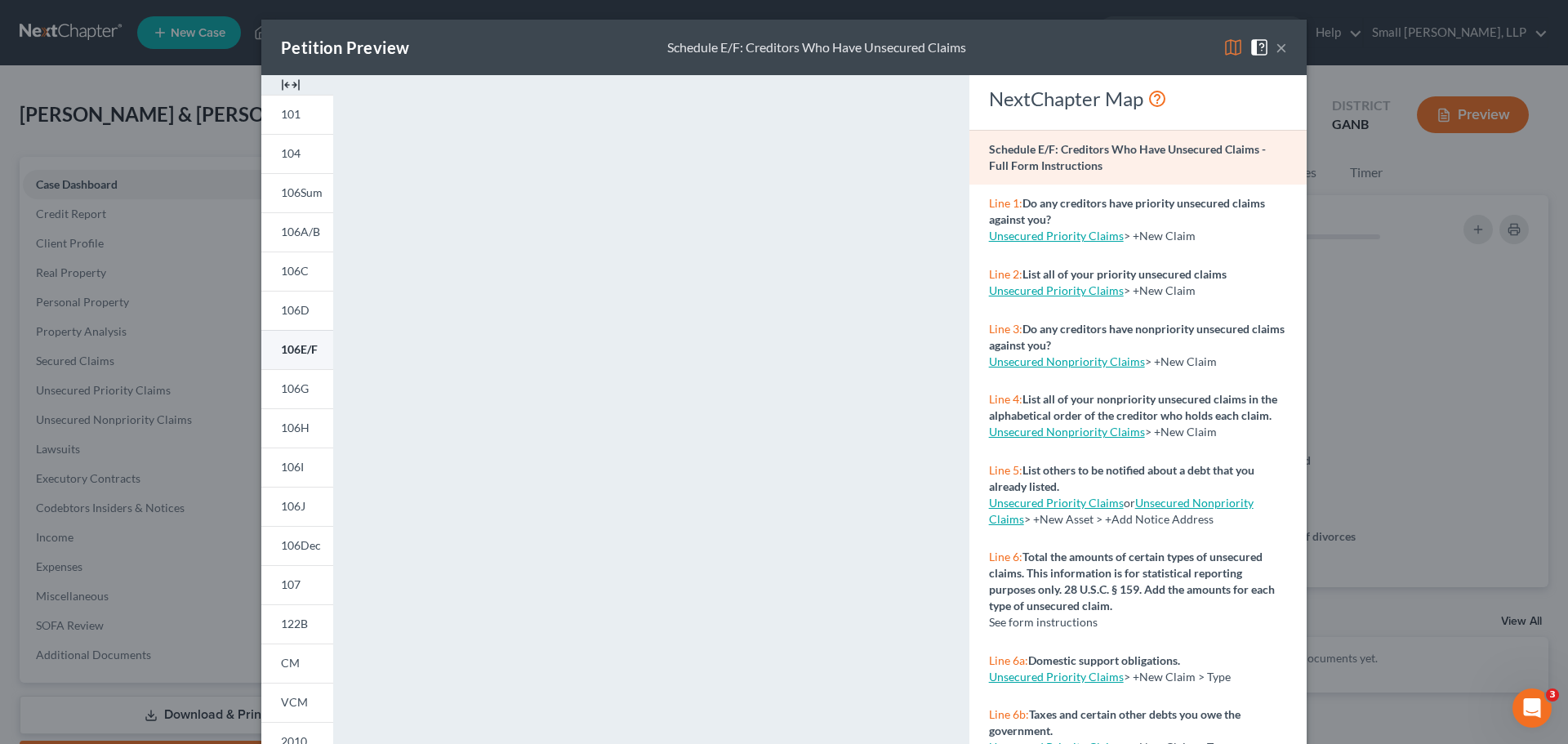
click at [283, 347] on span "106E/F" at bounding box center [298, 349] width 37 height 14
click at [1276, 48] on button "×" at bounding box center [1281, 47] width 11 height 20
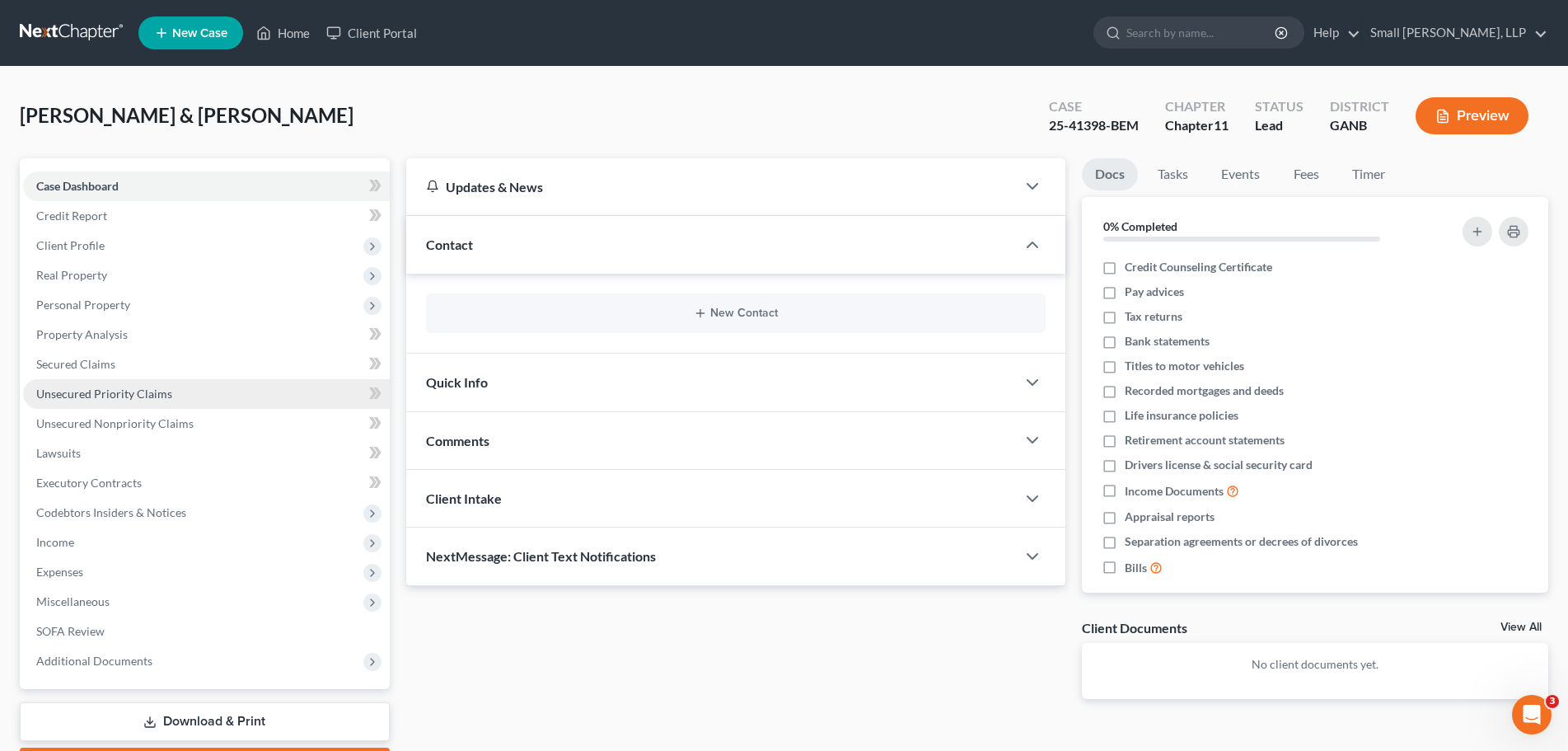
click at [126, 395] on span "Unsecured Priority Claims" at bounding box center [104, 393] width 136 height 14
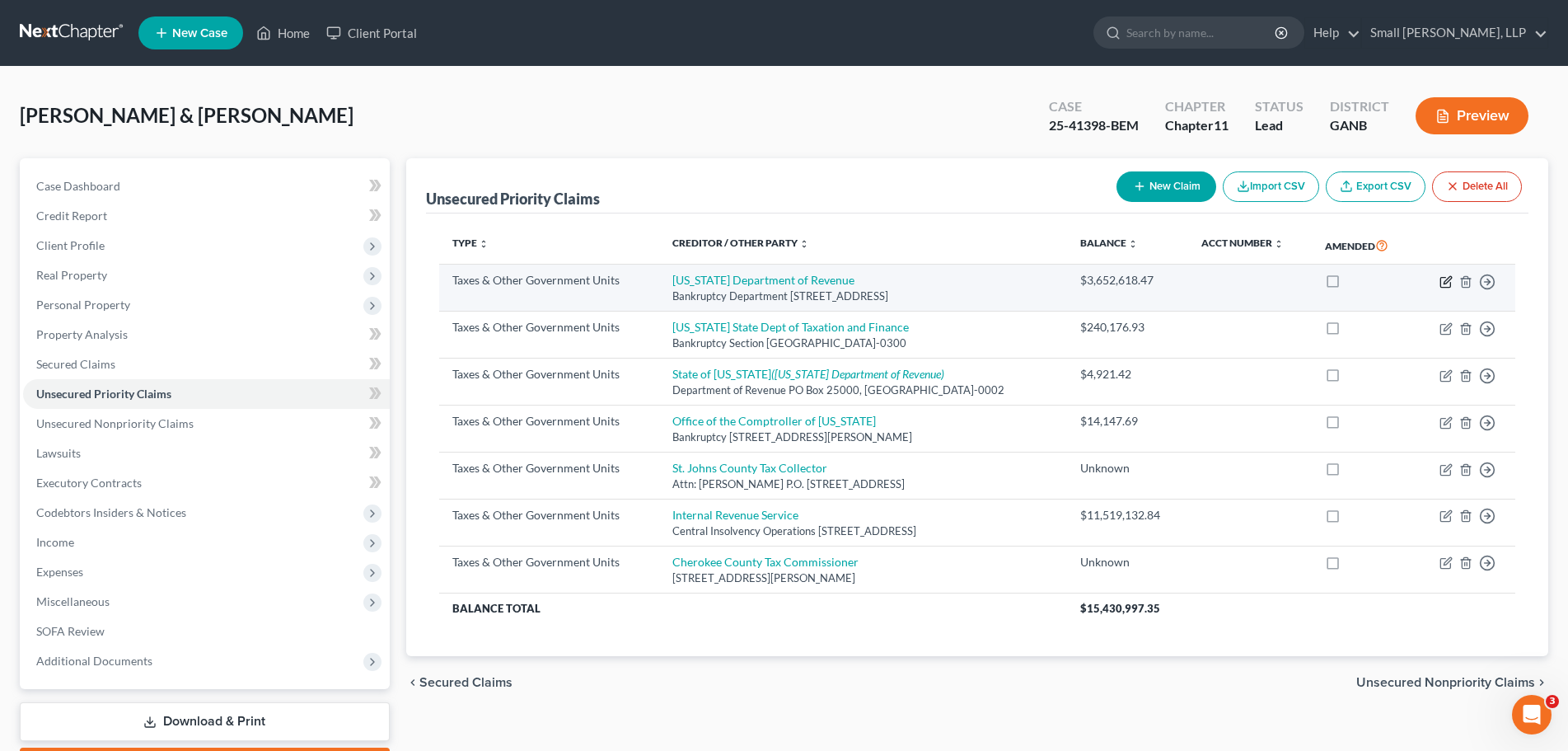
click at [1447, 283] on icon "button" at bounding box center [1447, 280] width 8 height 8
select select "2"
select select "10"
select select "2"
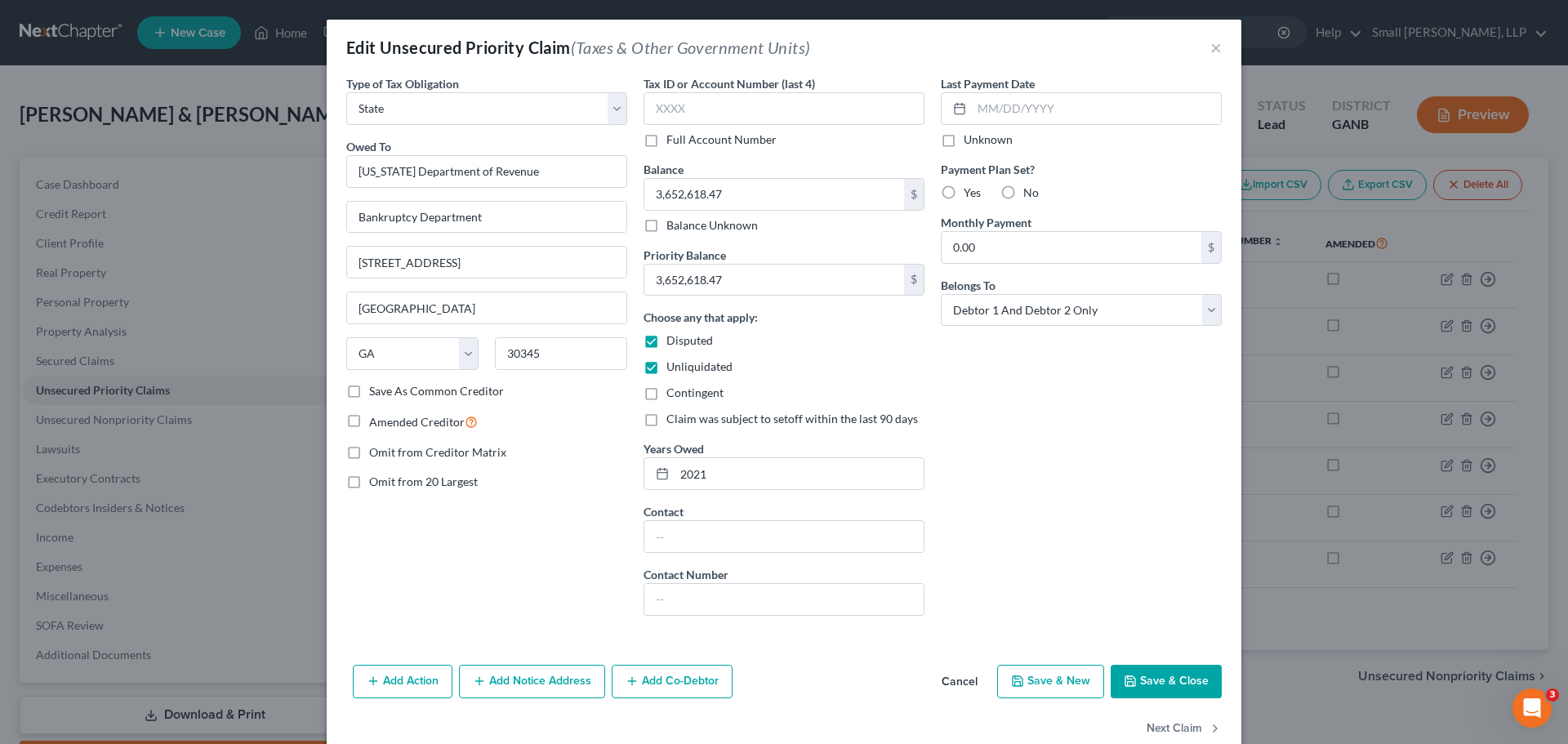
click at [668, 339] on span "Disputed" at bounding box center [690, 340] width 47 height 14
click at [673, 339] on input "Disputed" at bounding box center [678, 337] width 10 height 10
checkbox input "false"
click at [674, 368] on span "Unliquidated" at bounding box center [700, 366] width 67 height 14
click at [674, 368] on input "Unliquidated" at bounding box center [678, 363] width 10 height 10
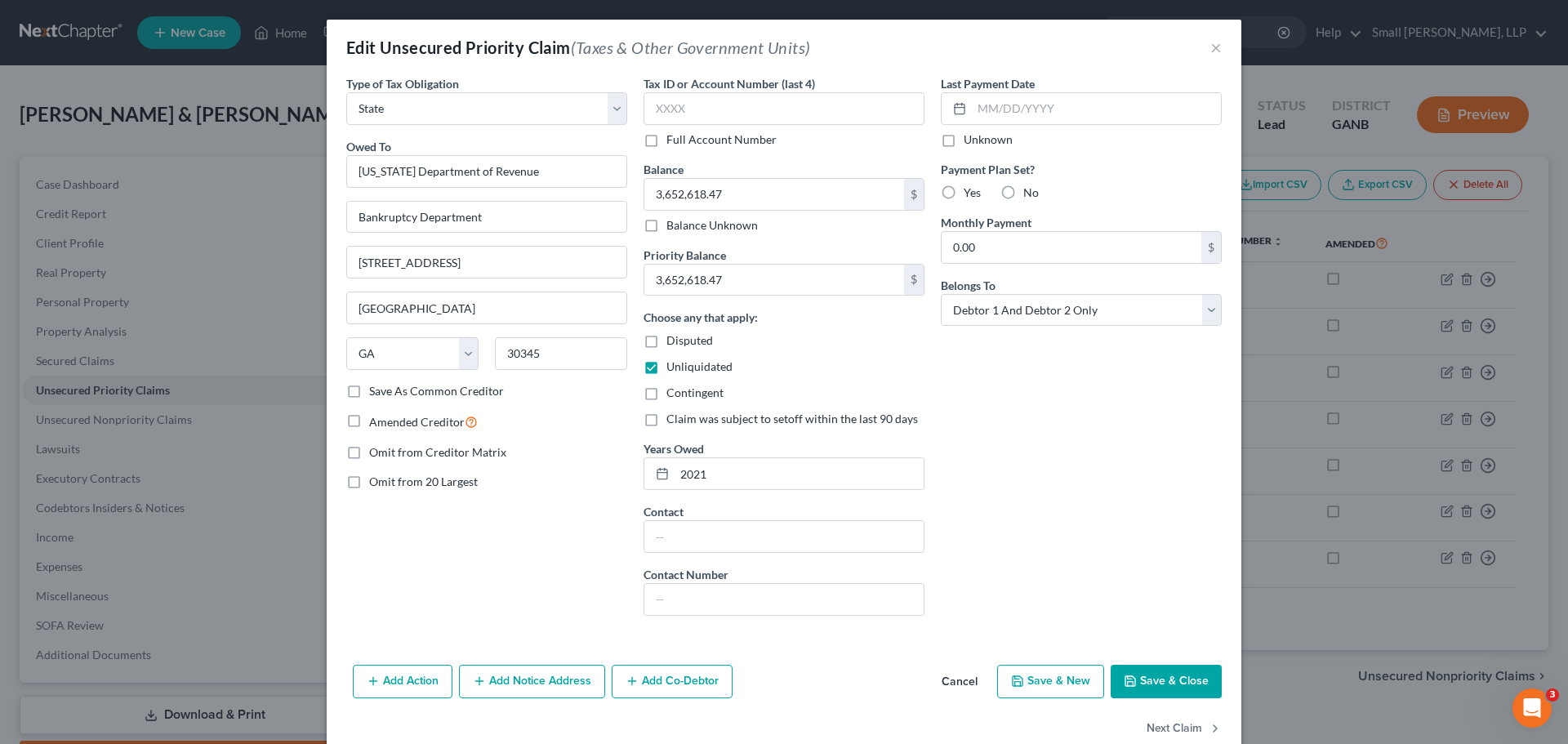
checkbox input "false"
click at [1131, 678] on icon "button" at bounding box center [1130, 680] width 13 height 13
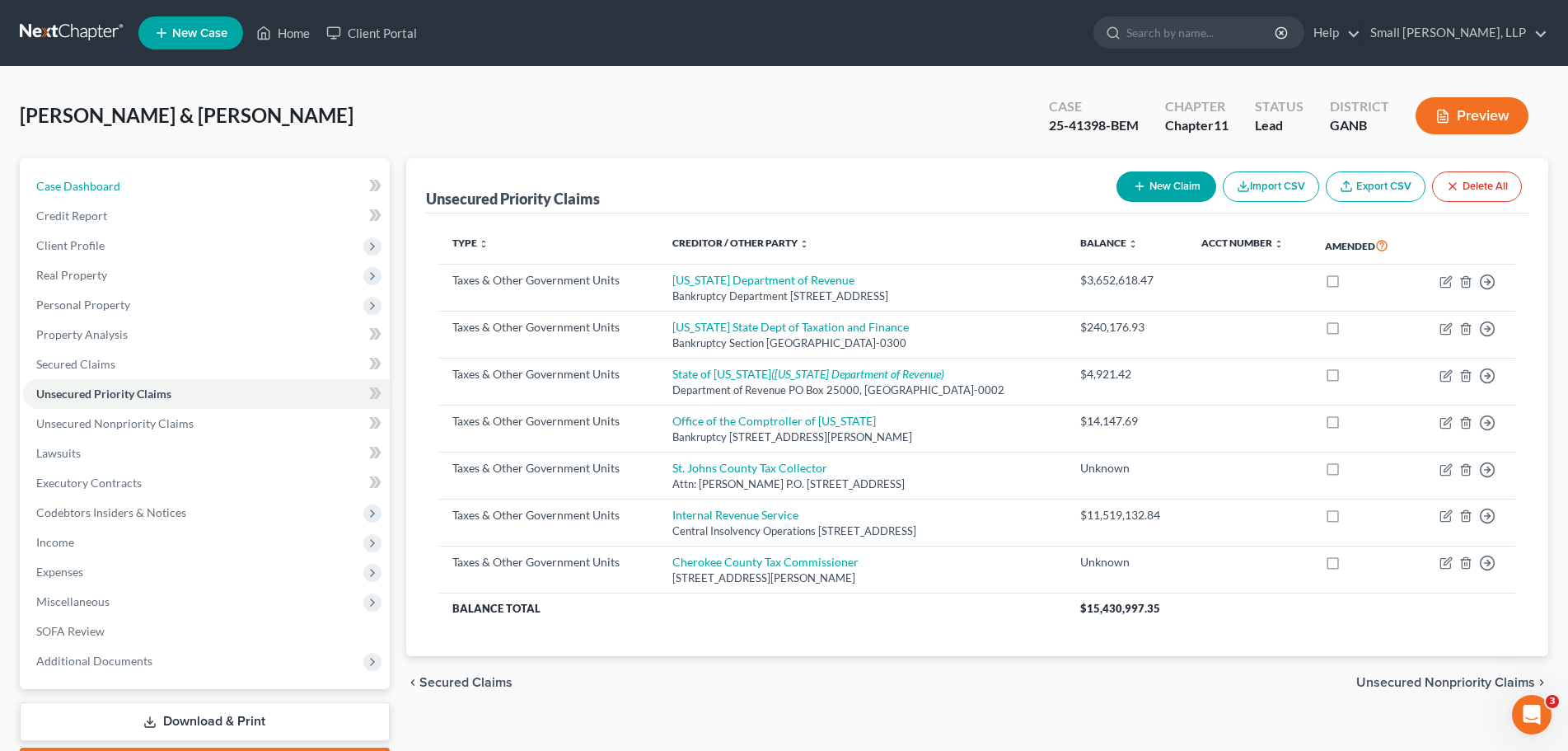
click at [199, 200] on link "Case Dashboard" at bounding box center [206, 186] width 366 height 29
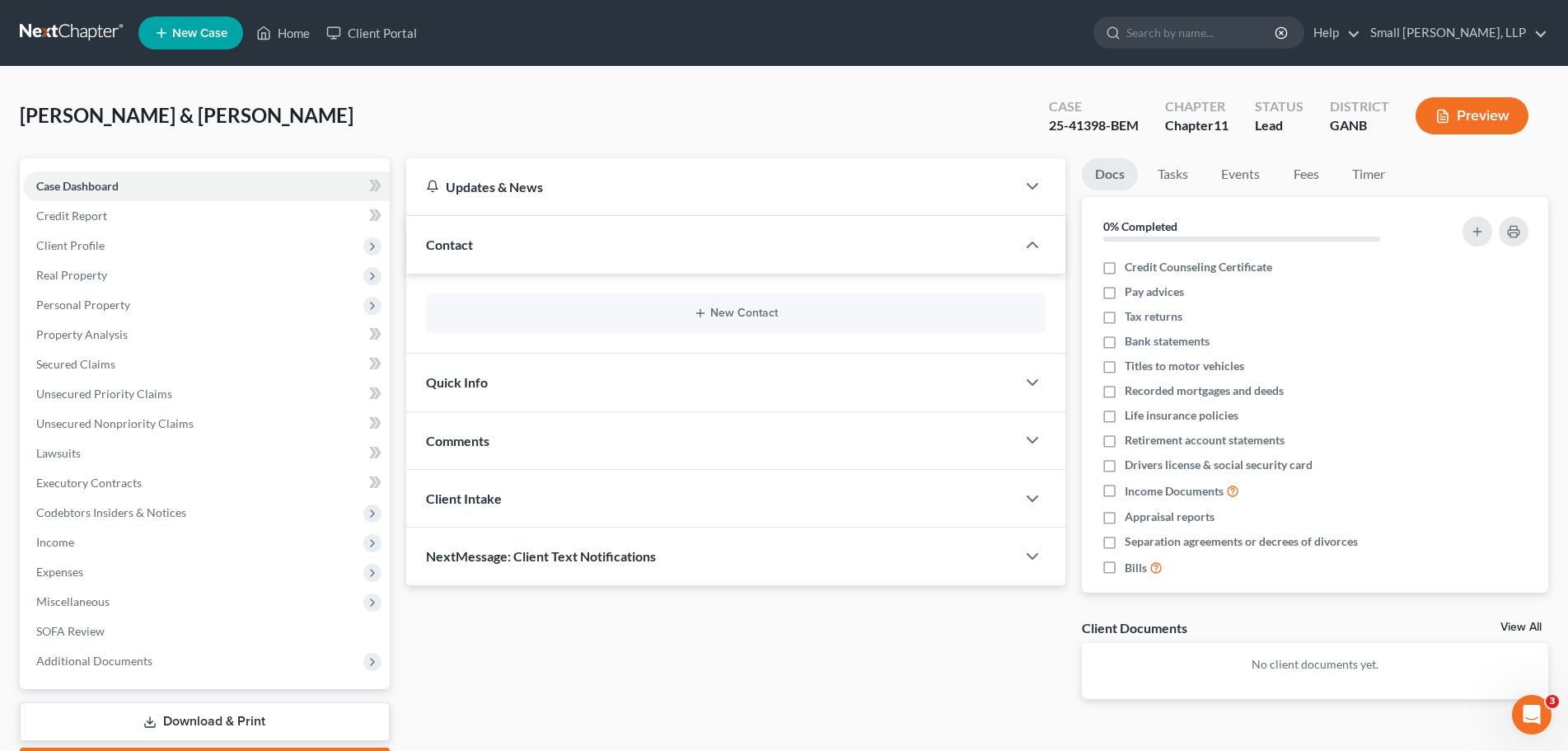
click at [1467, 106] on button "Preview" at bounding box center [1471, 115] width 113 height 37
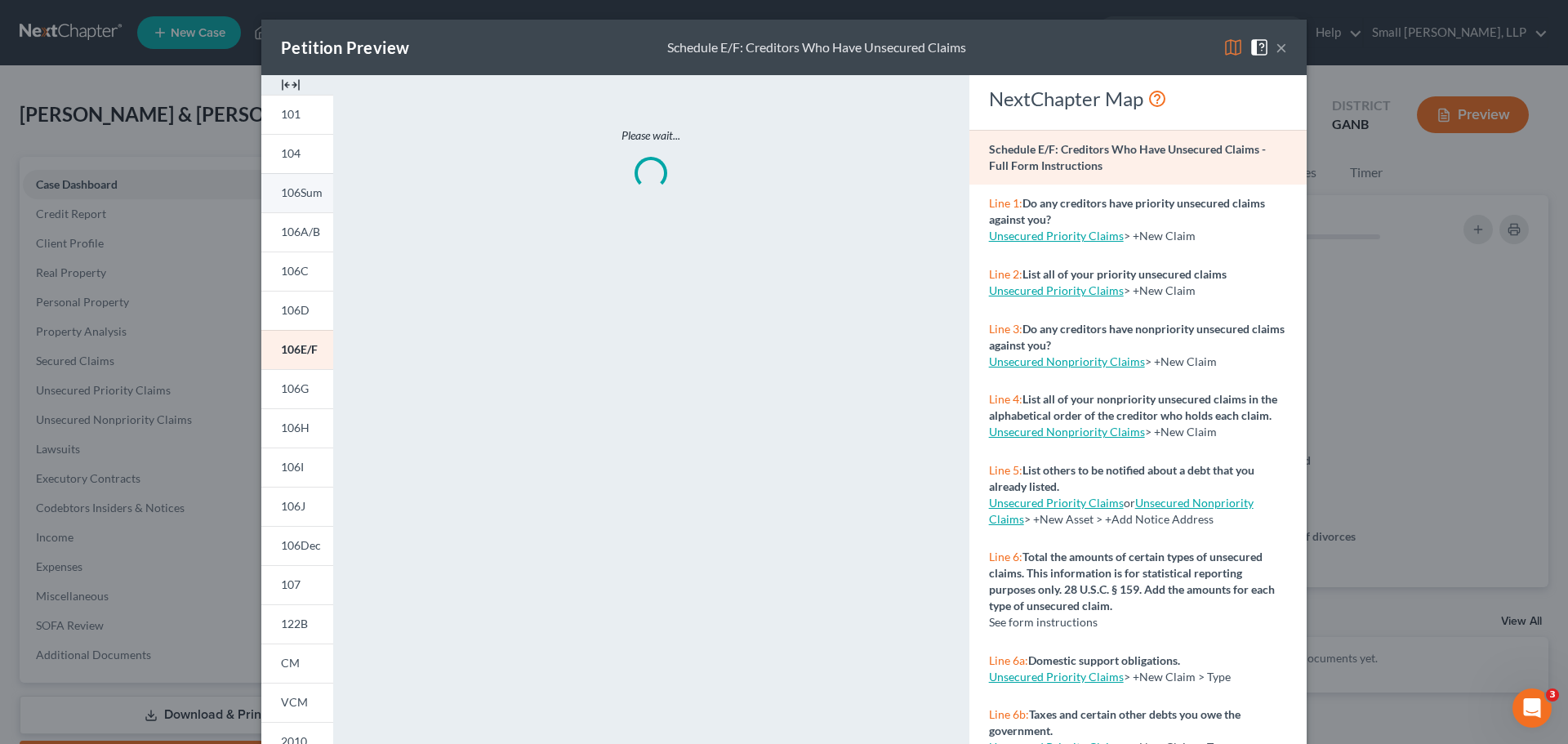
click at [298, 189] on span "106Sum" at bounding box center [301, 192] width 42 height 14
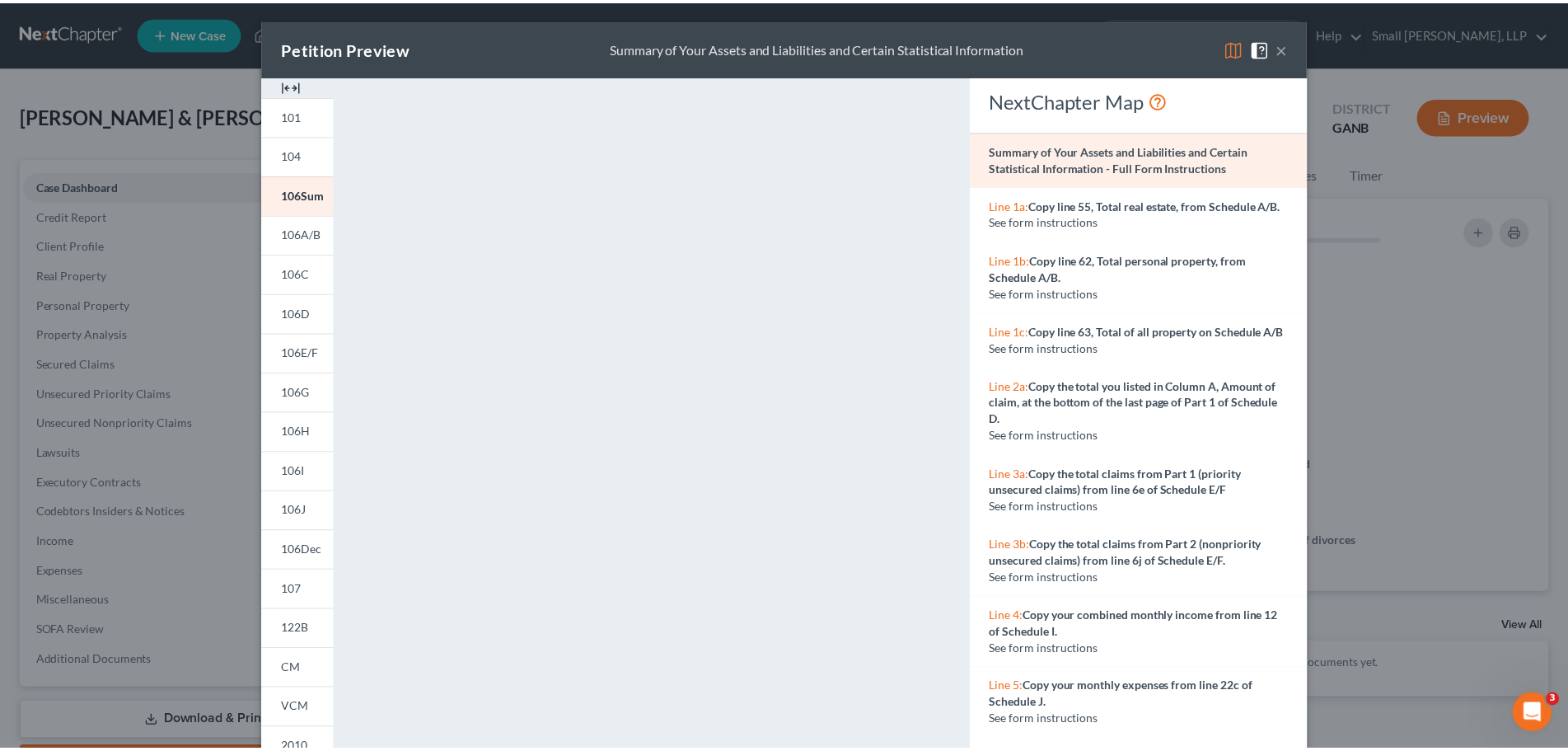
scroll to position [179, 0]
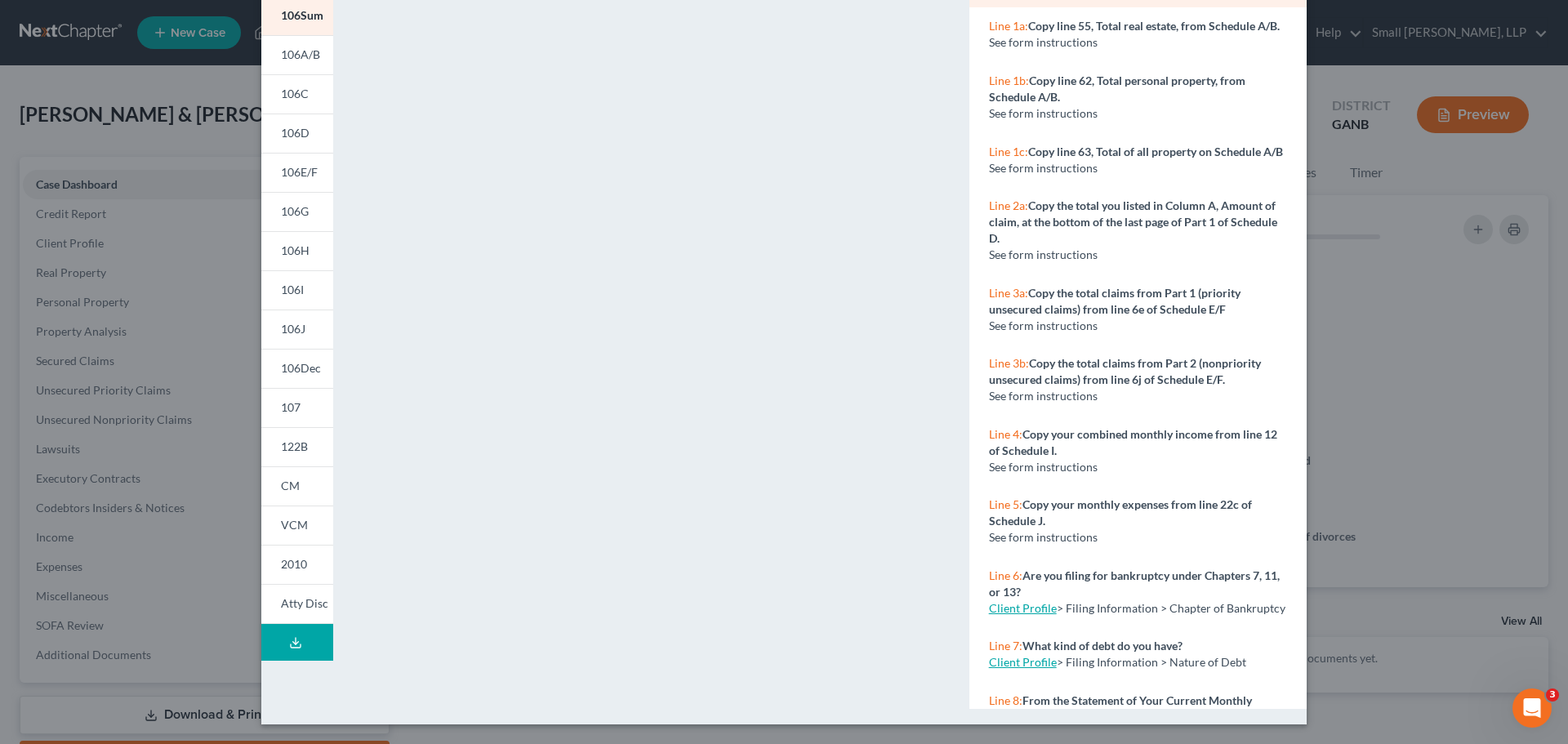
click at [1380, 265] on div "Petition Preview Summary of Your Assets and Liabilities and Certain Statistical…" at bounding box center [784, 372] width 1568 height 744
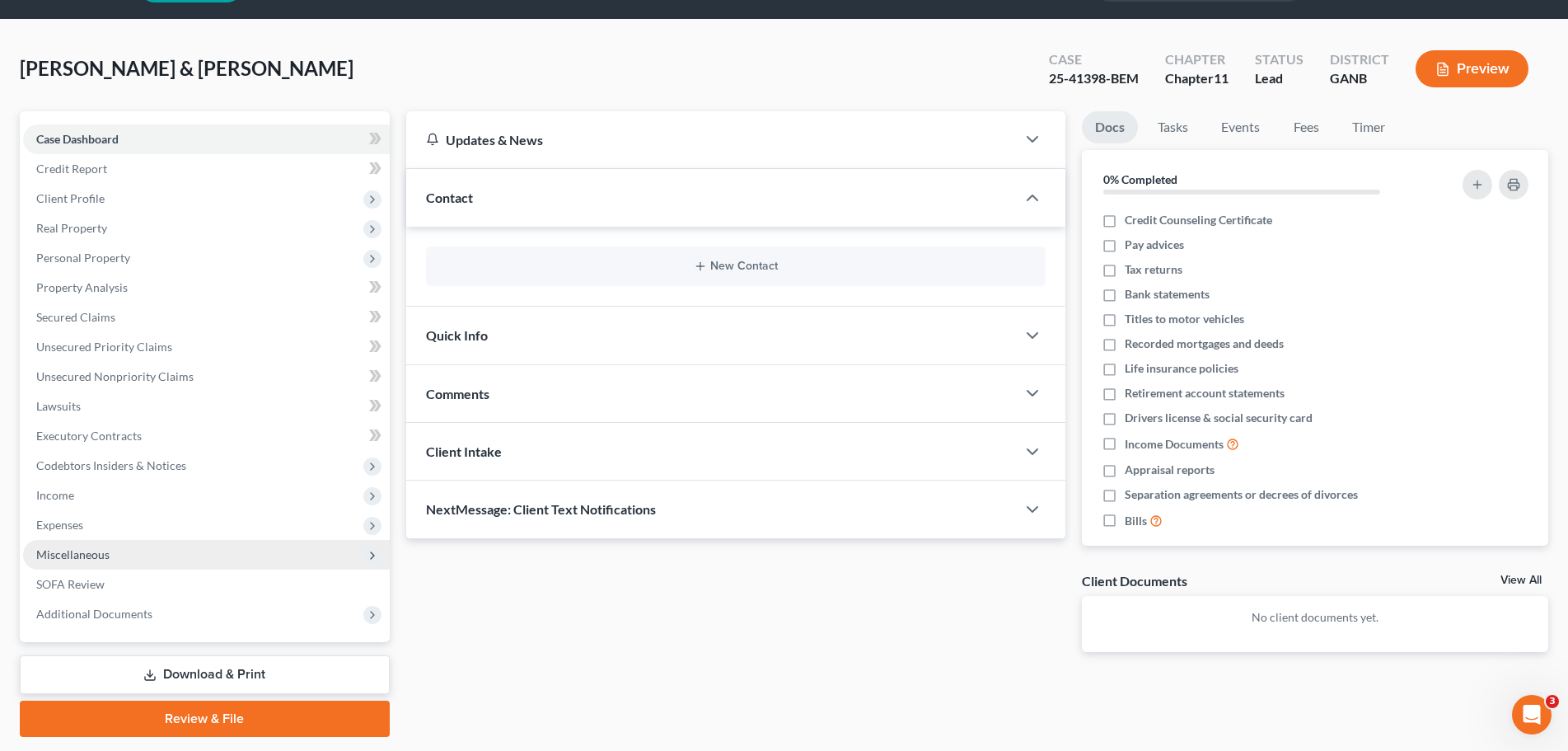
scroll to position [95, 0]
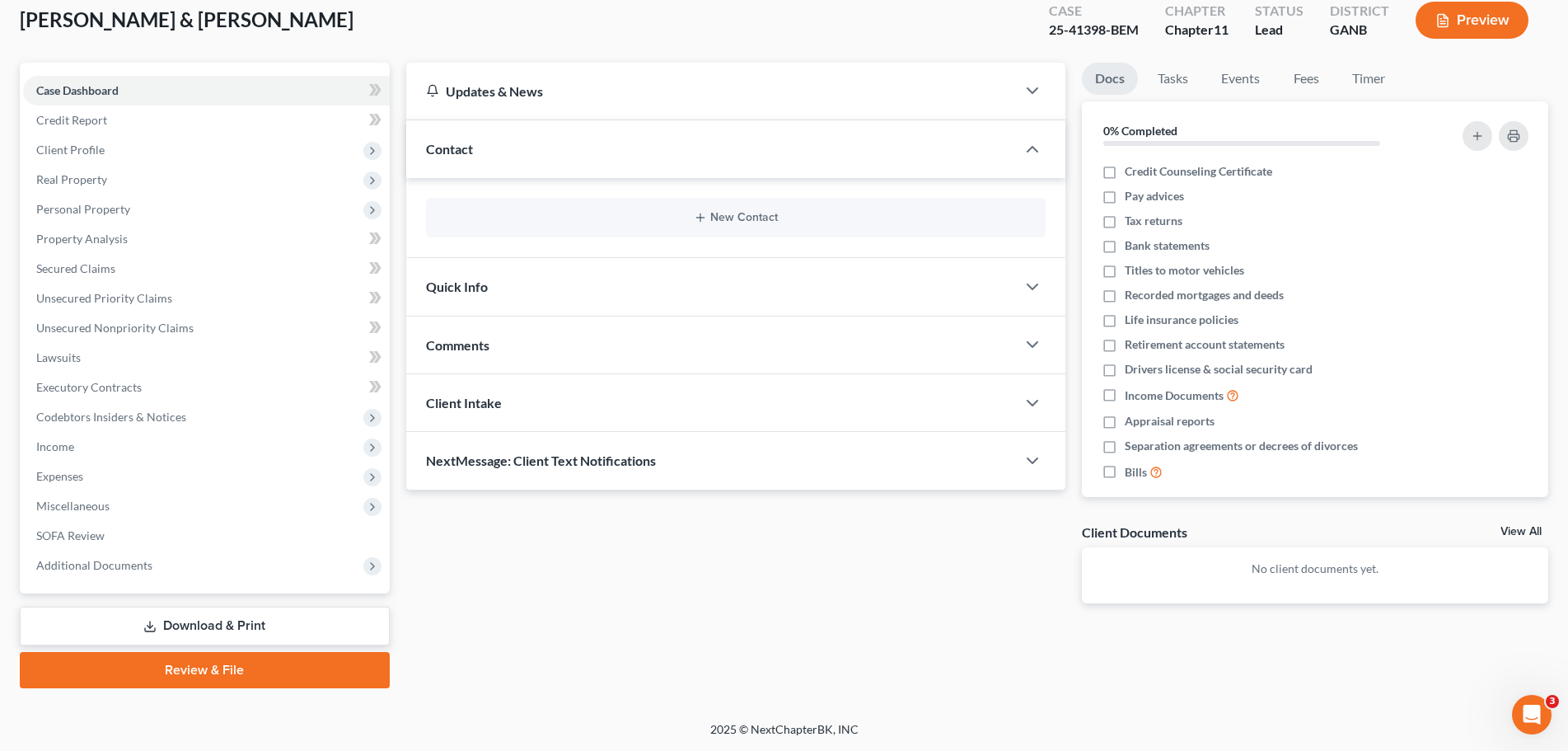
click at [235, 622] on link "Download & Print" at bounding box center [205, 625] width 370 height 39
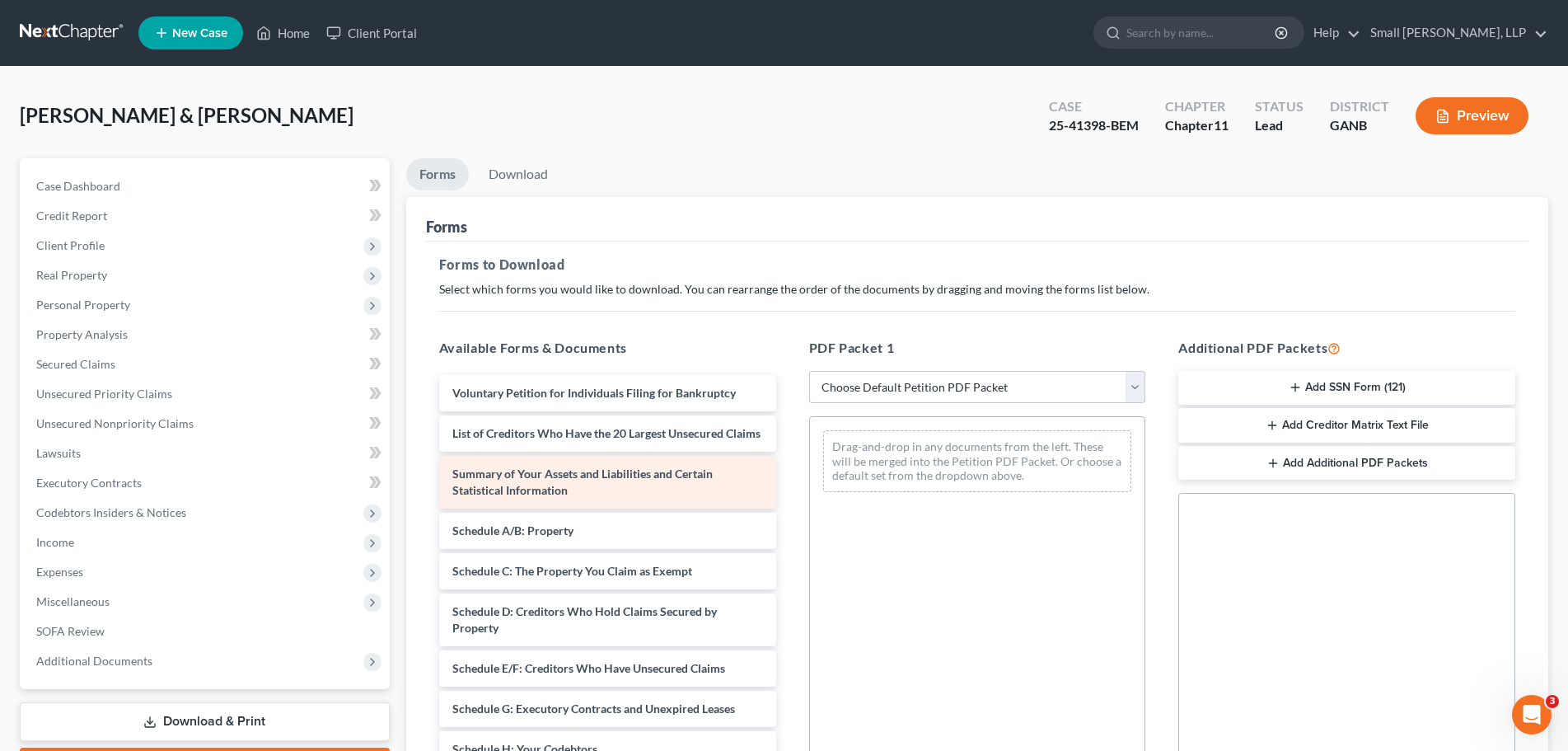
scroll to position [83, 0]
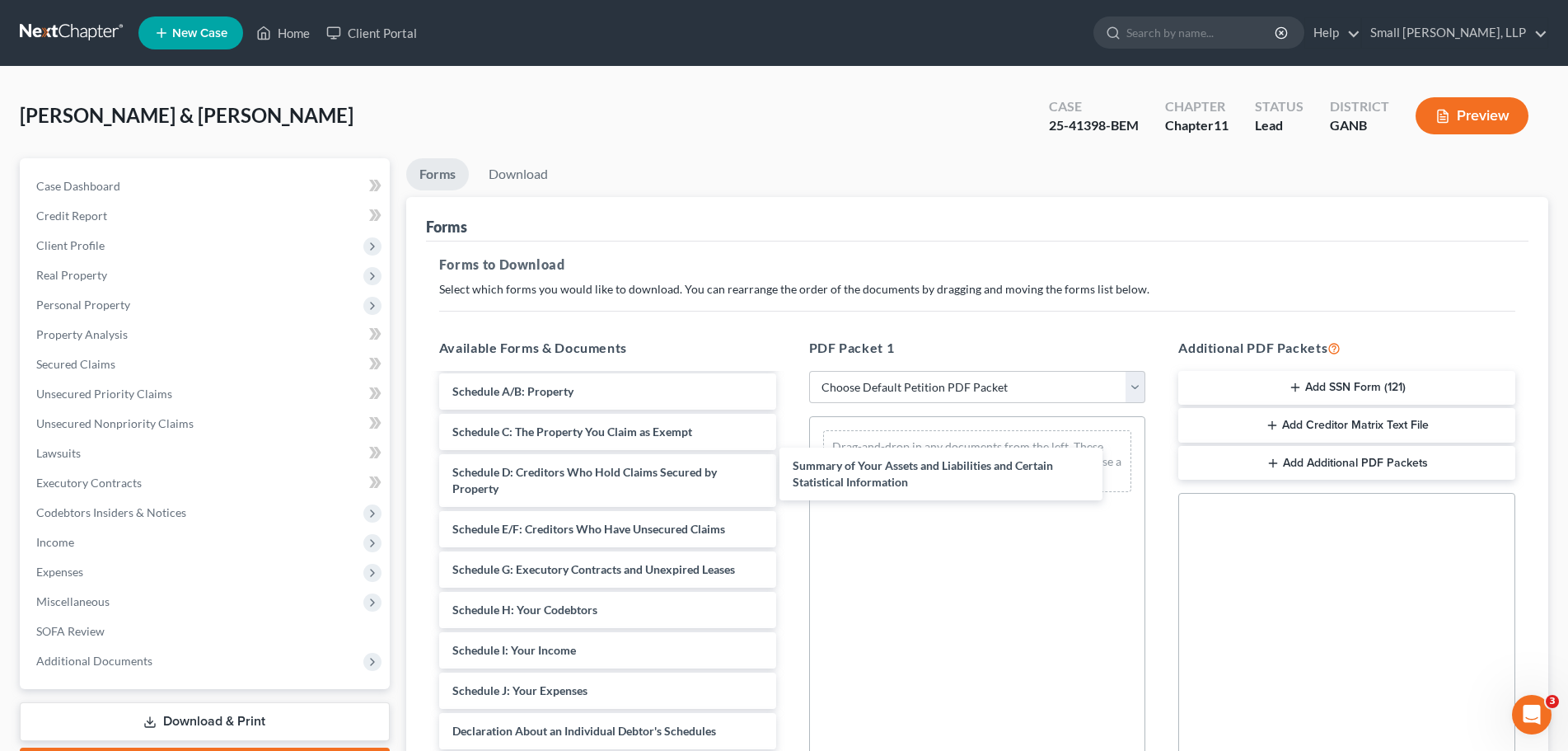
click at [790, 464] on div "Summary of Your Assets and Liabilities and Certain Statistical Information Volu…" at bounding box center [607, 658] width 363 height 731
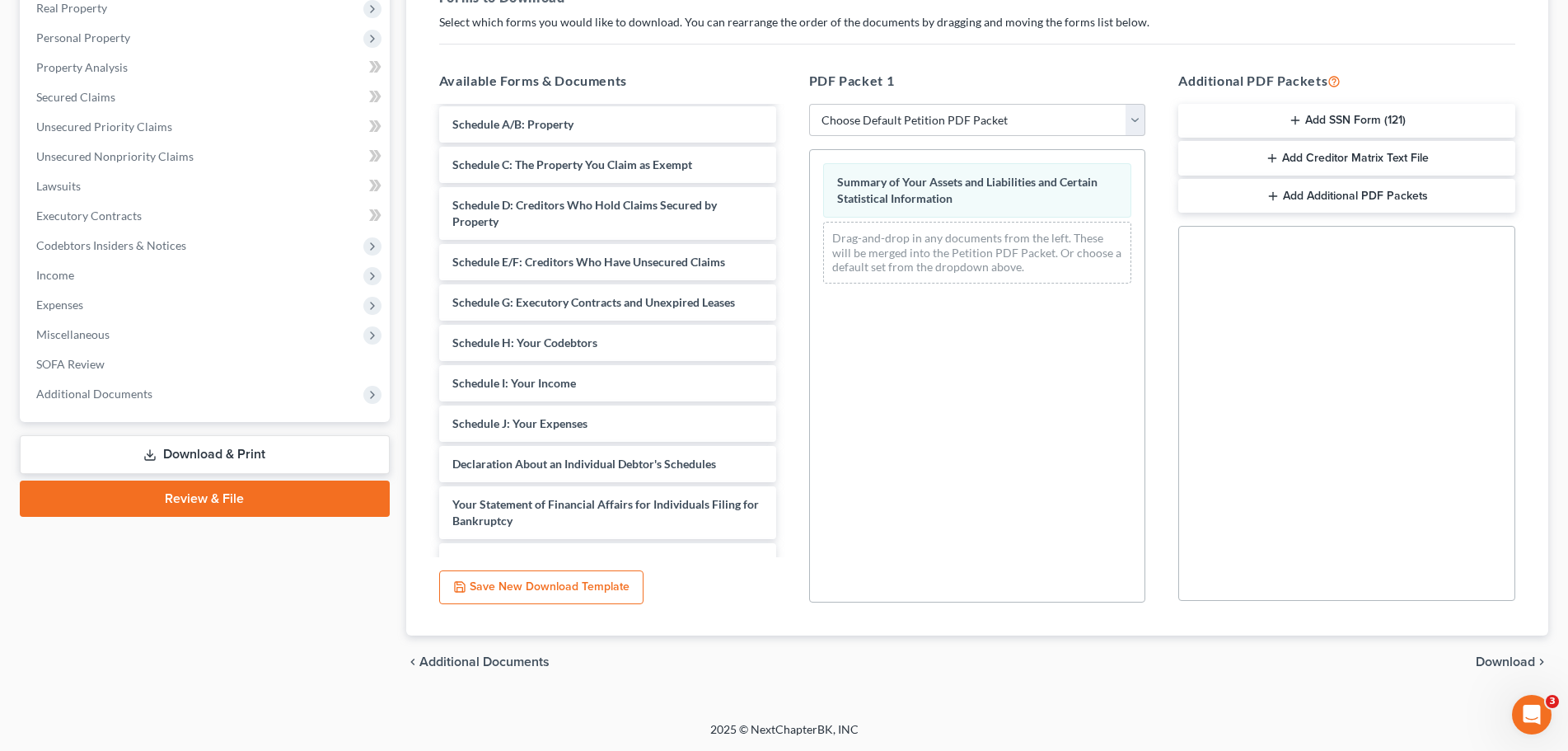
click at [1534, 664] on icon "chevron_right" at bounding box center [1540, 661] width 13 height 13
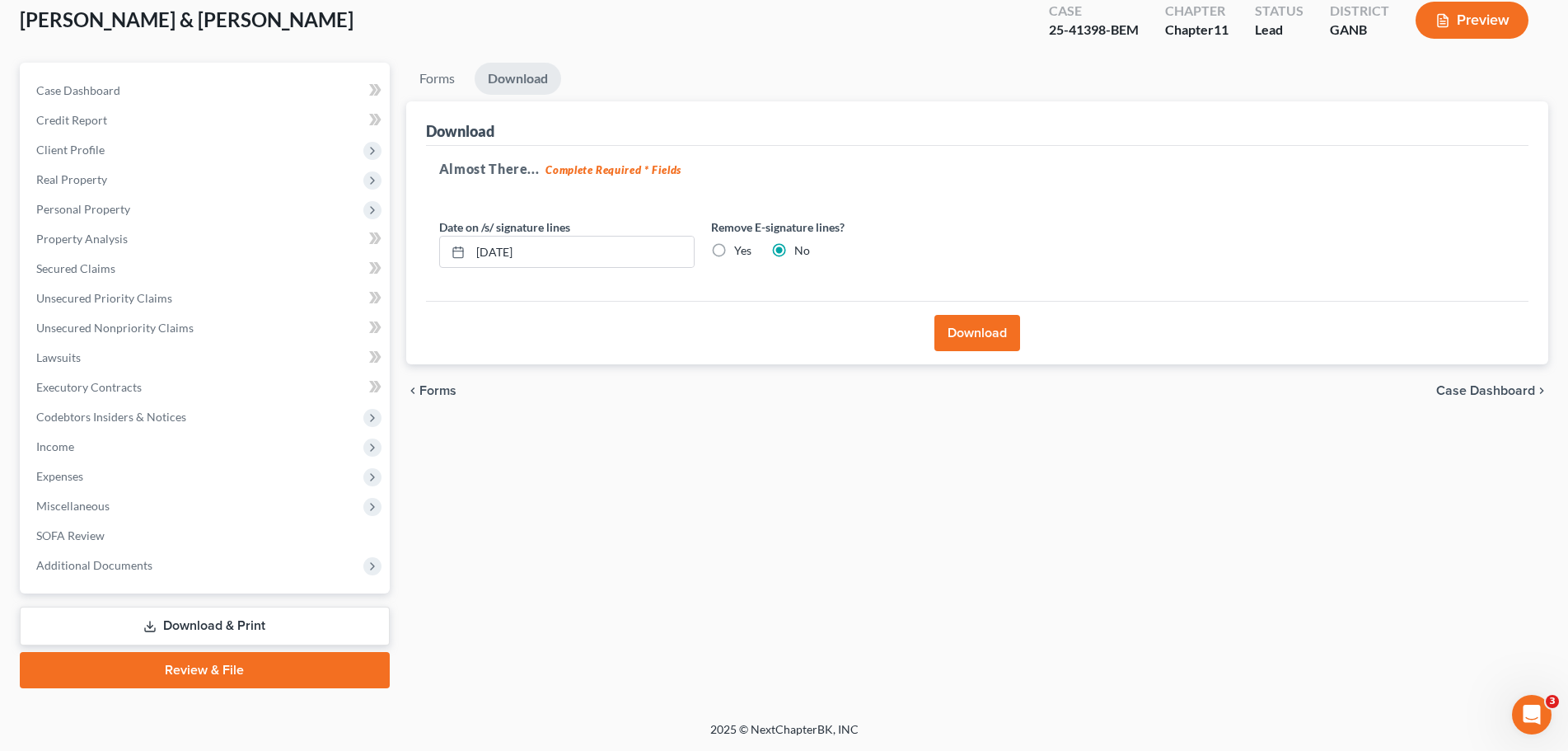
scroll to position [95, 0]
click at [989, 339] on button "Download" at bounding box center [977, 333] width 86 height 36
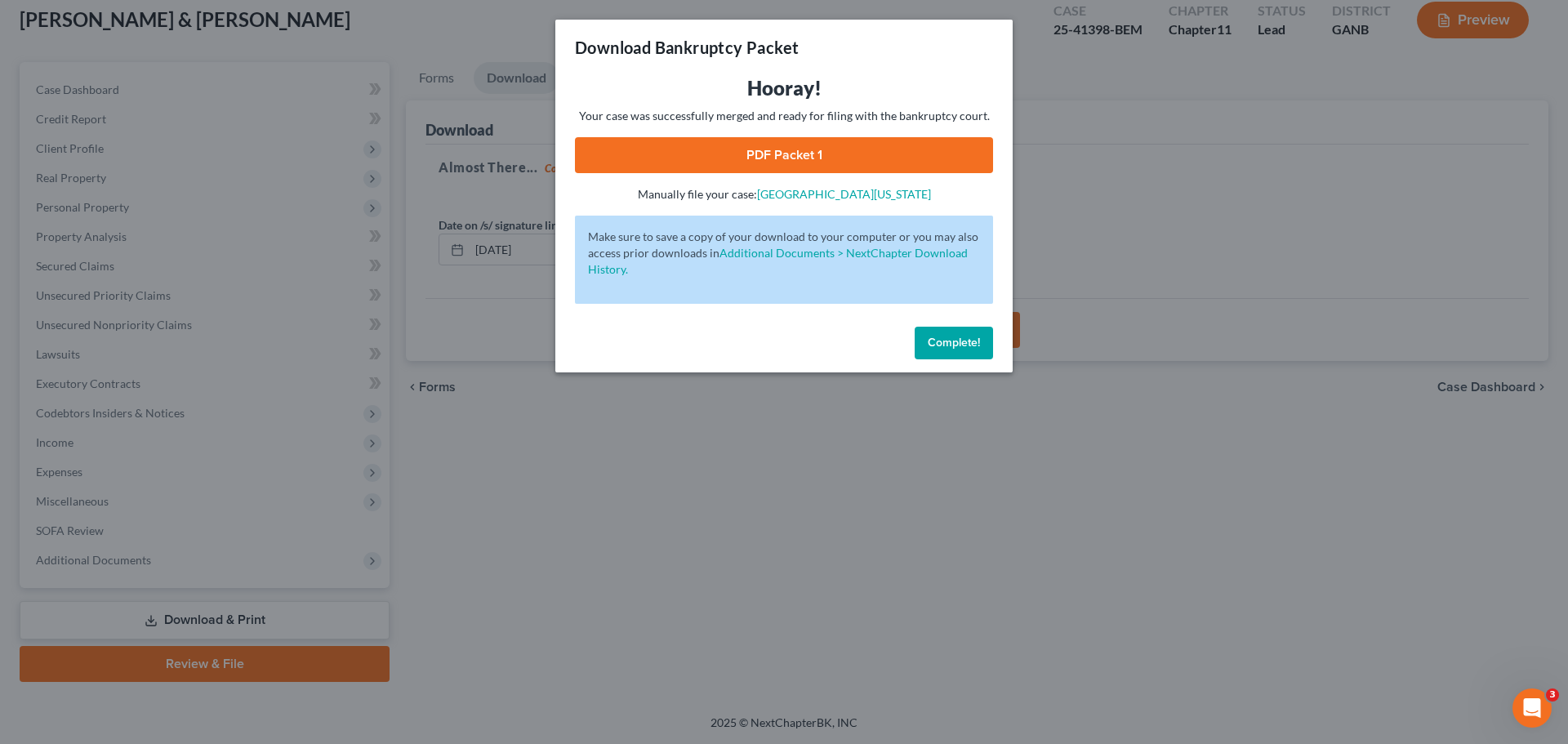
click at [981, 336] on button "Complete!" at bounding box center [954, 343] width 78 height 32
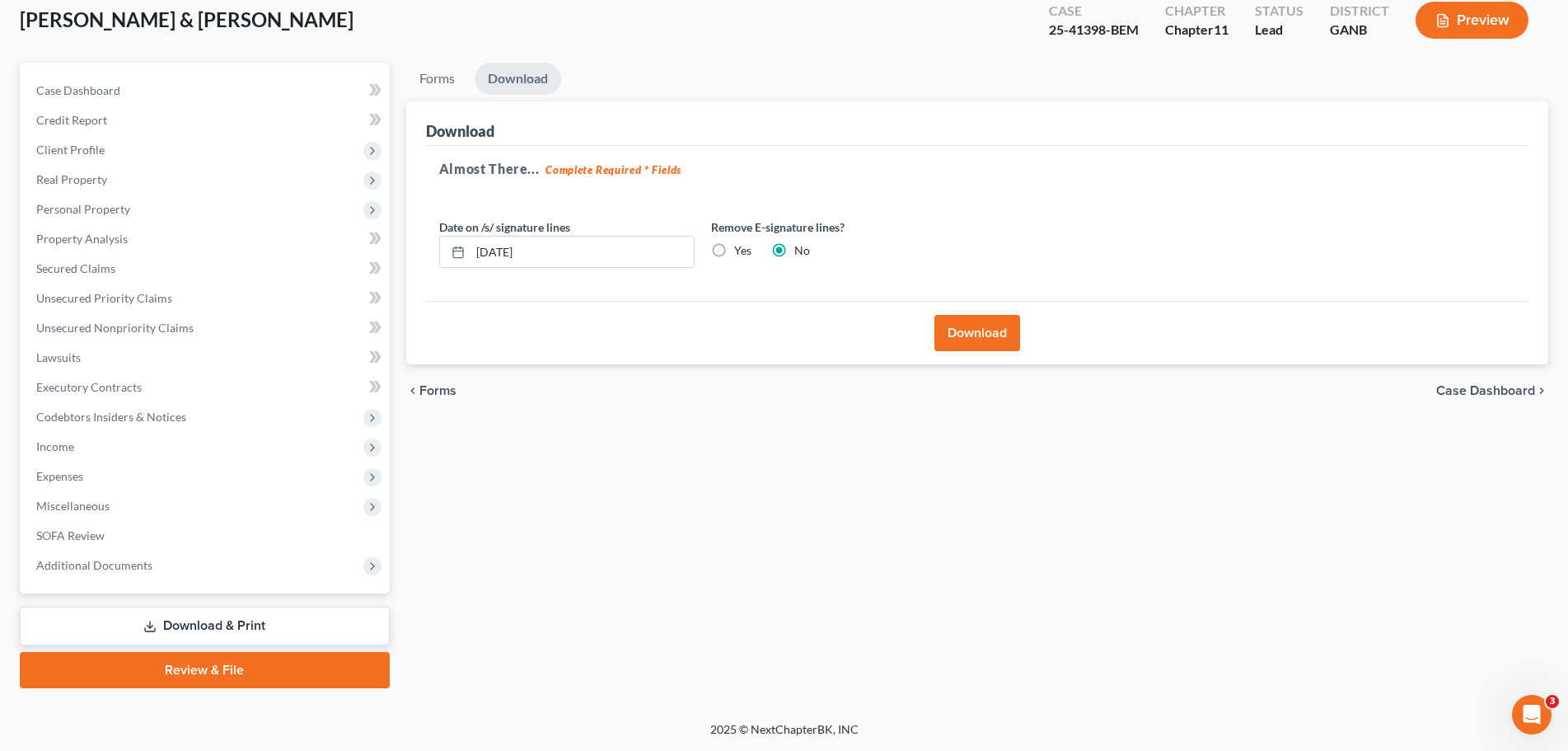
click at [982, 343] on button "Download" at bounding box center [977, 333] width 86 height 36
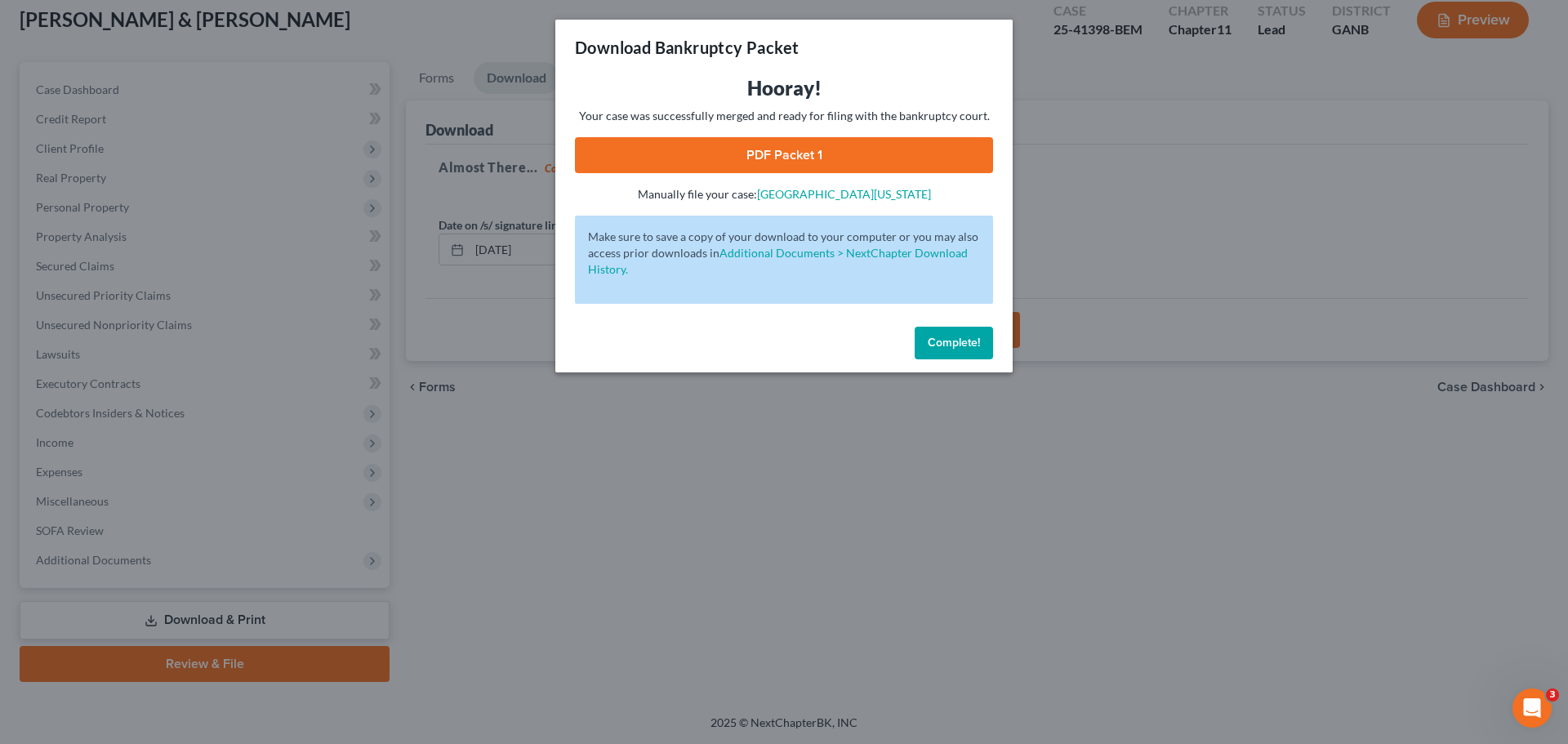
click at [787, 128] on div "Hooray! Your case was successfully merged and ready for filing with the bankrup…" at bounding box center [784, 138] width 418 height 127
click at [792, 155] on link "PDF Packet 1" at bounding box center [784, 155] width 418 height 36
click at [953, 352] on button "Complete!" at bounding box center [954, 343] width 78 height 32
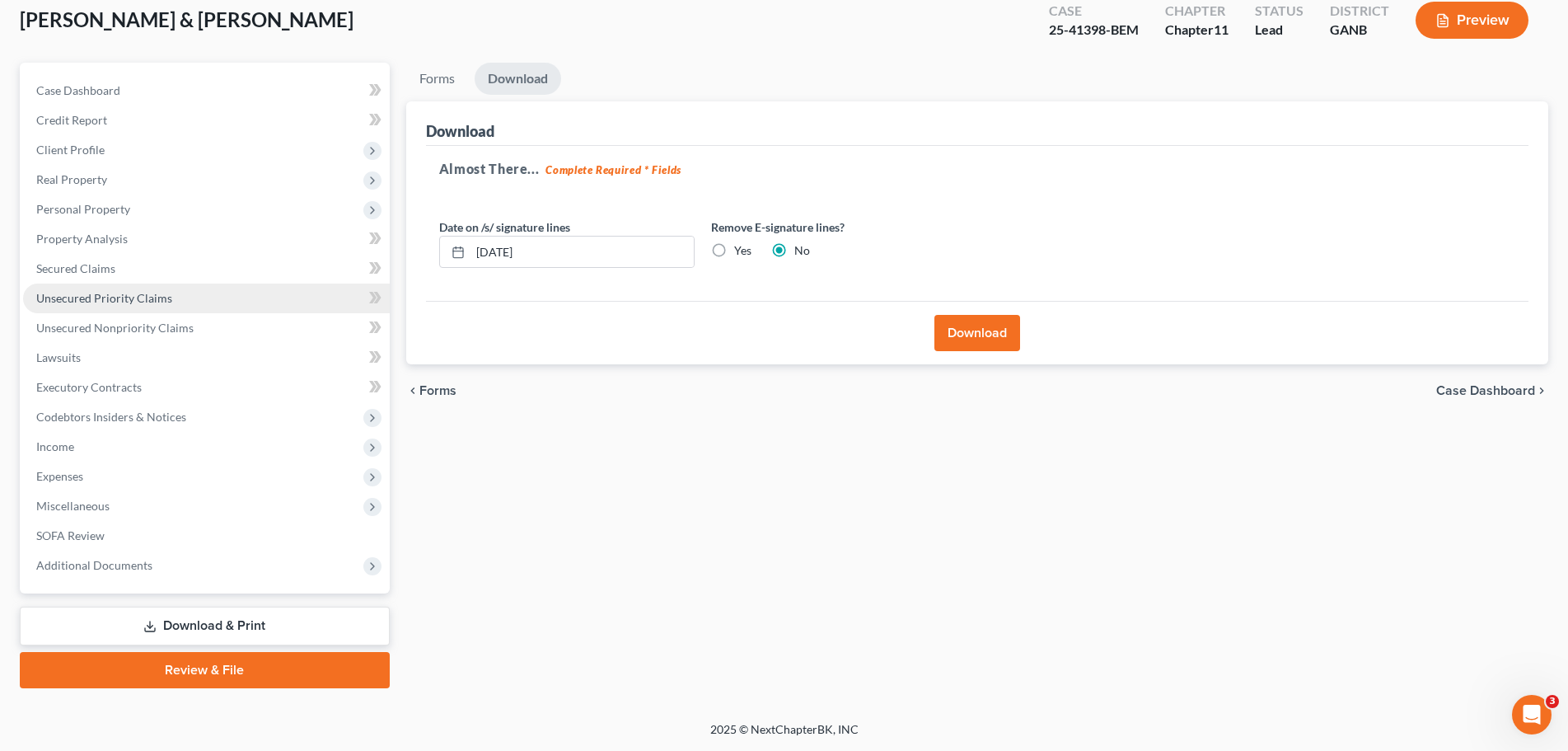
click at [126, 302] on span "Unsecured Priority Claims" at bounding box center [104, 298] width 136 height 14
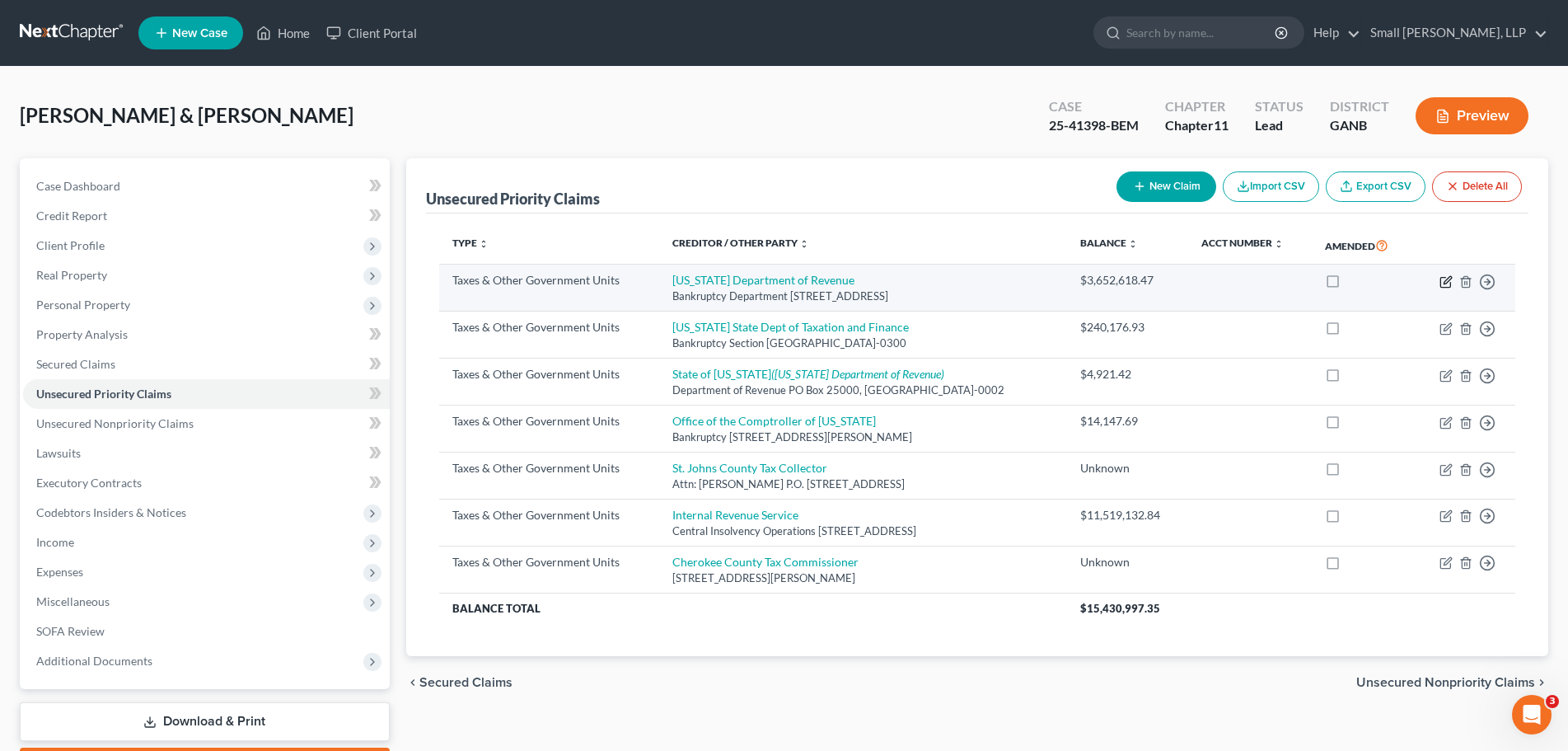
click at [1444, 281] on icon "button" at bounding box center [1447, 280] width 8 height 8
select select "2"
select select "10"
select select "2"
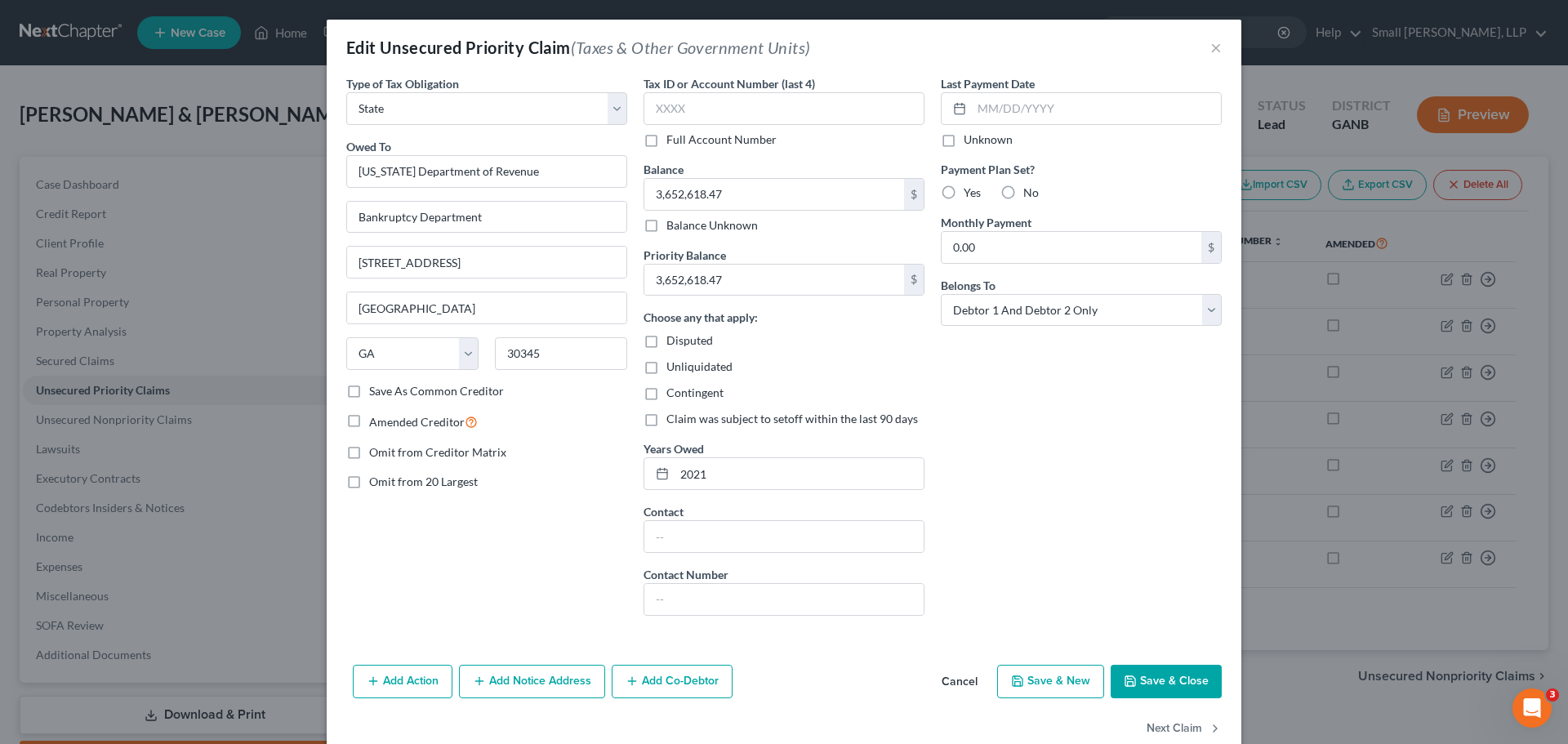
click at [699, 338] on span "Disputed" at bounding box center [690, 340] width 47 height 14
click at [684, 338] on input "Disputed" at bounding box center [678, 337] width 10 height 10
checkbox input "true"
click at [688, 368] on span "Unliquidated" at bounding box center [700, 366] width 67 height 14
click at [684, 368] on input "Unliquidated" at bounding box center [678, 363] width 10 height 10
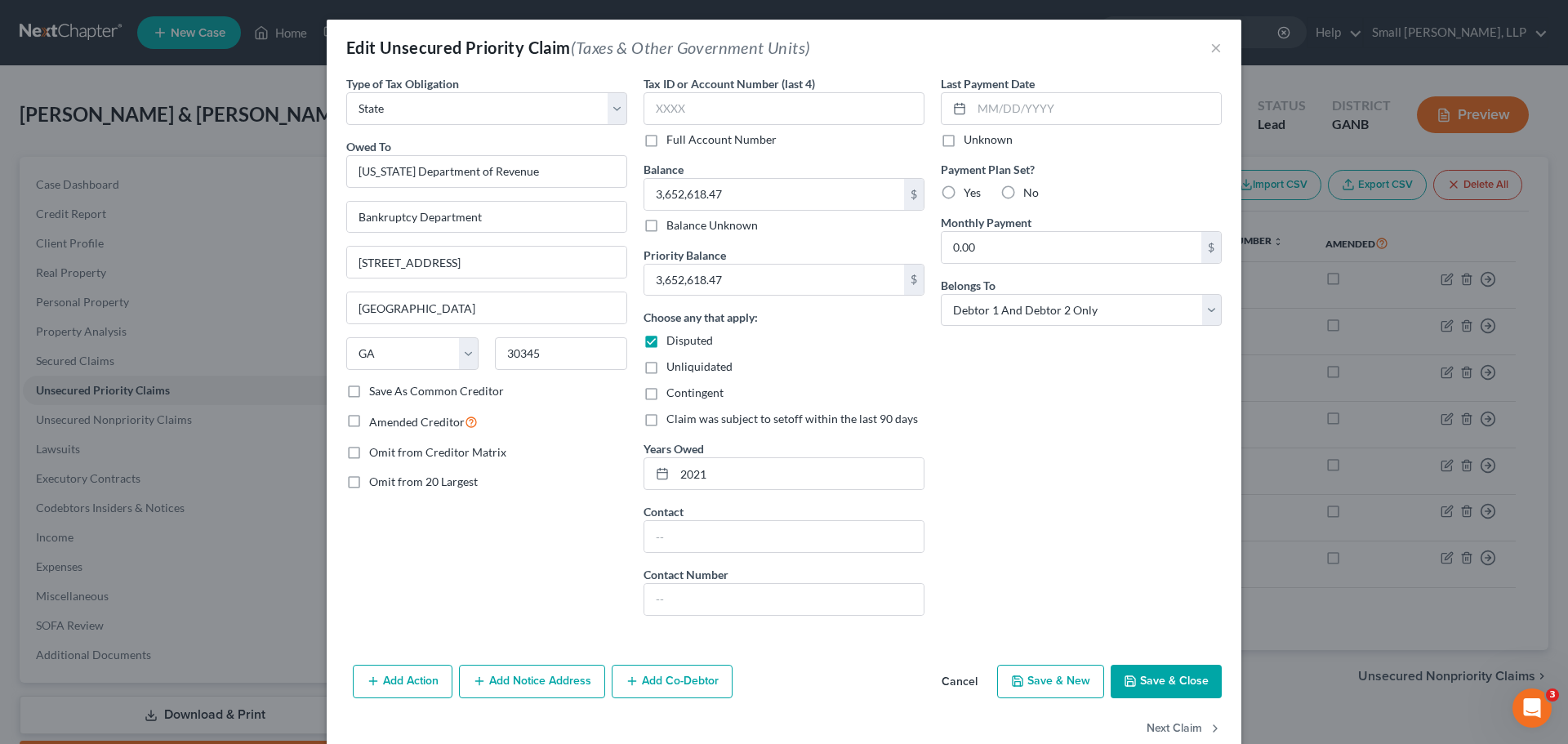
checkbox input "true"
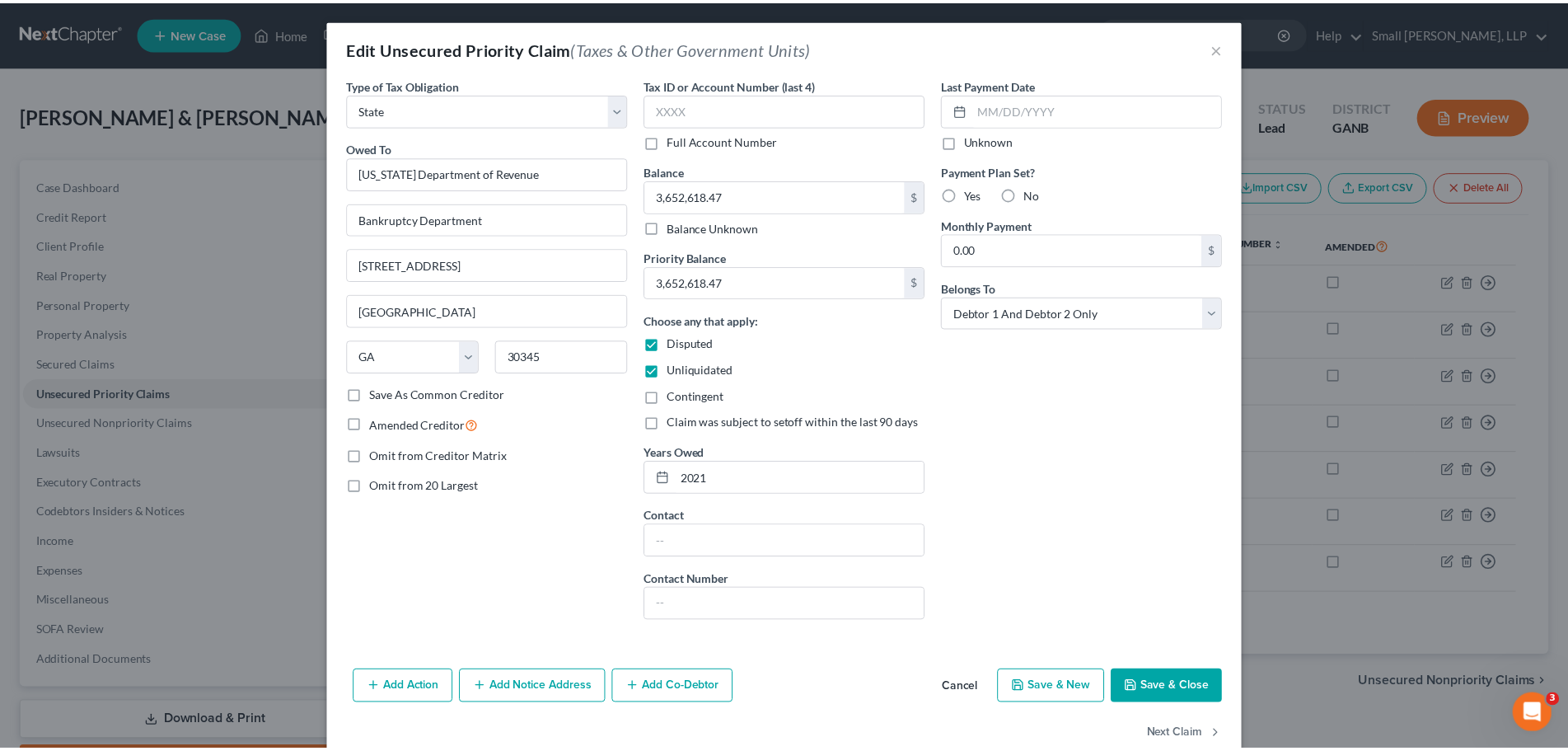
scroll to position [34, 0]
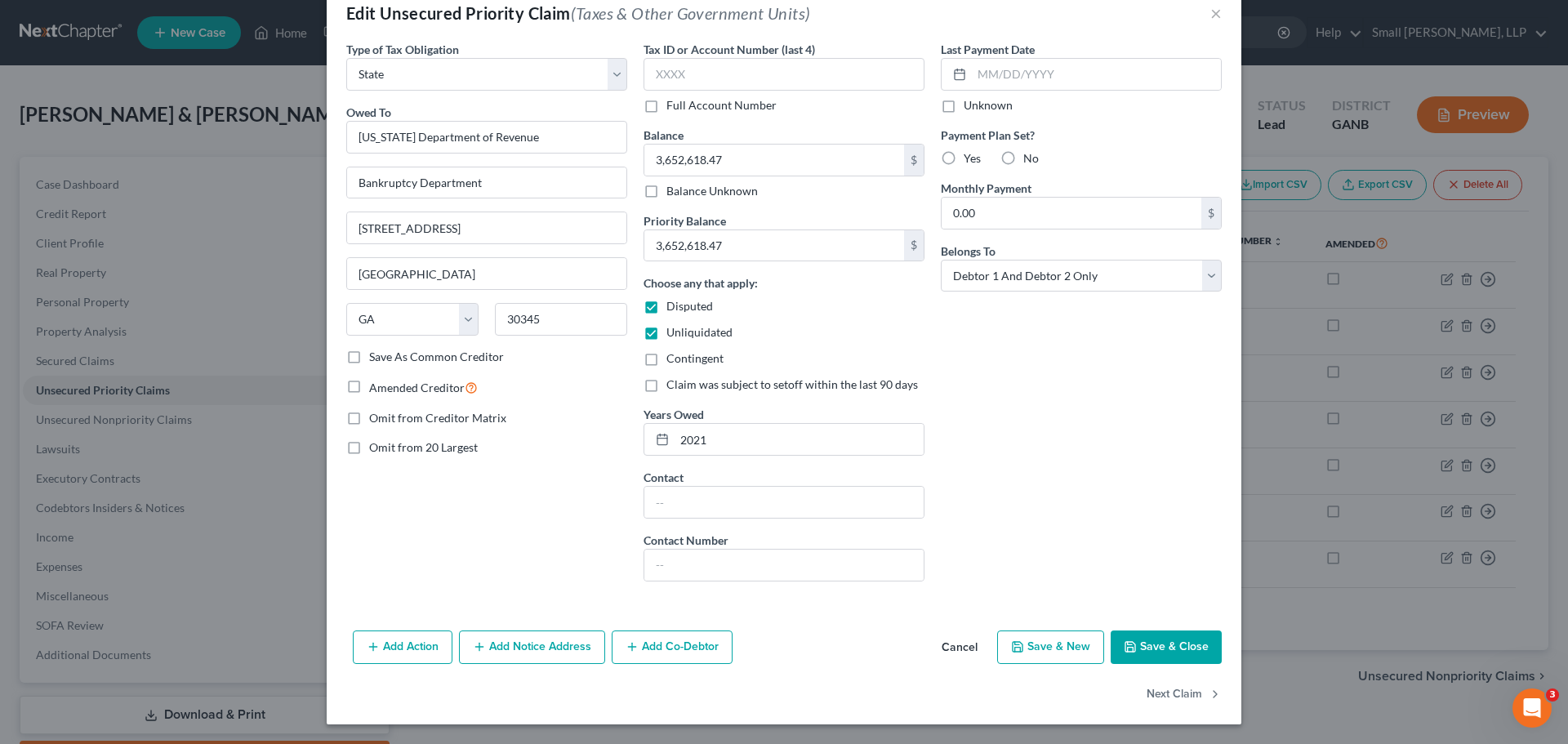
click at [1170, 649] on button "Save & Close" at bounding box center [1166, 647] width 111 height 34
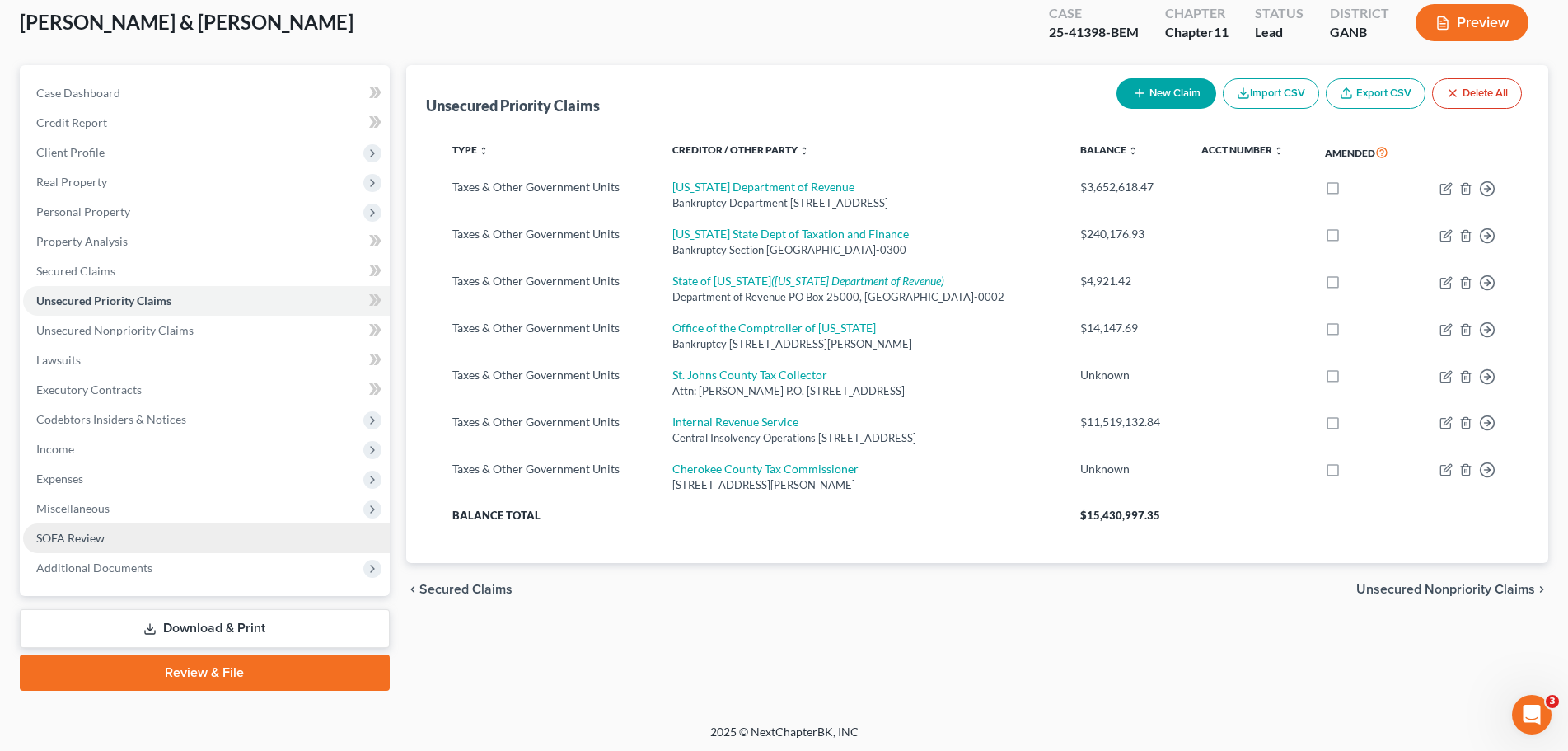
scroll to position [95, 0]
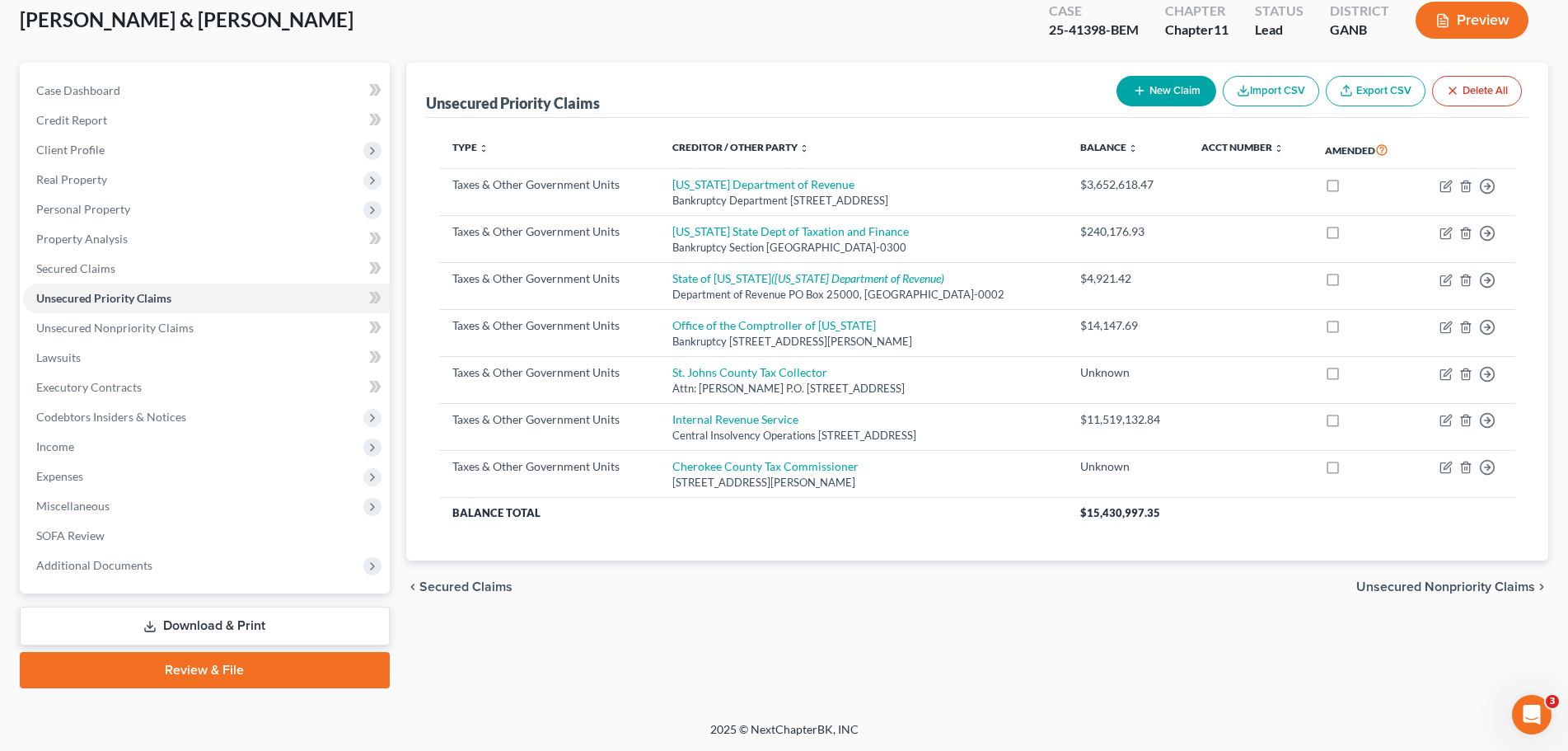
click at [229, 631] on link "Download & Print" at bounding box center [205, 625] width 370 height 39
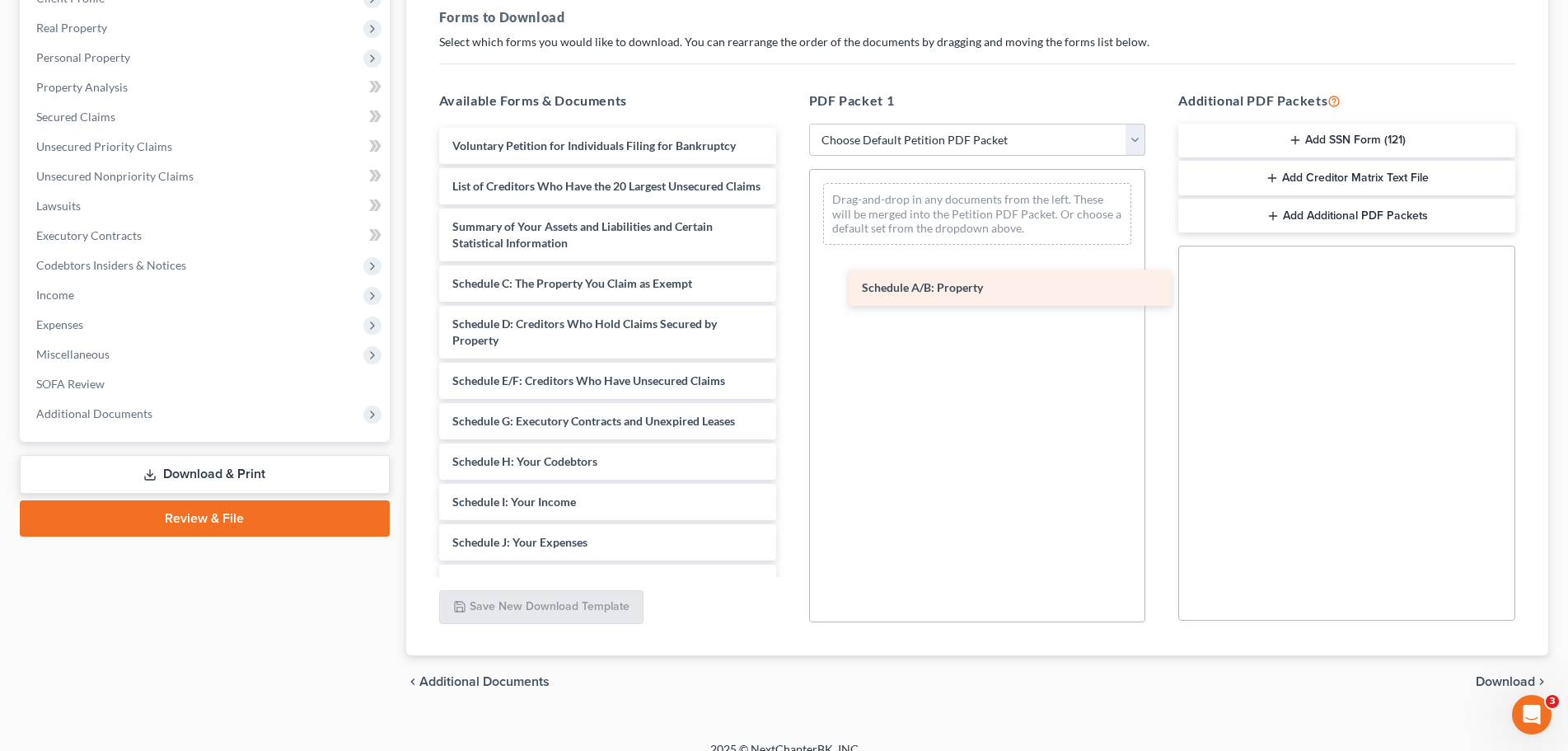
drag, startPoint x: 627, startPoint y: 299, endPoint x: 1036, endPoint y: 286, distance: 409.2
click at [790, 286] on div "Schedule A/B: Property Voluntary Petition for Individuals Filing for Bankruptcy…" at bounding box center [607, 502] width 363 height 748
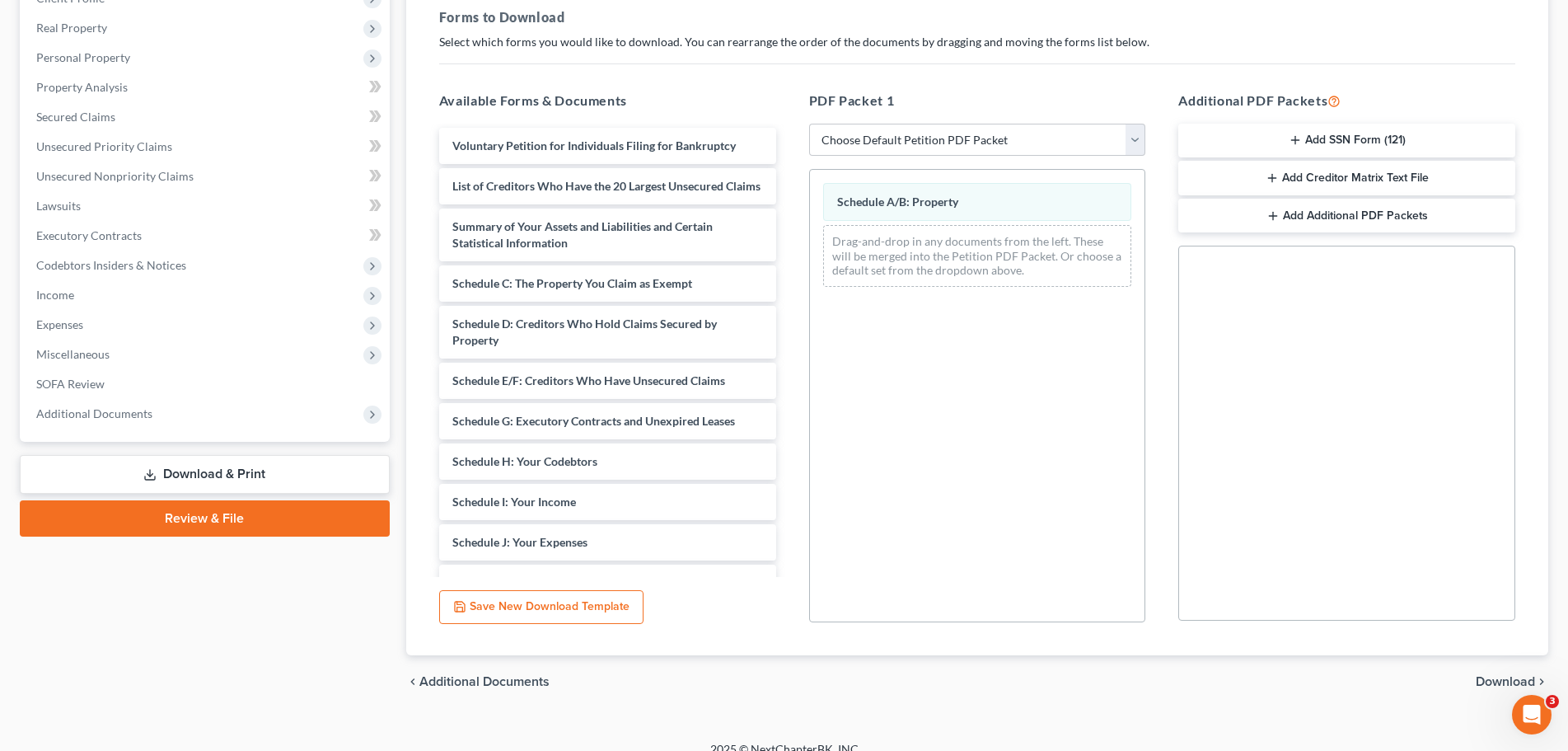
click at [1515, 682] on span "Download" at bounding box center [1504, 680] width 59 height 13
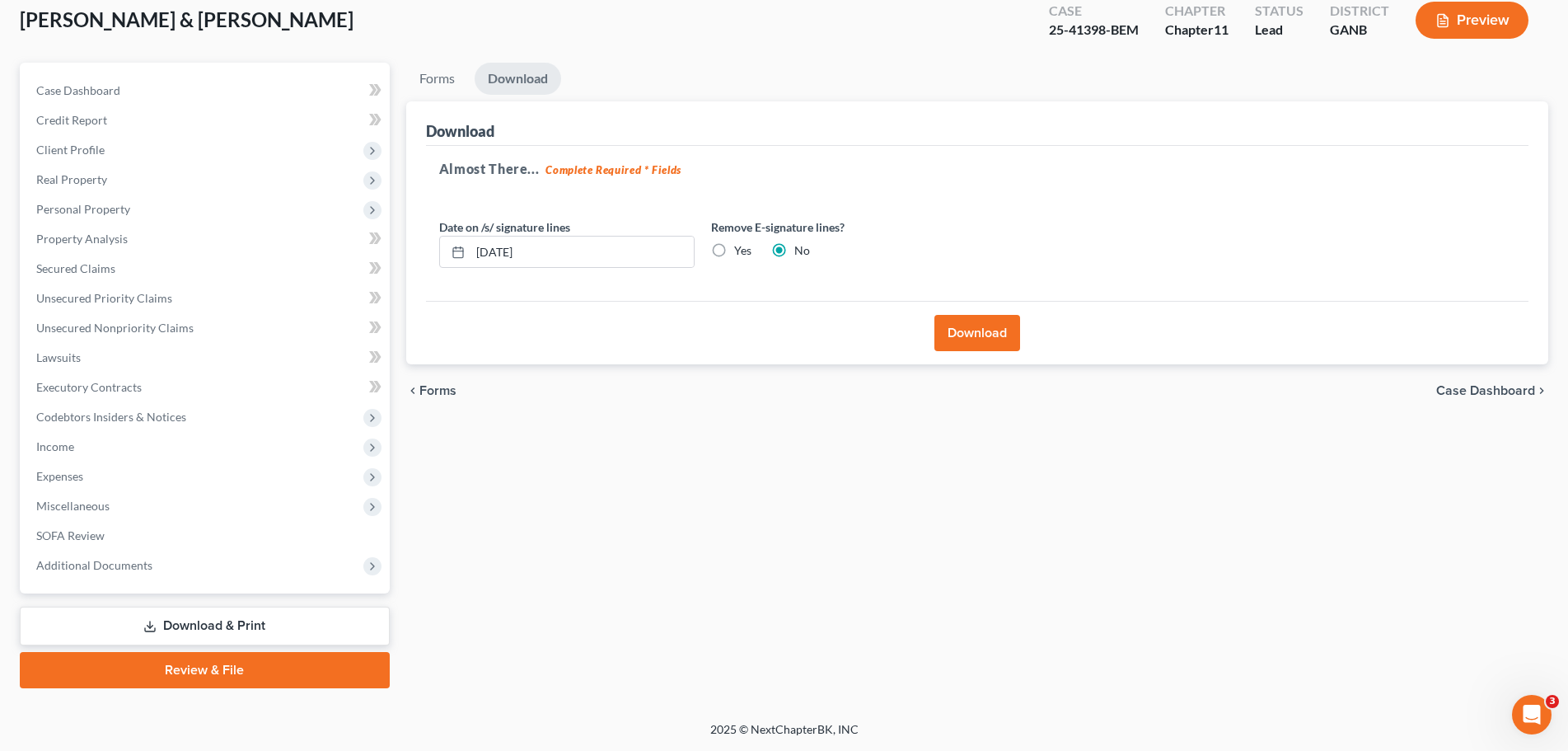
click at [1005, 334] on button "Download" at bounding box center [977, 333] width 86 height 36
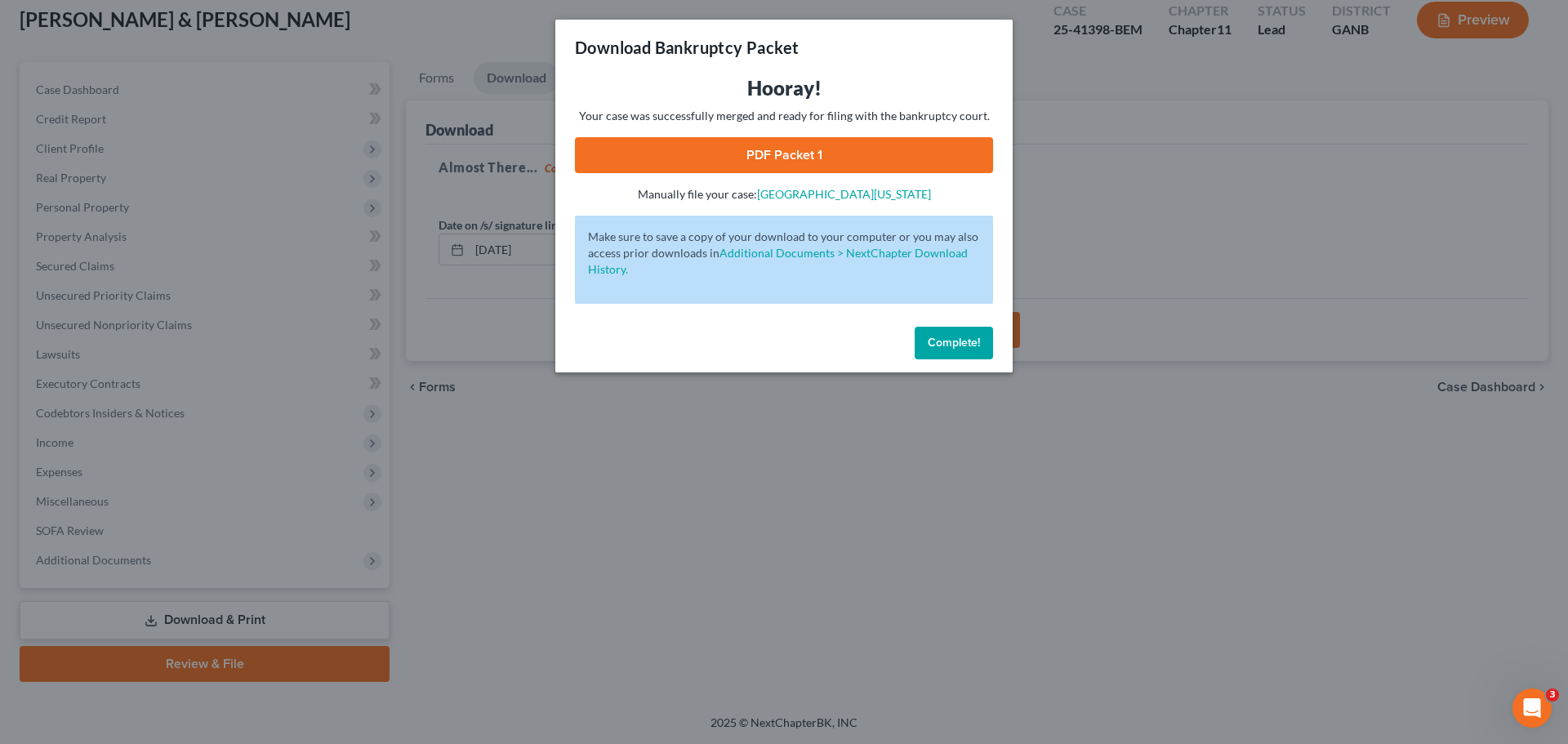
click at [980, 342] on button "Complete!" at bounding box center [954, 343] width 78 height 32
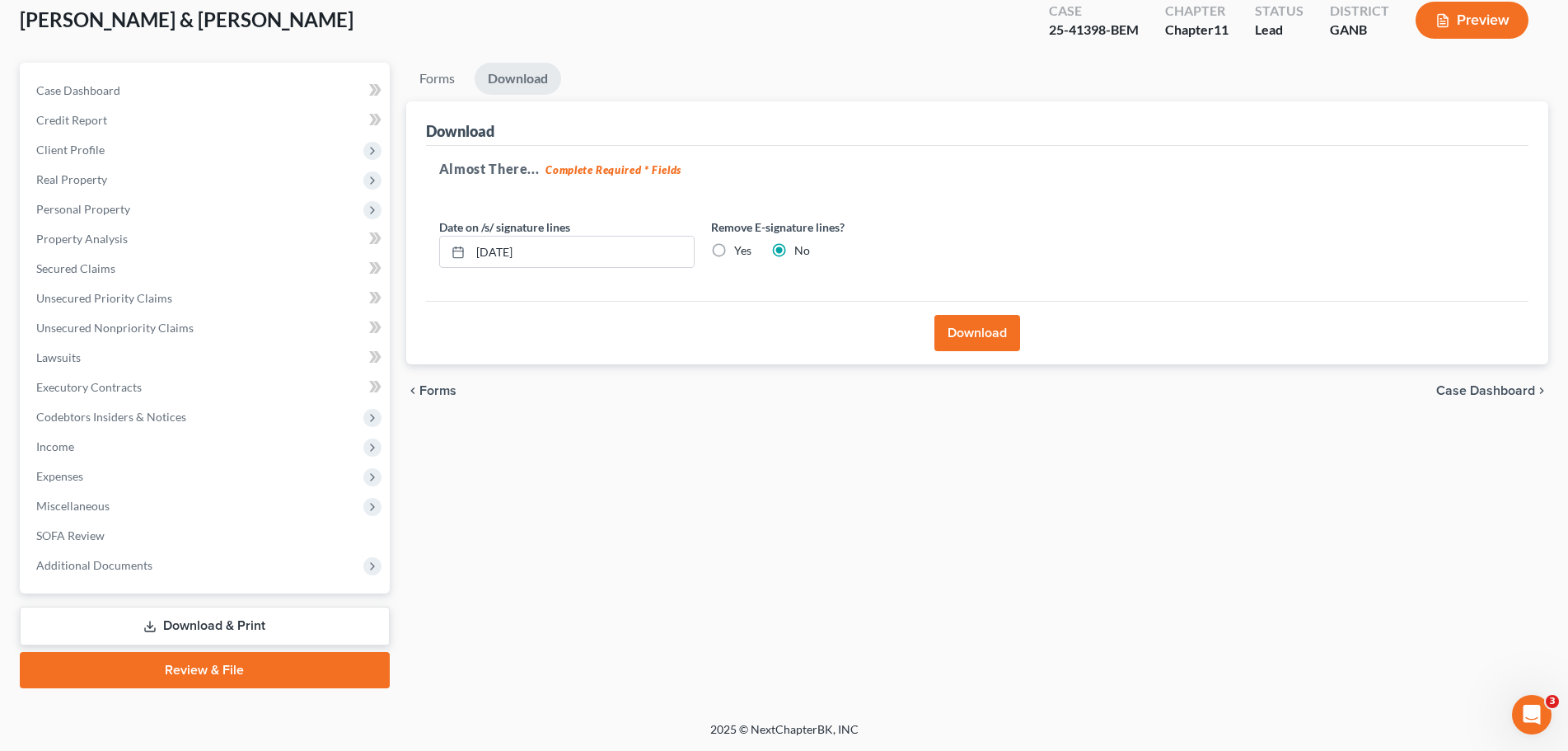
click at [1482, 28] on button "Preview" at bounding box center [1471, 20] width 113 height 37
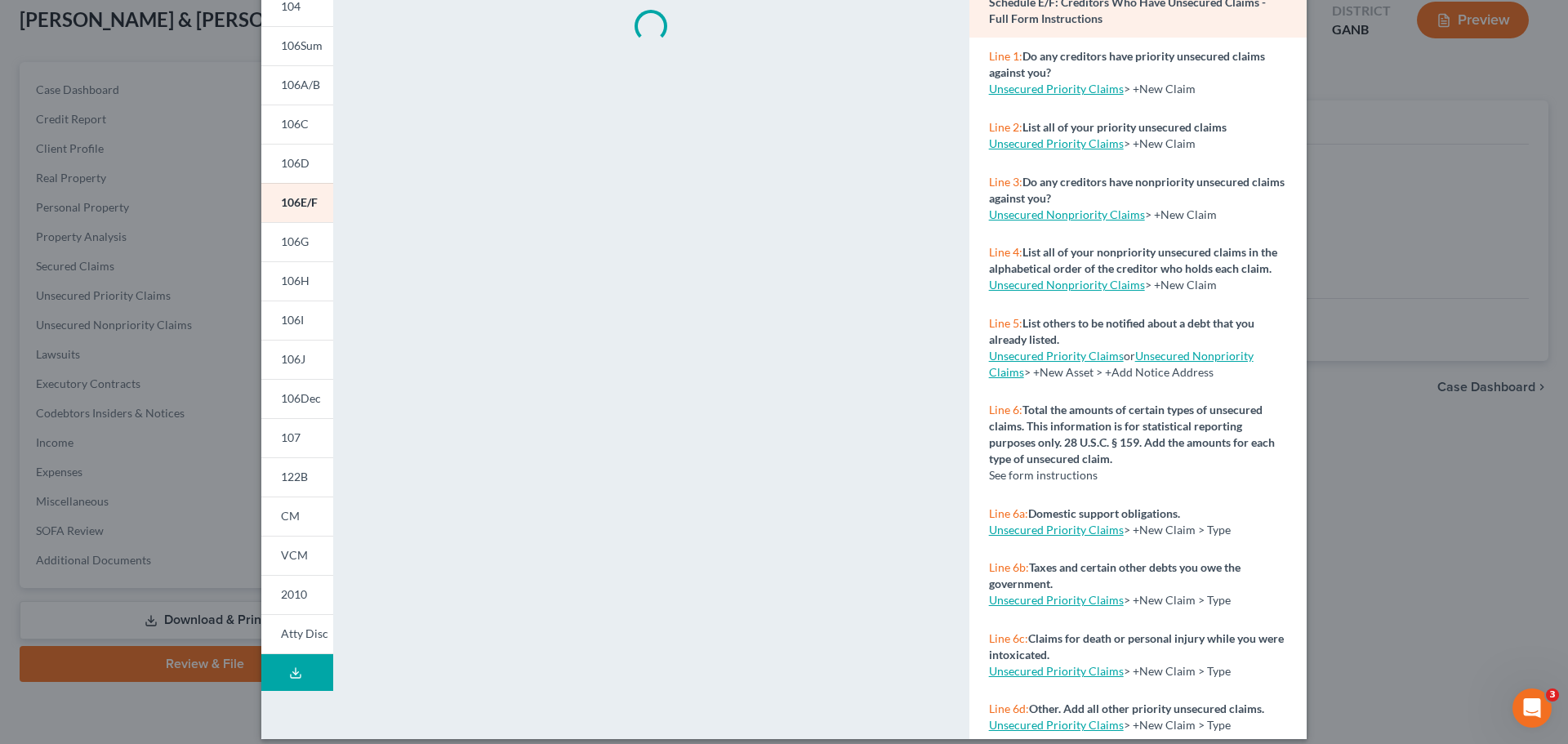
scroll to position [162, 0]
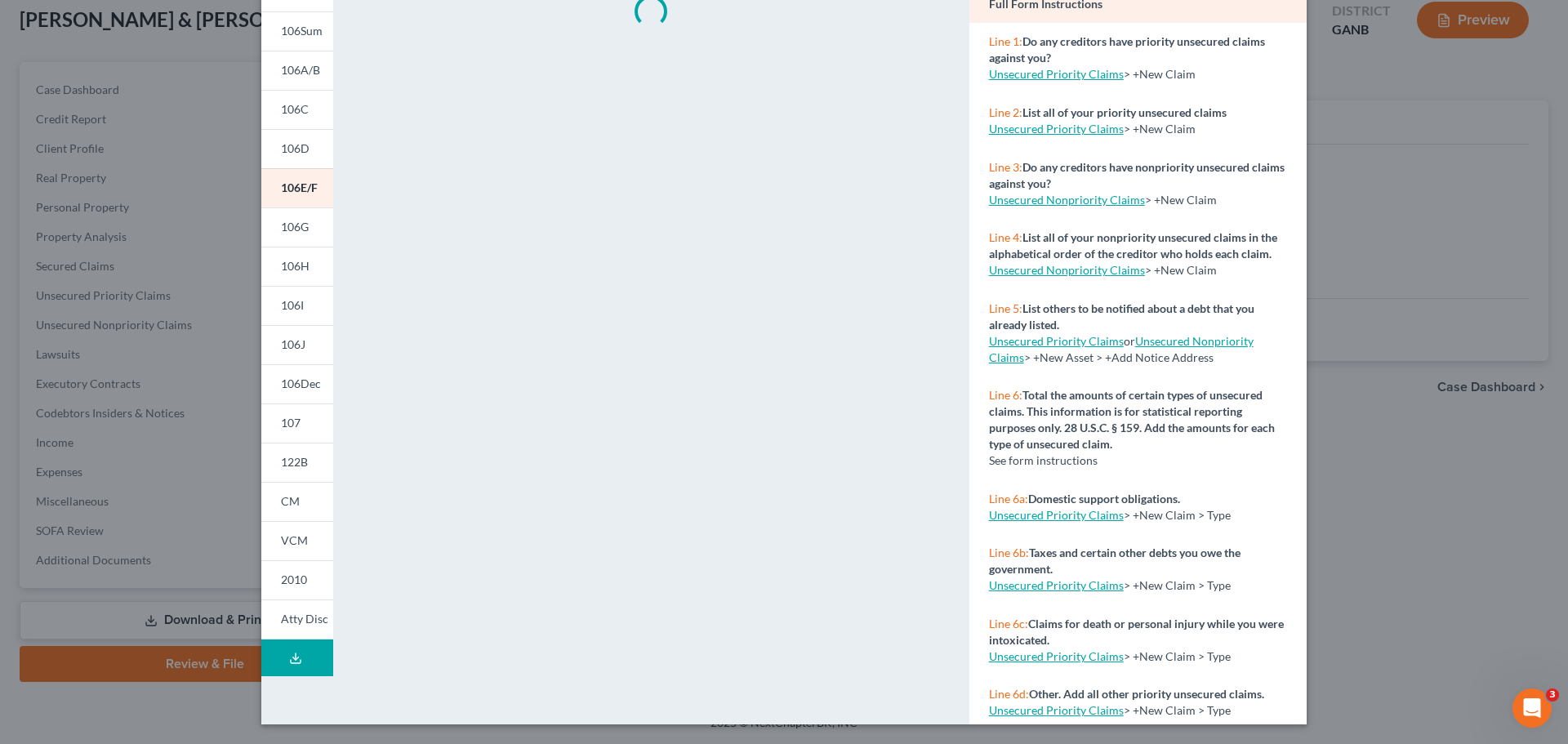
click at [301, 666] on button "Download Draft" at bounding box center [297, 657] width 72 height 37
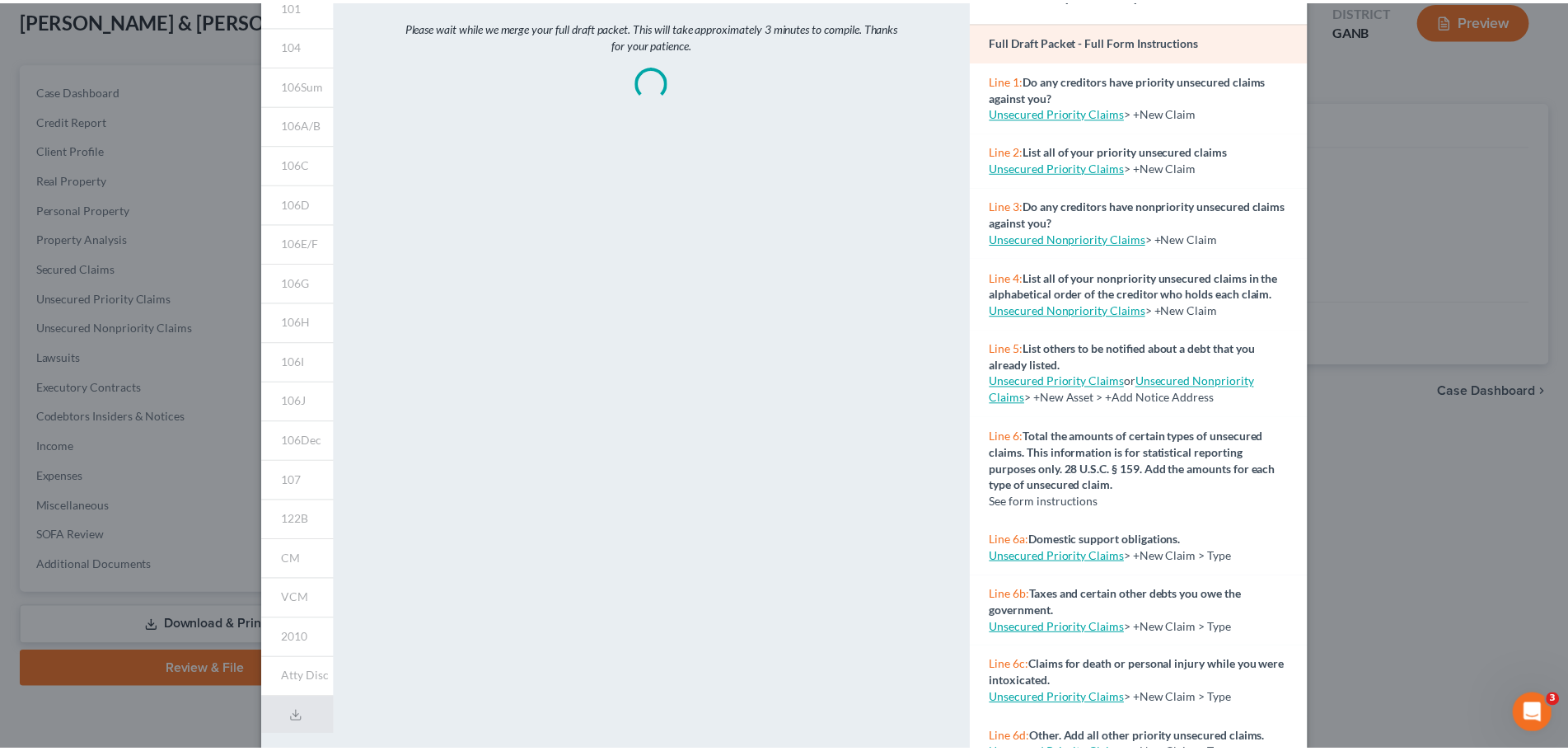
scroll to position [81, 0]
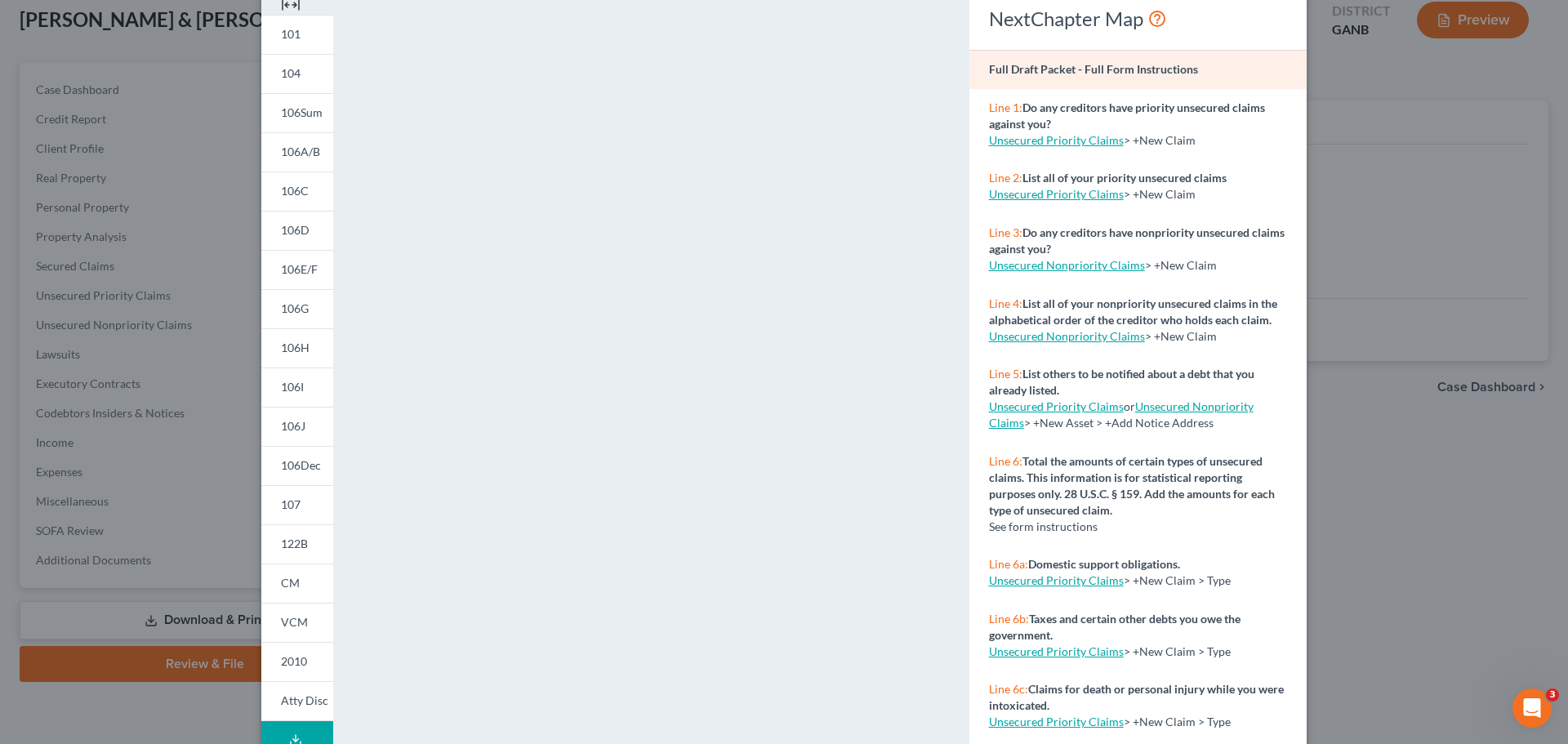
click at [1414, 108] on div "Petition Preview Full Draft Packet × 101 104 106Sum 106A/B 106C 106D 106E/F 106…" at bounding box center [784, 372] width 1568 height 744
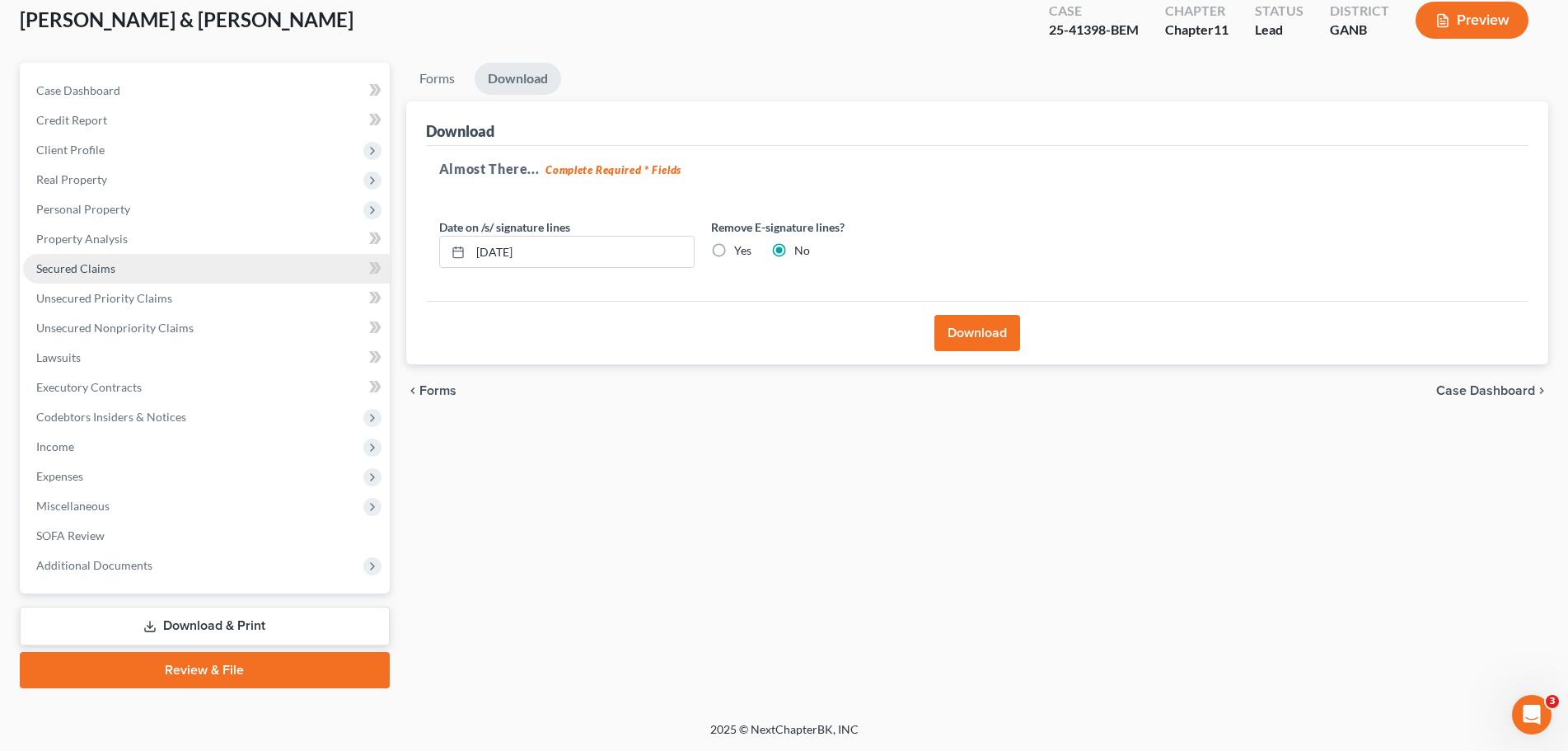
click at [98, 269] on span "Secured Claims" at bounding box center [76, 268] width 79 height 14
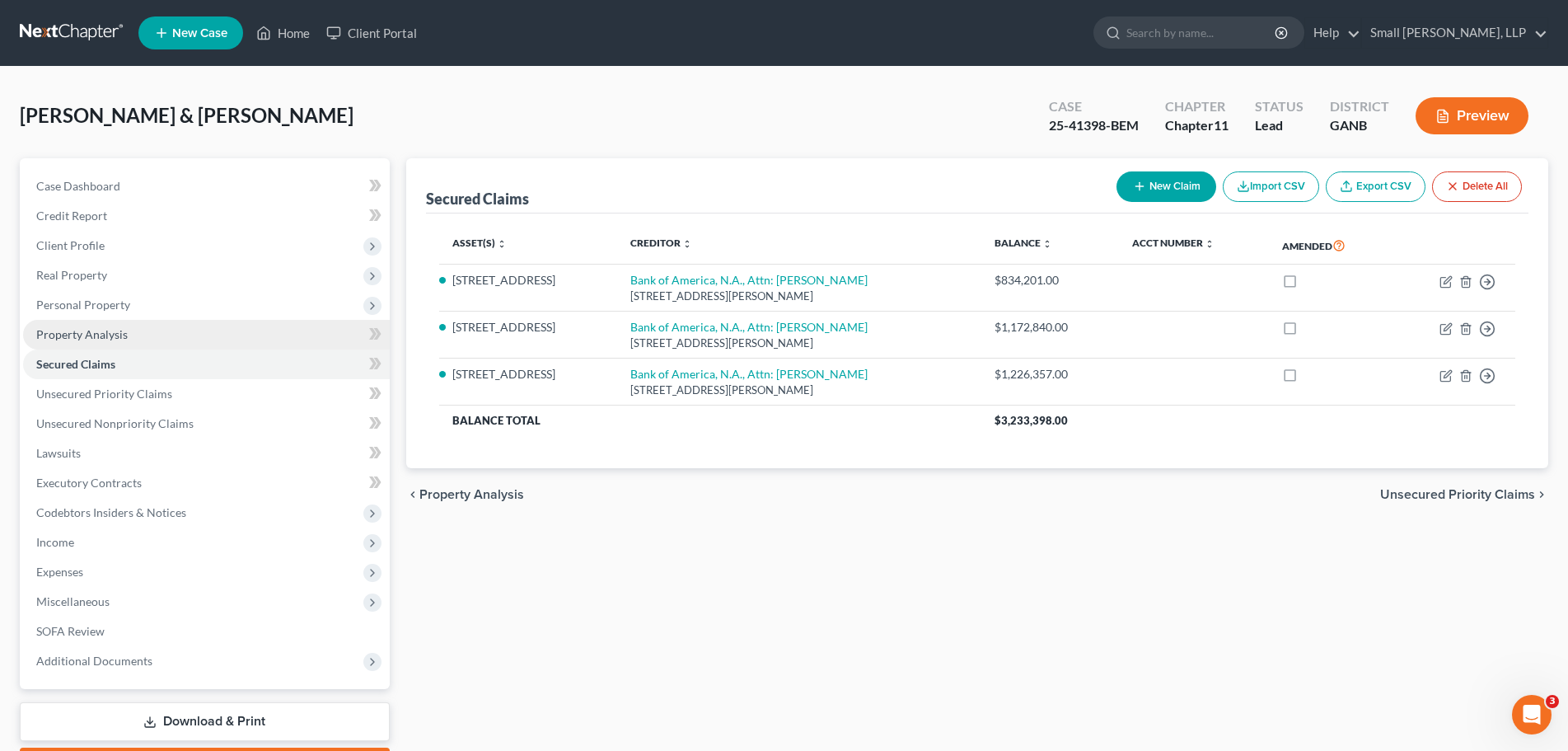
click at [110, 333] on span "Property Analysis" at bounding box center [82, 334] width 91 height 14
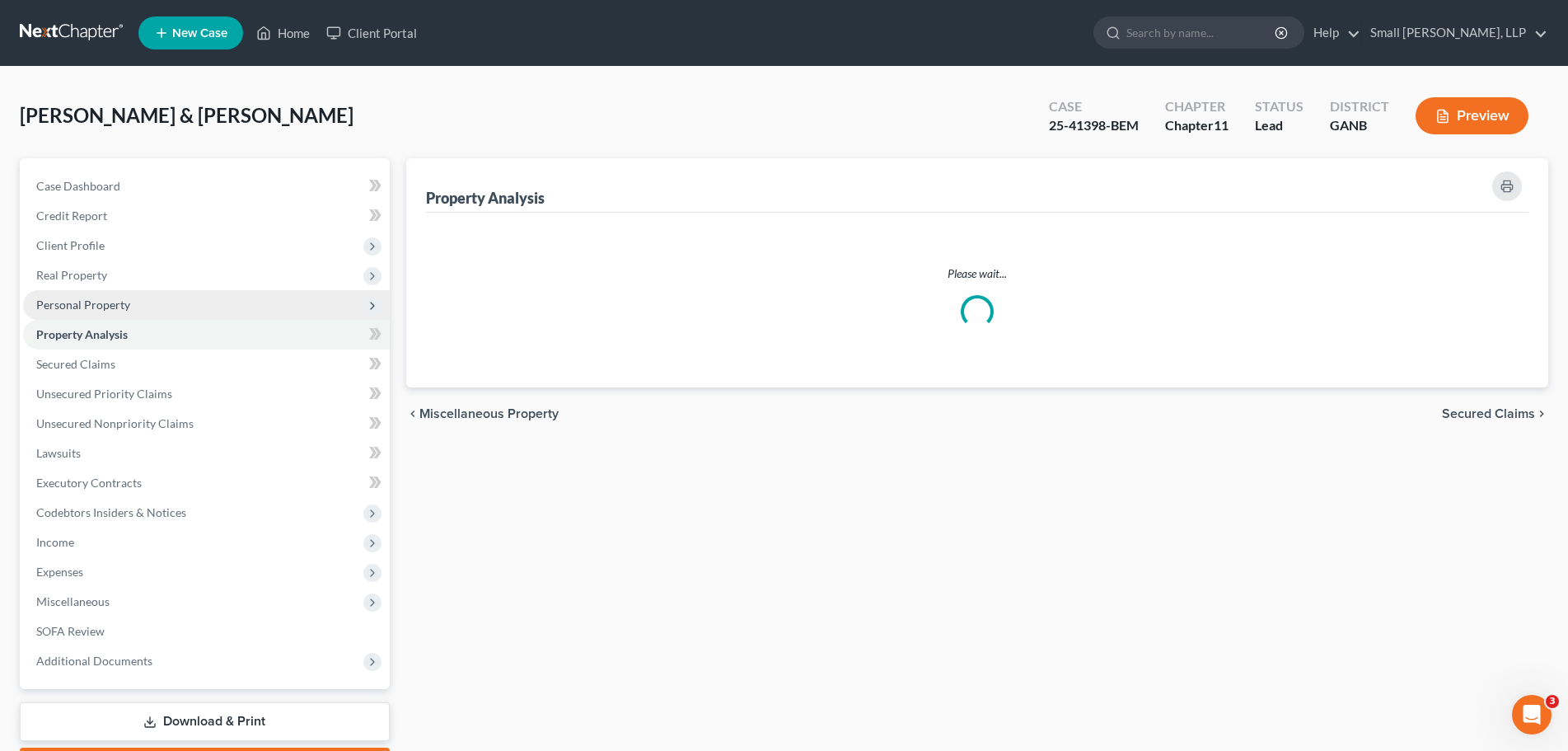
click at [109, 308] on span "Personal Property" at bounding box center [83, 305] width 94 height 14
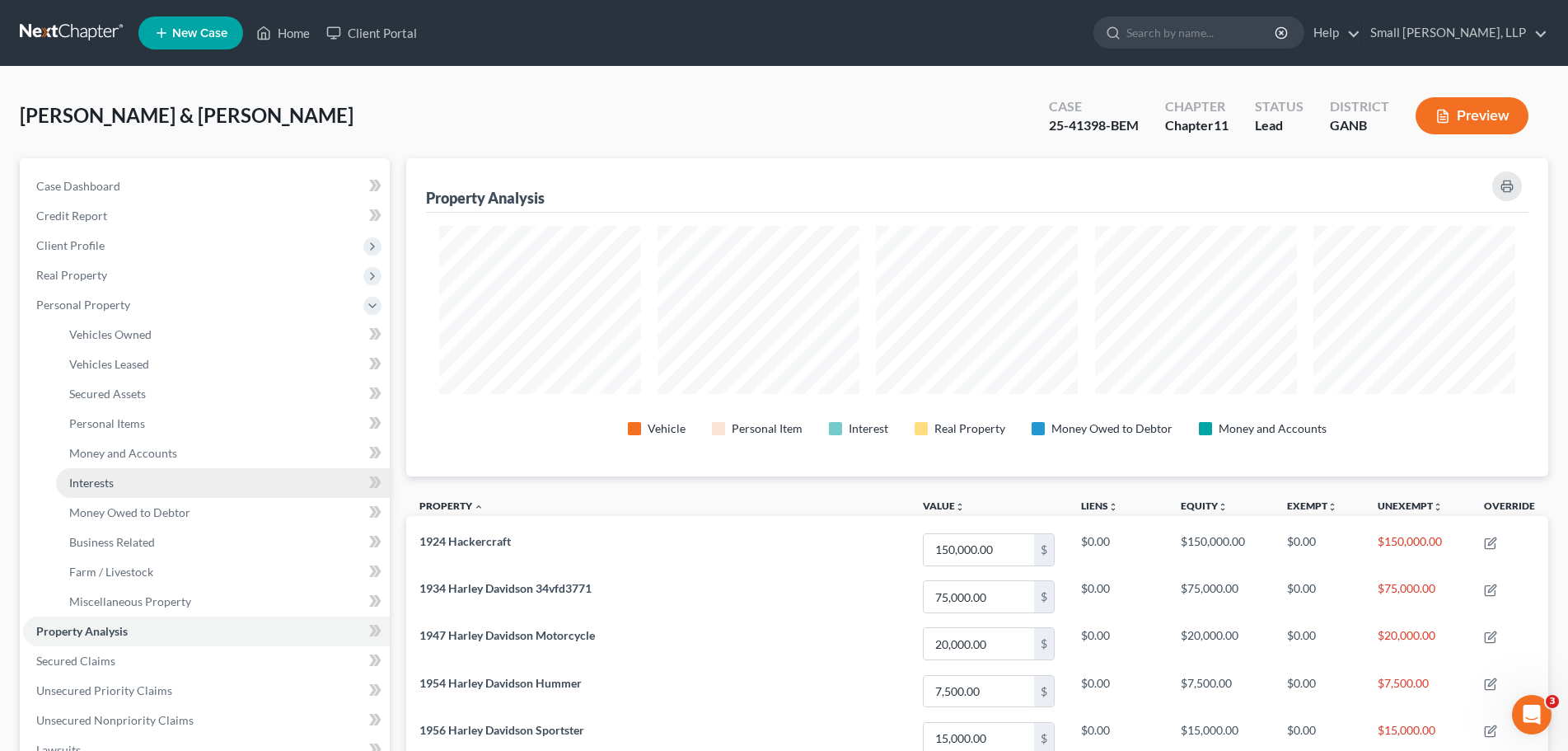
scroll to position [318, 1142]
click at [114, 480] on span "Interests" at bounding box center [91, 483] width 45 height 14
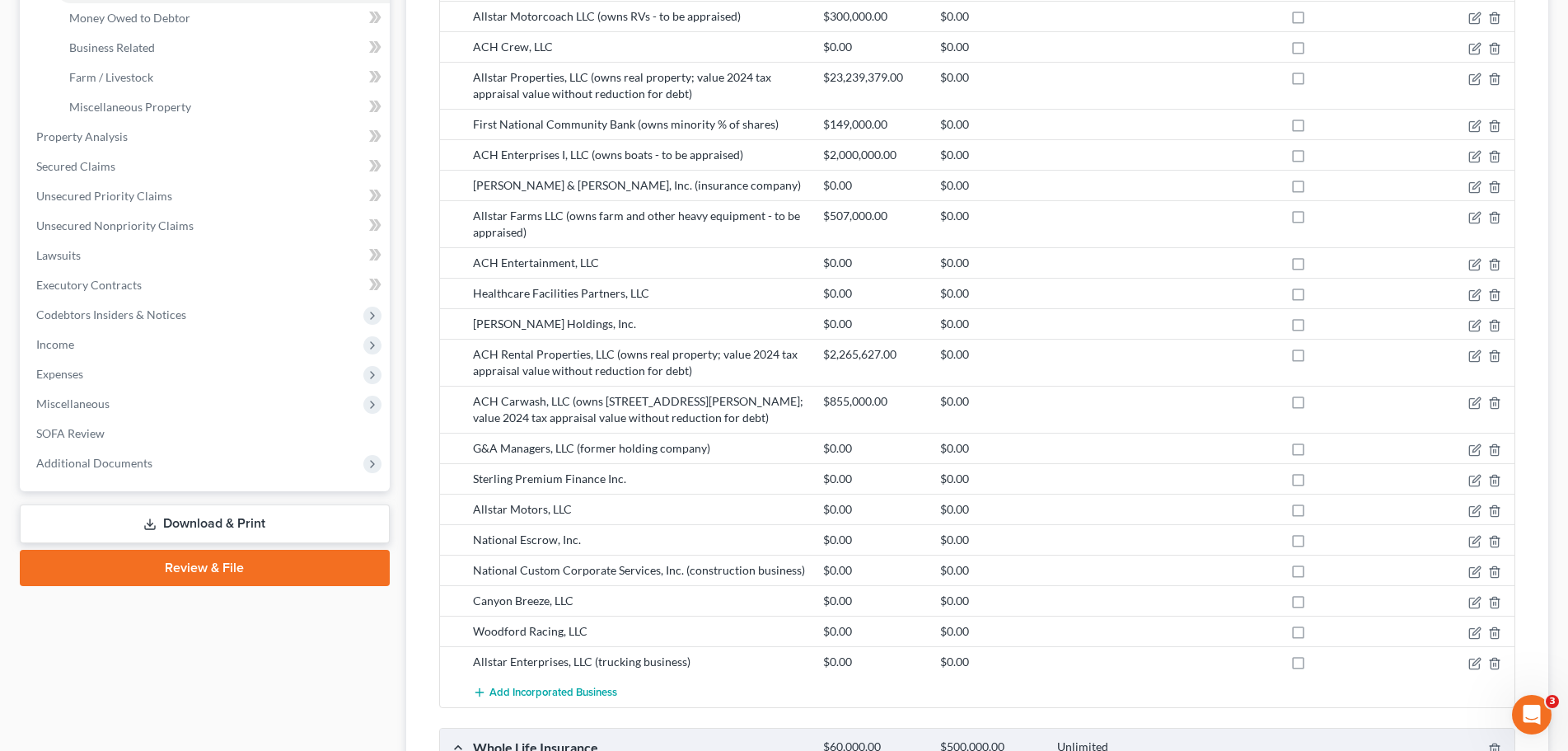
scroll to position [247, 0]
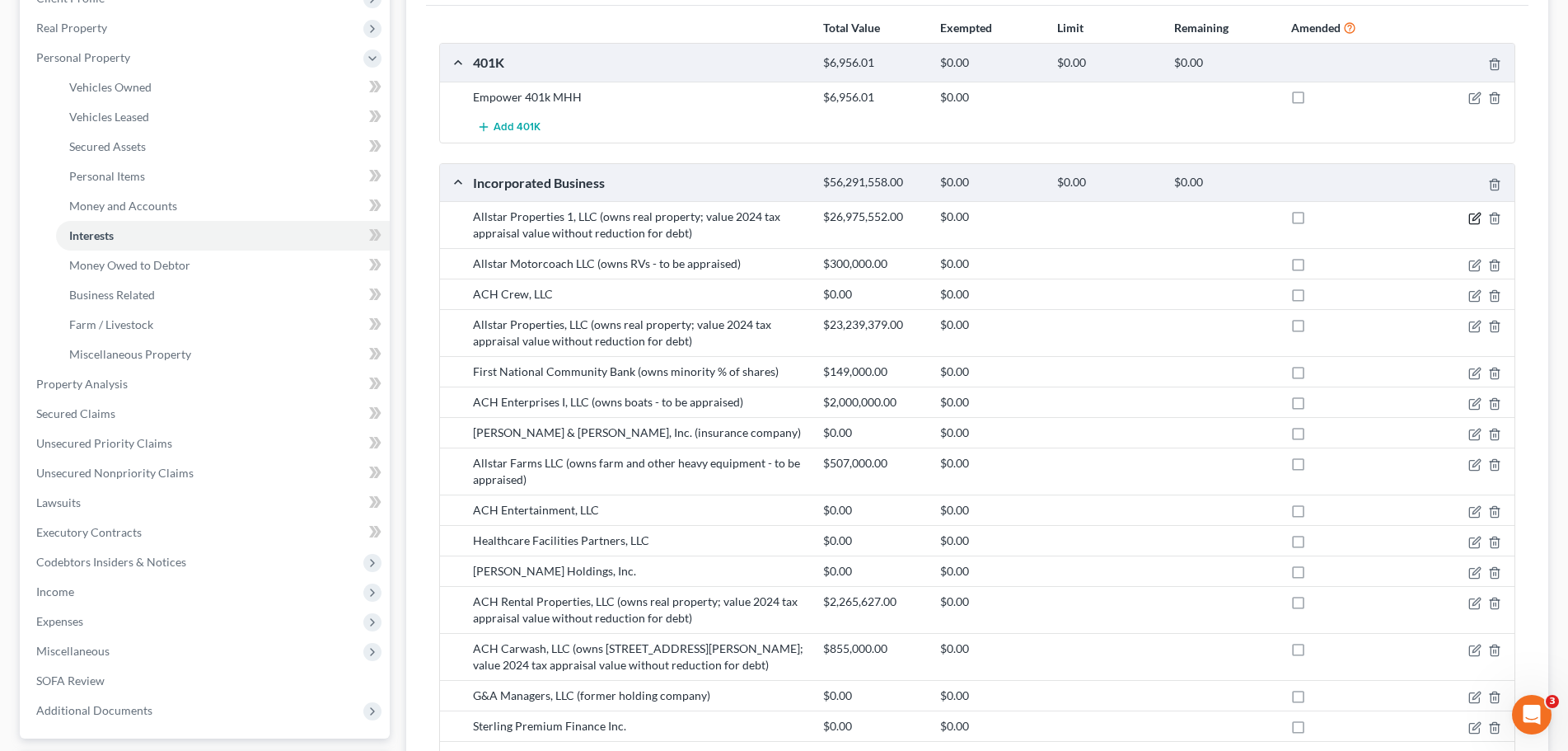
click at [1471, 221] on icon "button" at bounding box center [1474, 218] width 13 height 13
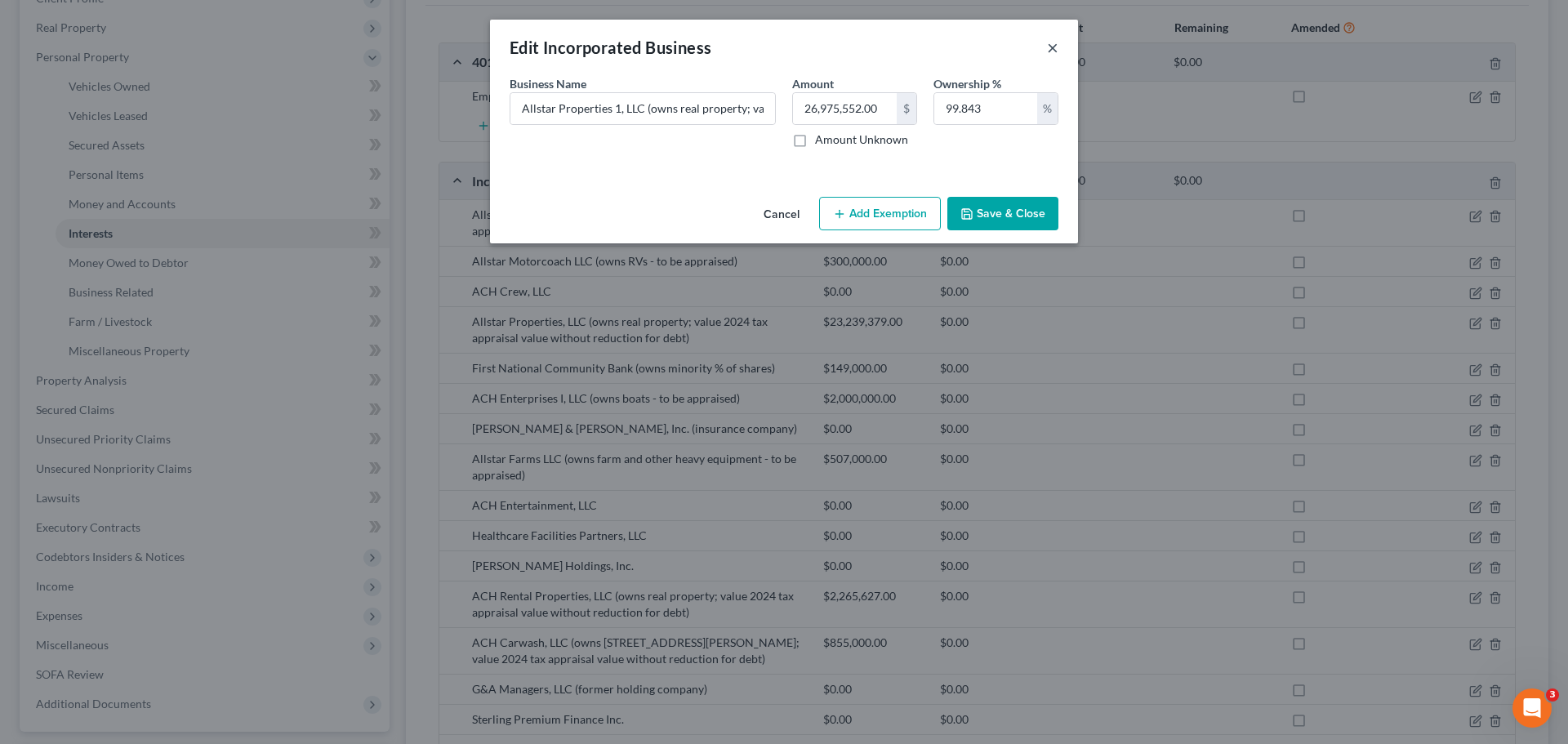
click at [1050, 49] on button "×" at bounding box center [1052, 47] width 11 height 20
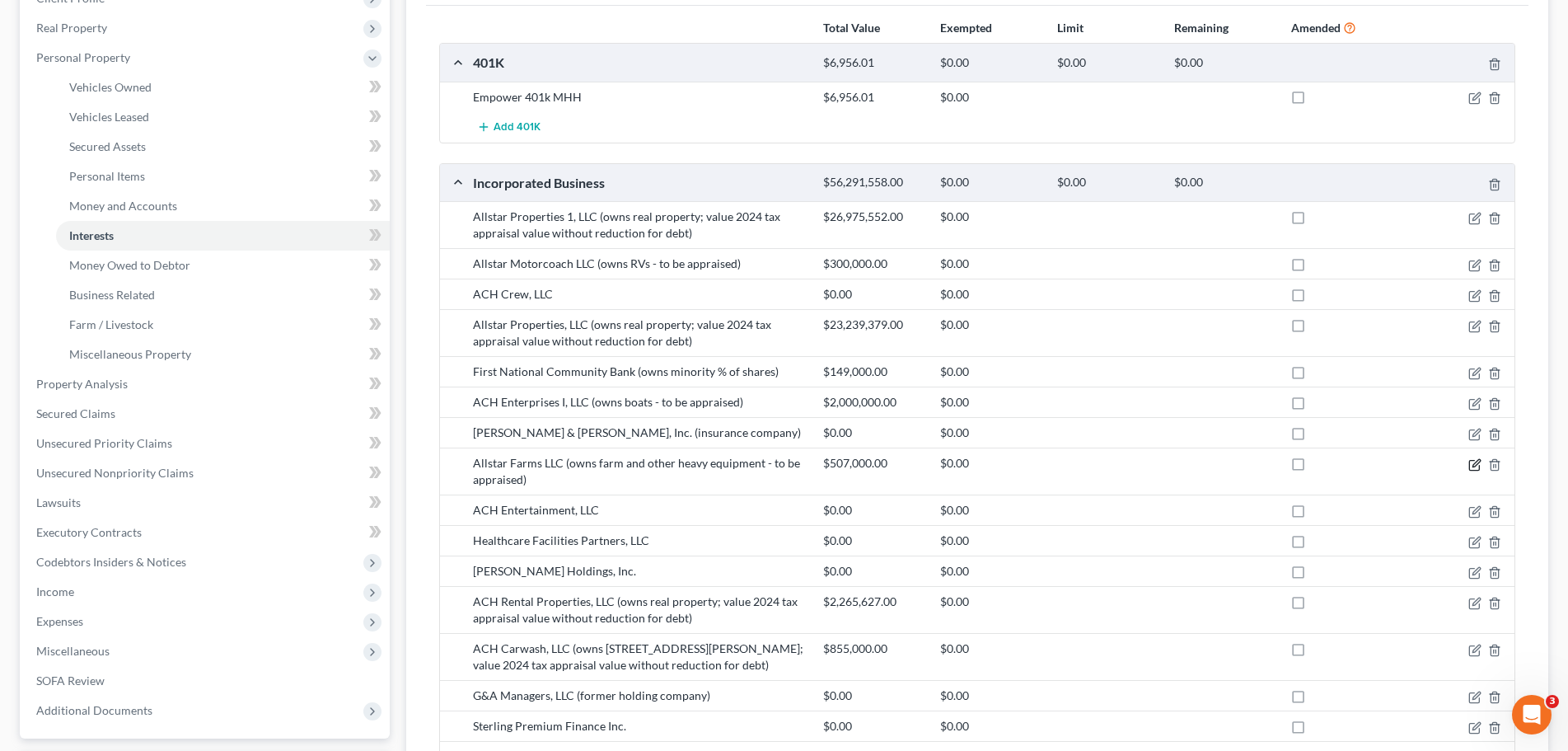
click at [1476, 464] on icon "button" at bounding box center [1476, 462] width 8 height 8
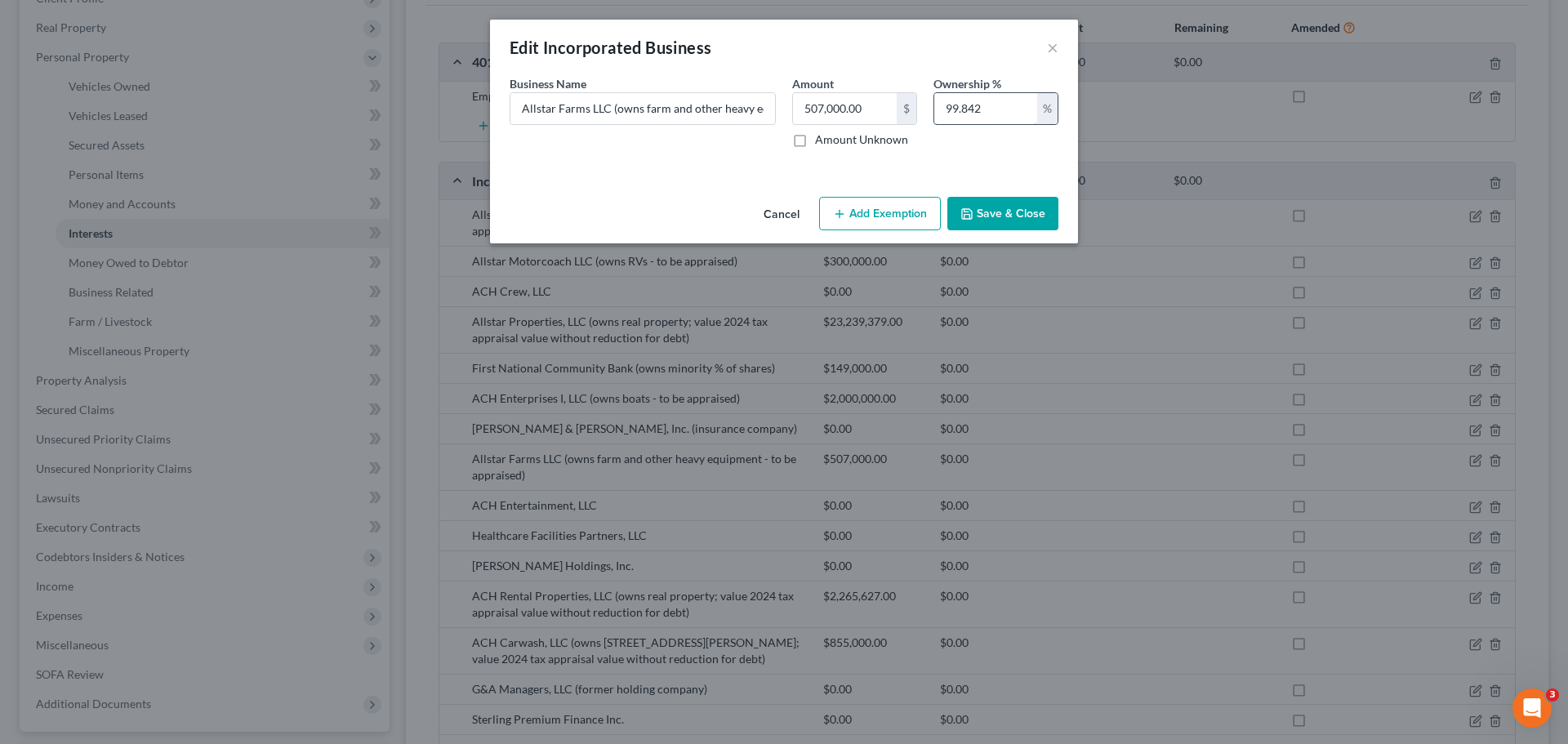
click at [1014, 112] on input "99.842" at bounding box center [986, 108] width 103 height 31
type input "99.843"
click at [1009, 209] on button "Save & Close" at bounding box center [1003, 214] width 111 height 34
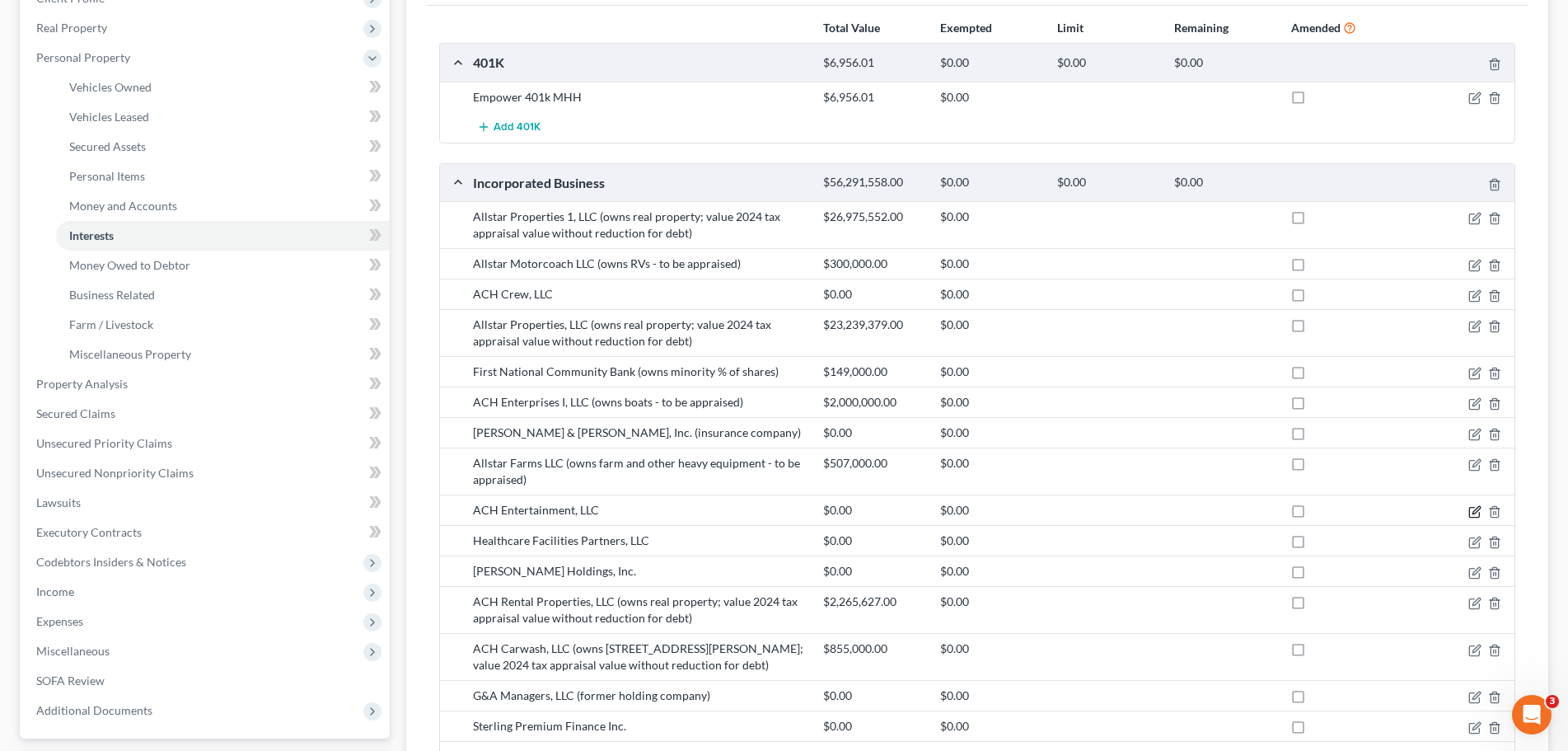
click at [1472, 510] on icon "button" at bounding box center [1474, 511] width 13 height 13
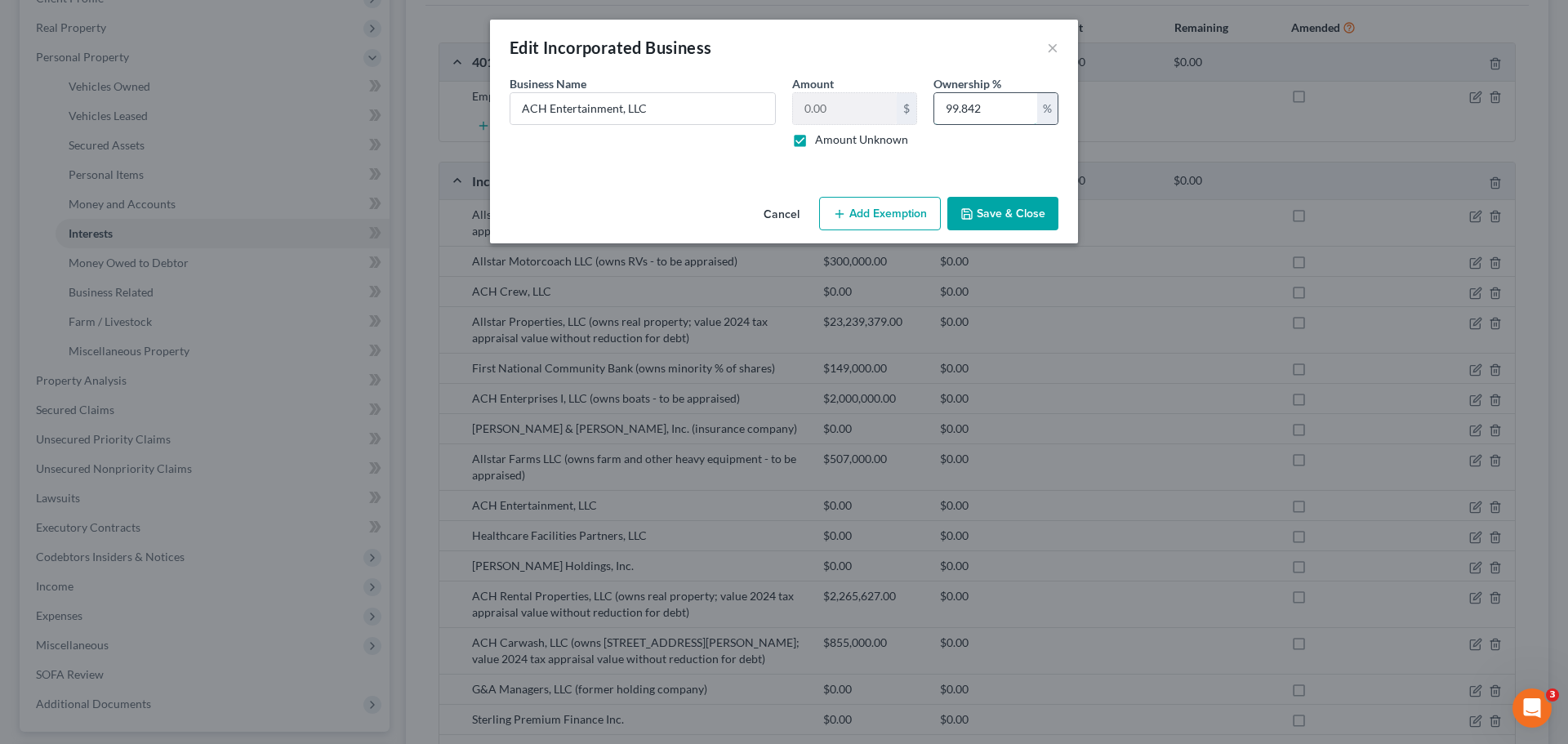
click at [1006, 104] on input "99.842" at bounding box center [986, 108] width 103 height 31
type input "99.843"
click at [1009, 209] on button "Save & Close" at bounding box center [1003, 214] width 111 height 34
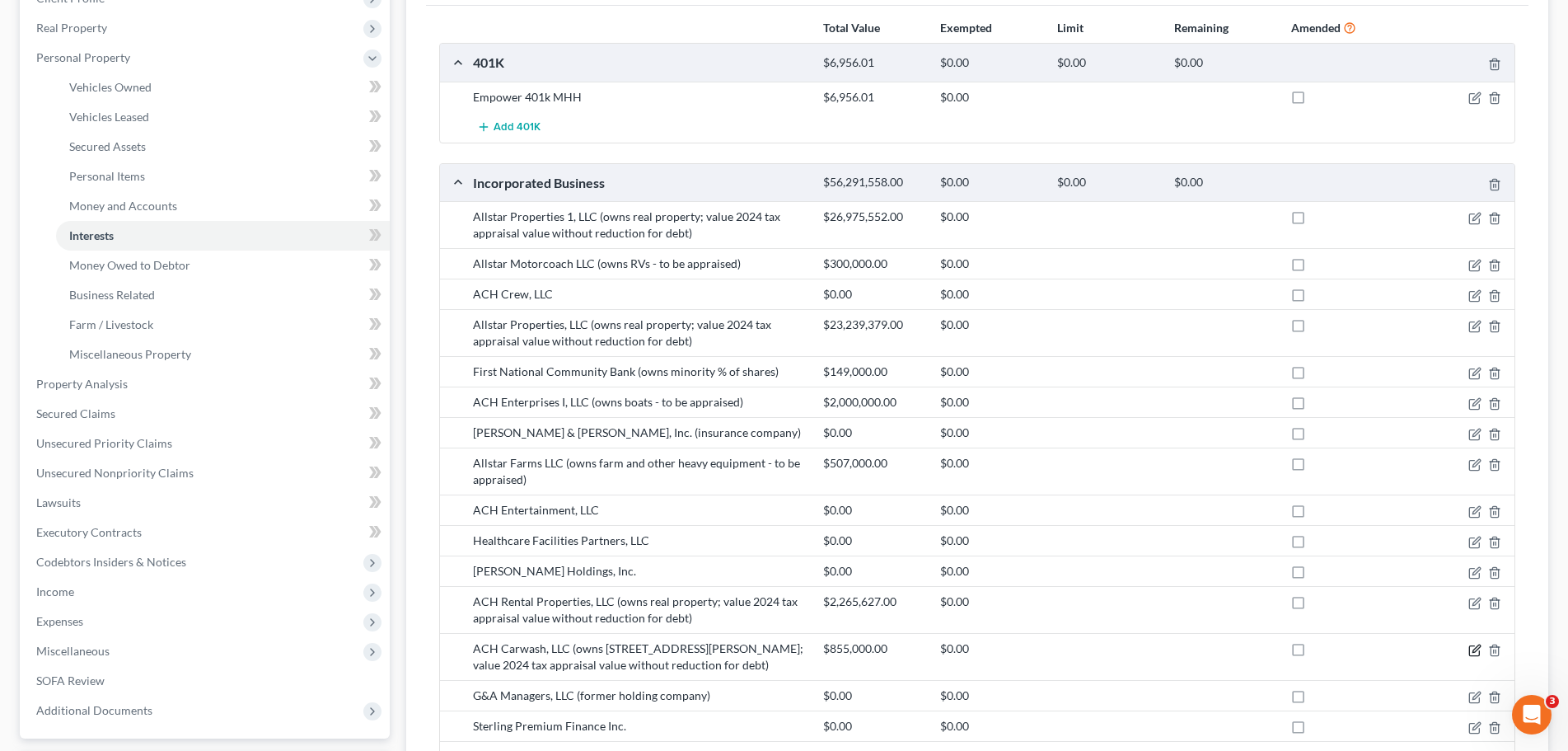
click at [1473, 651] on icon "button" at bounding box center [1476, 648] width 8 height 8
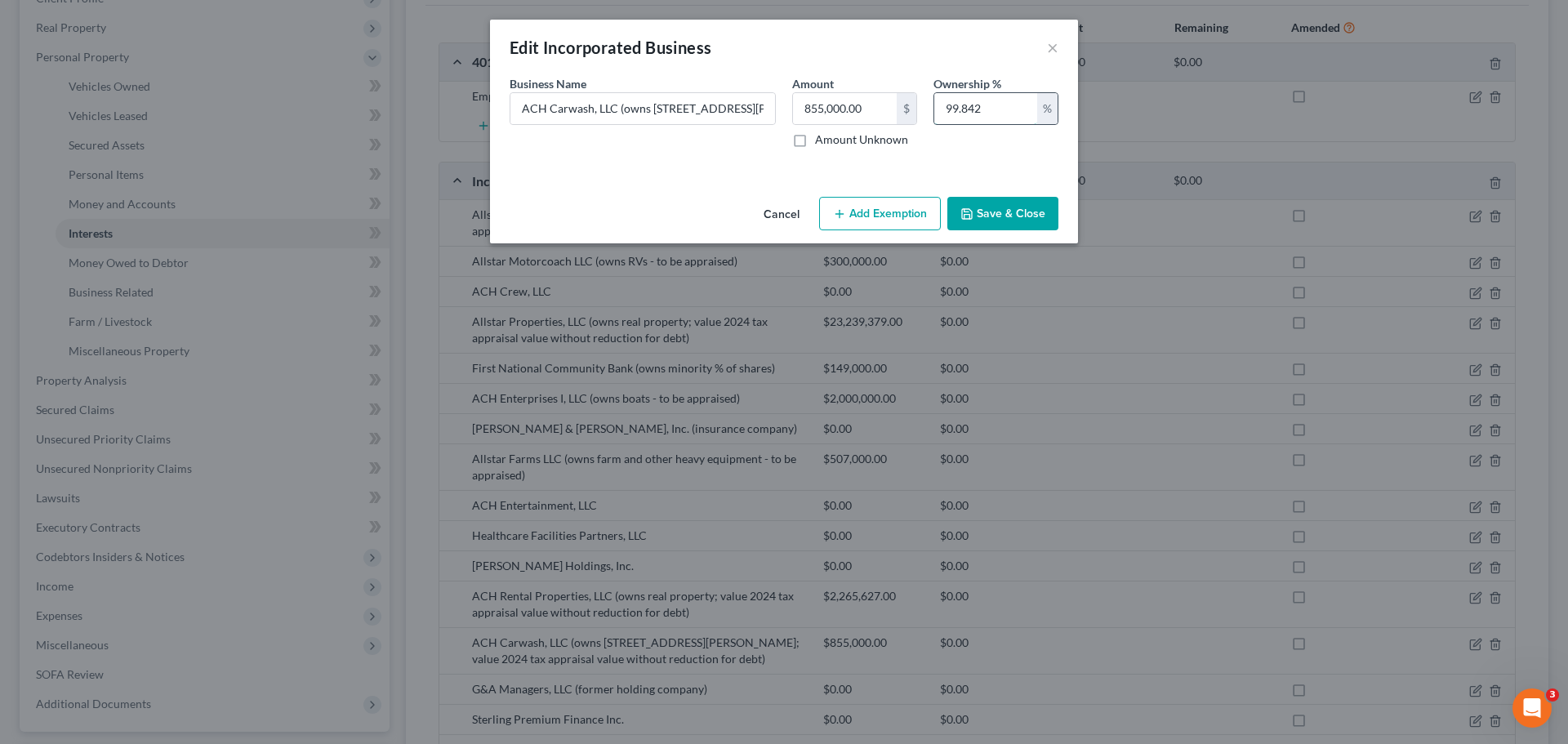
click at [1002, 101] on input "99.842" at bounding box center [986, 108] width 103 height 31
type input "99.843"
click at [996, 211] on button "Save & Close" at bounding box center [1003, 214] width 111 height 34
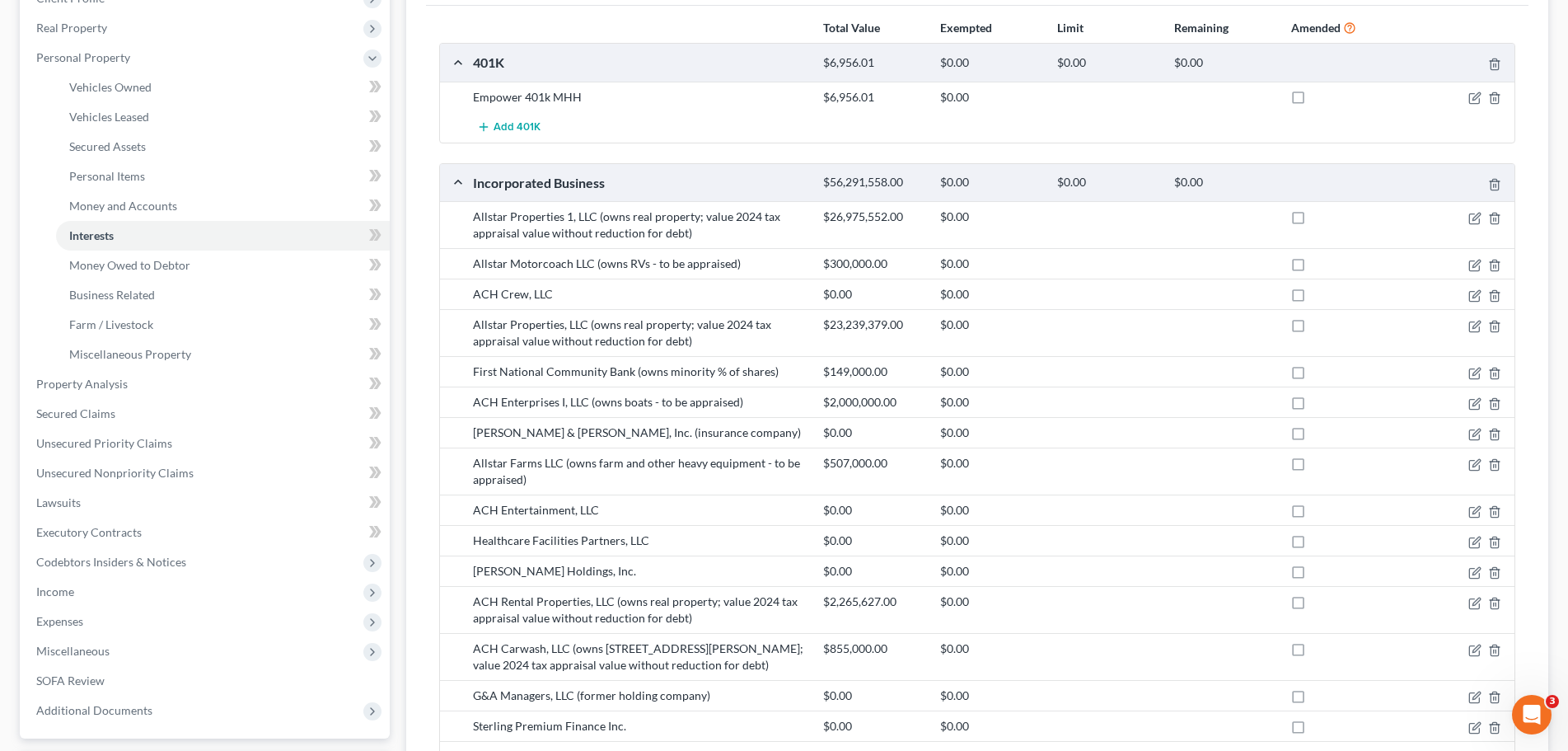
click at [1559, 446] on div "Heaner, Andrew & Mary Upgraded Case 25-41398-BEM Chapter Chapter 11 Status Lead…" at bounding box center [784, 526] width 1568 height 1413
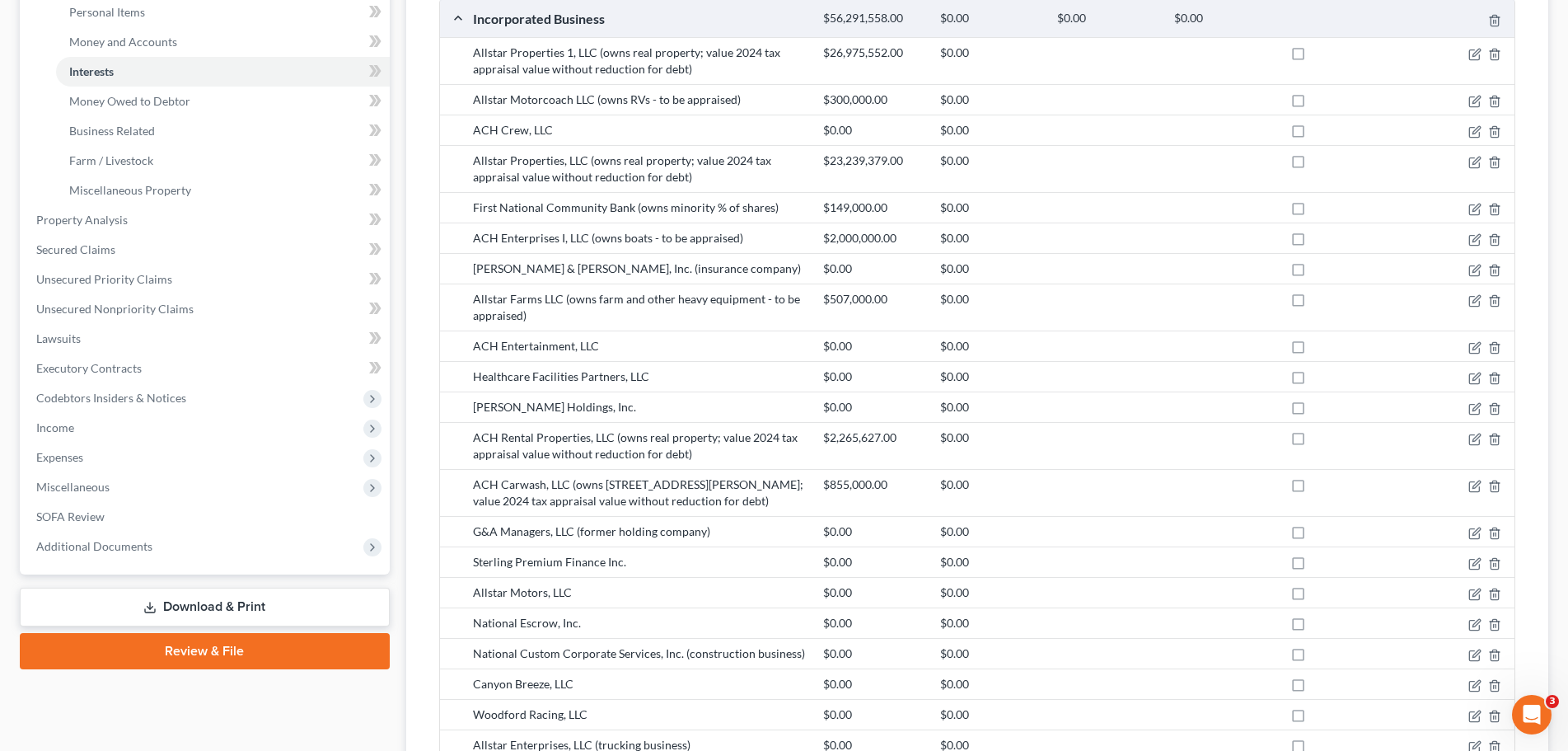
scroll to position [412, 0]
click at [1473, 591] on icon "button" at bounding box center [1474, 593] width 13 height 13
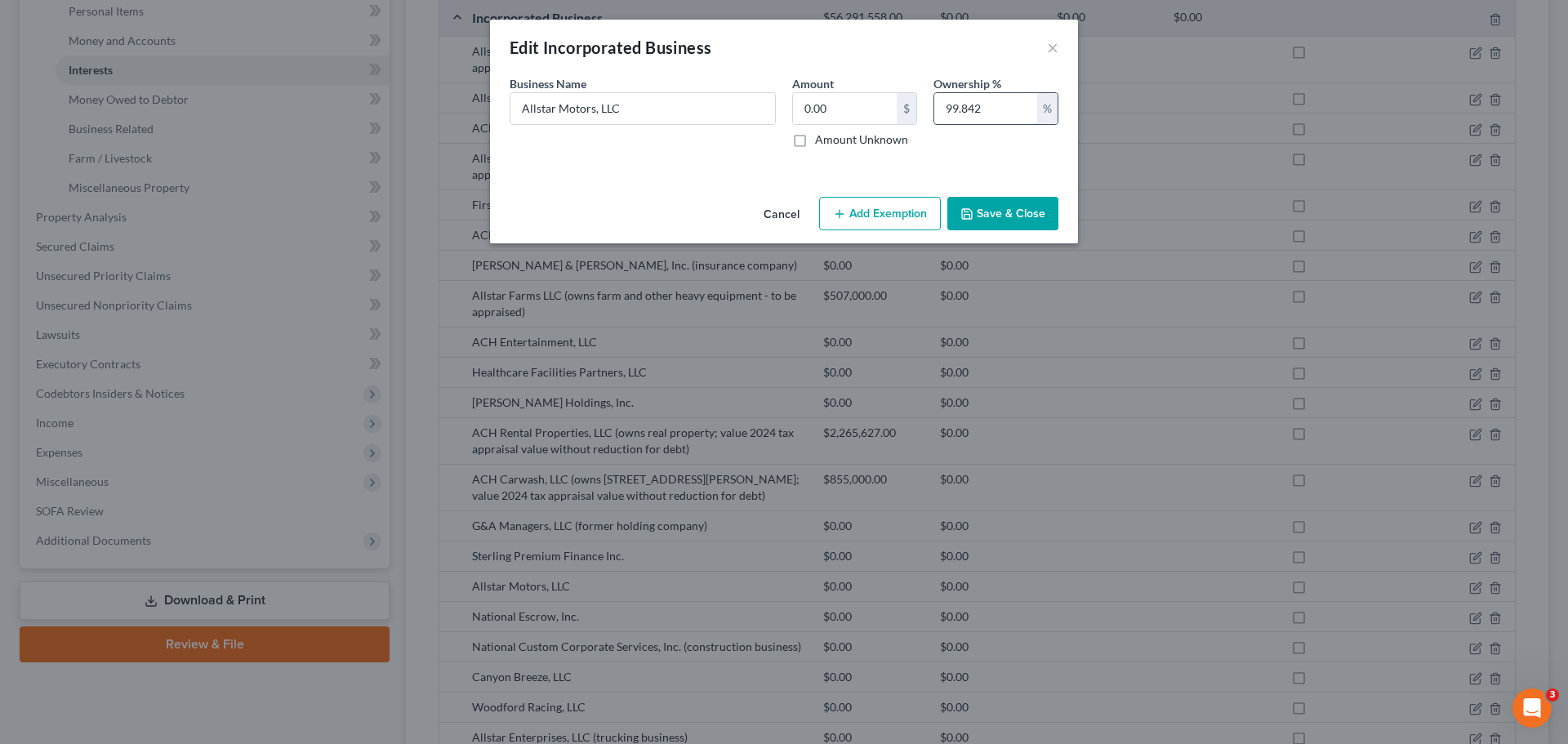
click at [997, 102] on input "99.842" at bounding box center [986, 108] width 103 height 31
type input "99.843"
click at [1015, 219] on button "Save & Close" at bounding box center [1003, 214] width 111 height 34
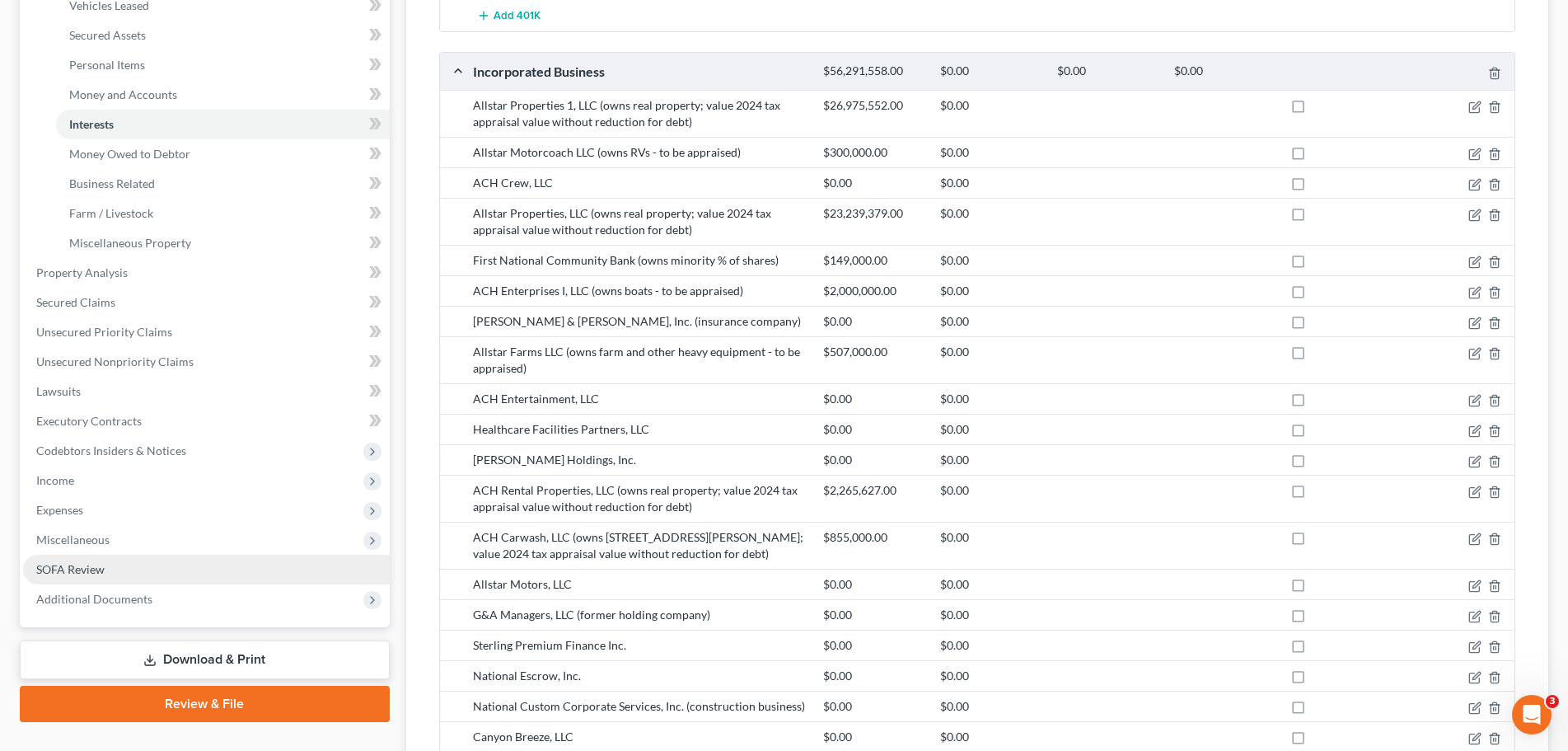
scroll to position [329, 0]
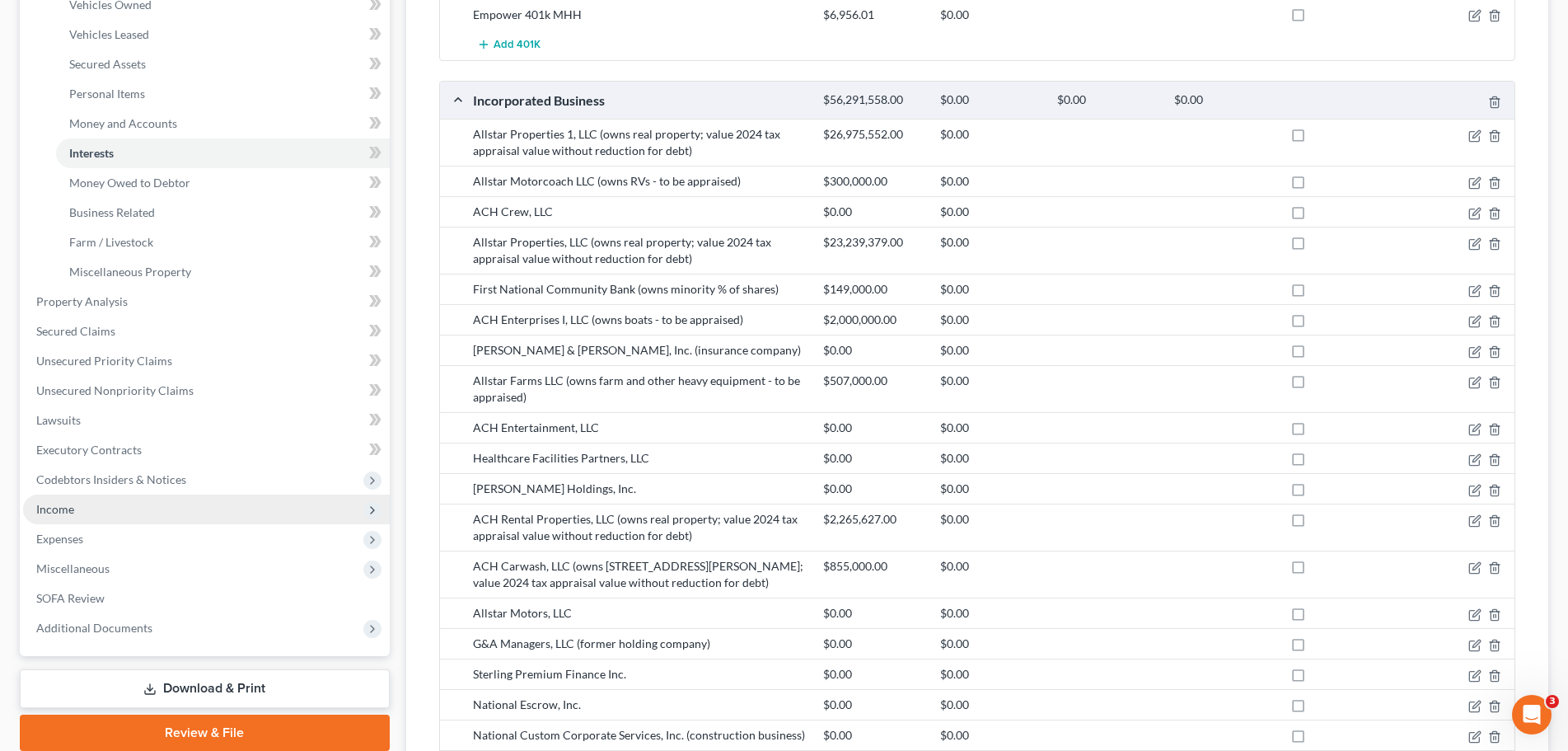
click at [78, 514] on span "Income" at bounding box center [206, 509] width 366 height 29
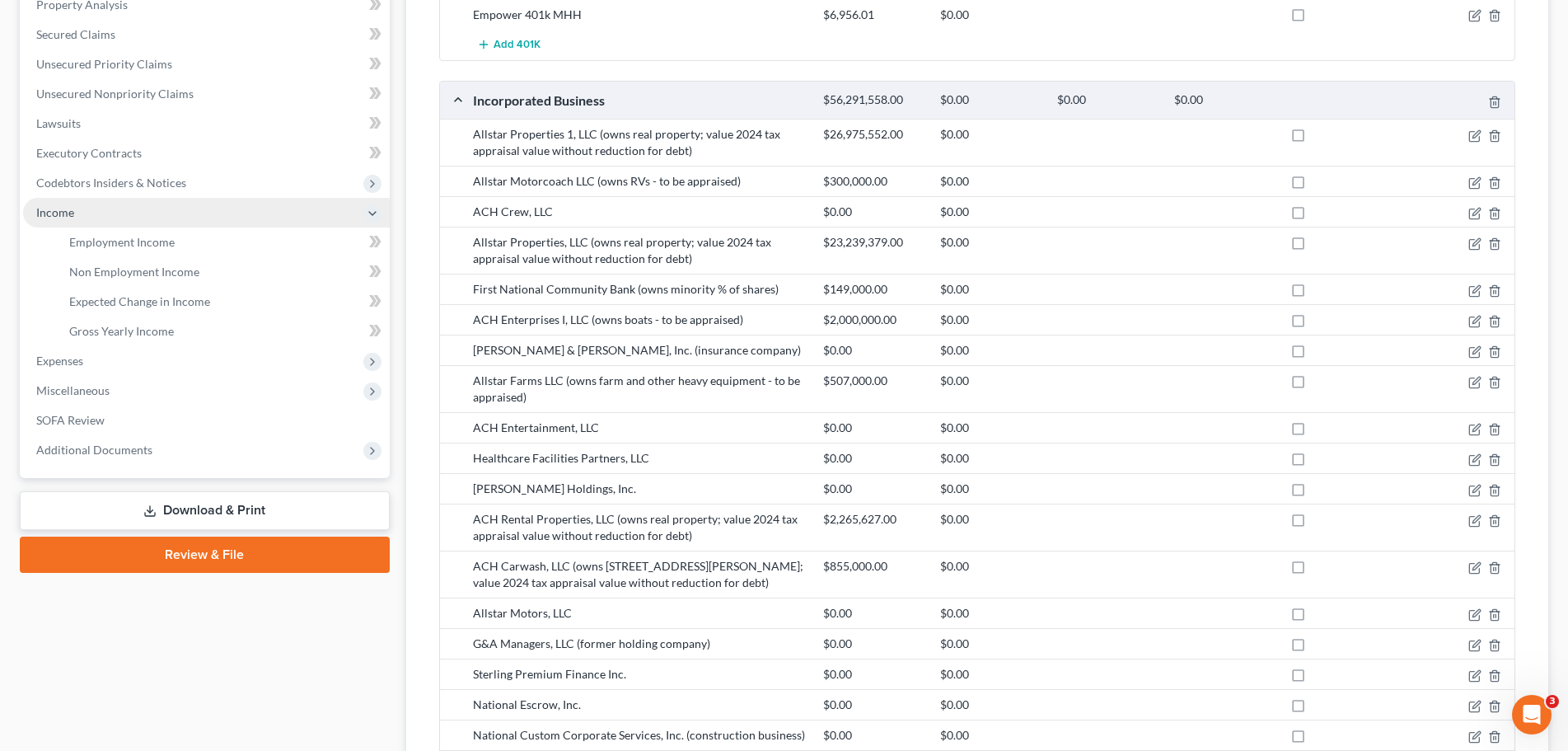
click at [88, 200] on span "Income" at bounding box center [206, 212] width 366 height 29
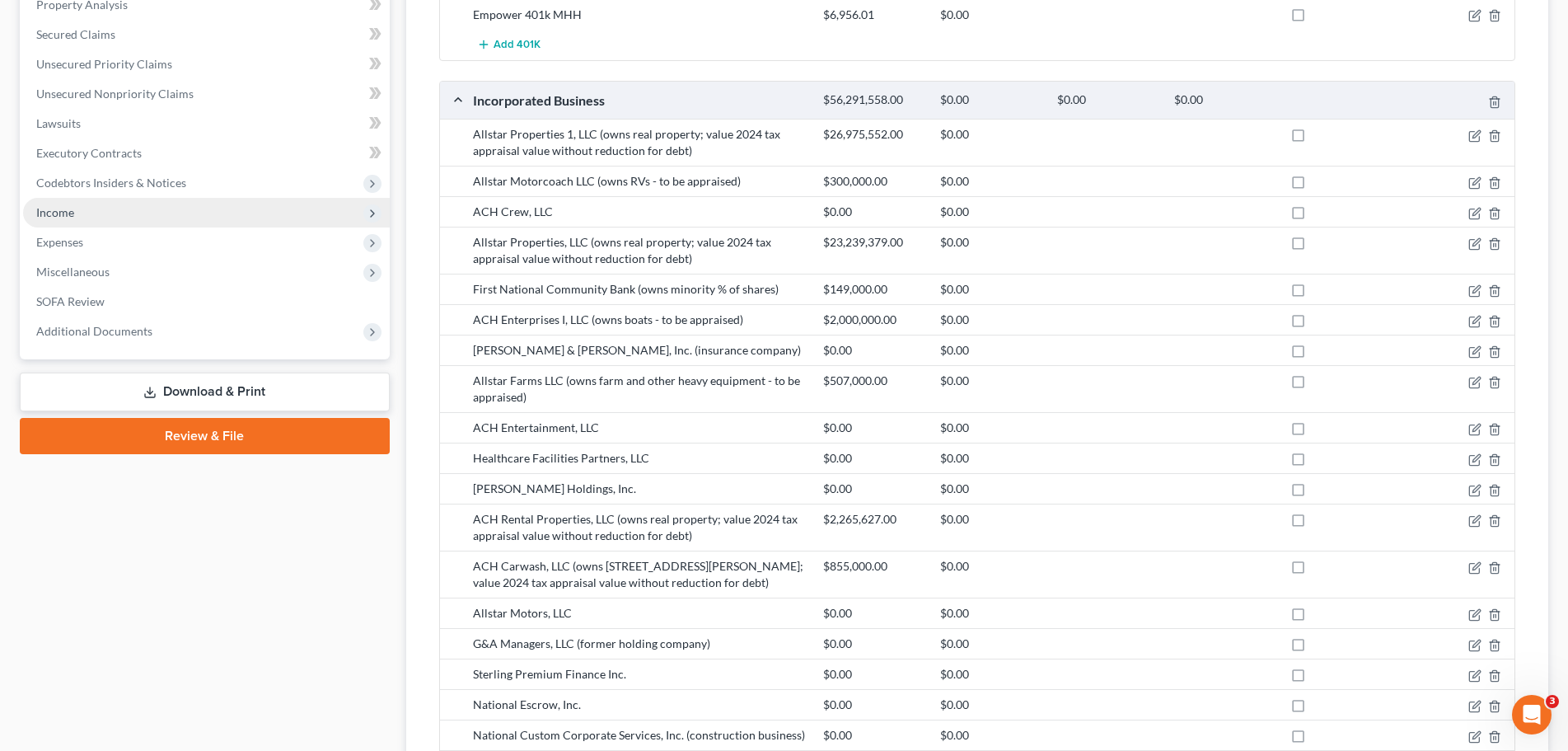
click at [225, 211] on span "Income" at bounding box center [206, 212] width 366 height 29
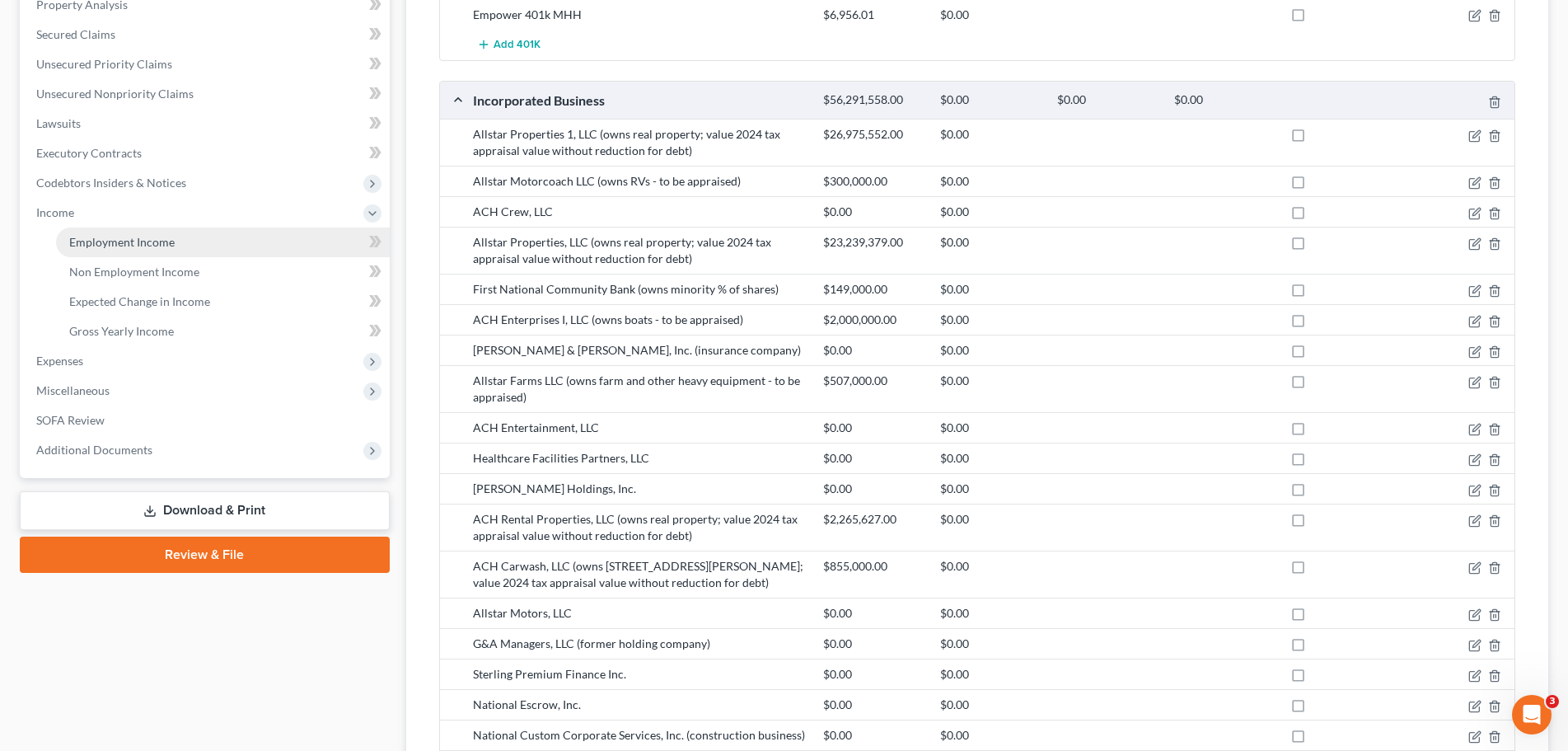
click at [212, 237] on link "Employment Income" at bounding box center [223, 242] width 334 height 29
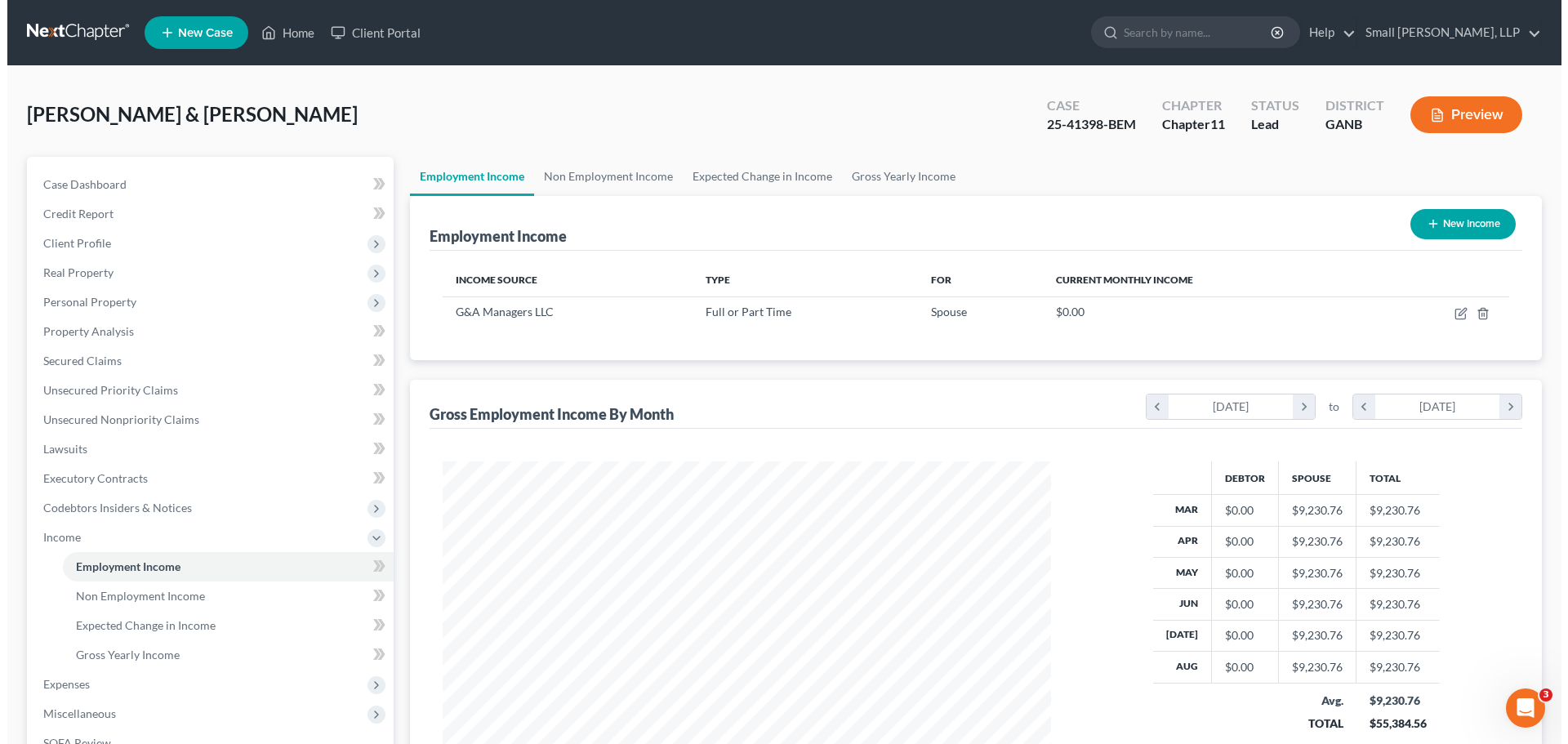
scroll to position [303, 642]
click at [1490, 124] on button "Preview" at bounding box center [1458, 114] width 112 height 37
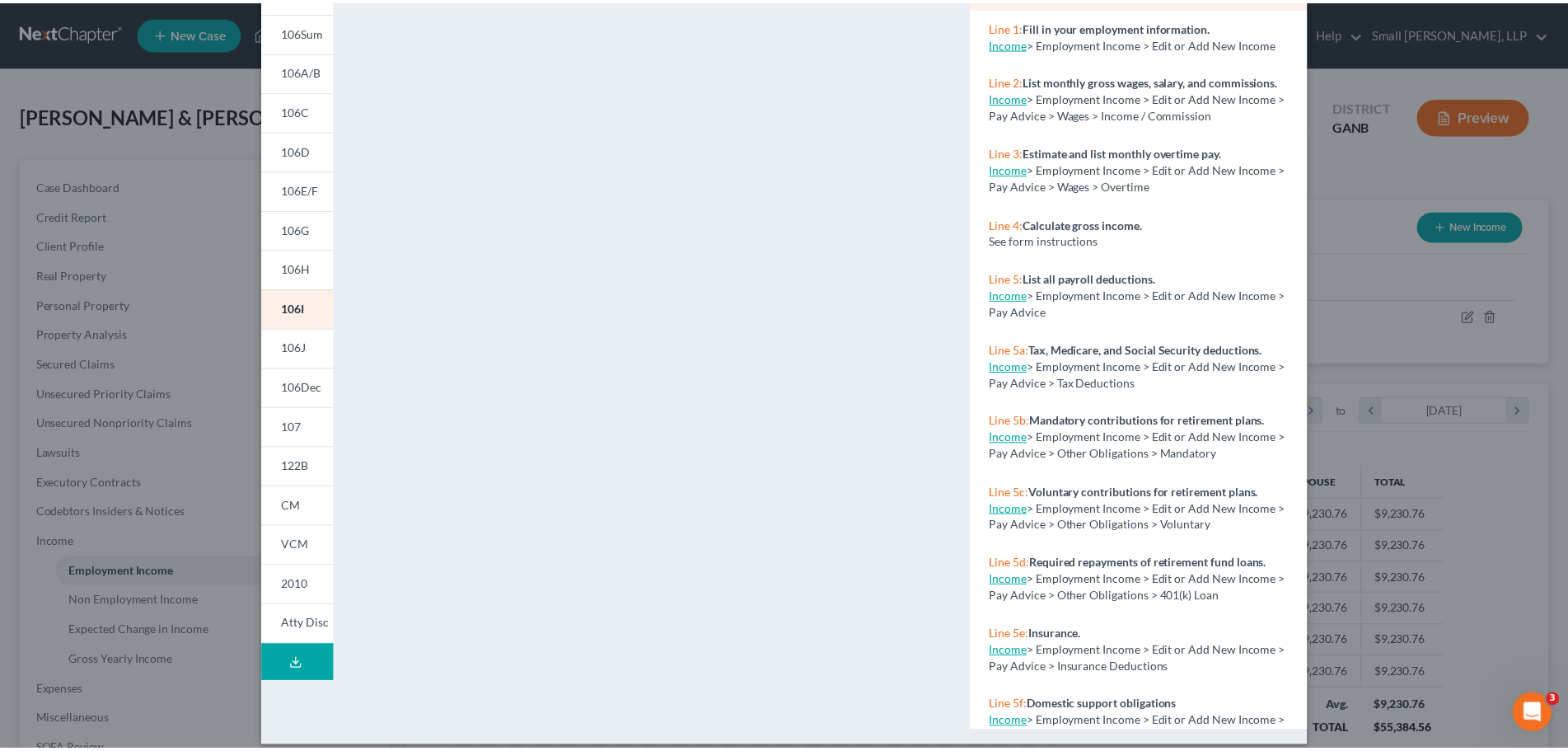
scroll to position [179, 0]
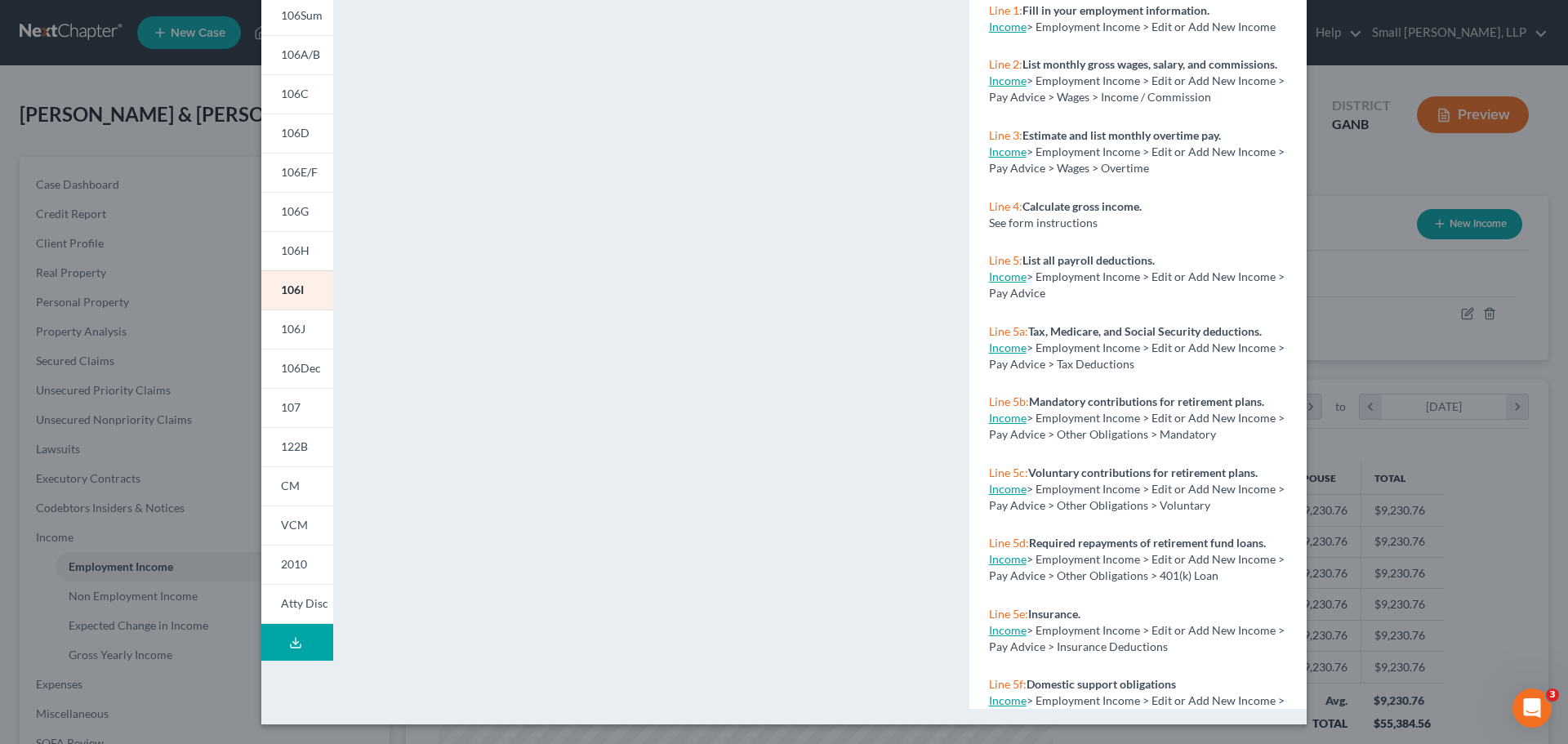
click at [1465, 171] on div "Petition Preview Schedule I: Your Income × 101 104 106Sum 106A/B 106C 106D 106E…" at bounding box center [784, 372] width 1568 height 744
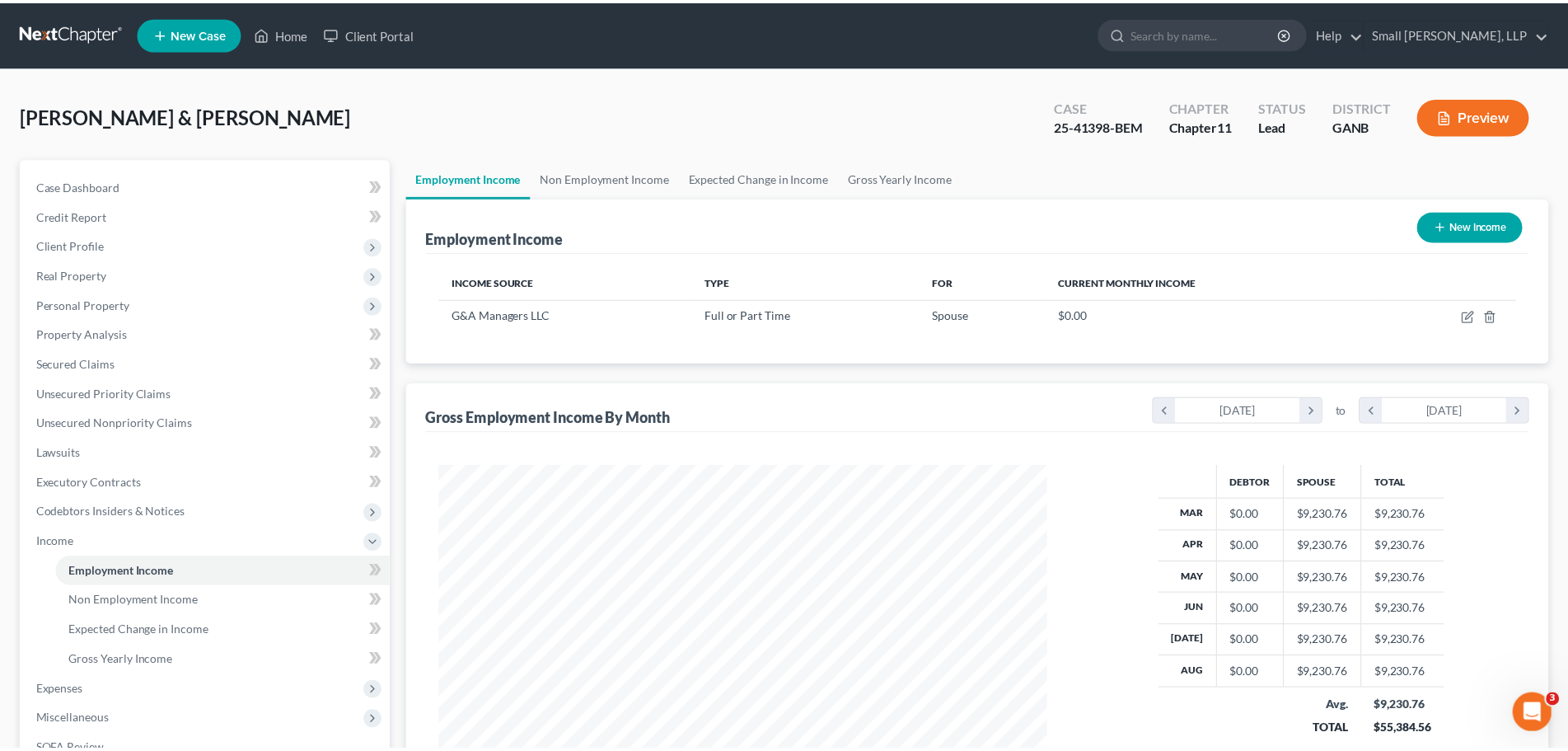
scroll to position [823609, 823142]
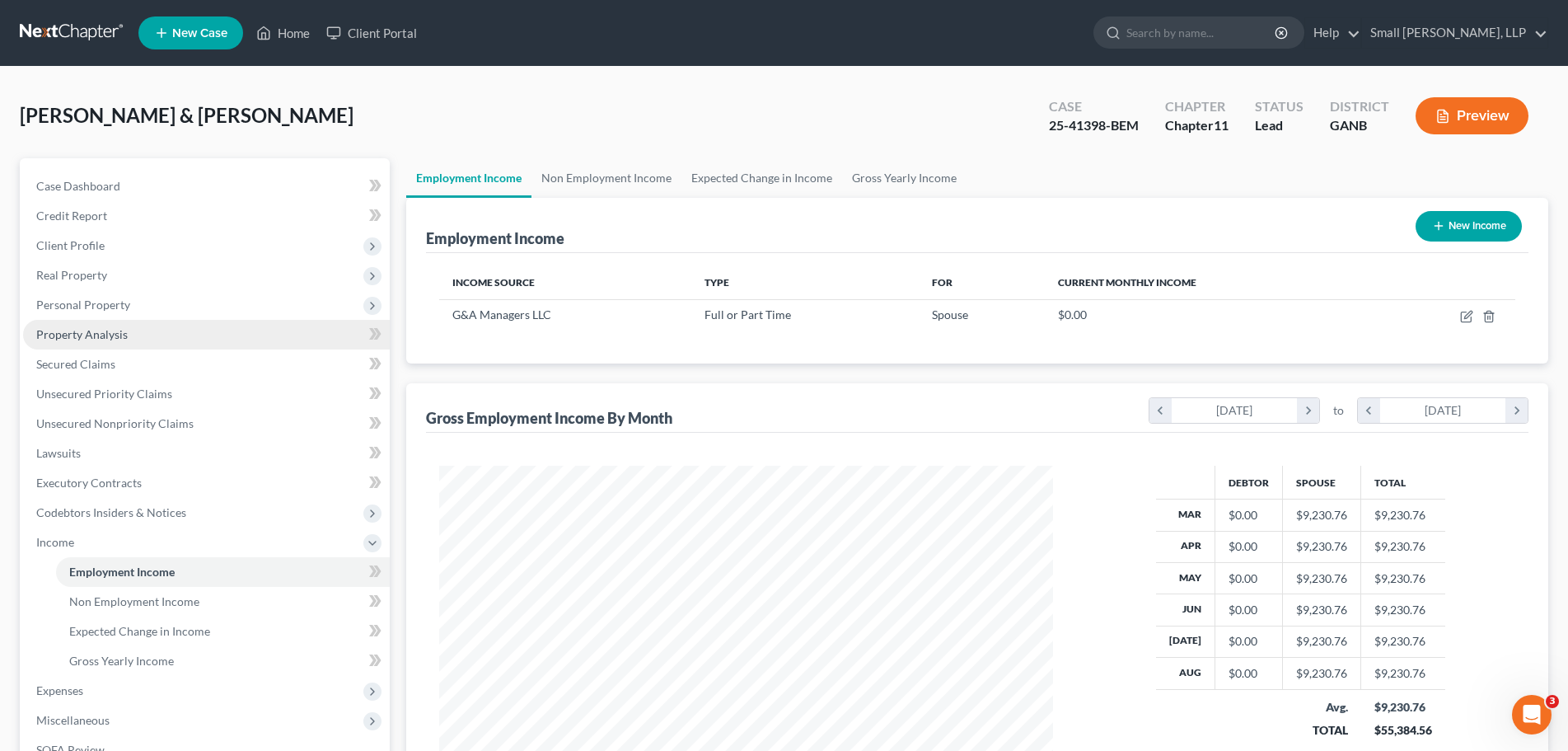
click at [184, 337] on link "Property Analysis" at bounding box center [206, 335] width 366 height 29
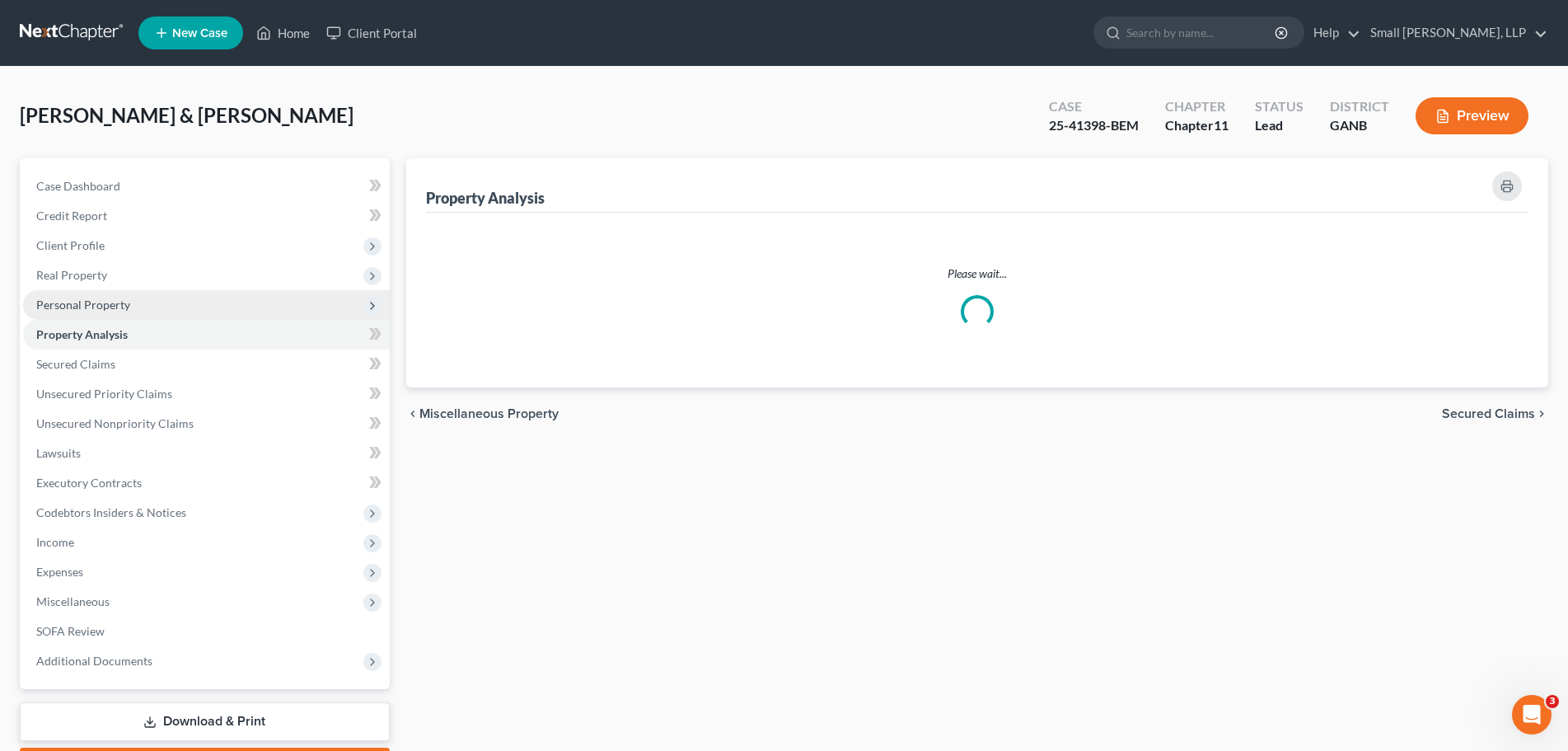
click at [184, 316] on span "Personal Property" at bounding box center [206, 305] width 366 height 29
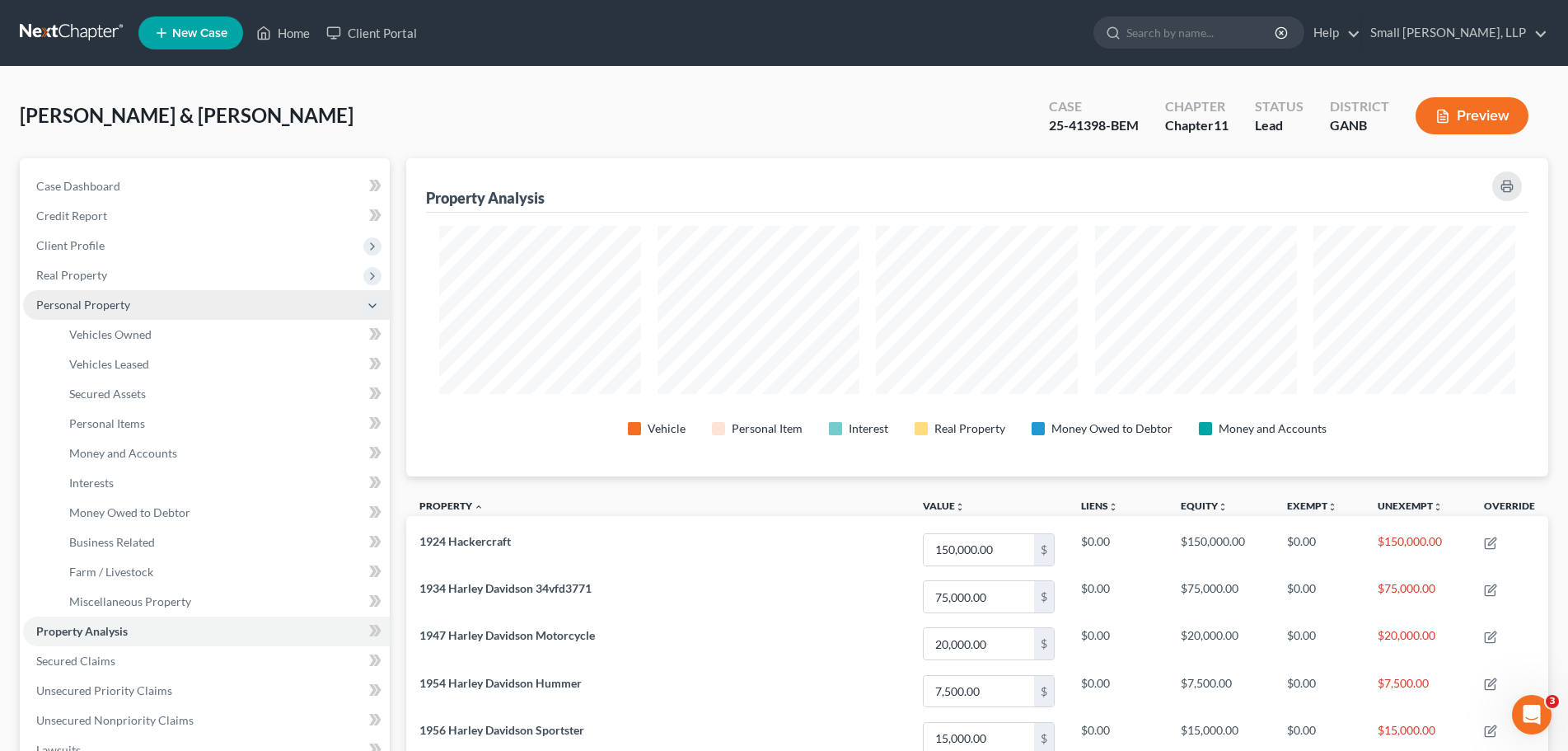
scroll to position [318, 1142]
